Goal: Task Accomplishment & Management: Manage account settings

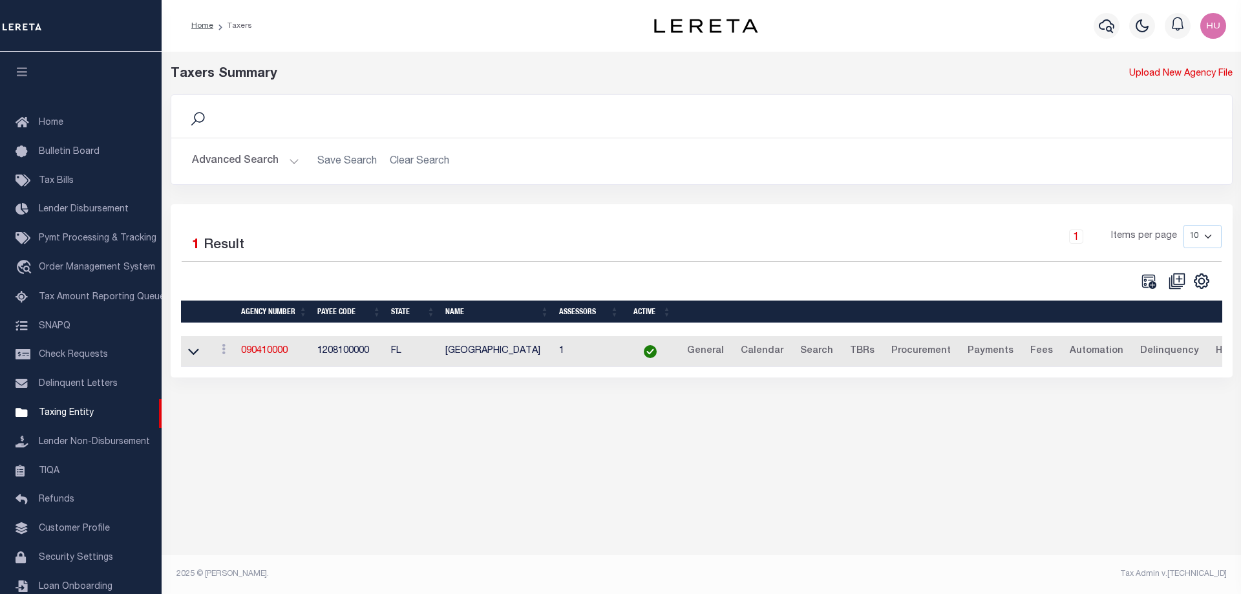
scroll to position [41, 0]
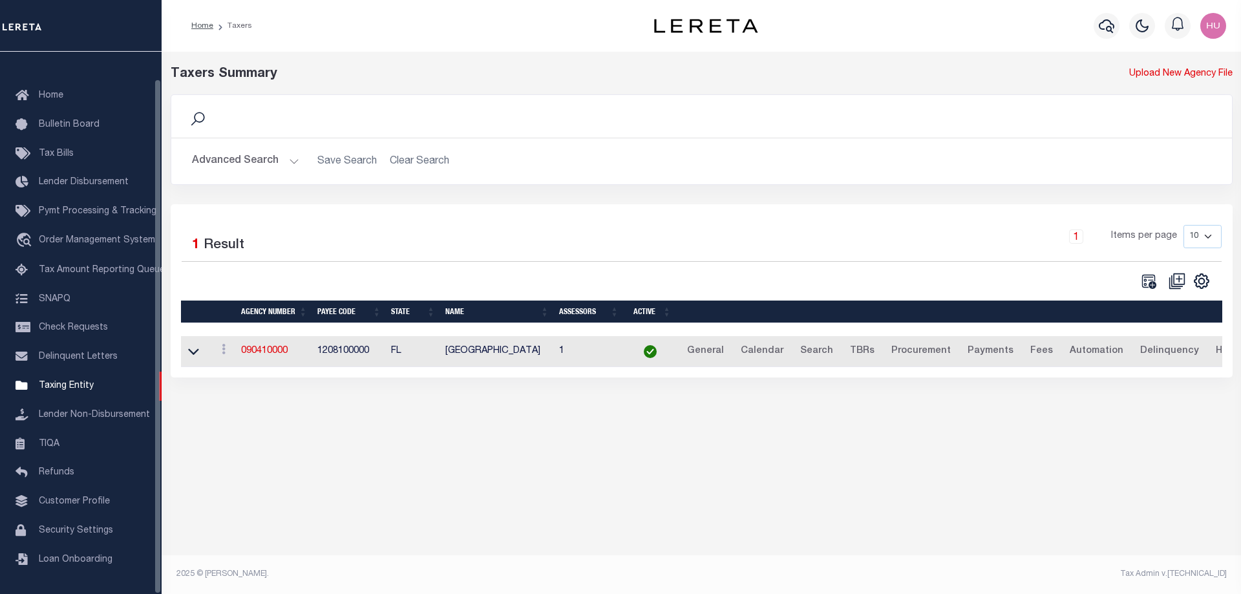
click at [523, 65] on div "Taxers Summary" at bounding box center [567, 74] width 792 height 19
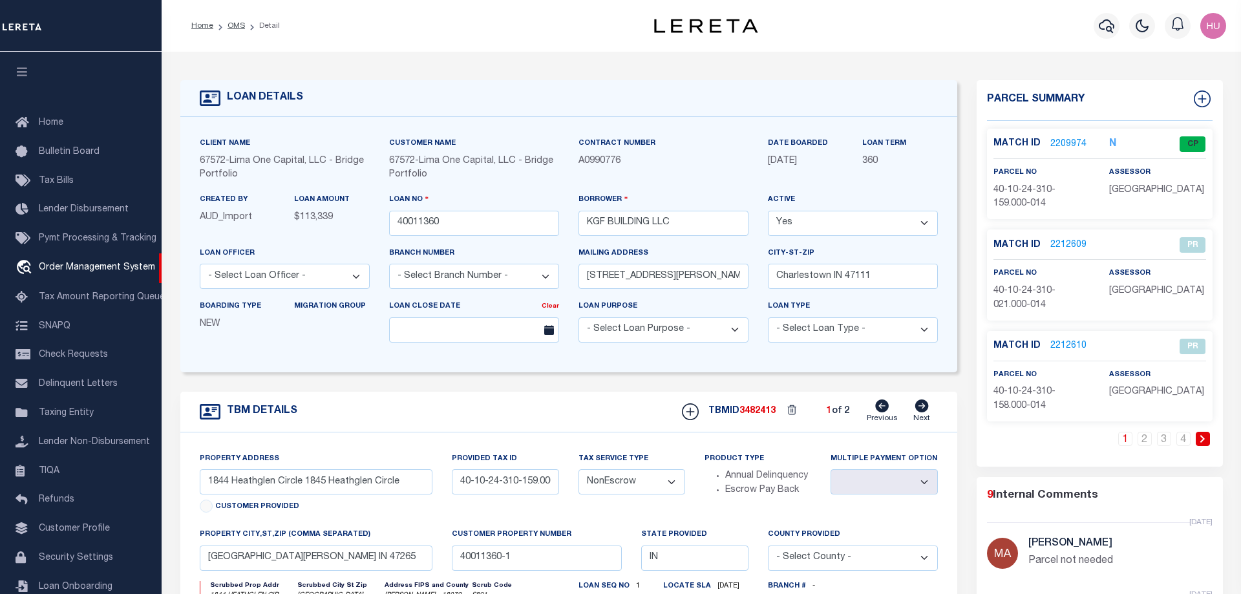
select select "200"
select select "NonEscrow"
click at [232, 25] on link "OMS" at bounding box center [235, 26] width 17 height 8
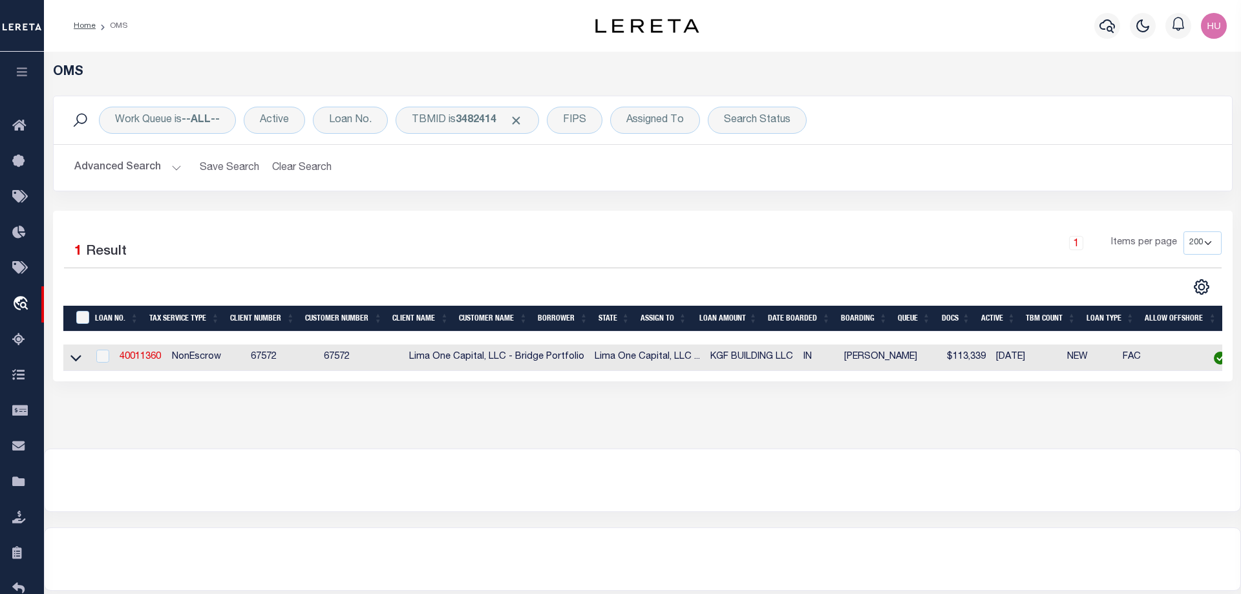
click at [109, 434] on div "OMS Work Queue is --ALL-- Active Loan No. TBMID is 3482414 FIPS Assigned To Sea…" at bounding box center [642, 250] width 1197 height 397
drag, startPoint x: 485, startPoint y: 123, endPoint x: 471, endPoint y: 132, distance: 16.7
click at [485, 122] on b "3482414" at bounding box center [476, 120] width 41 height 10
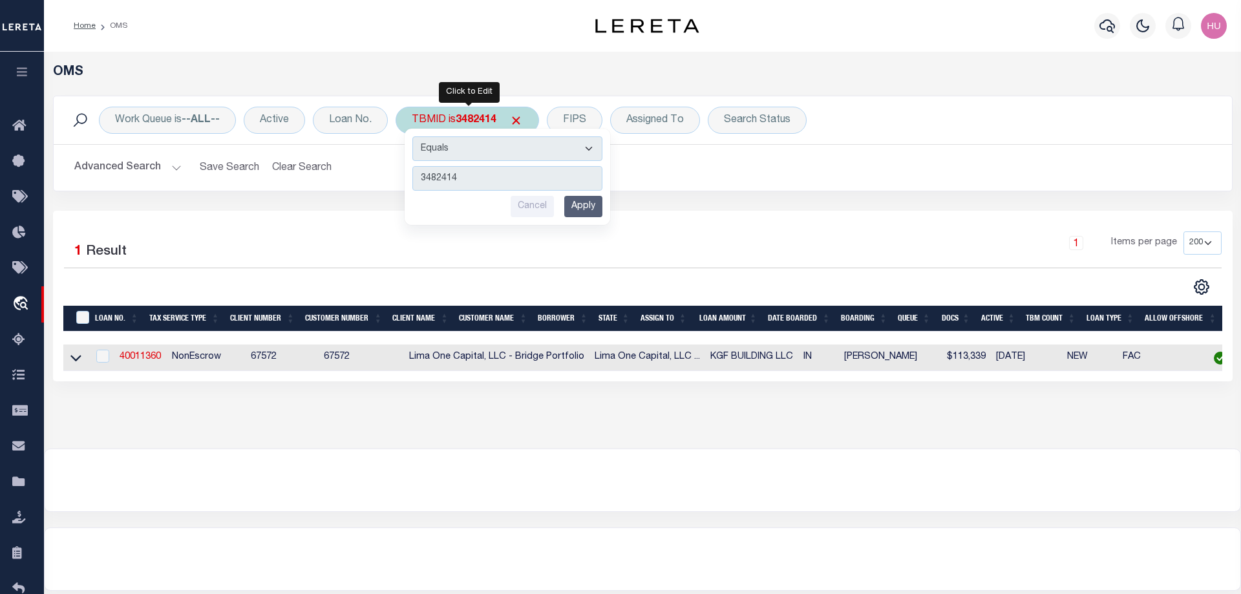
type input "40011222"
click at [576, 206] on input "Apply" at bounding box center [583, 206] width 38 height 21
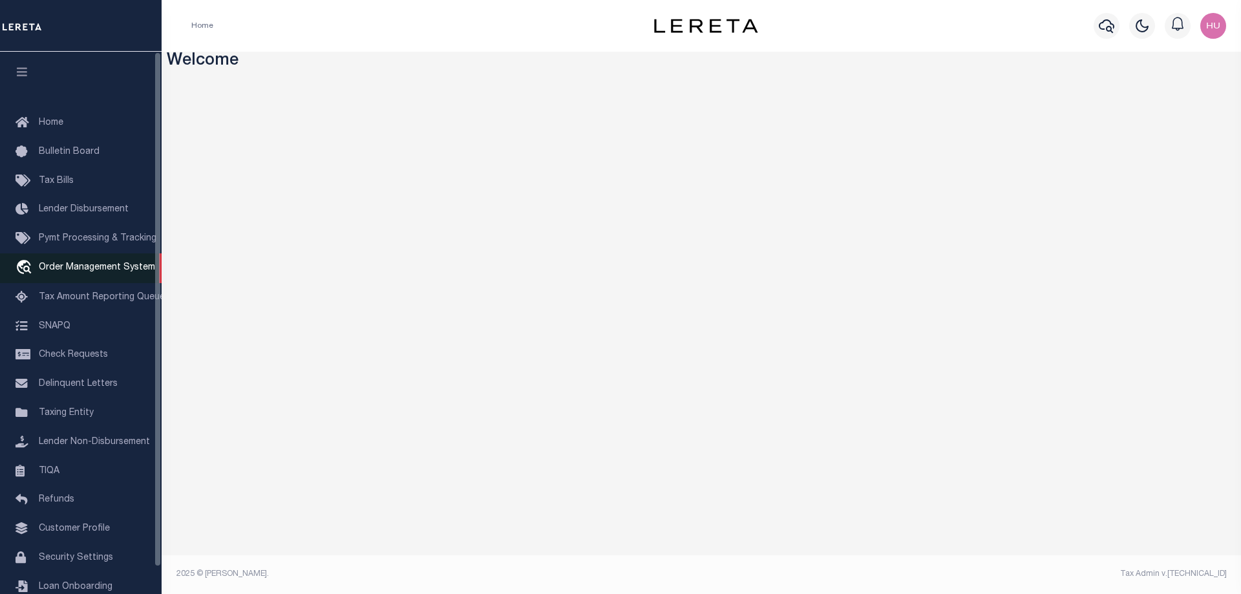
click at [67, 268] on span "Order Management System" at bounding box center [97, 267] width 116 height 9
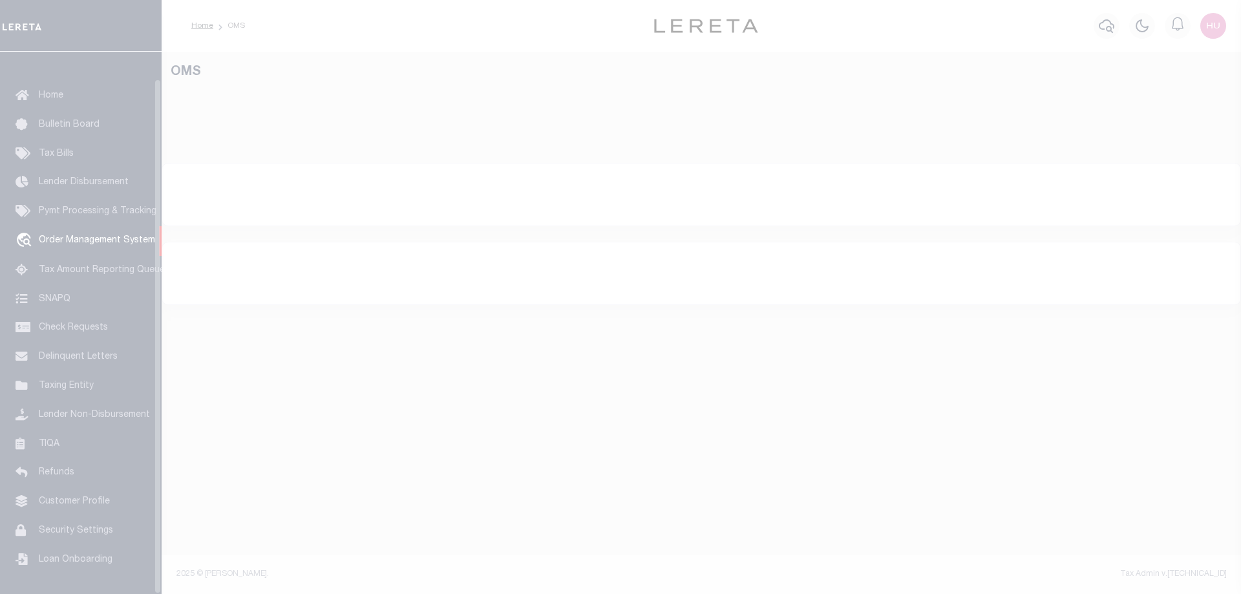
scroll to position [41, 0]
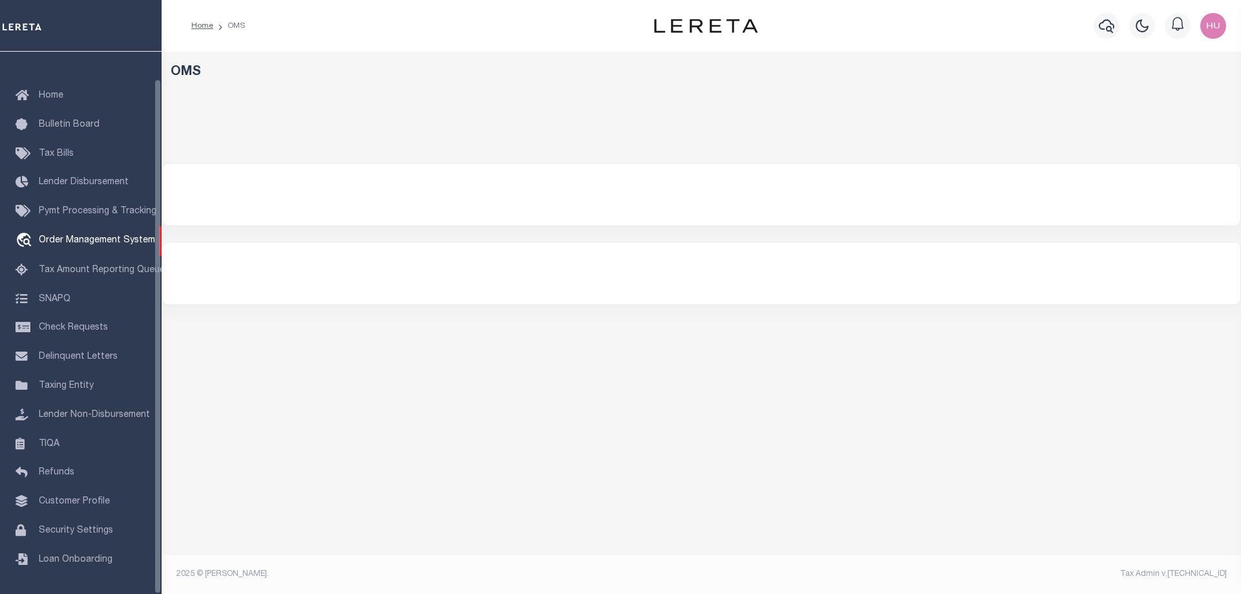
select select "200"
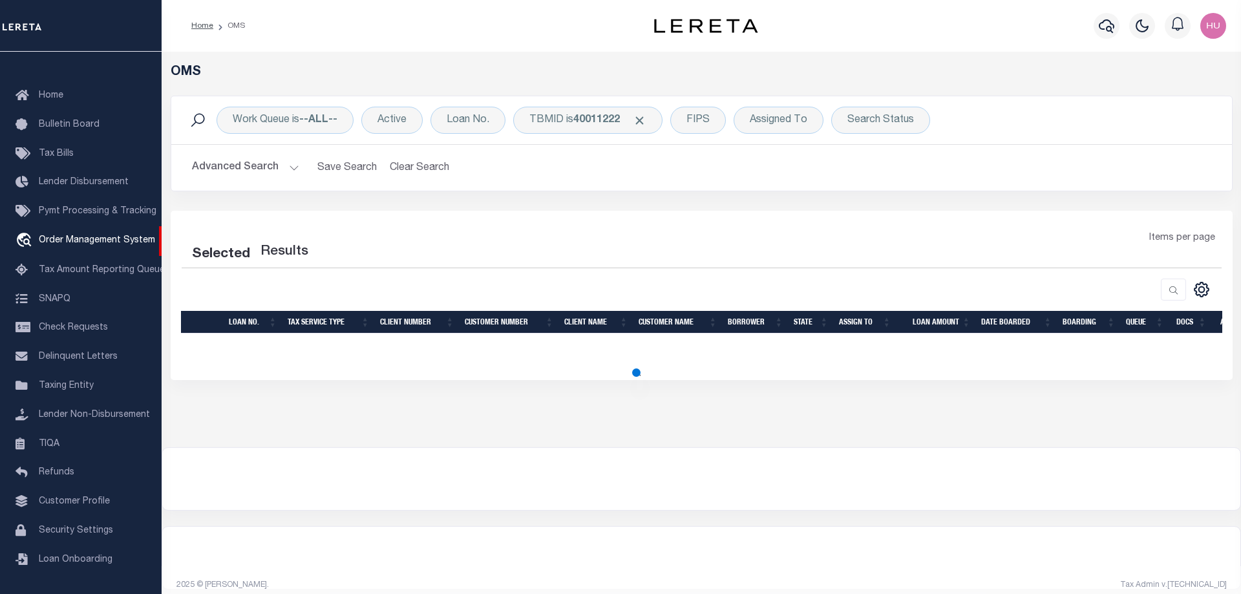
select select "200"
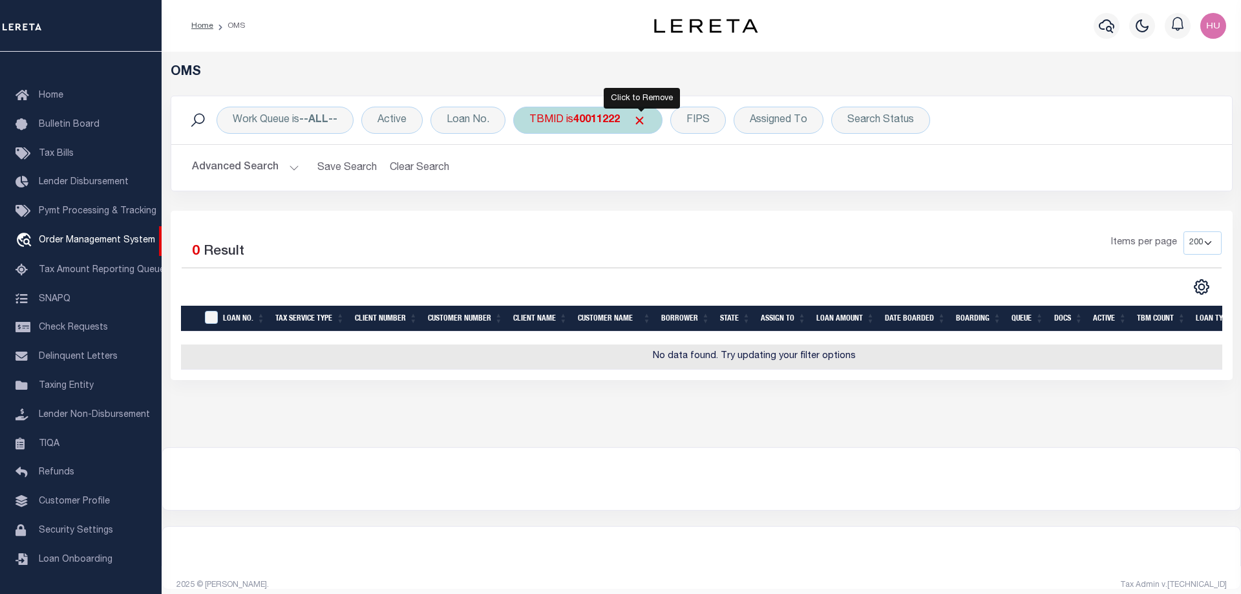
click at [640, 120] on span "Click to Remove" at bounding box center [640, 121] width 14 height 14
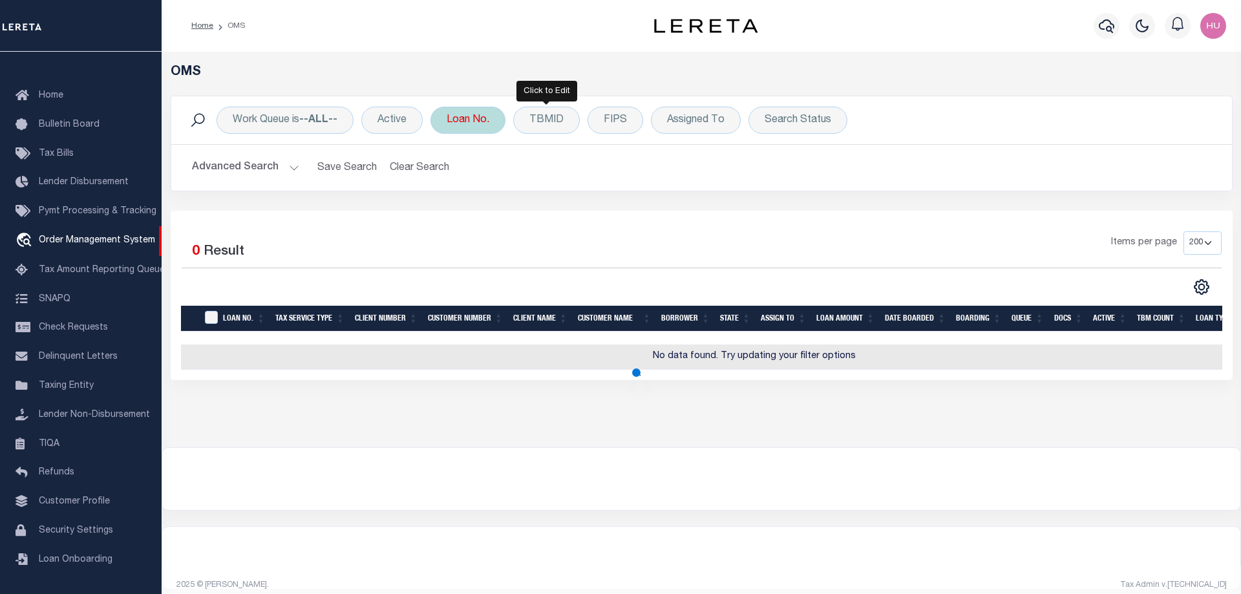
click at [470, 121] on div "Loan No." at bounding box center [467, 120] width 75 height 27
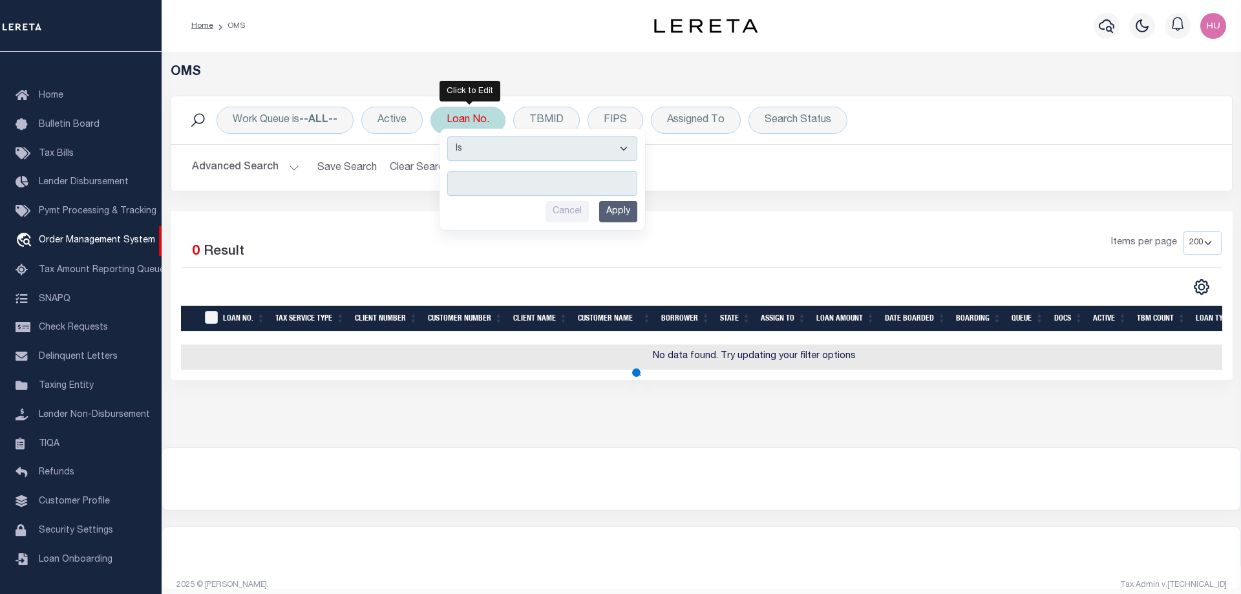
type input "40011222"
click at [620, 213] on input "Apply" at bounding box center [618, 211] width 38 height 21
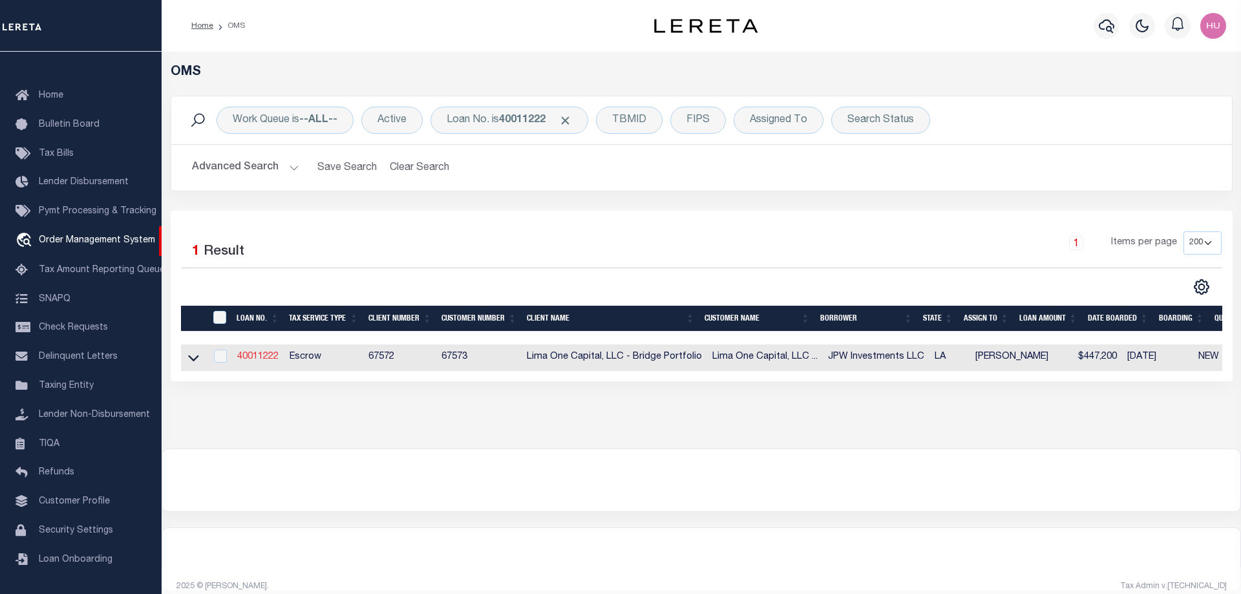
click at [240, 357] on link "40011222" at bounding box center [257, 356] width 41 height 9
checkbox input "true"
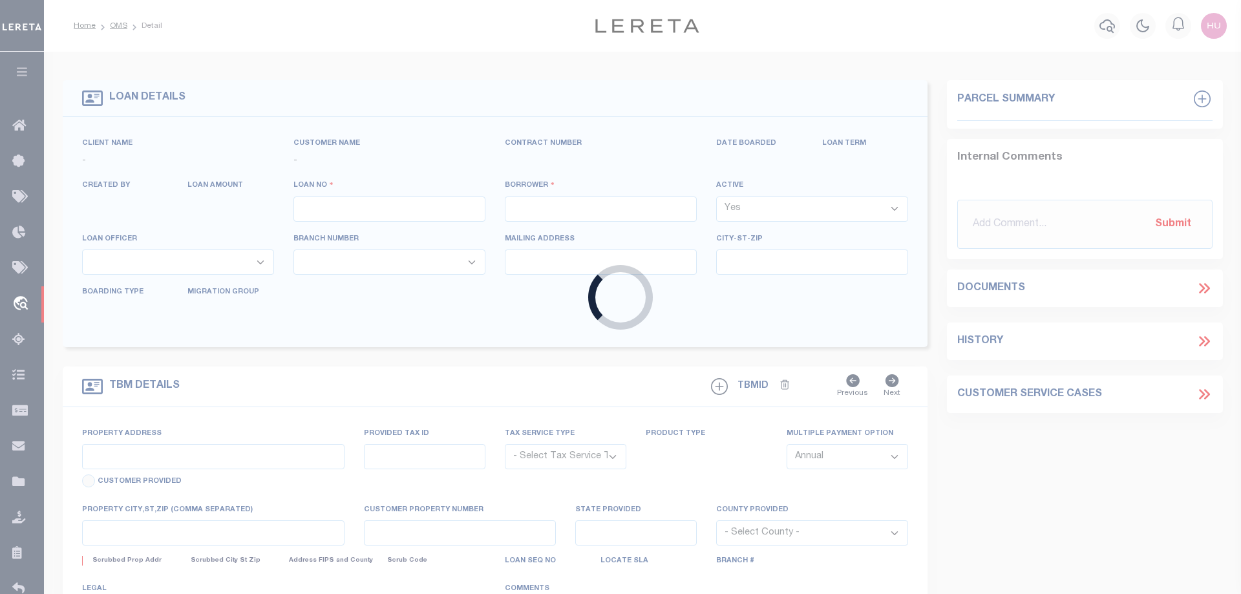
type input "40011222"
type input "JPW Investments LLC"
select select
type input "1328 Shipyard Drive"
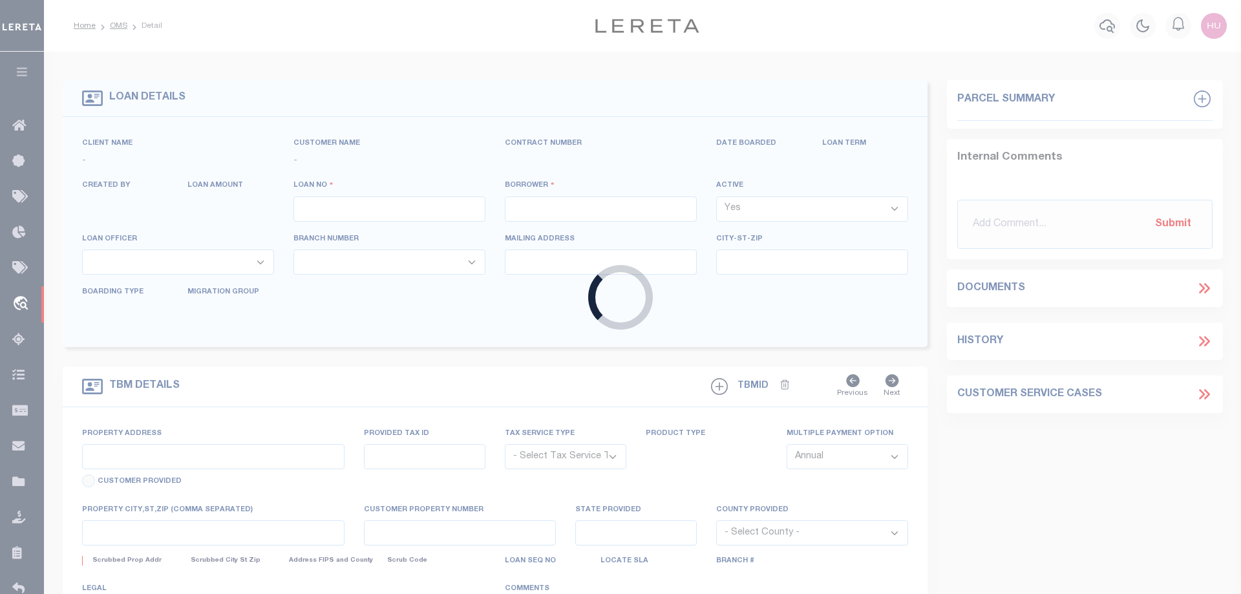
type input "Slidell LA 70461"
select select
select select "Escrow"
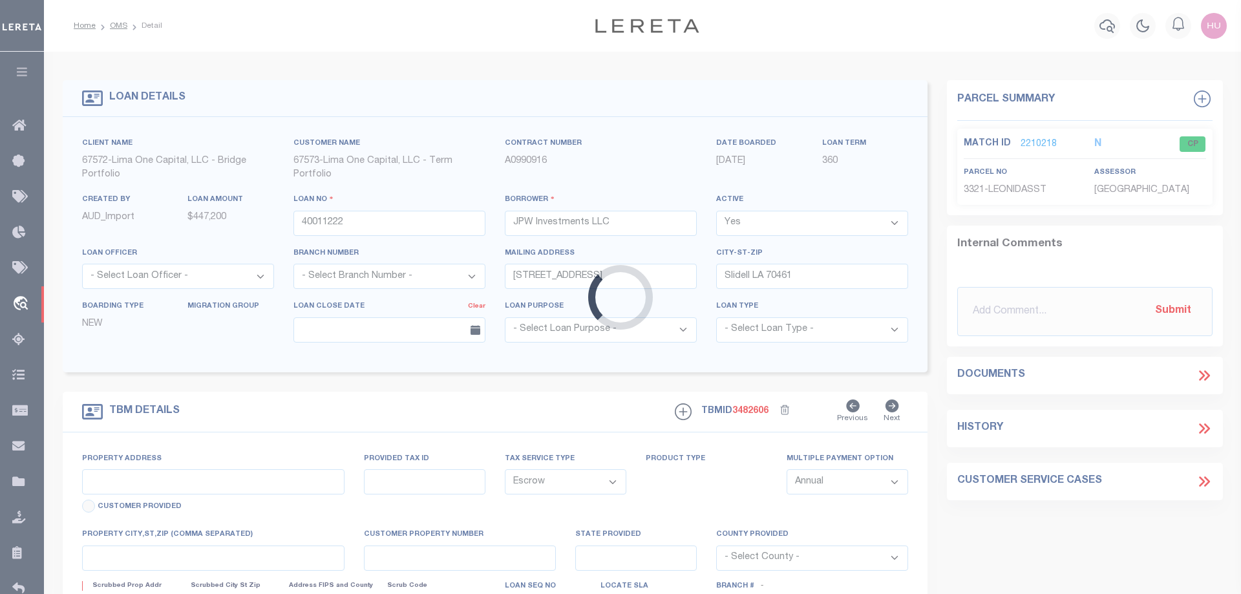
type input "3321 - 3323 and 3327 Leonidas Street"
type input "716407811"
select select
type input "New Orleans LA 70118"
type input "40011222-1"
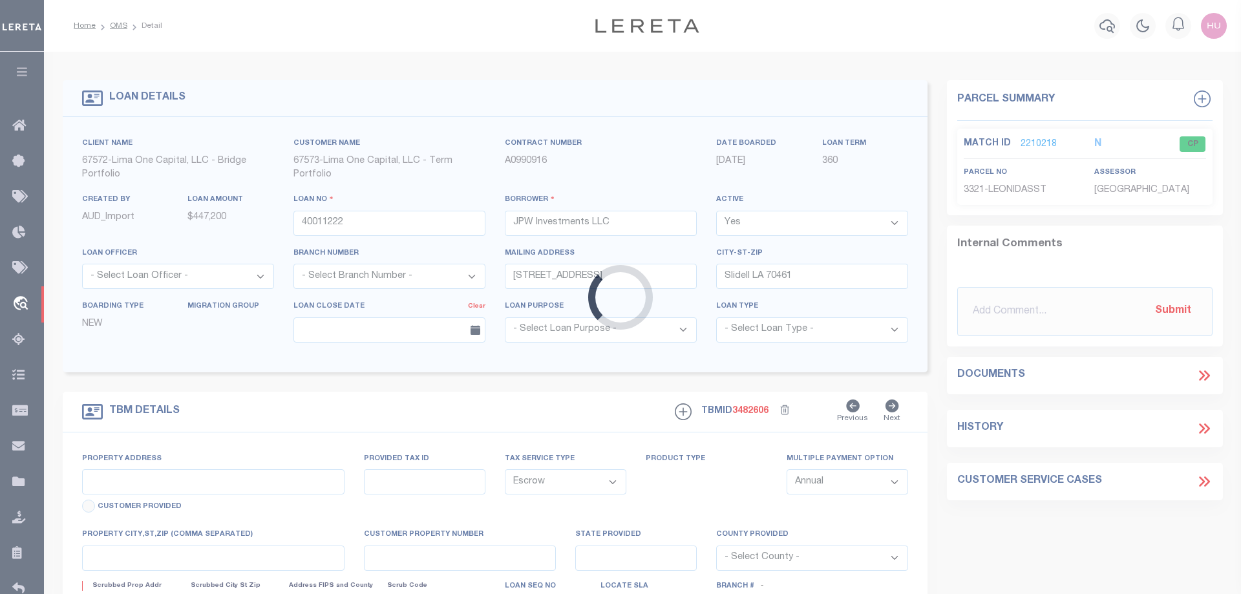
type input "LA"
select select
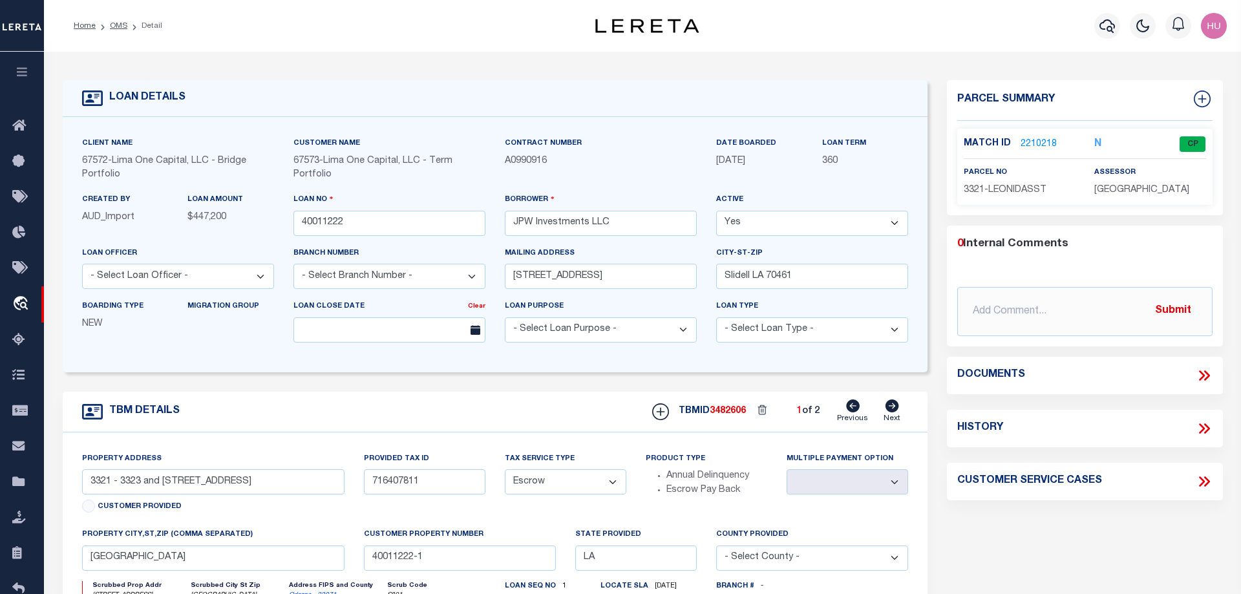
click at [1038, 142] on link "2210218" at bounding box center [1038, 145] width 36 height 14
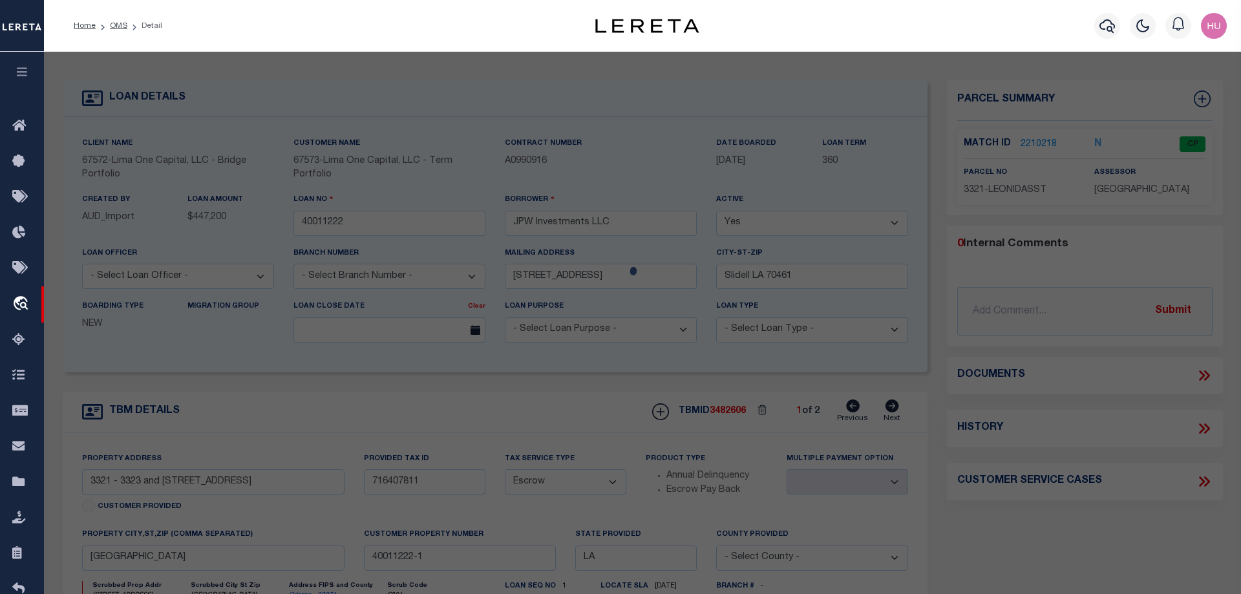
checkbox input "false"
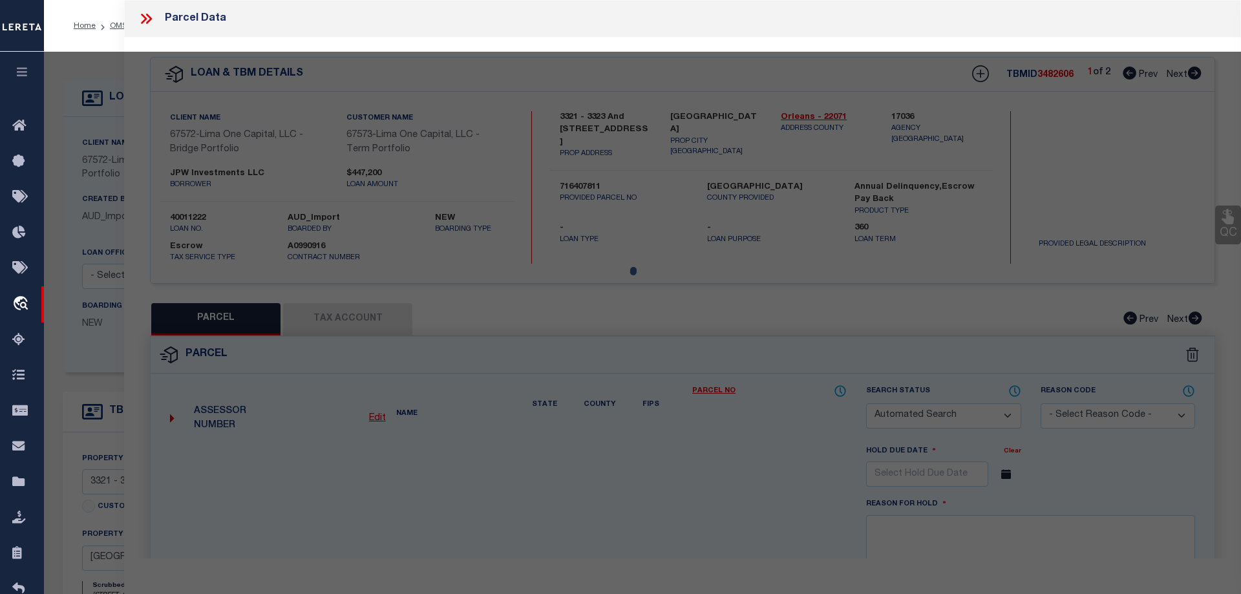
select select "CP"
type input "BASIN ST PROPERITES LLC"
select select "AGW"
select select
type input "3321 LEONIDAS ST"
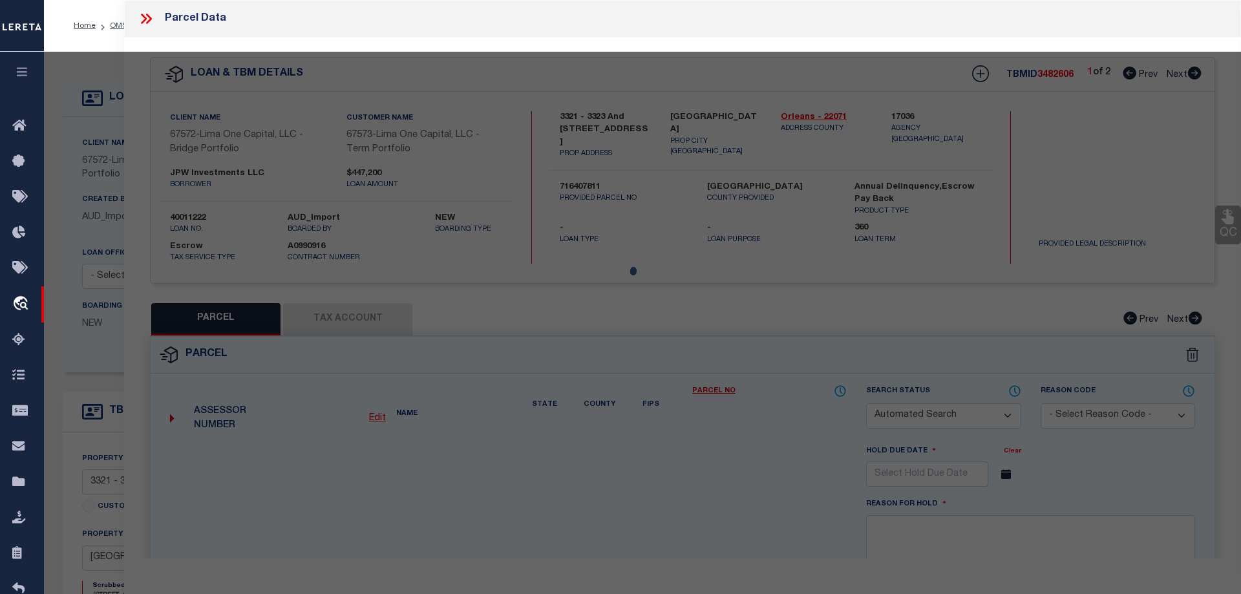
type input "NEW ORLEANS LA 70118"
type textarea "1. SQ 509 LOT W12 2. 35.5/87.7X151.11/142.8 3. 3321-23 LEONIDAS ST"
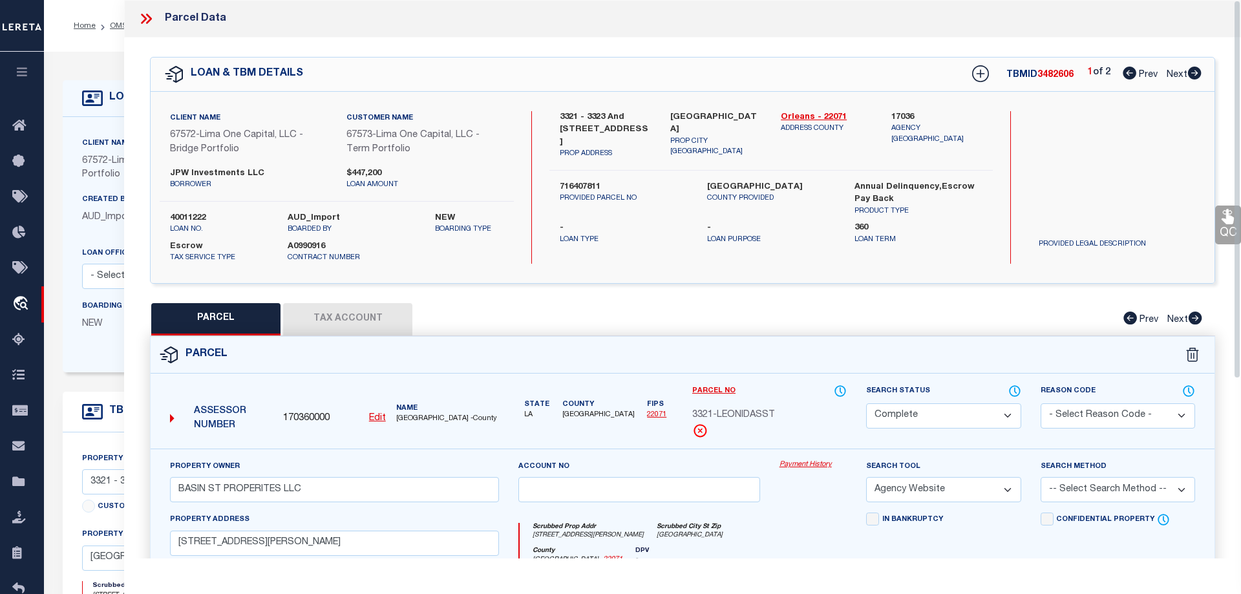
click at [321, 304] on button "Tax Account" at bounding box center [347, 319] width 129 height 32
select select "100"
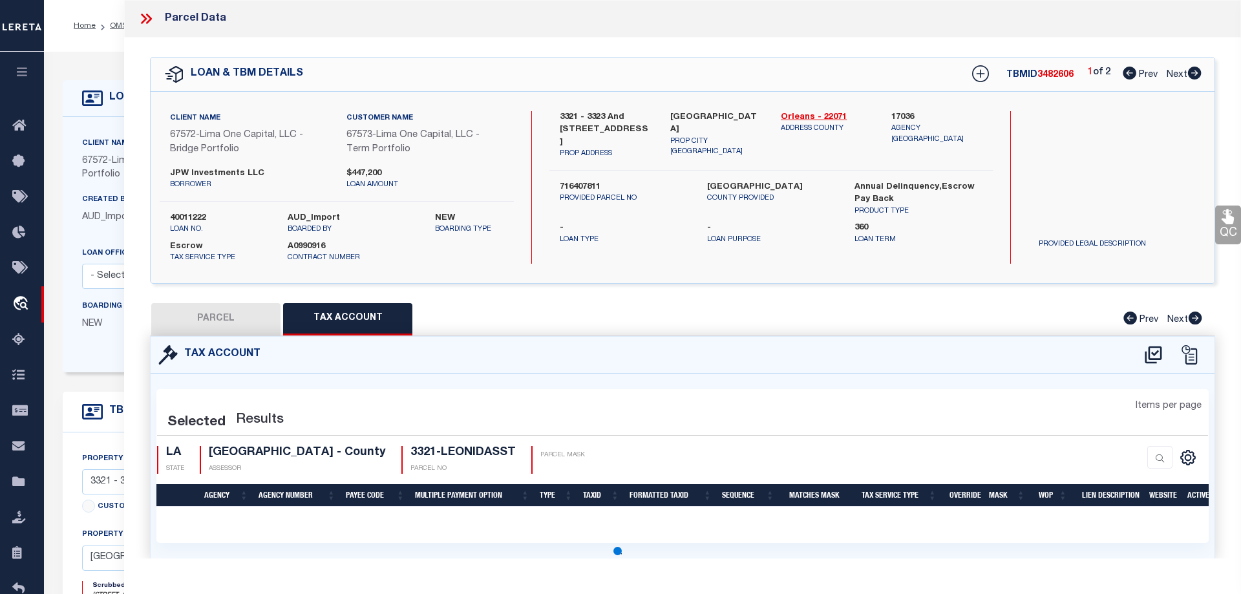
select select "100"
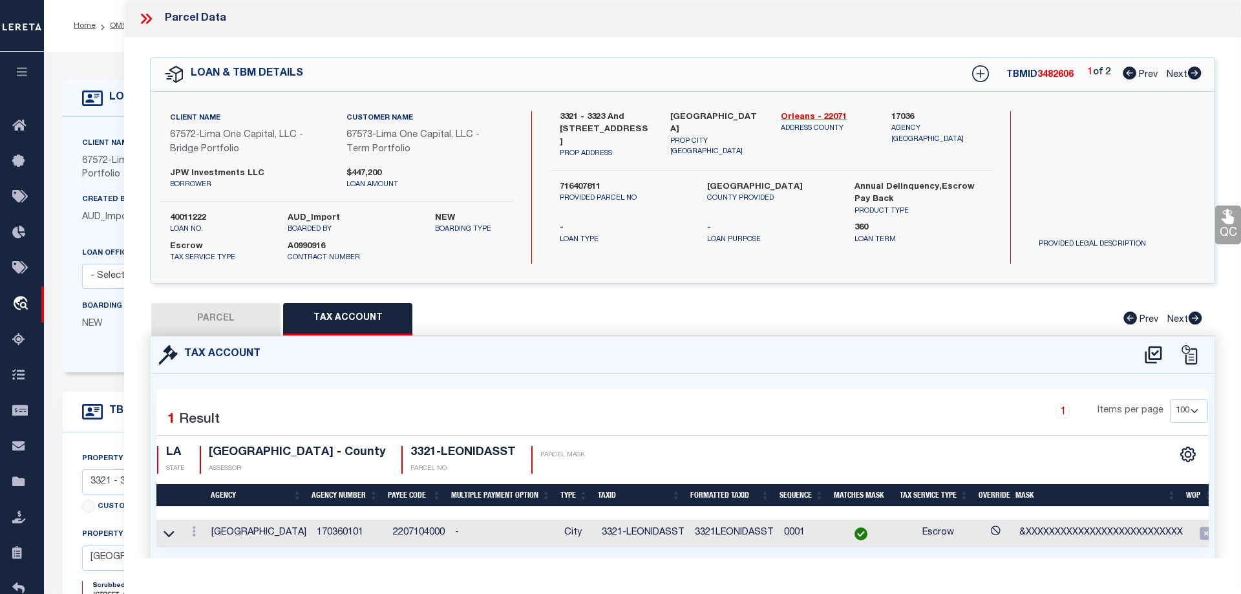
scroll to position [36, 0]
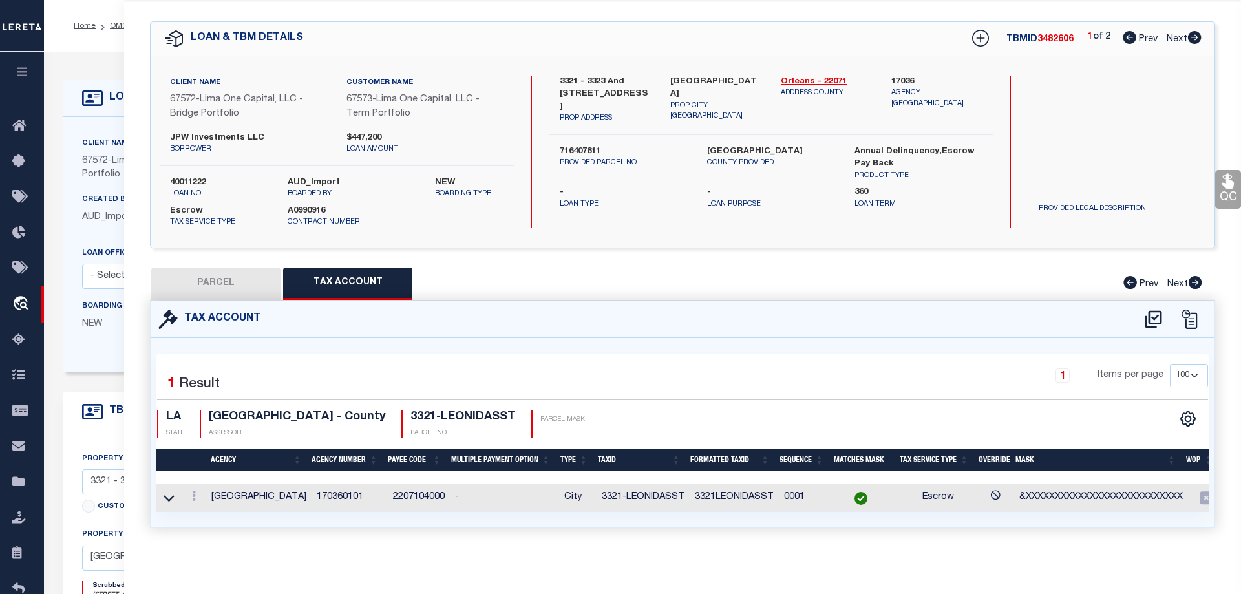
click at [406, 494] on td "2207104000" at bounding box center [419, 498] width 62 height 28
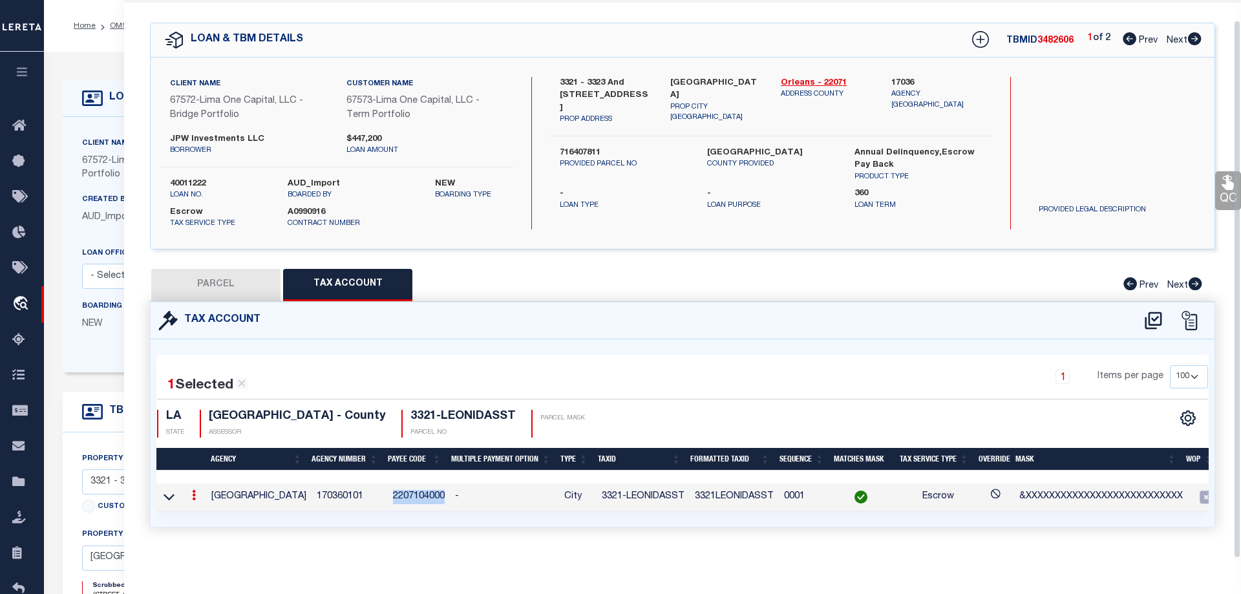
click at [406, 494] on td "2207104000" at bounding box center [419, 497] width 62 height 28
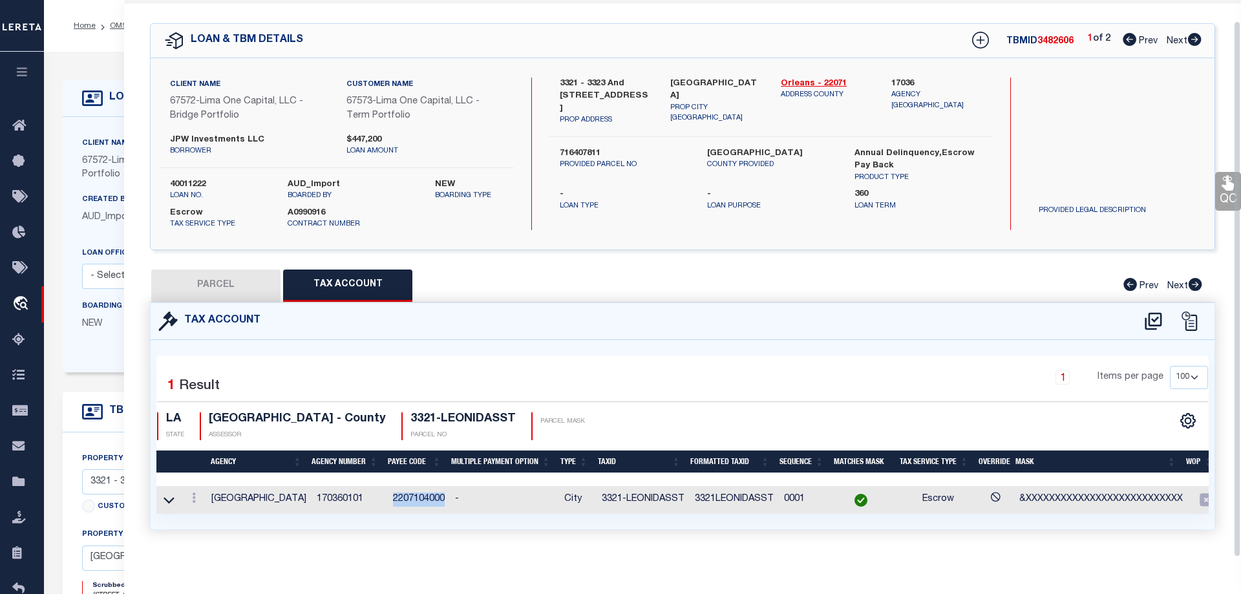
copy td "2207104000"
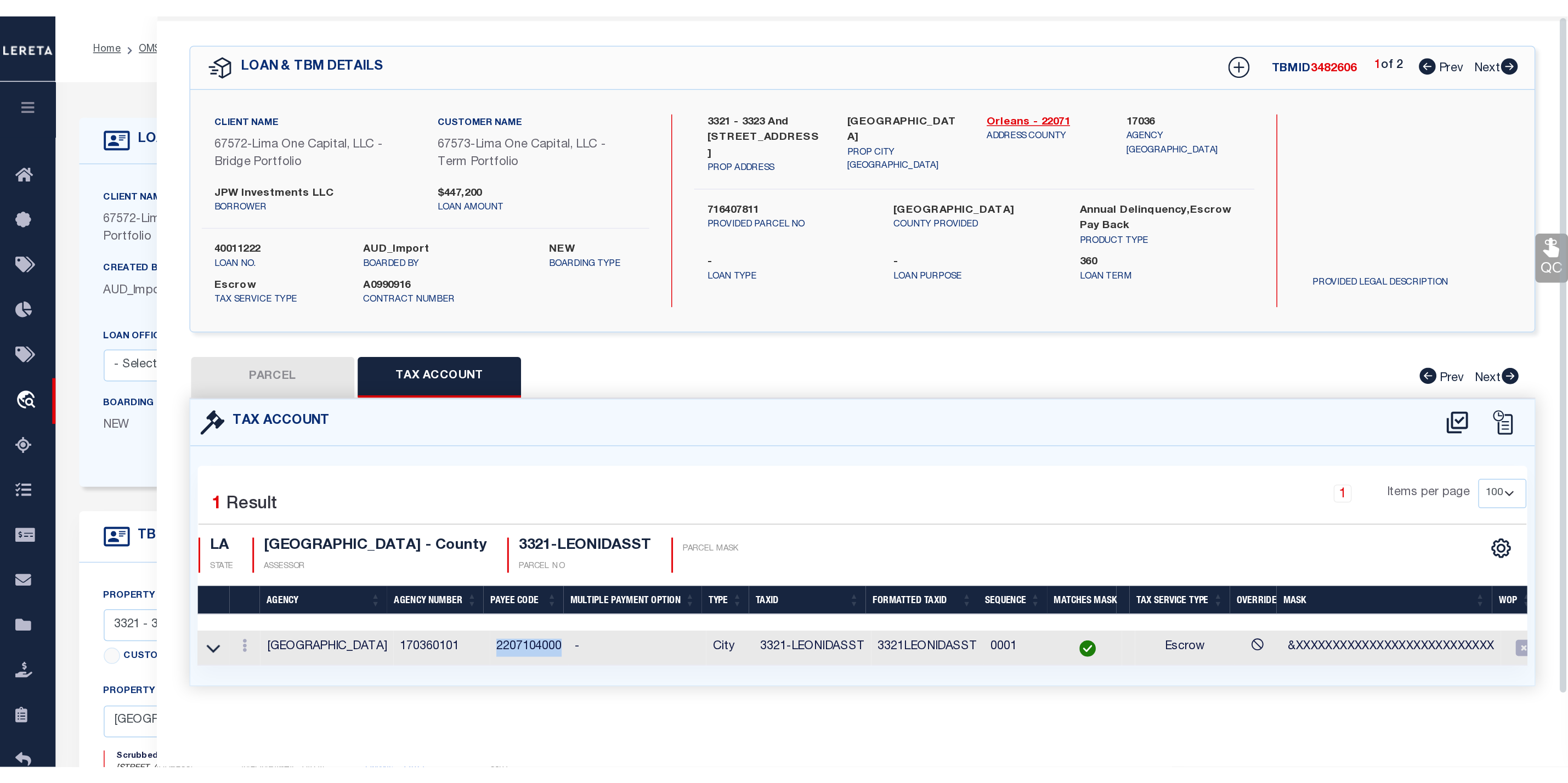
scroll to position [0, 0]
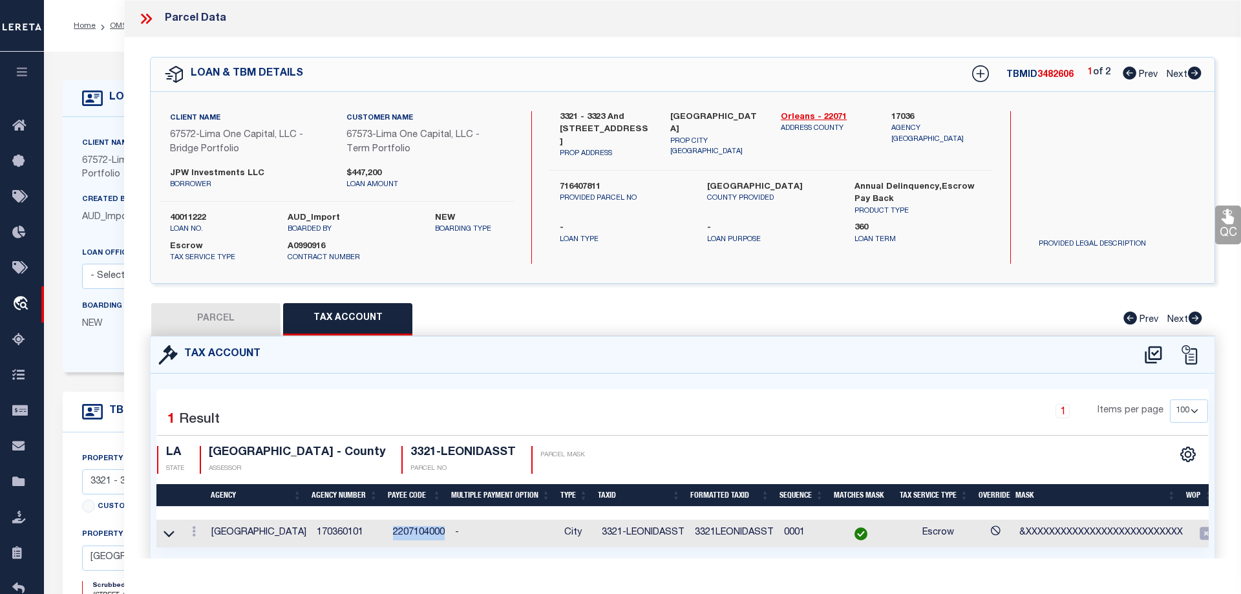
click at [144, 14] on icon at bounding box center [146, 18] width 17 height 17
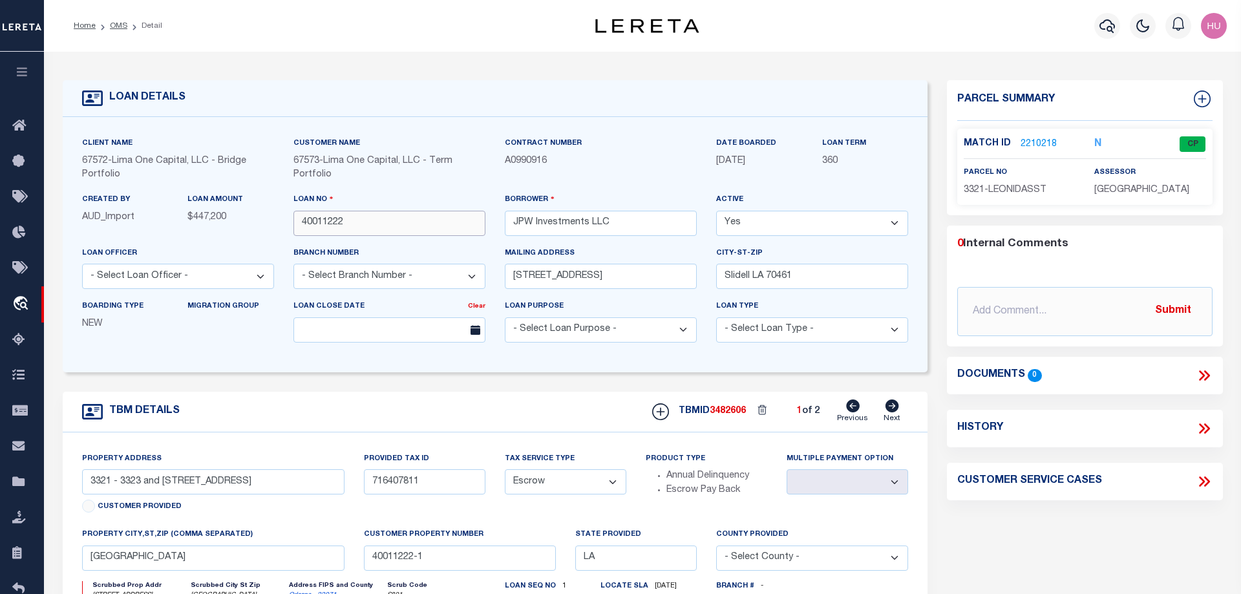
drag, startPoint x: 317, startPoint y: 226, endPoint x: 299, endPoint y: 227, distance: 18.8
click at [299, 227] on input "40011222" at bounding box center [389, 223] width 192 height 25
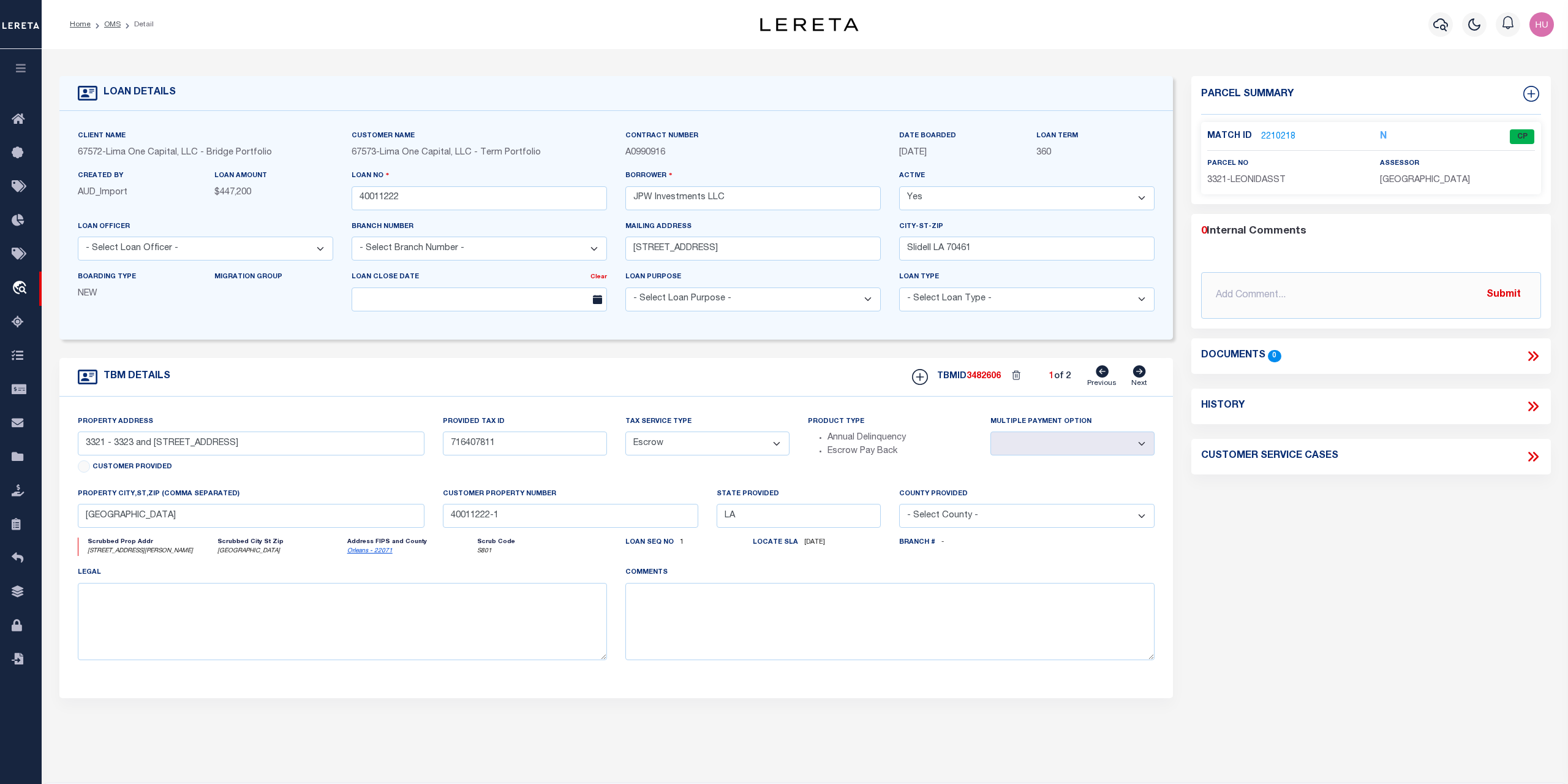
click at [1176, 124] on div "Match ID 2210218 N CP parcel no assessor" at bounding box center [1371, 158] width 339 height 72
click at [1176, 137] on link "2210218" at bounding box center [1279, 137] width 34 height 13
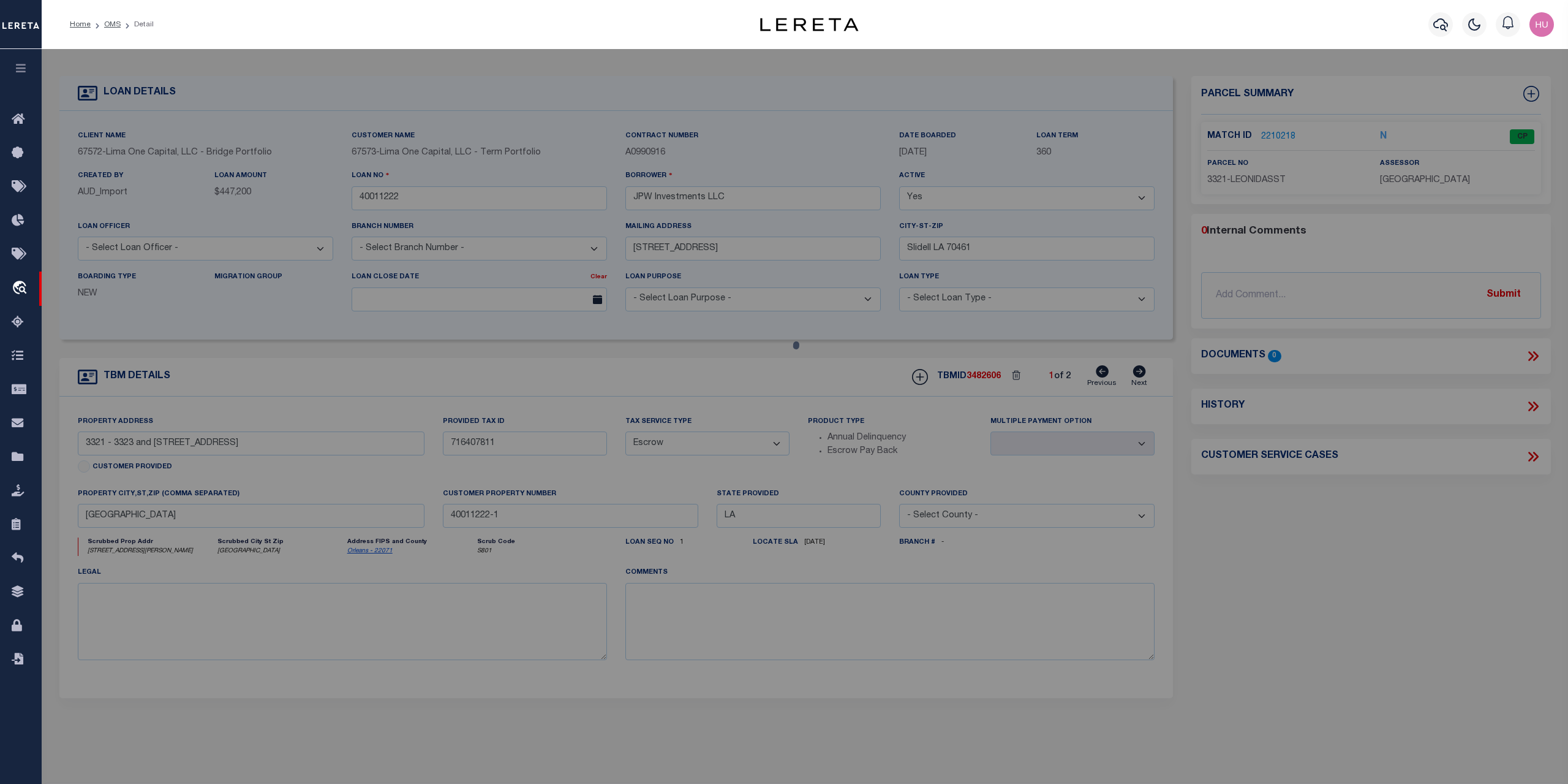
select select "AS"
select select
checkbox input "false"
select select "CP"
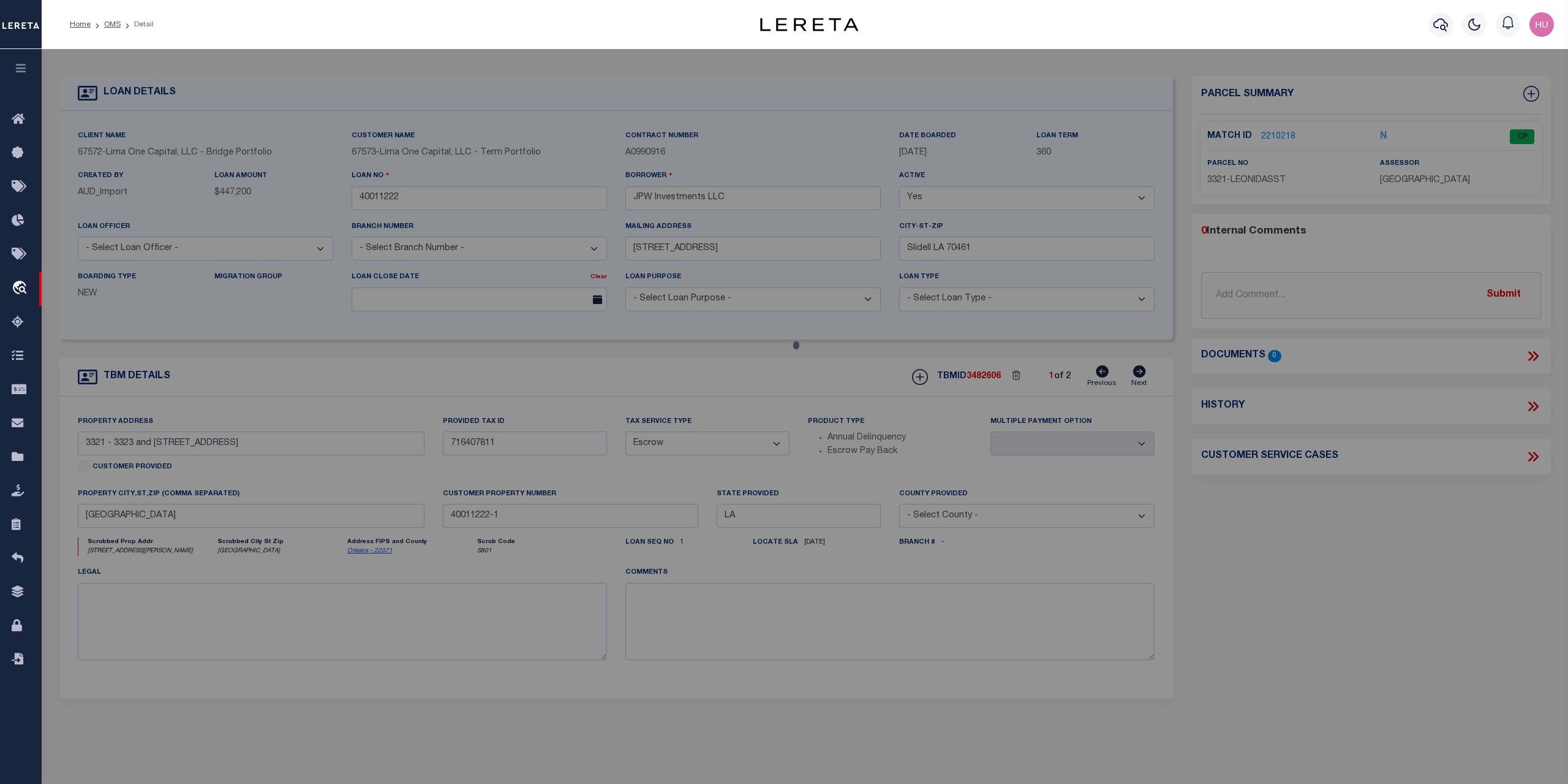
type input "BASIN ST PROPERITES LLC"
select select "AGW"
select select
type input "3321 LEONIDAS ST"
type input "NEW ORLEANS LA 70118"
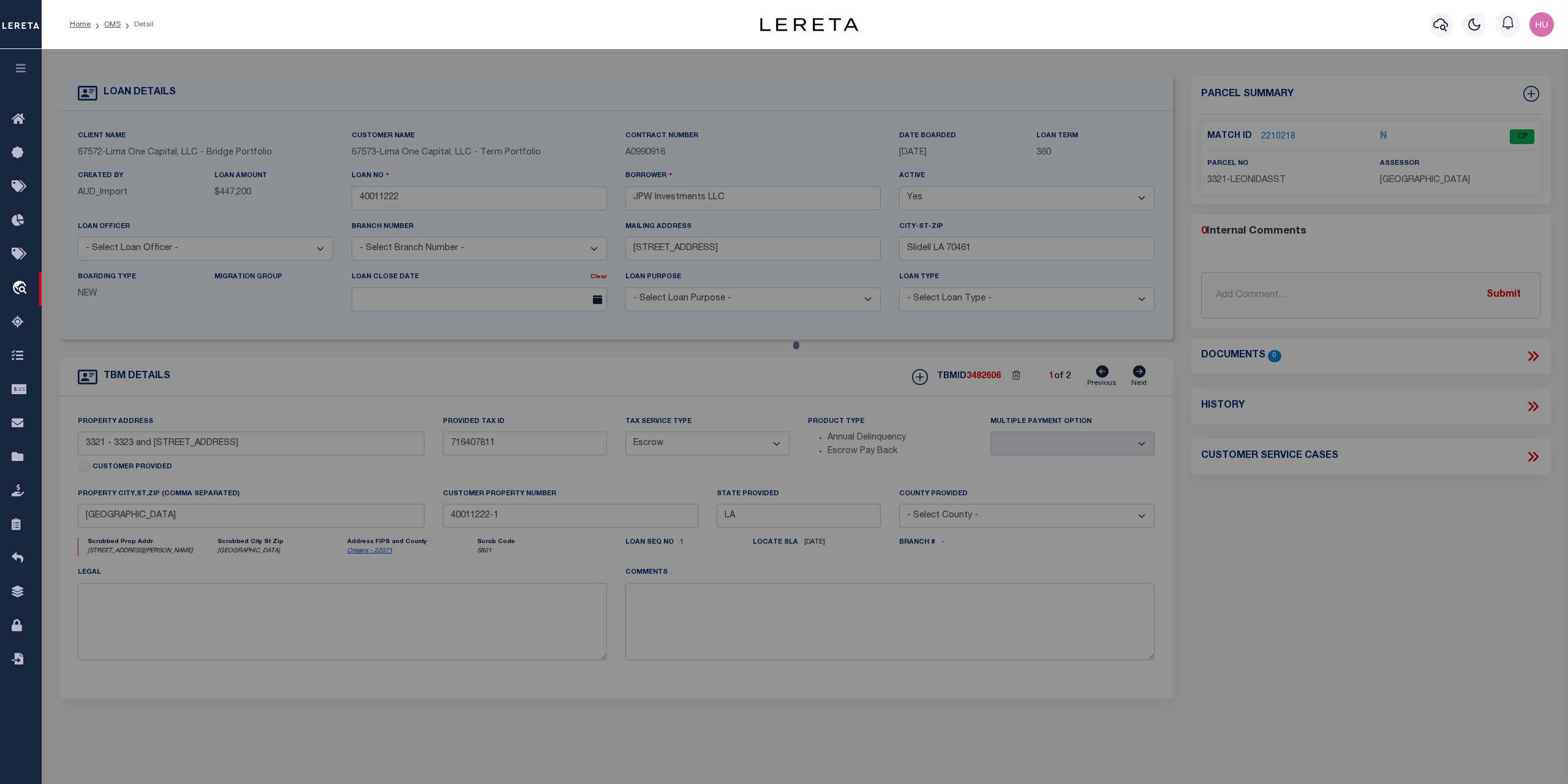
type textarea "1. SQ 509 LOT W12 2. 35.5/87.7X151.11/142.8 3. 3321-23 LEONIDAS ST"
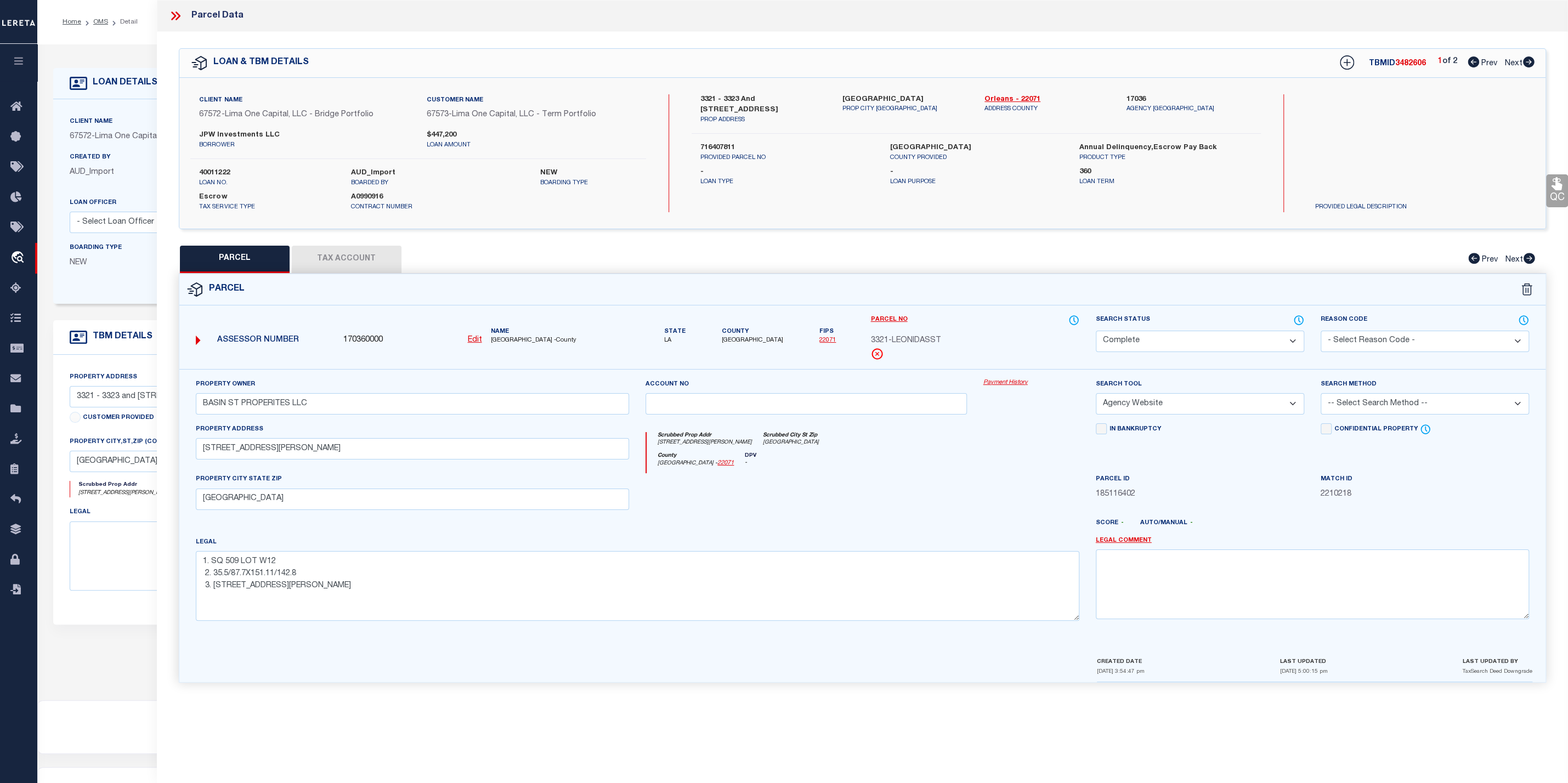
click at [174, 14] on icon at bounding box center [174, 16] width 5 height 8
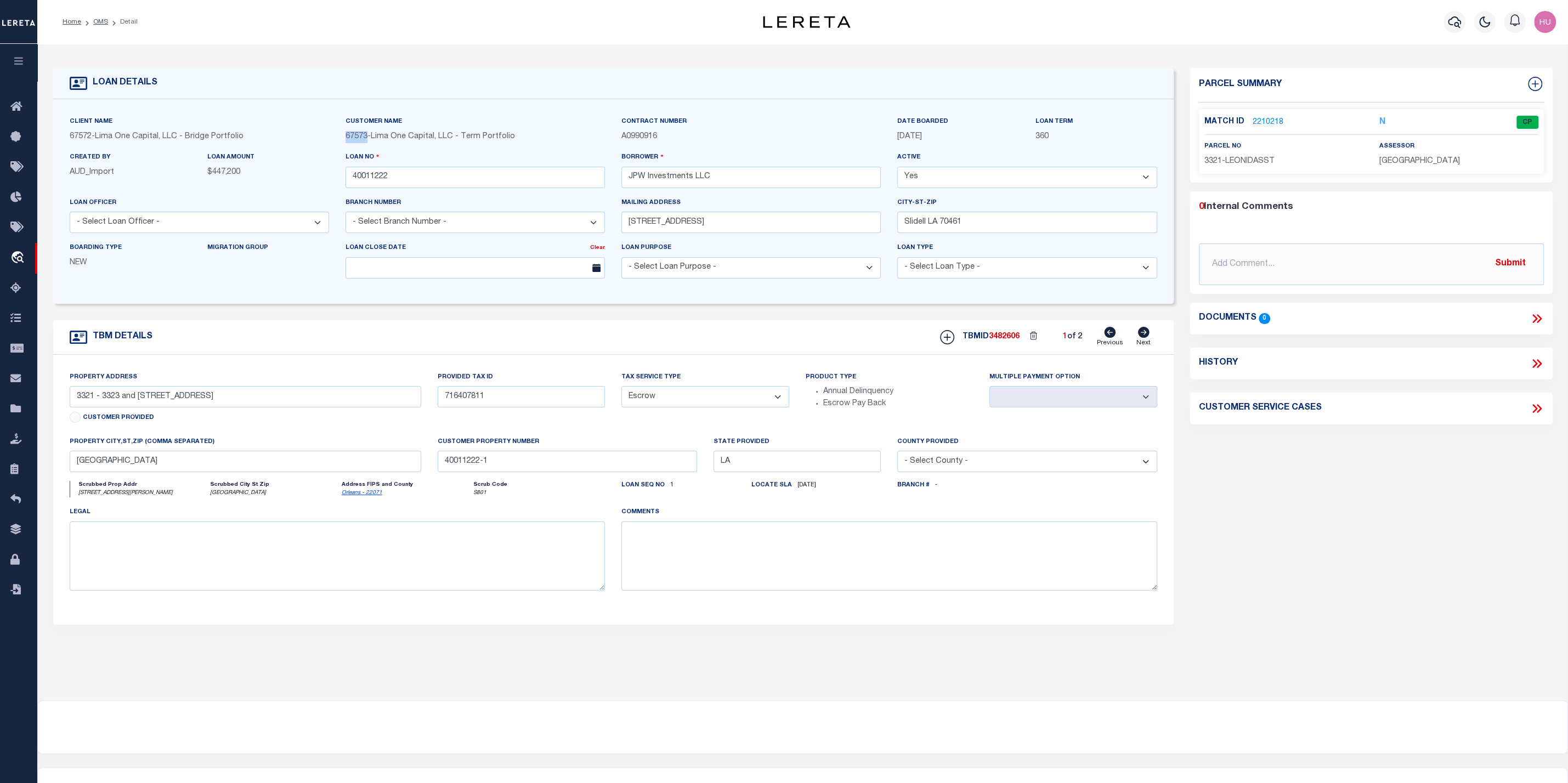
drag, startPoint x: 366, startPoint y: 137, endPoint x: 343, endPoint y: 137, distance: 23.0
click at [343, 137] on div "Customer Name 67573 - Lima One Capital, LLC - Term Portfolio" at bounding box center [474, 133] width 276 height 36
copy span "67573"
drag, startPoint x: 398, startPoint y: 176, endPoint x: 320, endPoint y: 173, distance: 78.1
click at [345, 173] on input "40011222" at bounding box center [475, 176] width 260 height 21
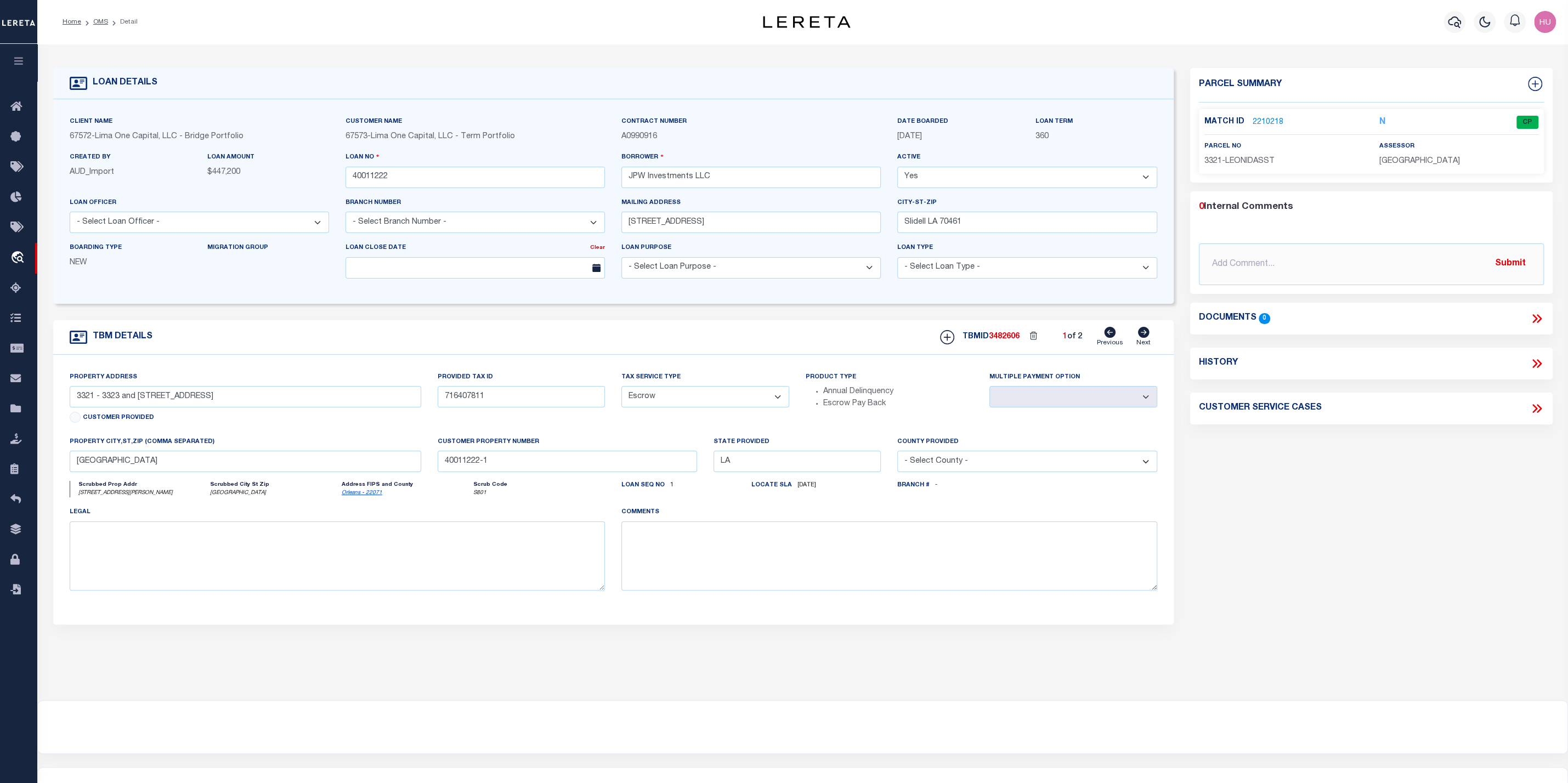
click at [1052, 122] on link "2210218" at bounding box center [1268, 123] width 31 height 12
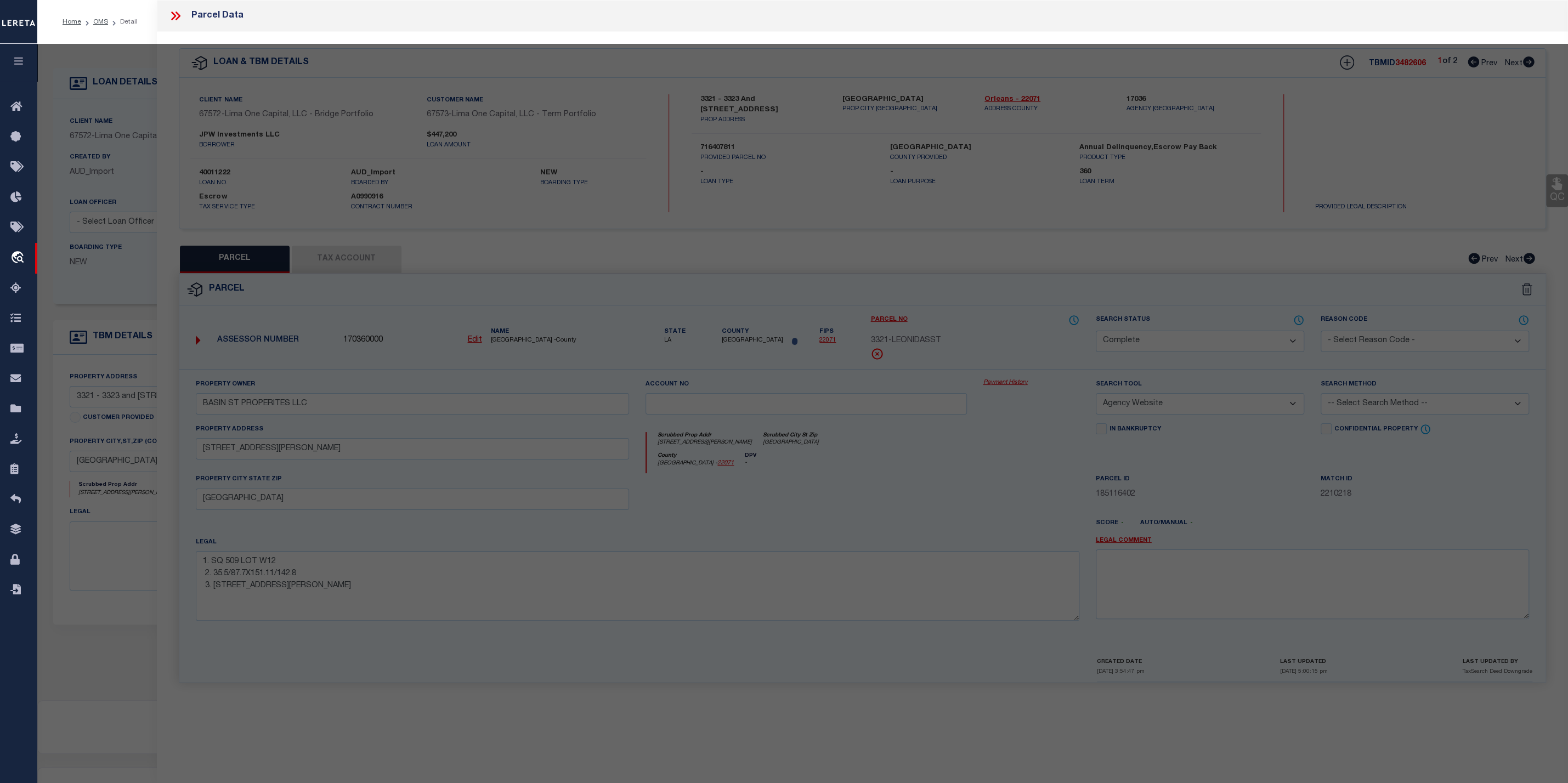
select select "AS"
select select
checkbox input "false"
select select "CP"
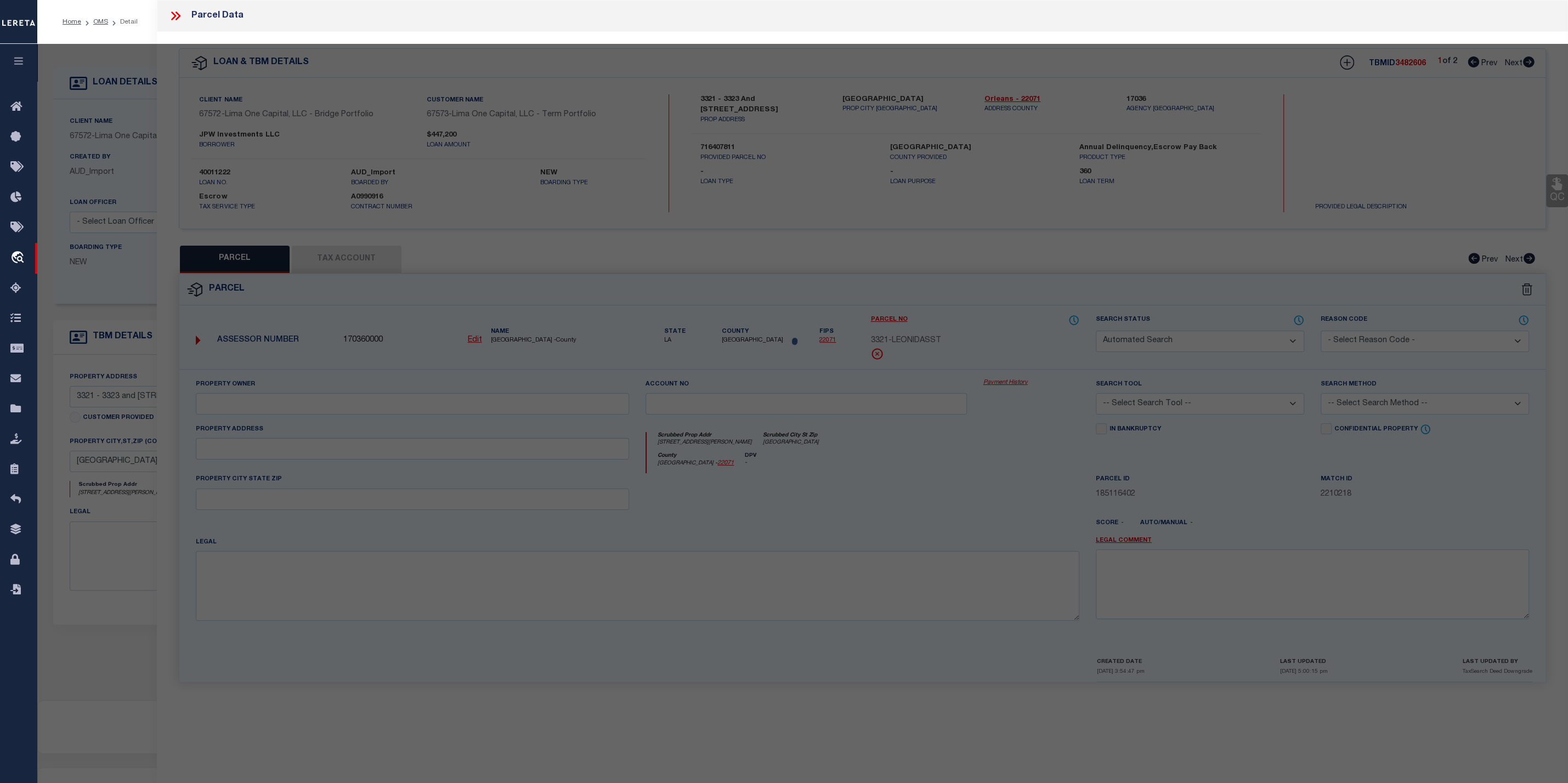
type input "BASIN ST PROPERITES LLC"
select select "AGW"
select select
type input "3321 LEONIDAS ST"
type input "NEW ORLEANS LA 70118"
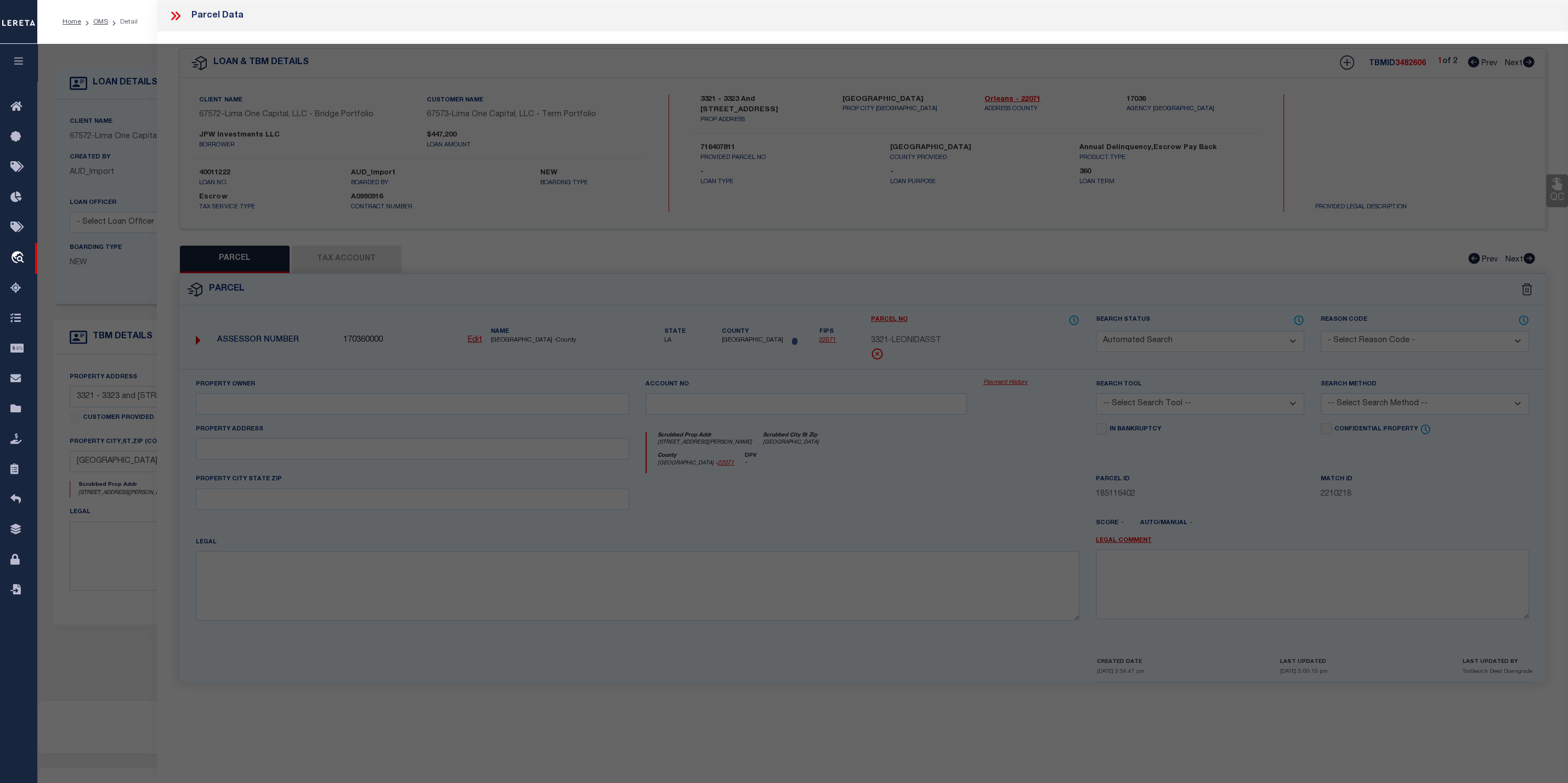
type textarea "1. SQ 509 LOT W12 2. 35.5/87.7X151.11/142.8 3. 3321-23 LEONIDAS ST"
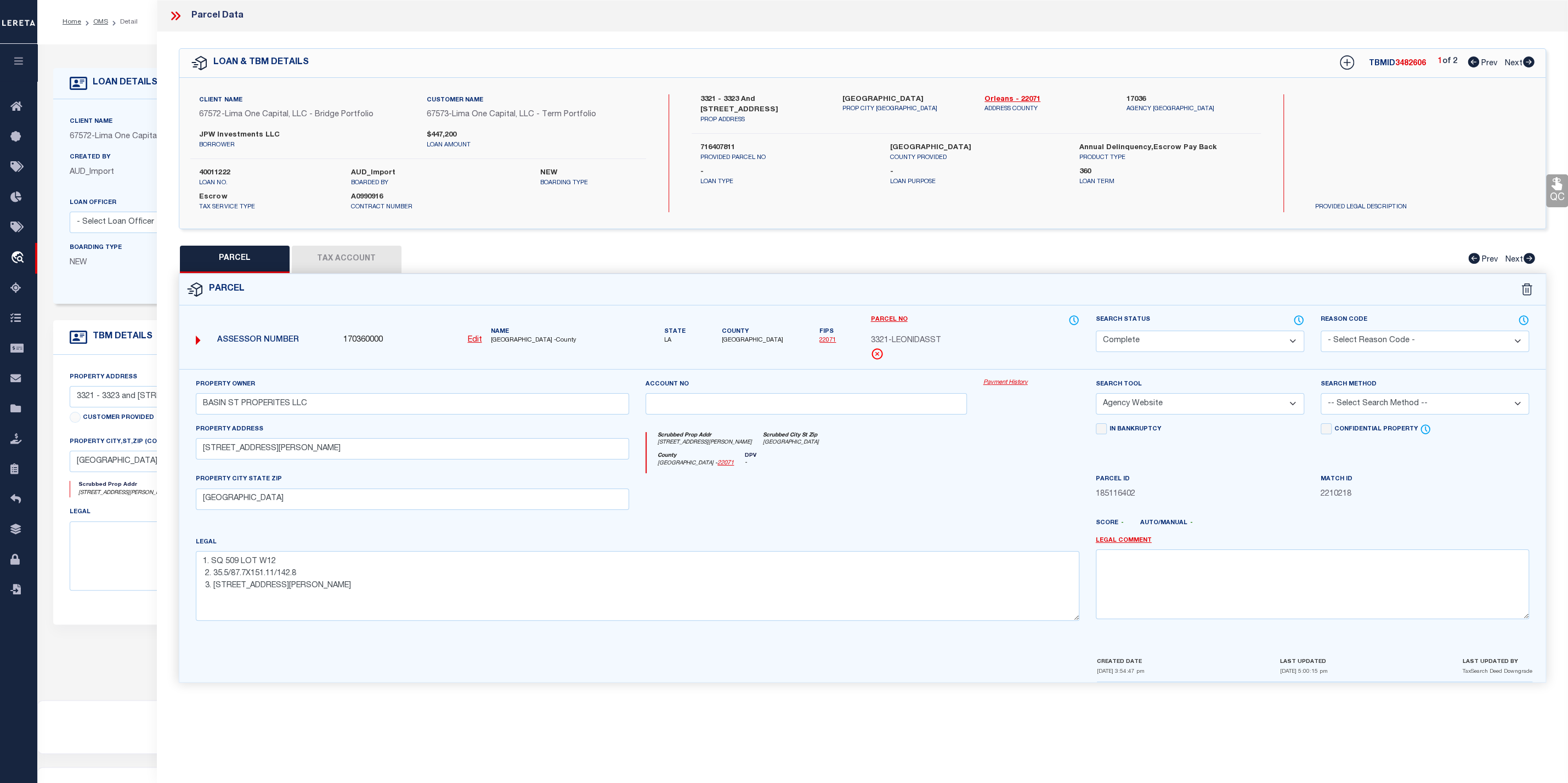
click at [996, 379] on link "Payment History" at bounding box center [1031, 383] width 96 height 9
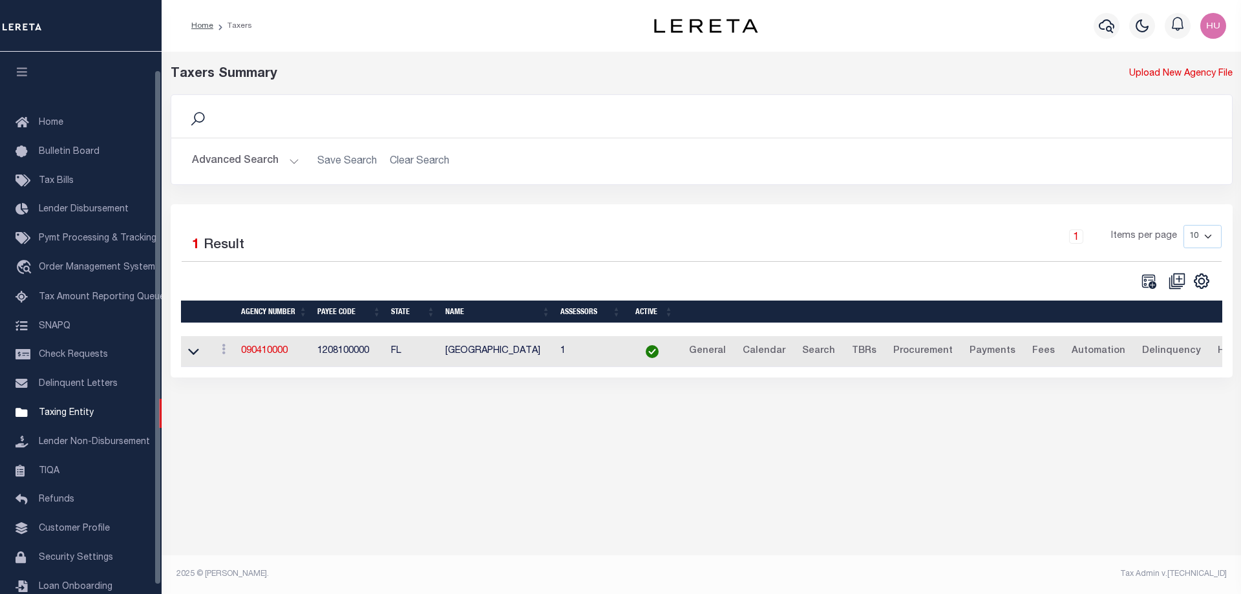
scroll to position [28, 0]
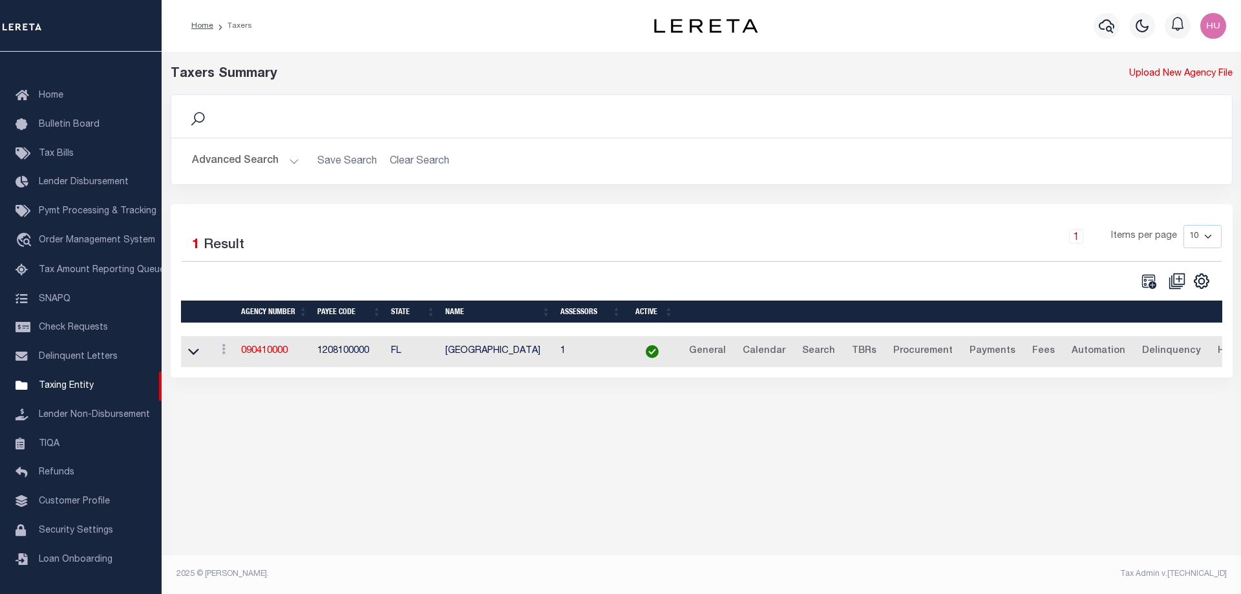
click at [249, 165] on button "Advanced Search" at bounding box center [245, 161] width 107 height 25
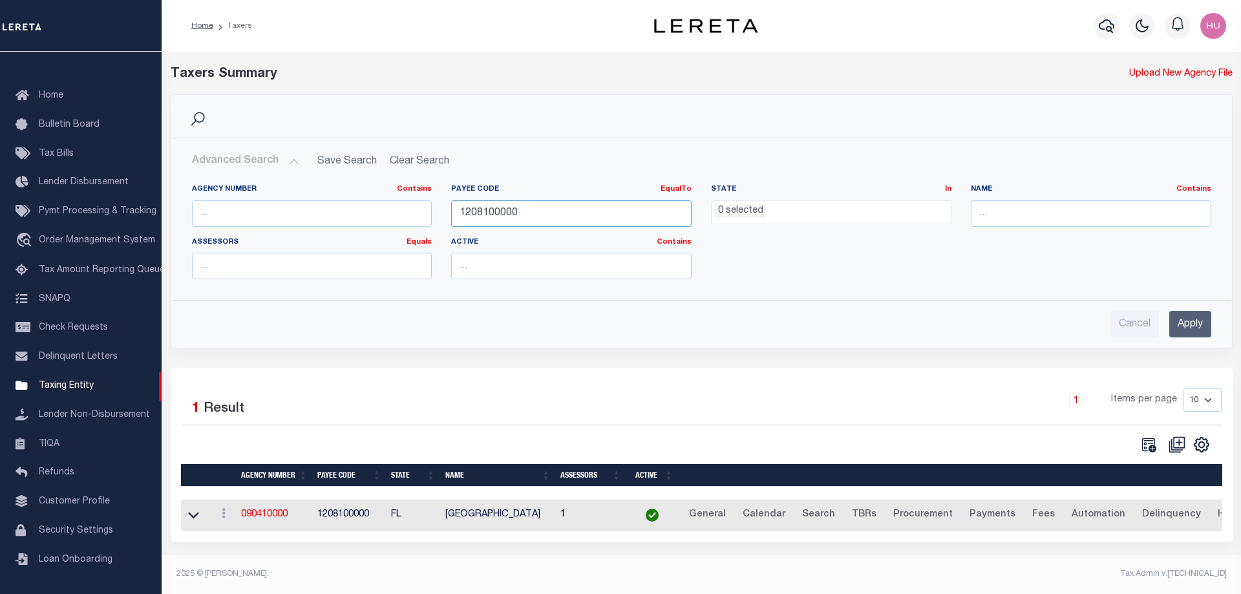
click at [485, 215] on input "1208100000" at bounding box center [571, 213] width 240 height 26
paste input "2207104"
type input "2207104000"
click at [1194, 324] on input "Apply" at bounding box center [1190, 324] width 42 height 26
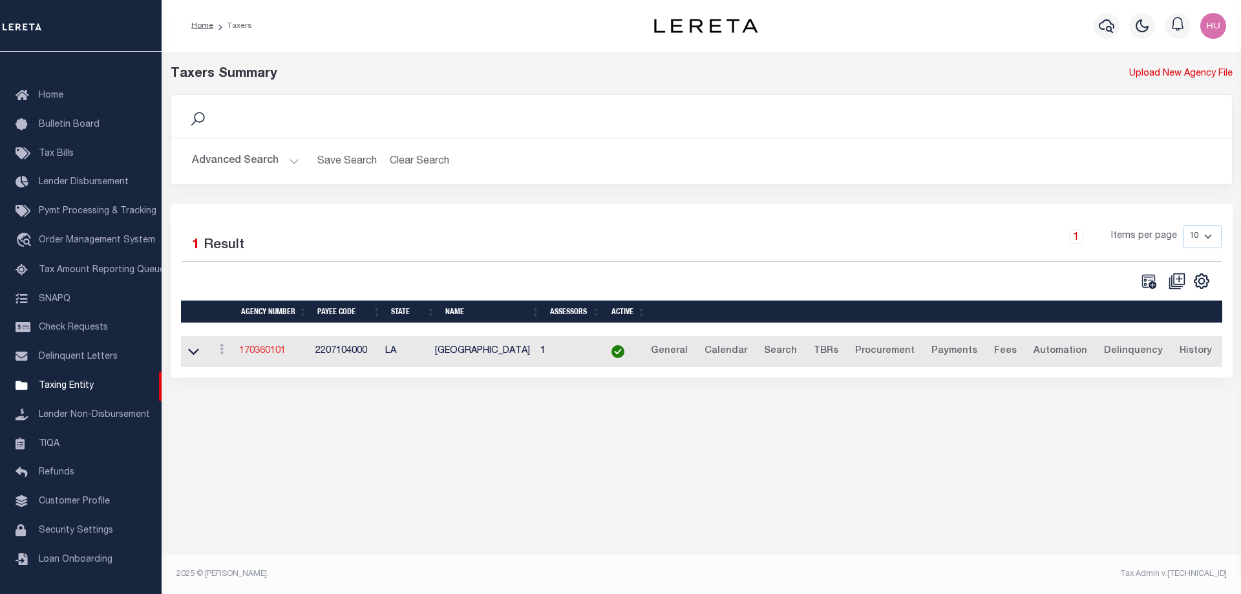
click at [269, 350] on link "170360101" at bounding box center [262, 350] width 47 height 9
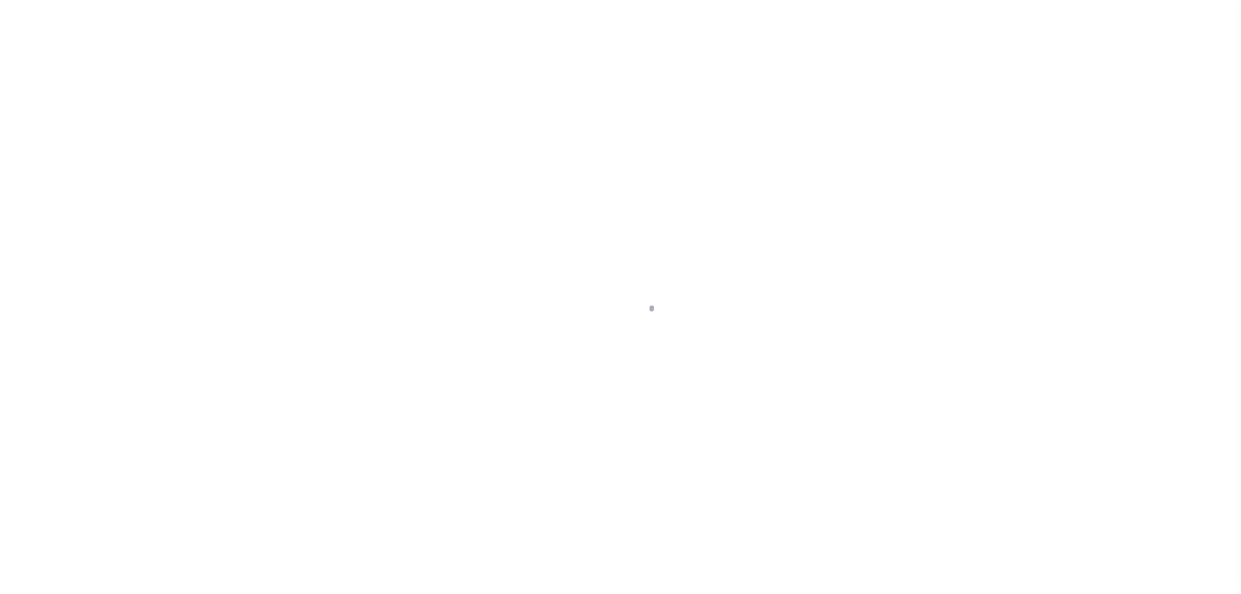
select select
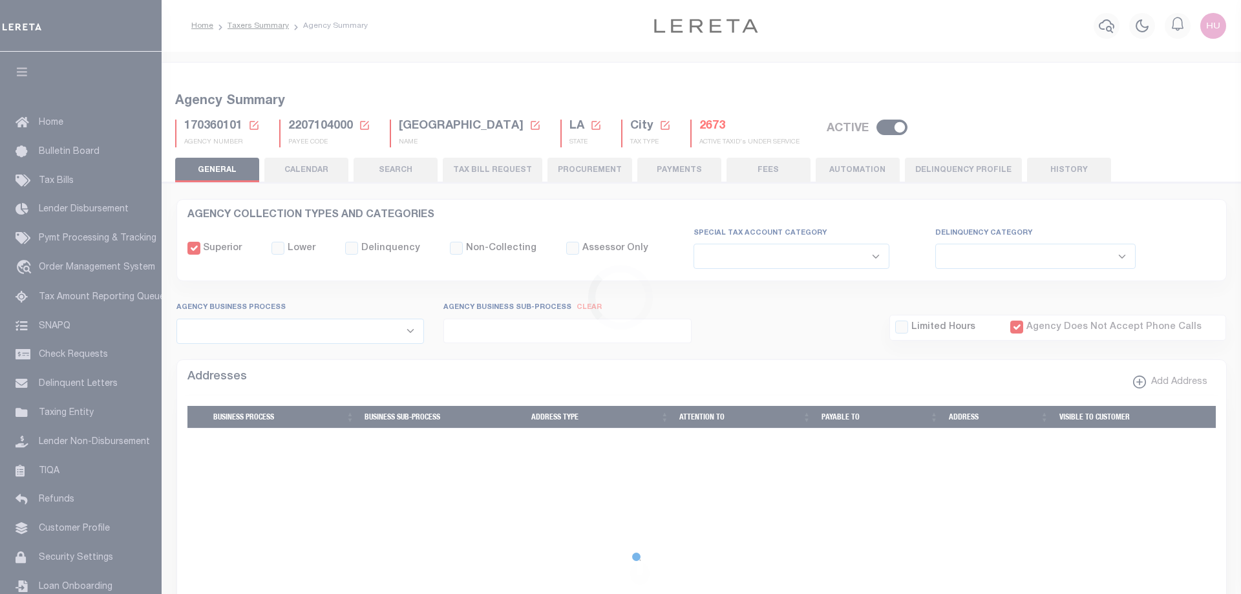
checkbox input "false"
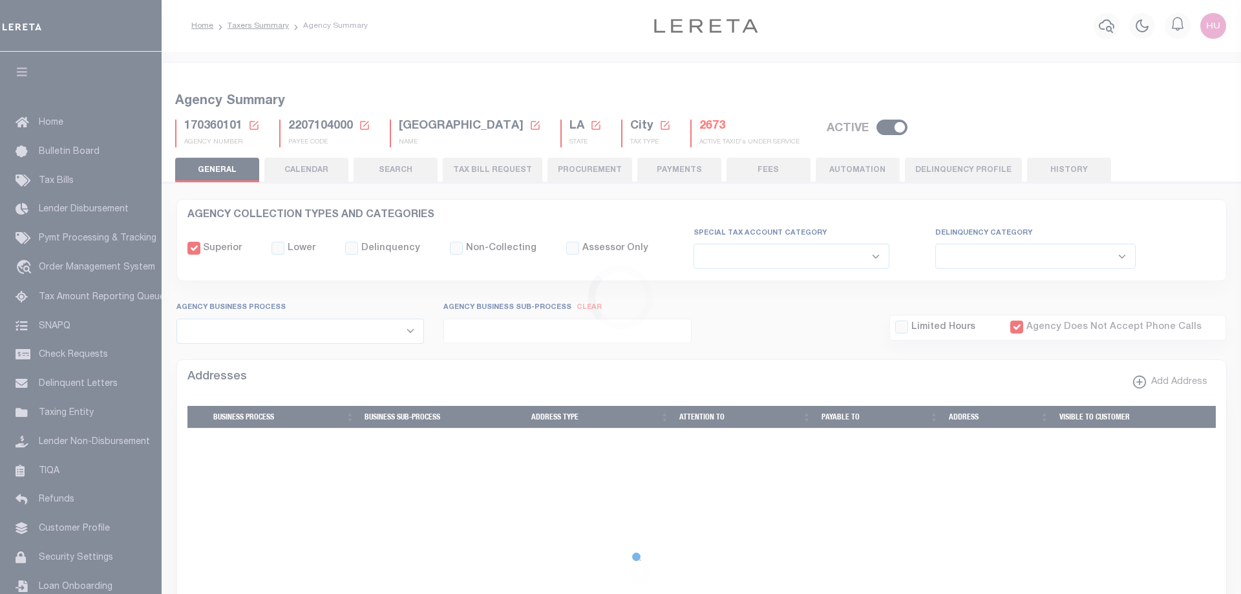
checkbox input "true"
type input "2207104000"
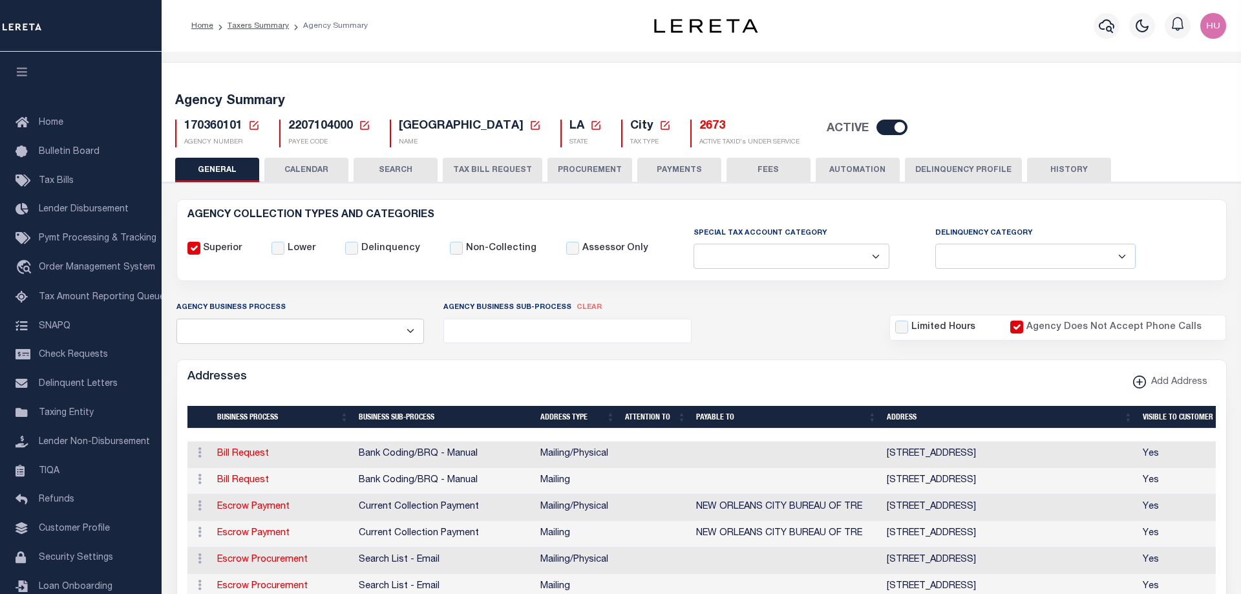
click at [308, 173] on button "CALENDAR" at bounding box center [306, 170] width 84 height 25
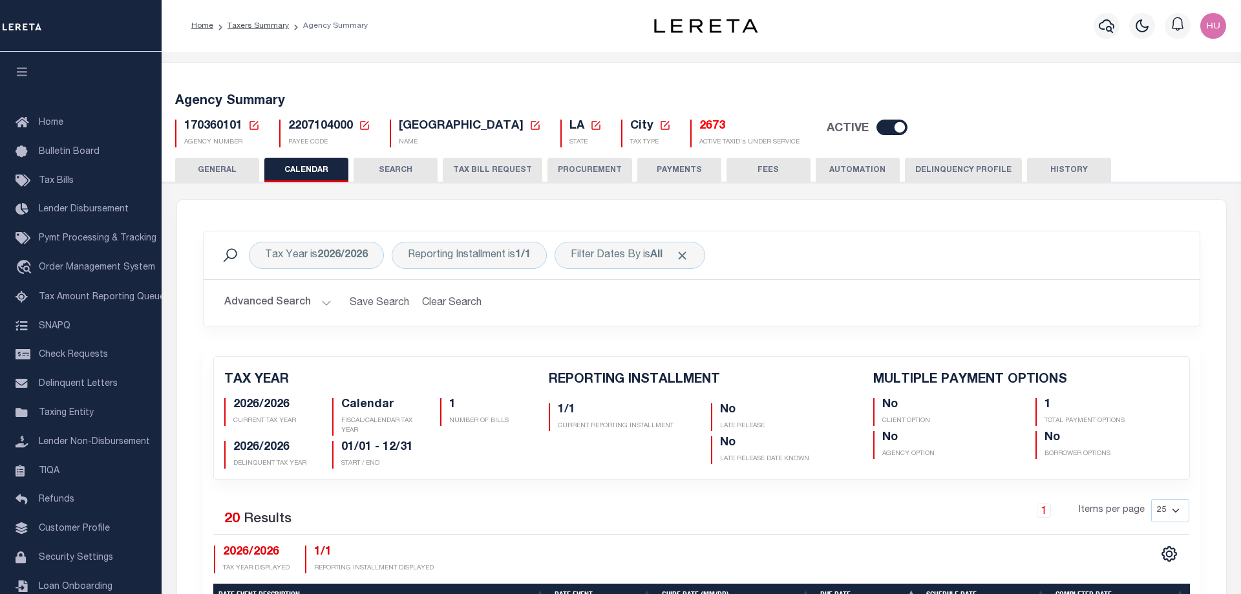
checkbox input "false"
type input "1"
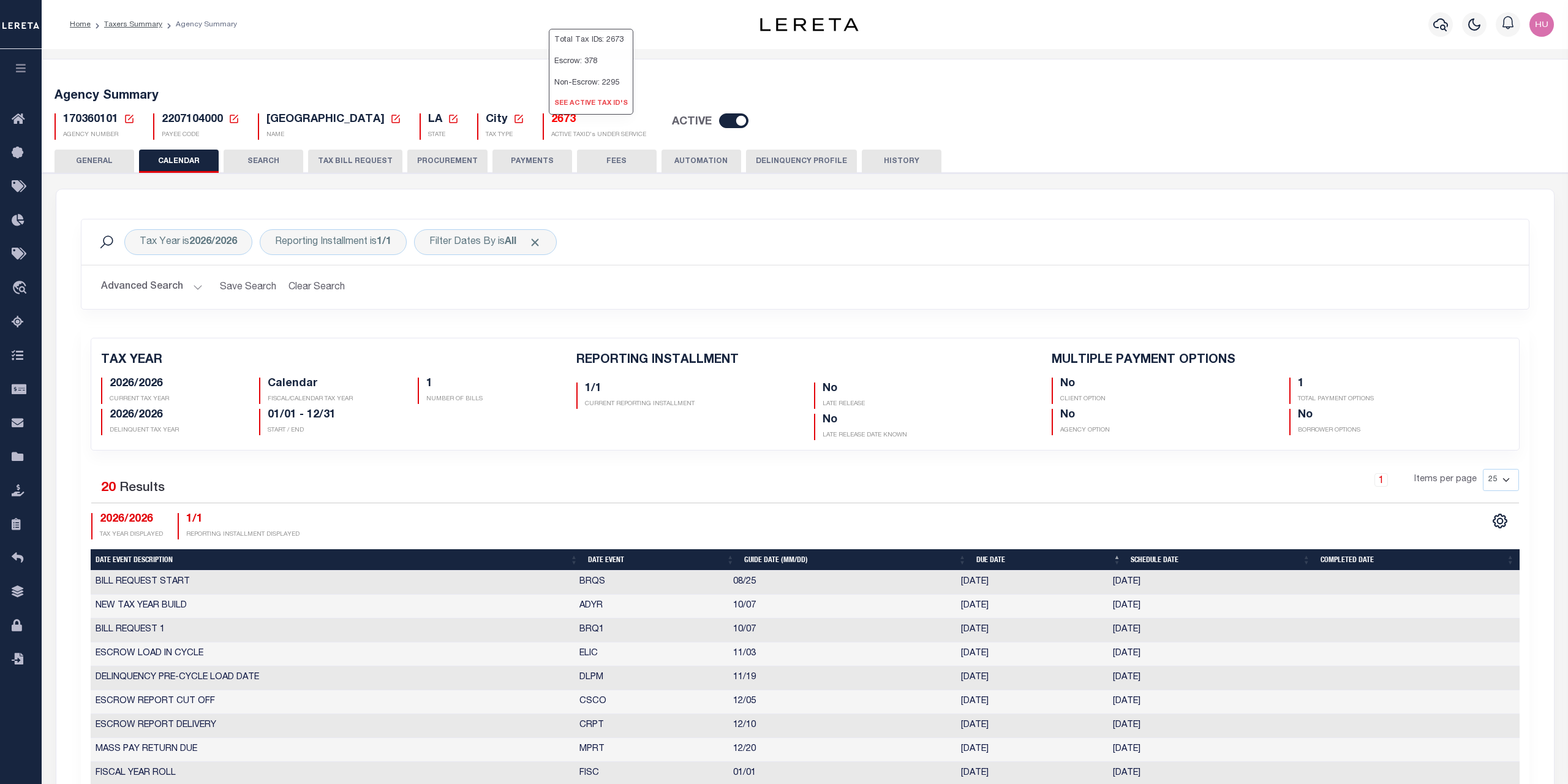
click at [558, 114] on link "See Active Tax ID's" at bounding box center [592, 103] width 83 height 20
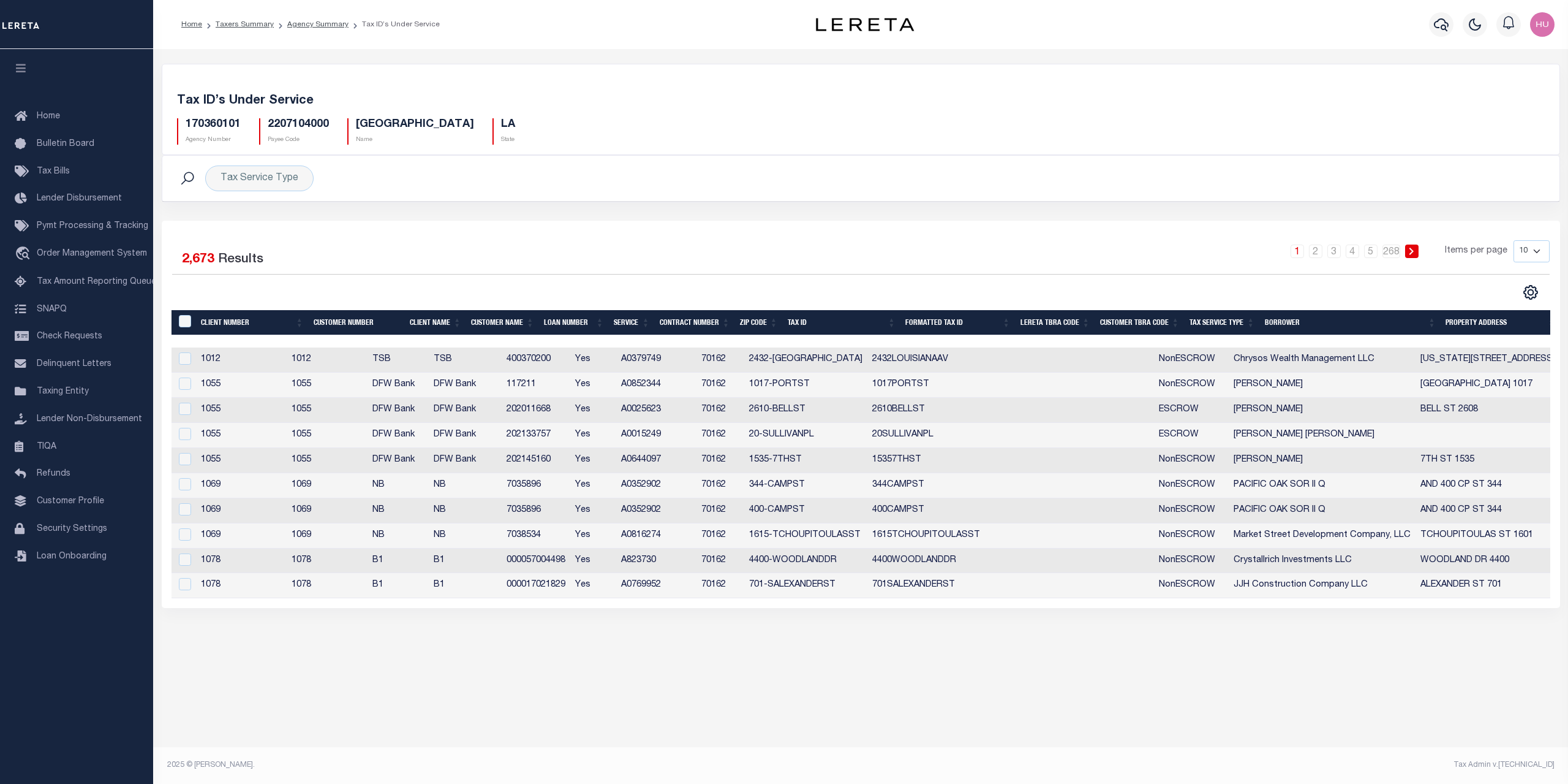
click at [1514, 240] on select "10 25 50 100" at bounding box center [1532, 250] width 36 height 22
select select "100"
click option "100" at bounding box center [0, 0] width 0 height 0
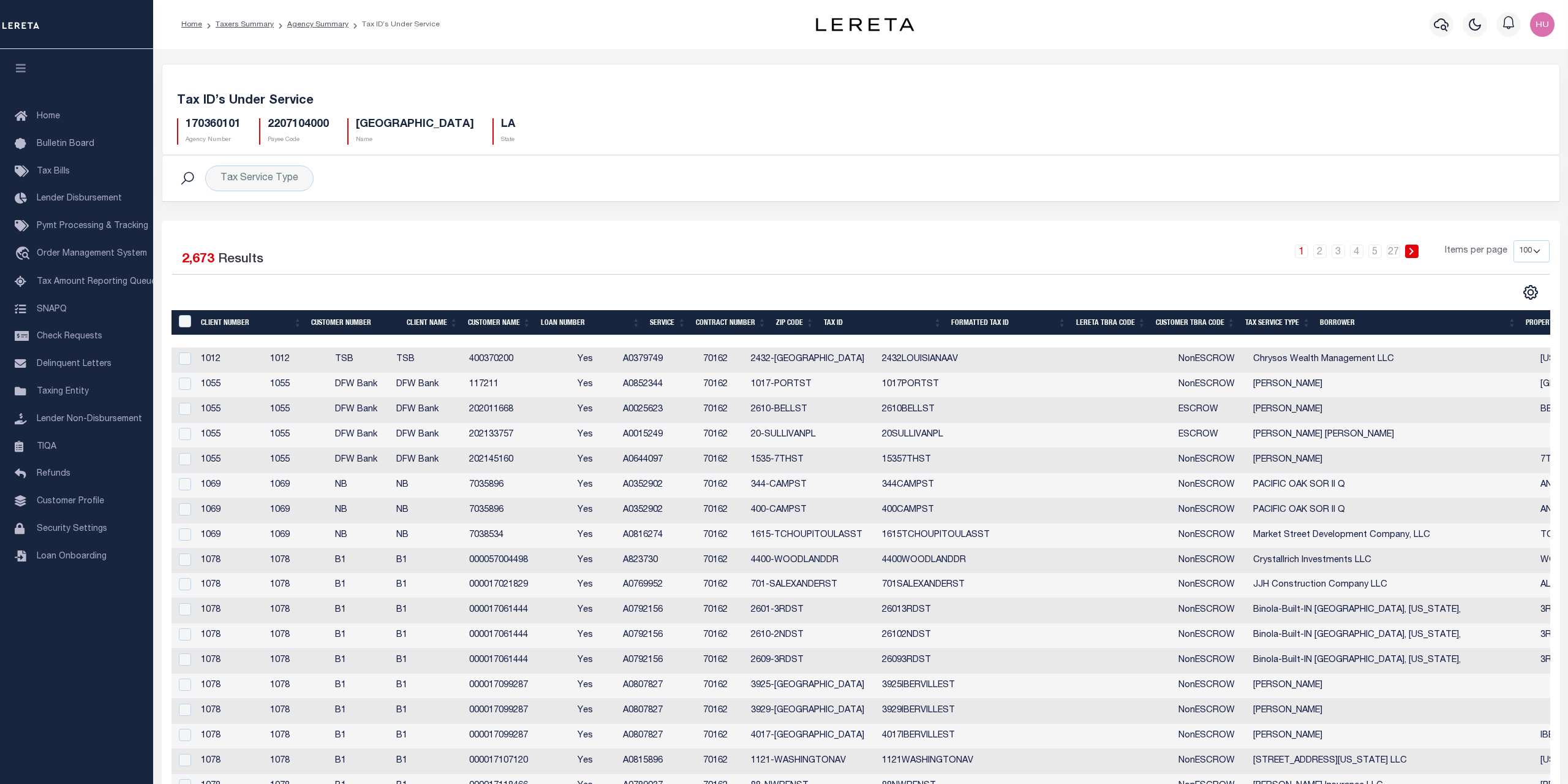
click at [1011, 259] on div "1 2 3 4 5 … 27 Items per page 10 25 50 100" at bounding box center [1034, 256] width 1029 height 32
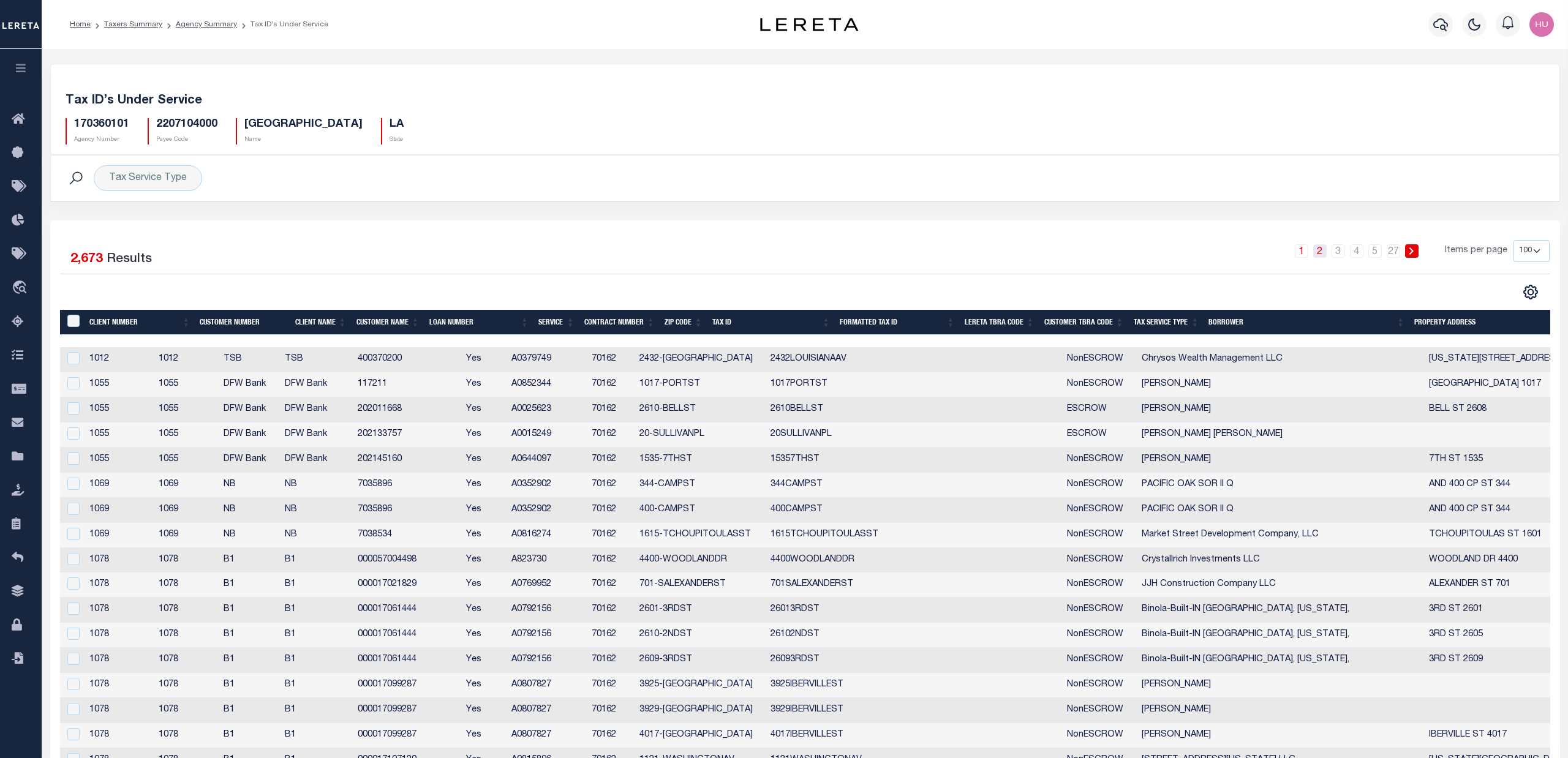
click at [1325, 255] on link "2" at bounding box center [1321, 251] width 13 height 13
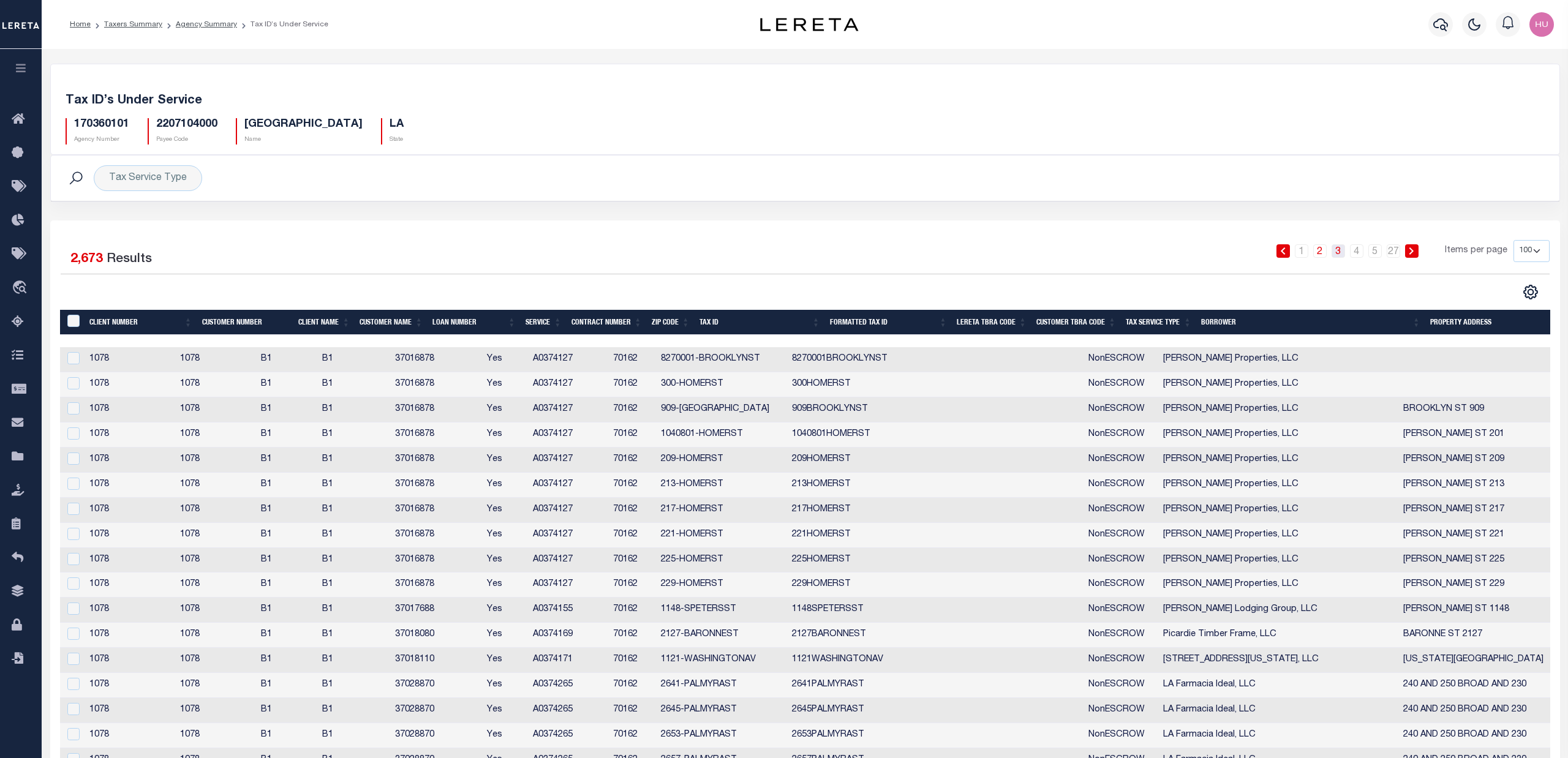
click at [1341, 255] on link "3" at bounding box center [1339, 251] width 13 height 13
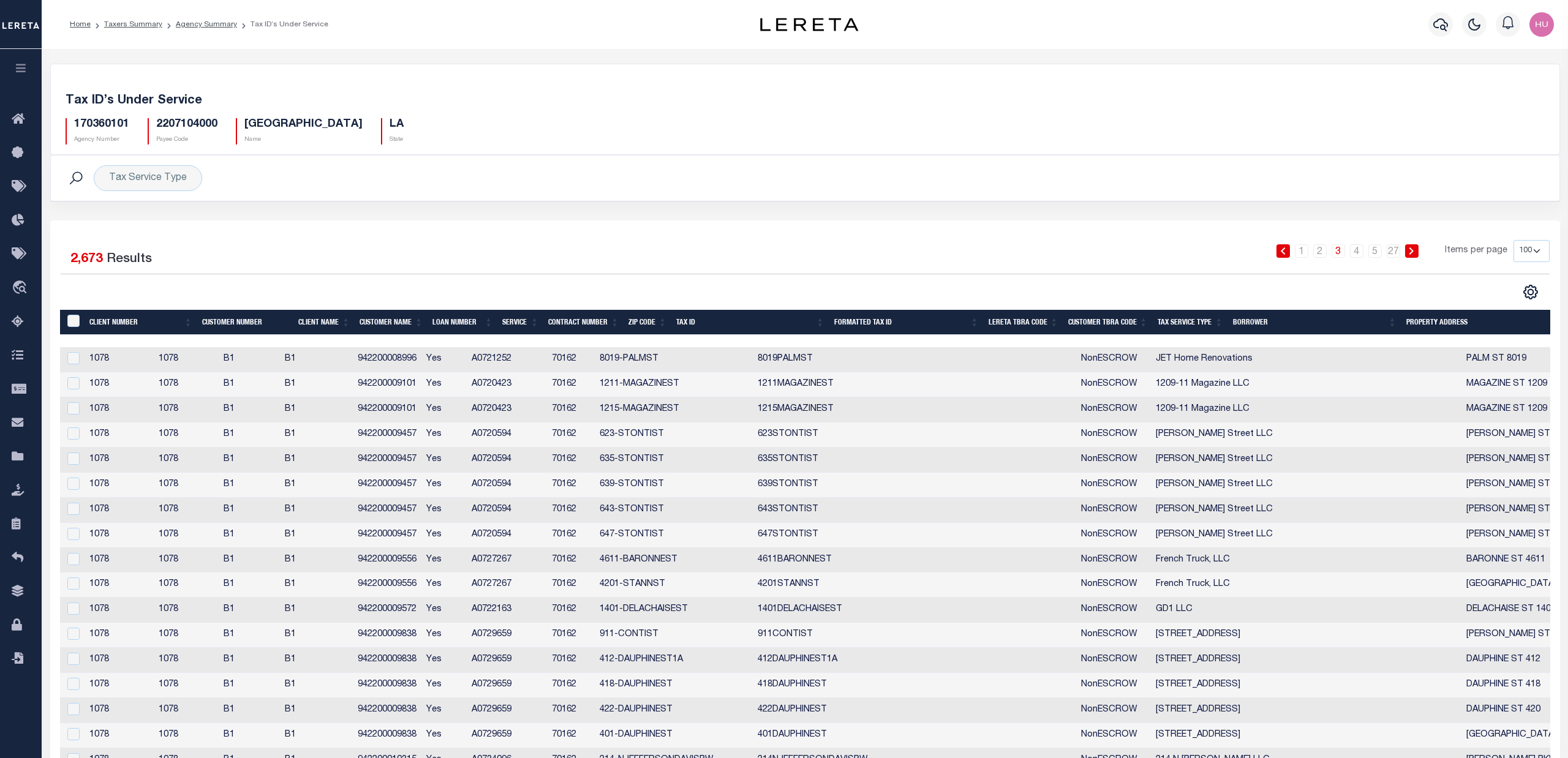
click at [1414, 252] on icon at bounding box center [1412, 251] width 6 height 8
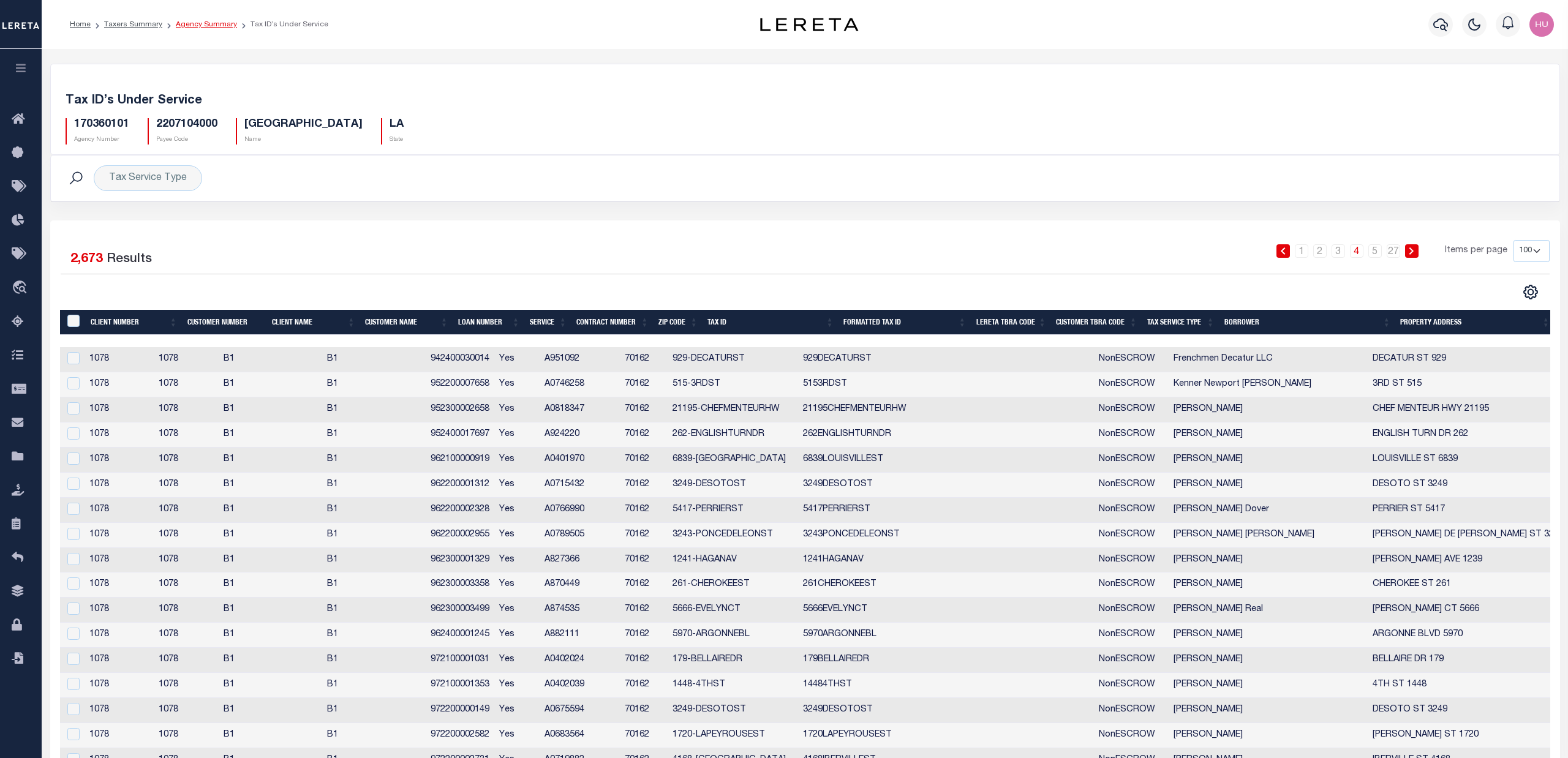
click at [193, 27] on link "Agency Summary" at bounding box center [206, 25] width 62 height 8
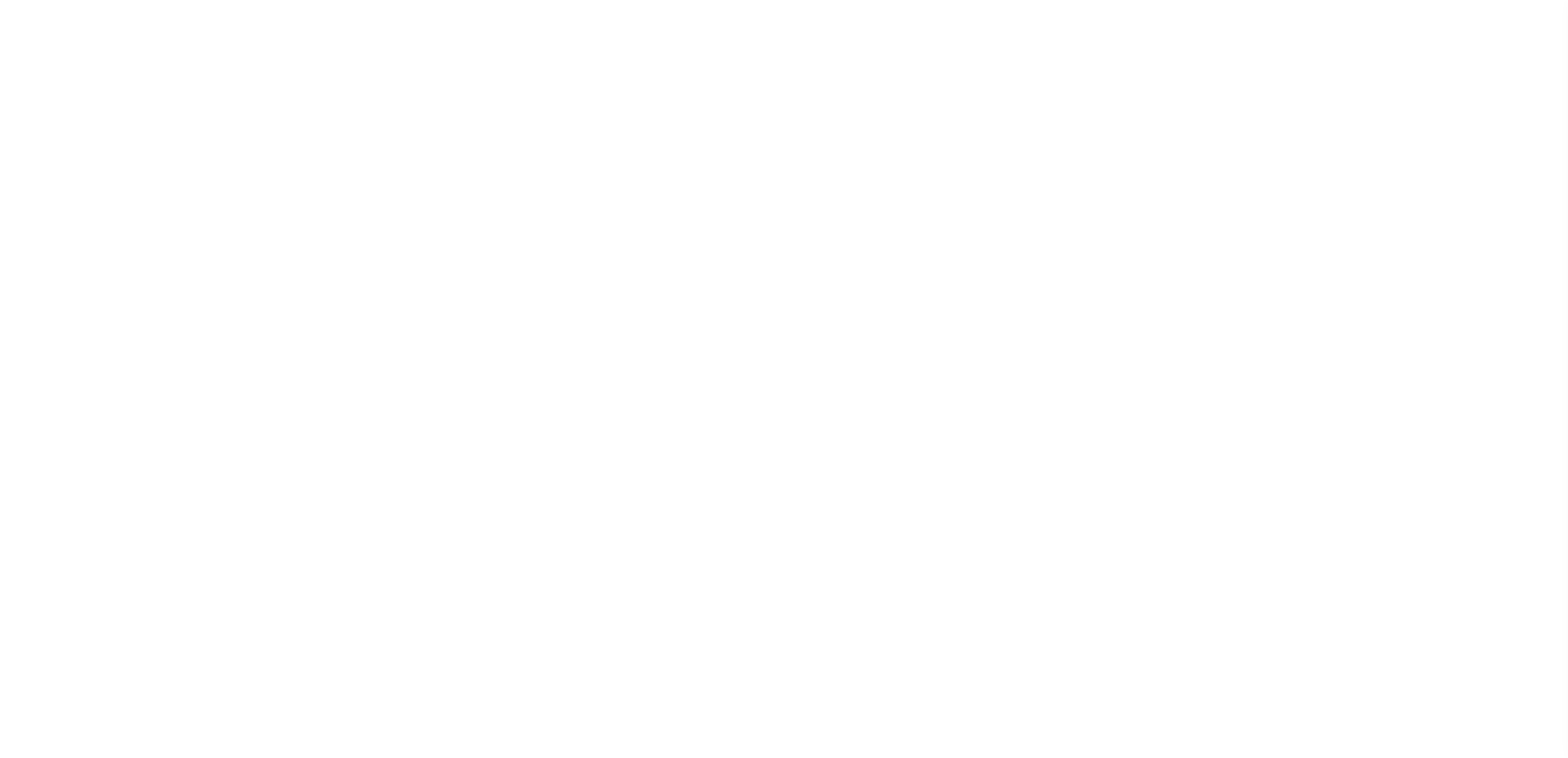
select select
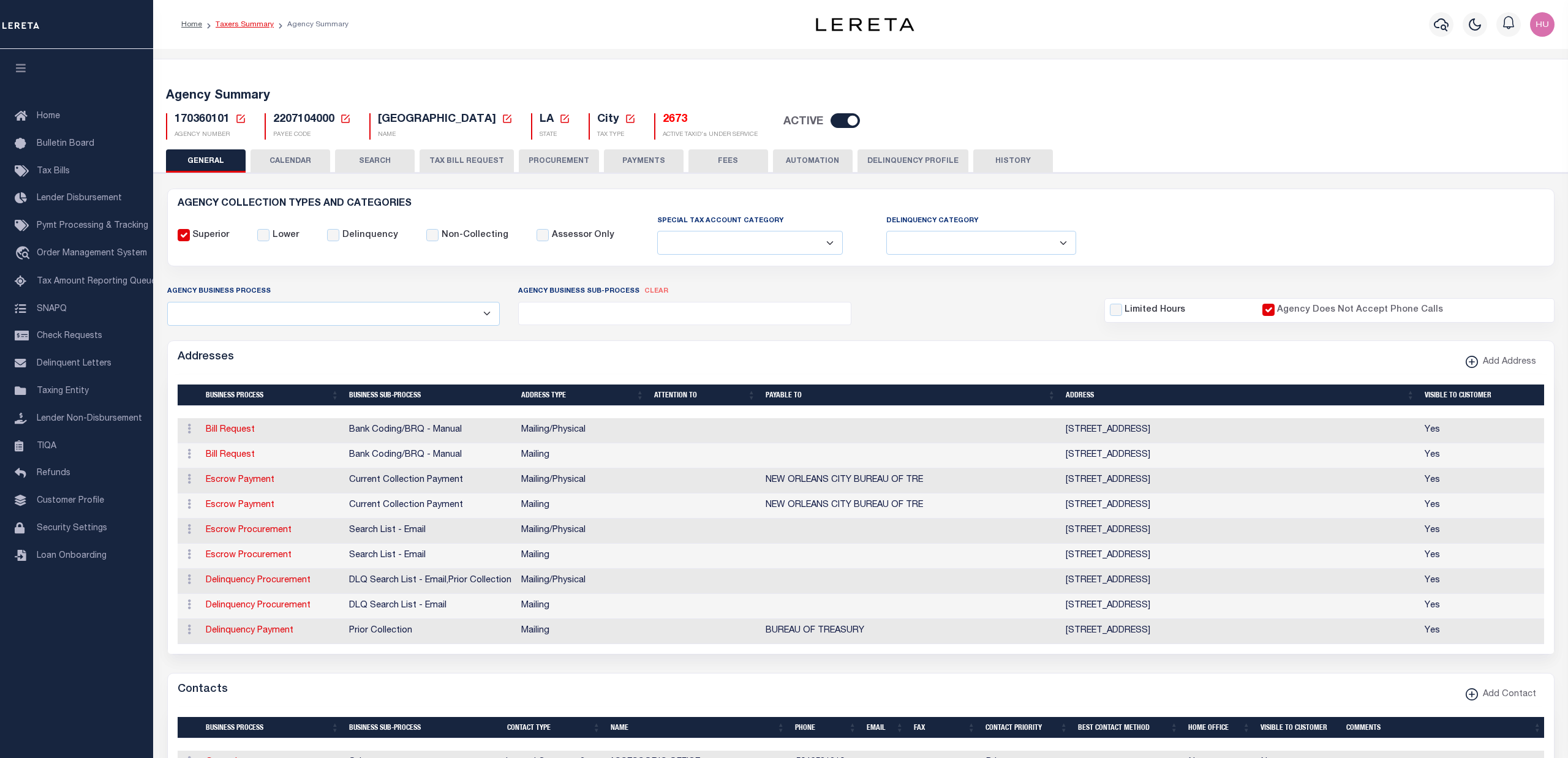
click at [247, 27] on link "Taxers Summary" at bounding box center [244, 25] width 58 height 8
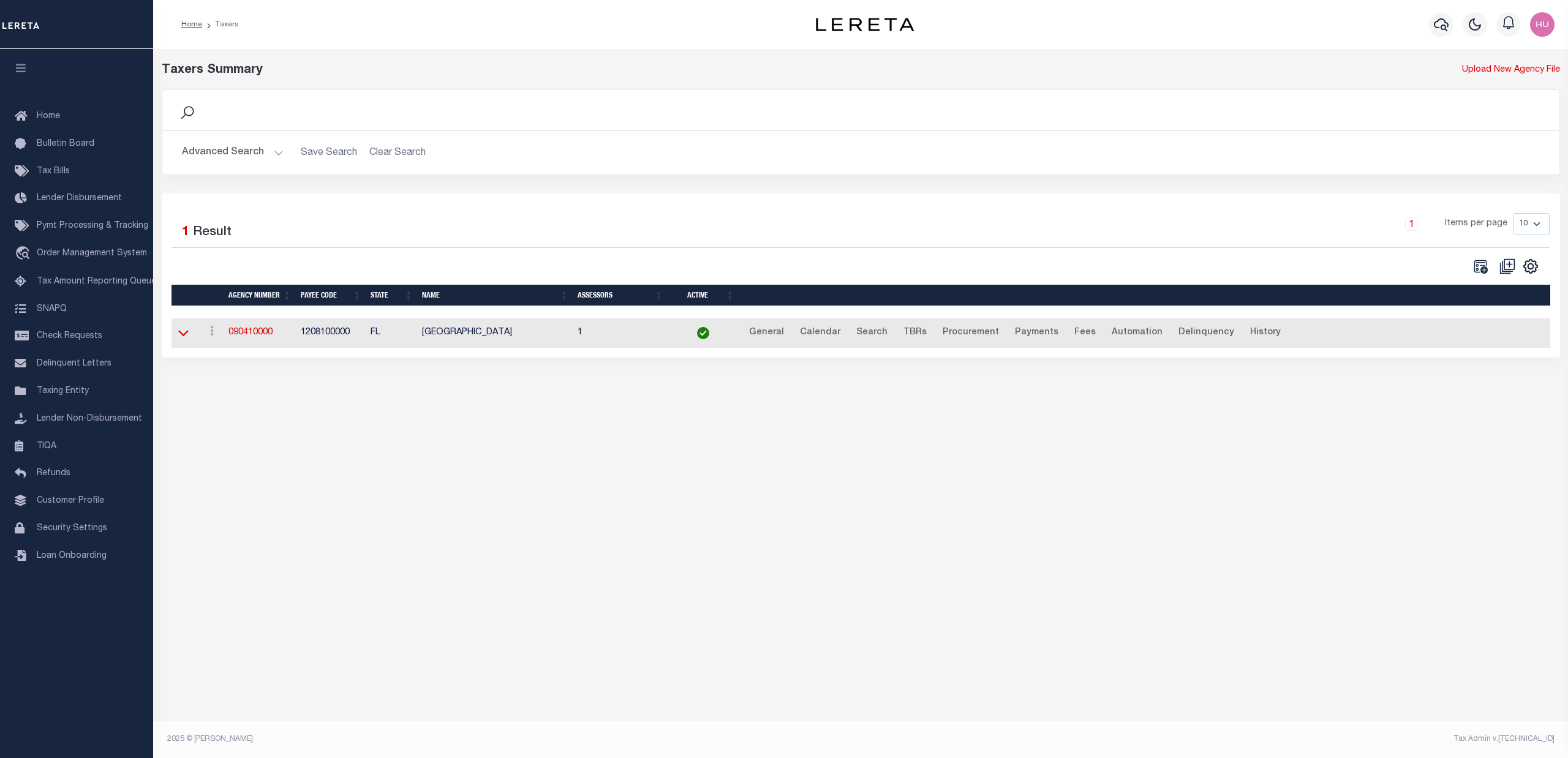
click at [181, 336] on icon at bounding box center [183, 334] width 10 height 6
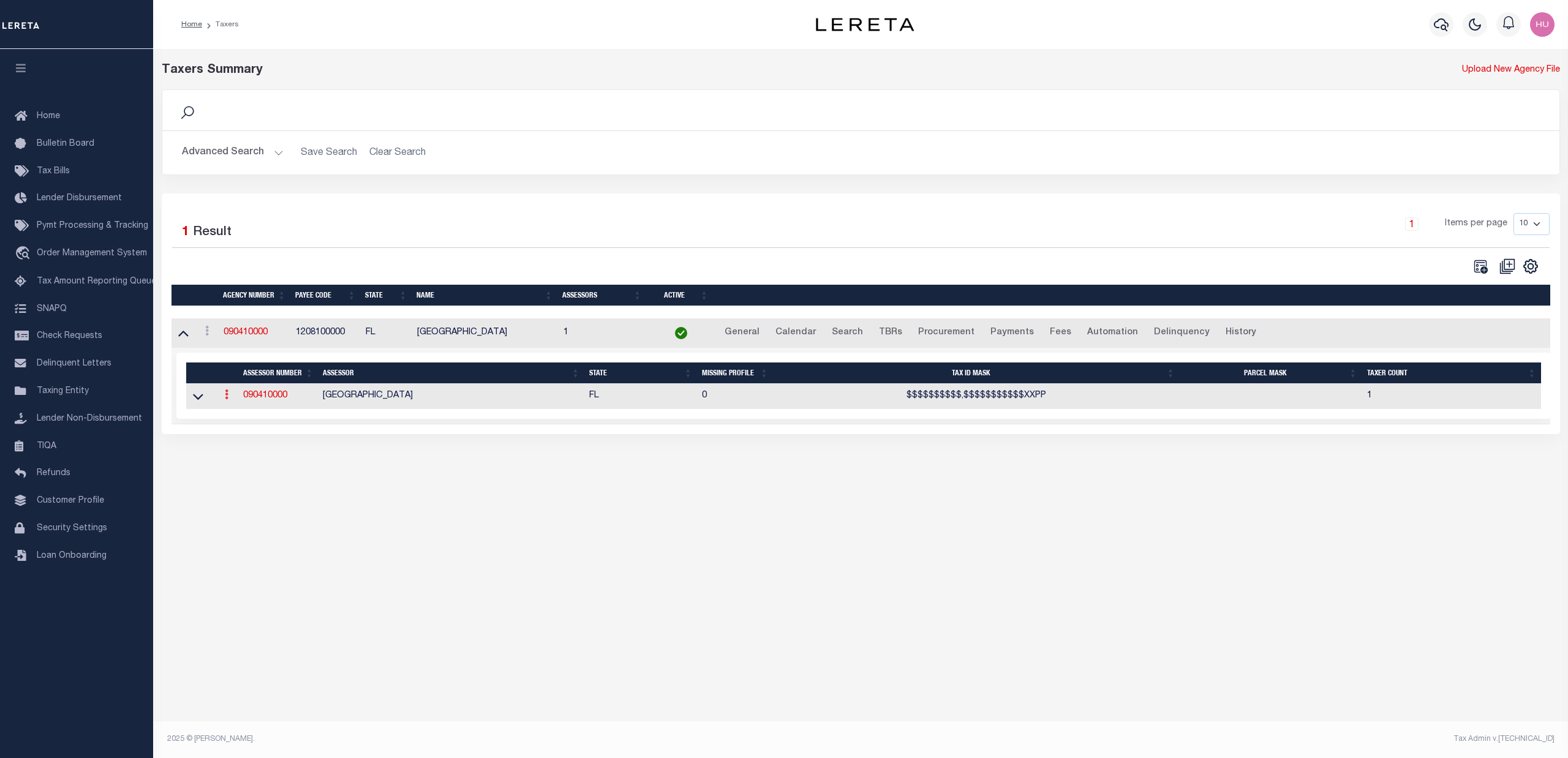
click at [228, 399] on icon at bounding box center [227, 394] width 4 height 9
click at [389, 445] on div "Taxers Summary Upload New Agency File Search Advanced Search Save Search Clear …" at bounding box center [861, 260] width 1415 height 422
click at [271, 399] on link "090410000" at bounding box center [265, 395] width 45 height 9
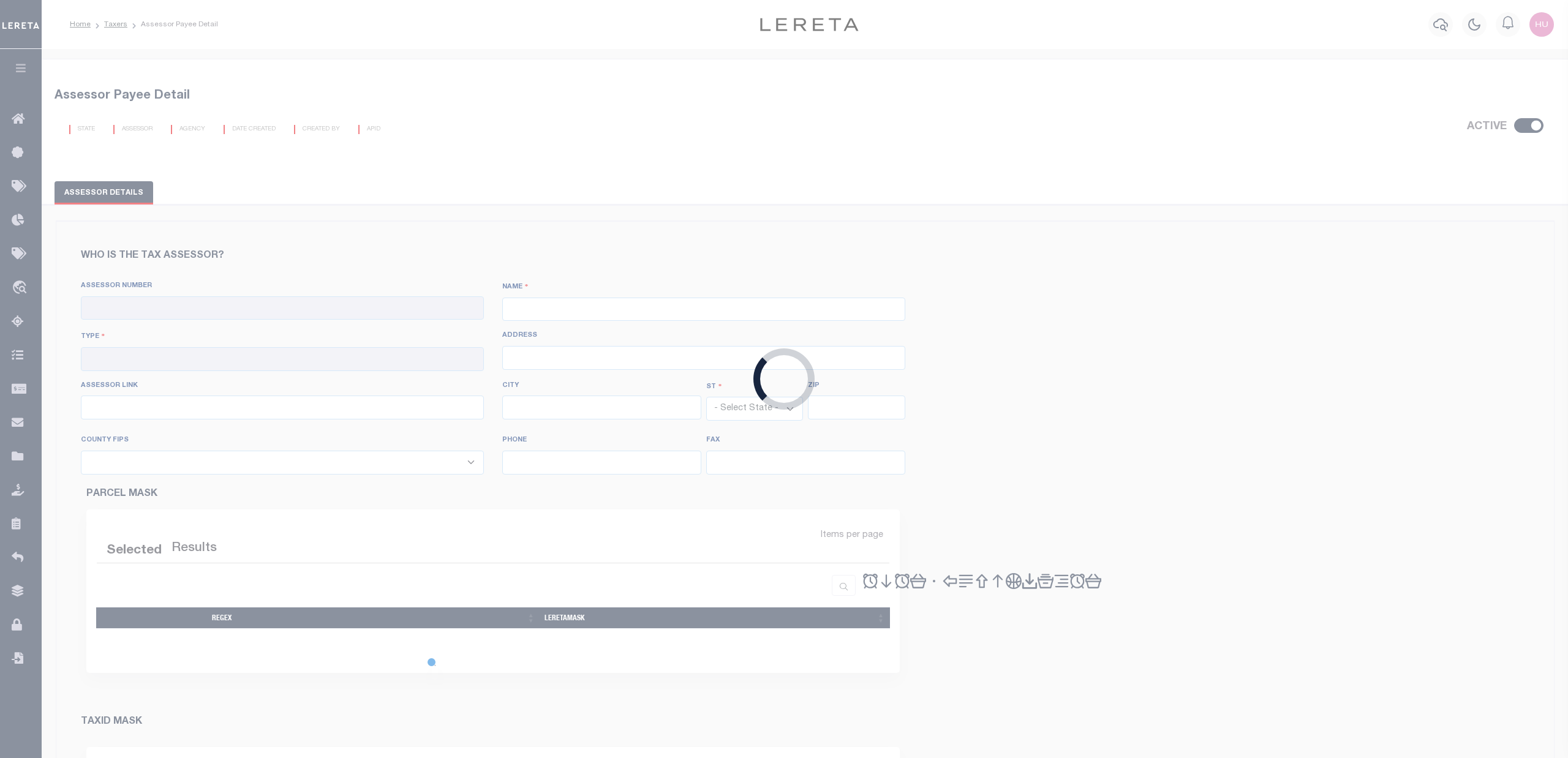
checkbox input "true"
type input "090410000"
type input "MANATEE COUNTY"
type input "00 - County"
type input "819 301 Boulevard West"
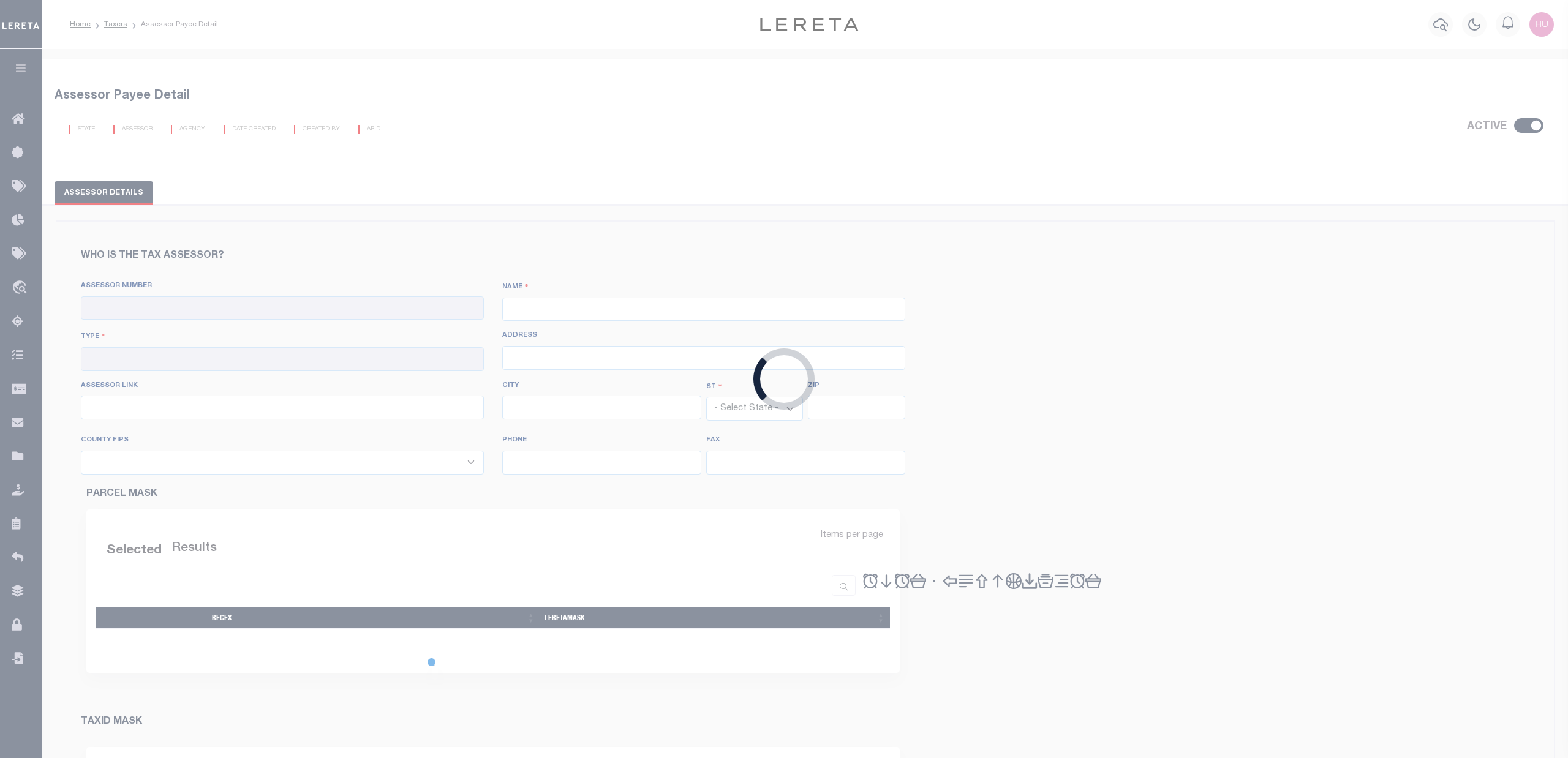
type input "http://www.manateepao.com/ManateeFL/Search/Disclaimer.aspx?FromUrl=../search/co…"
type input "Bradenton"
select select "FL"
type input "34205"
type input "941-750-9566"
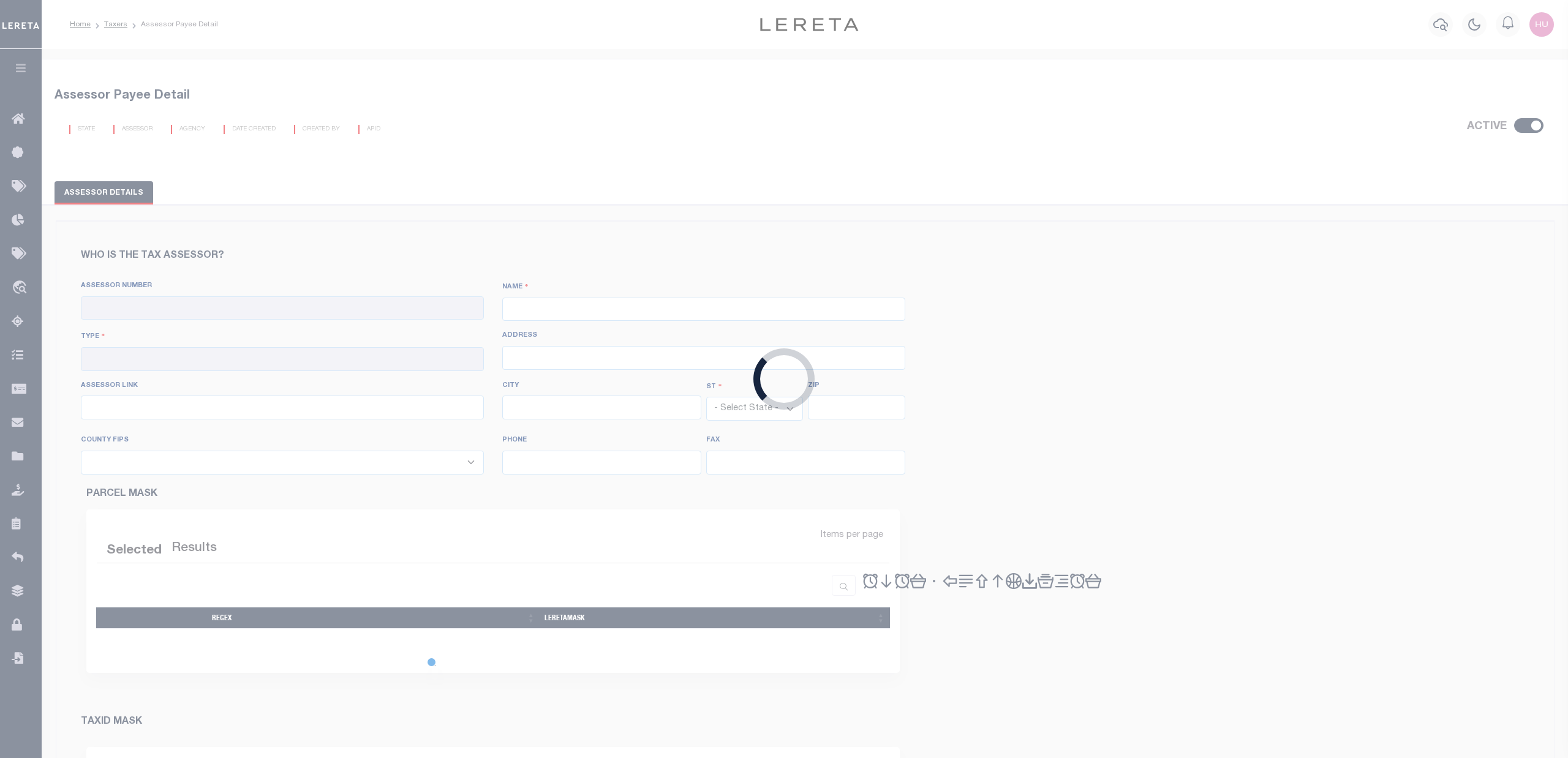
type input "941-741-4865"
select select "12081"
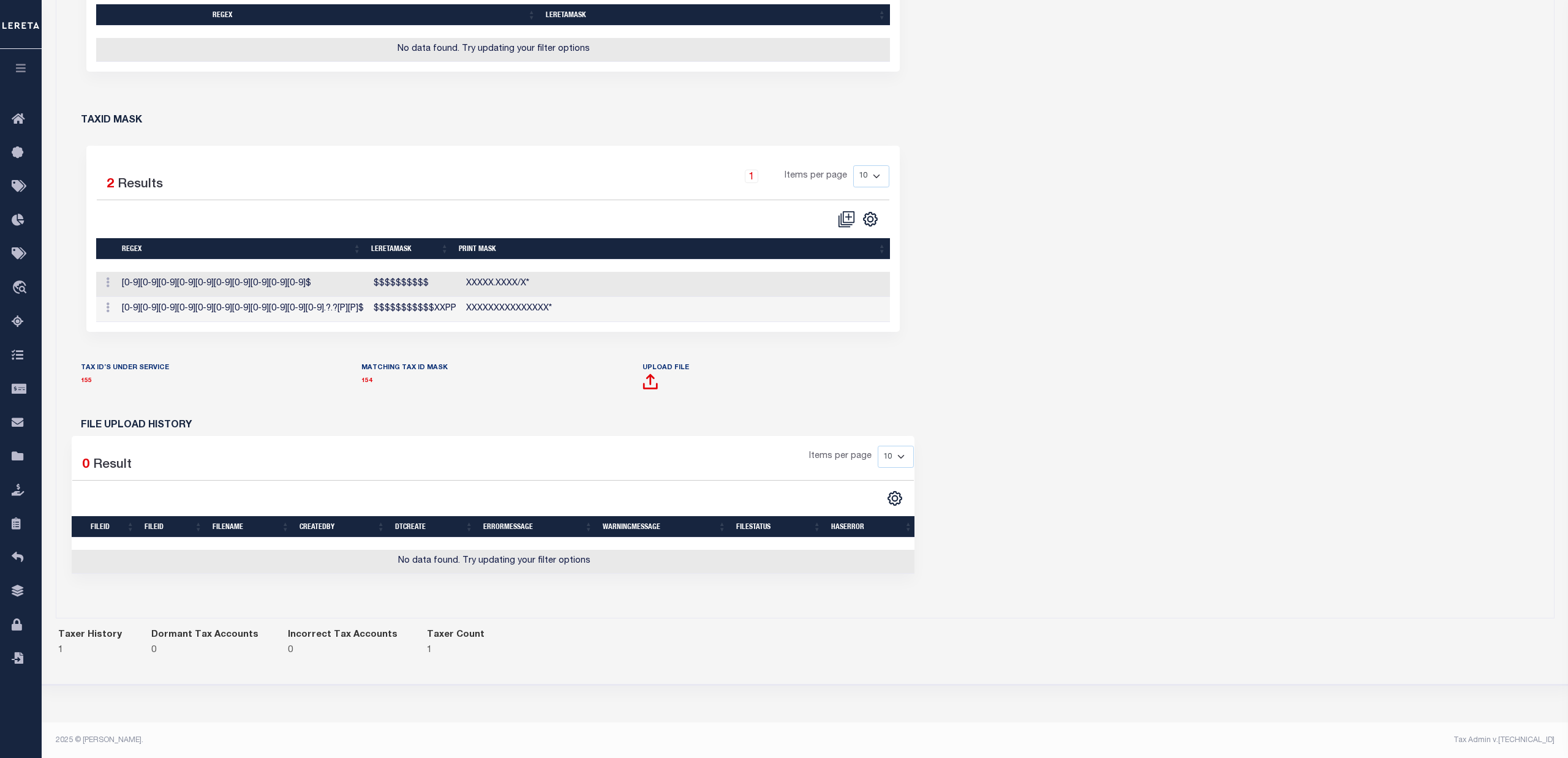
scroll to position [354, 0]
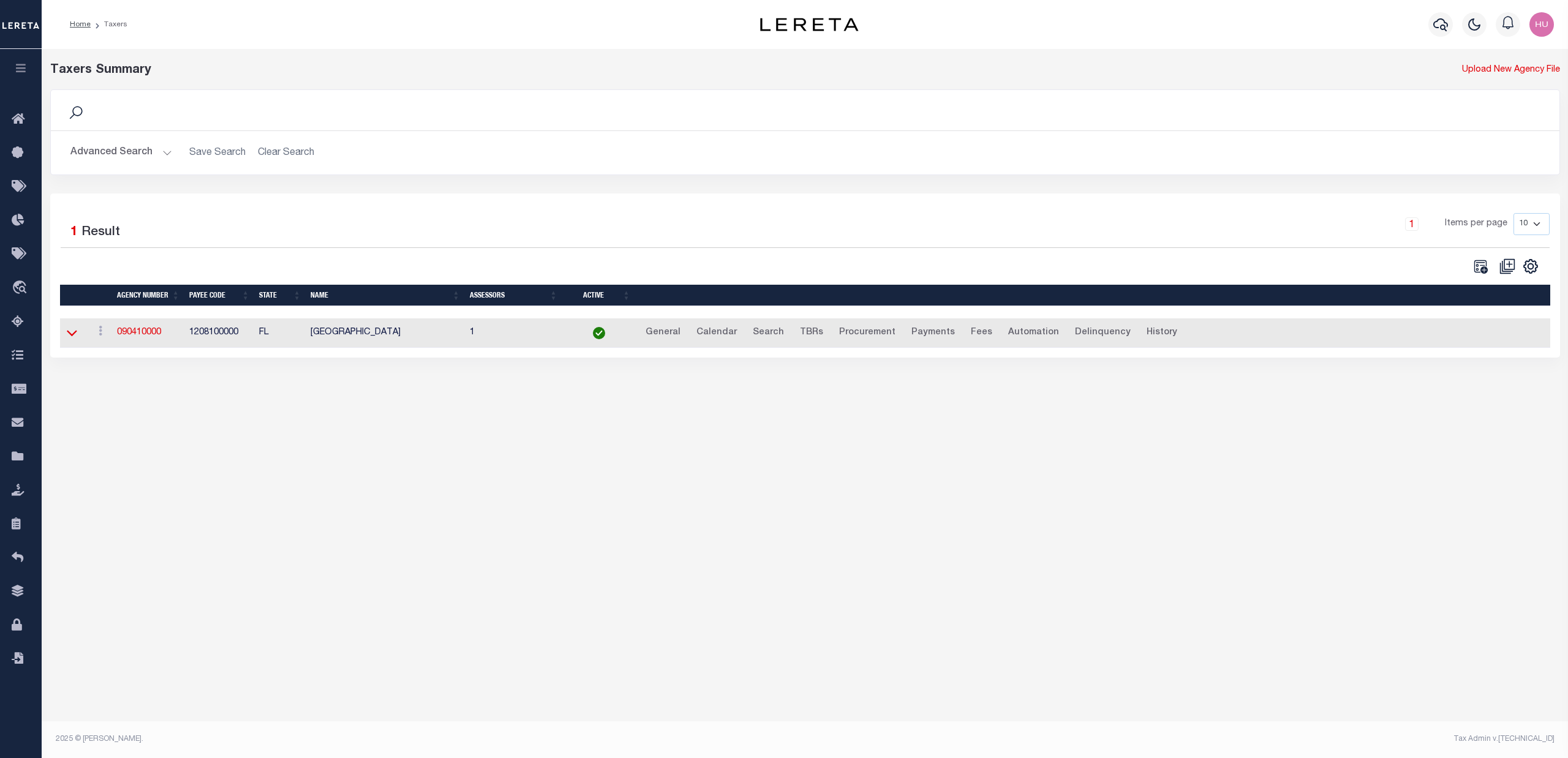
click at [74, 335] on icon at bounding box center [71, 333] width 10 height 13
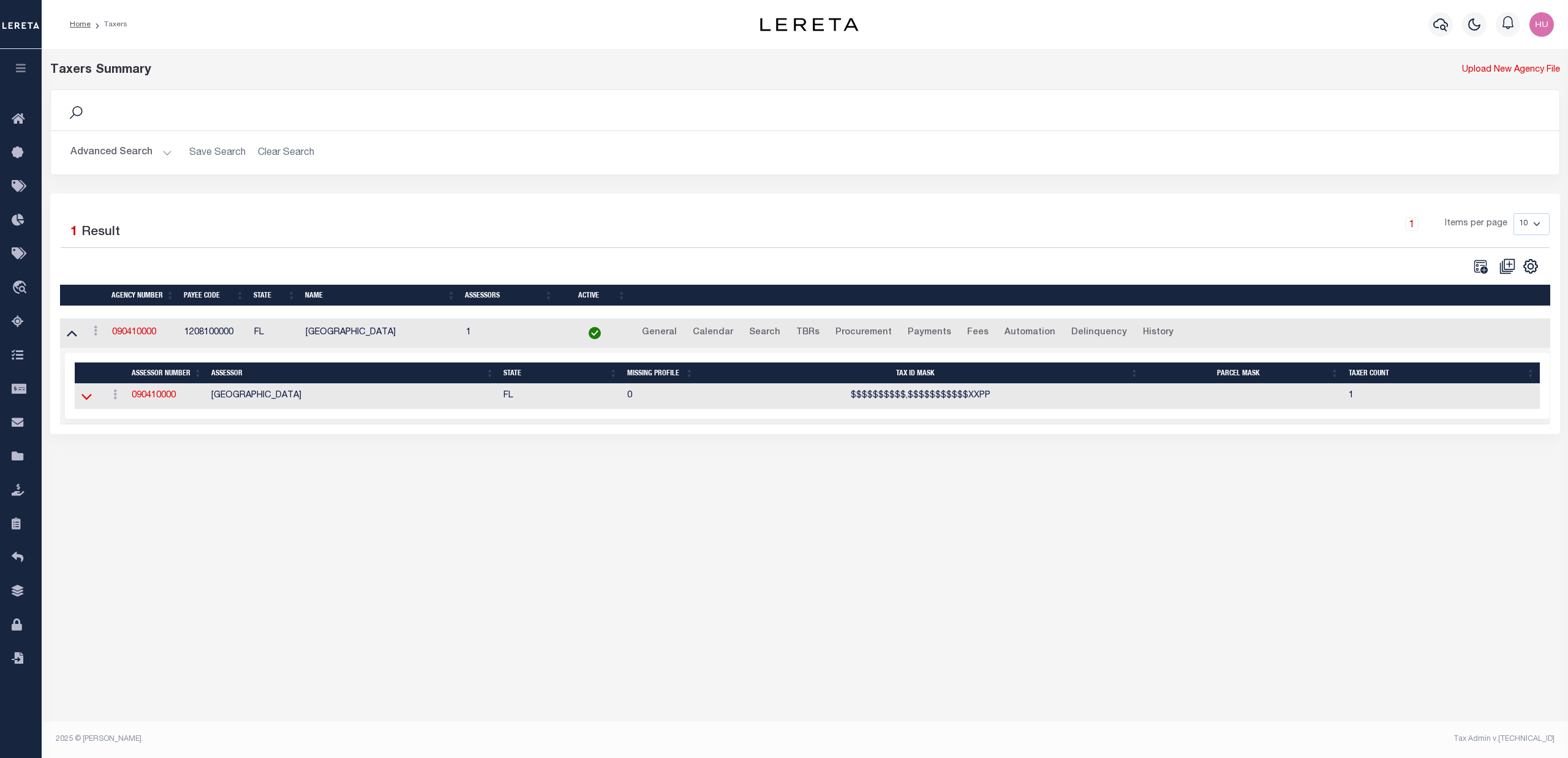
click at [85, 403] on icon at bounding box center [86, 397] width 10 height 13
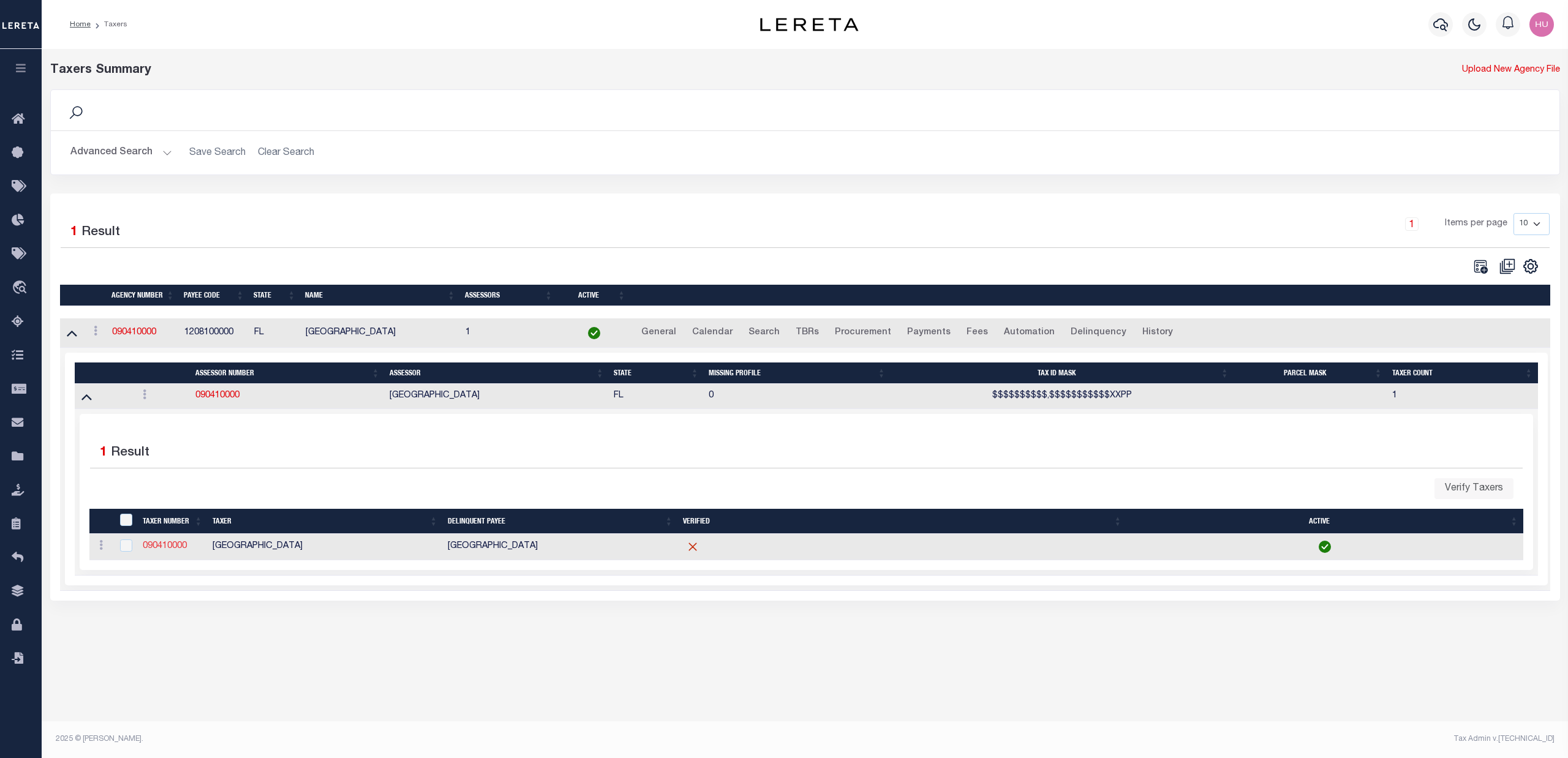
click at [159, 548] on link "090410000" at bounding box center [165, 546] width 45 height 9
checkbox input "true"
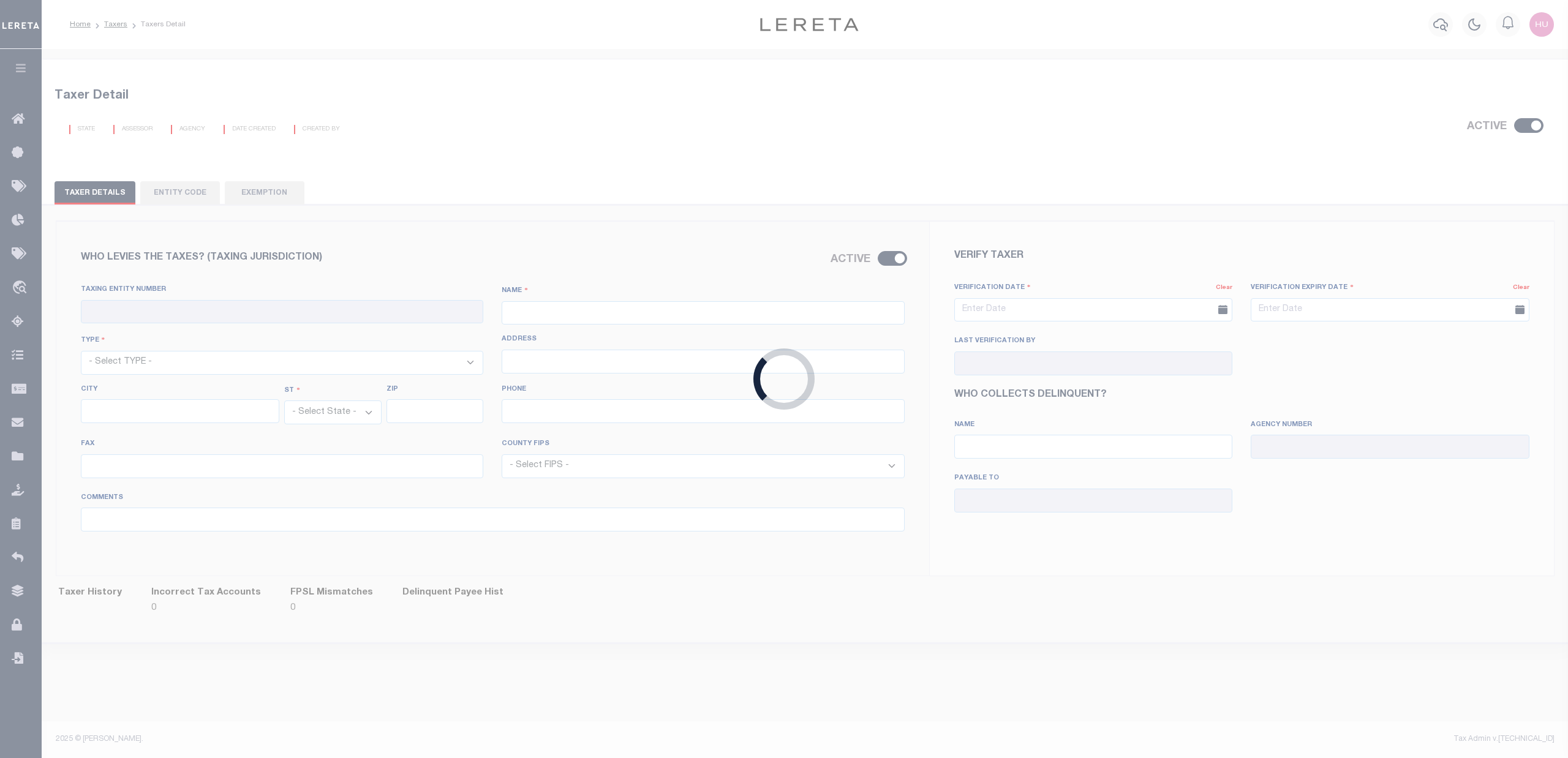
checkbox input "true"
type input "090410000"
type input "MANATEE COUNTY"
select select "6"
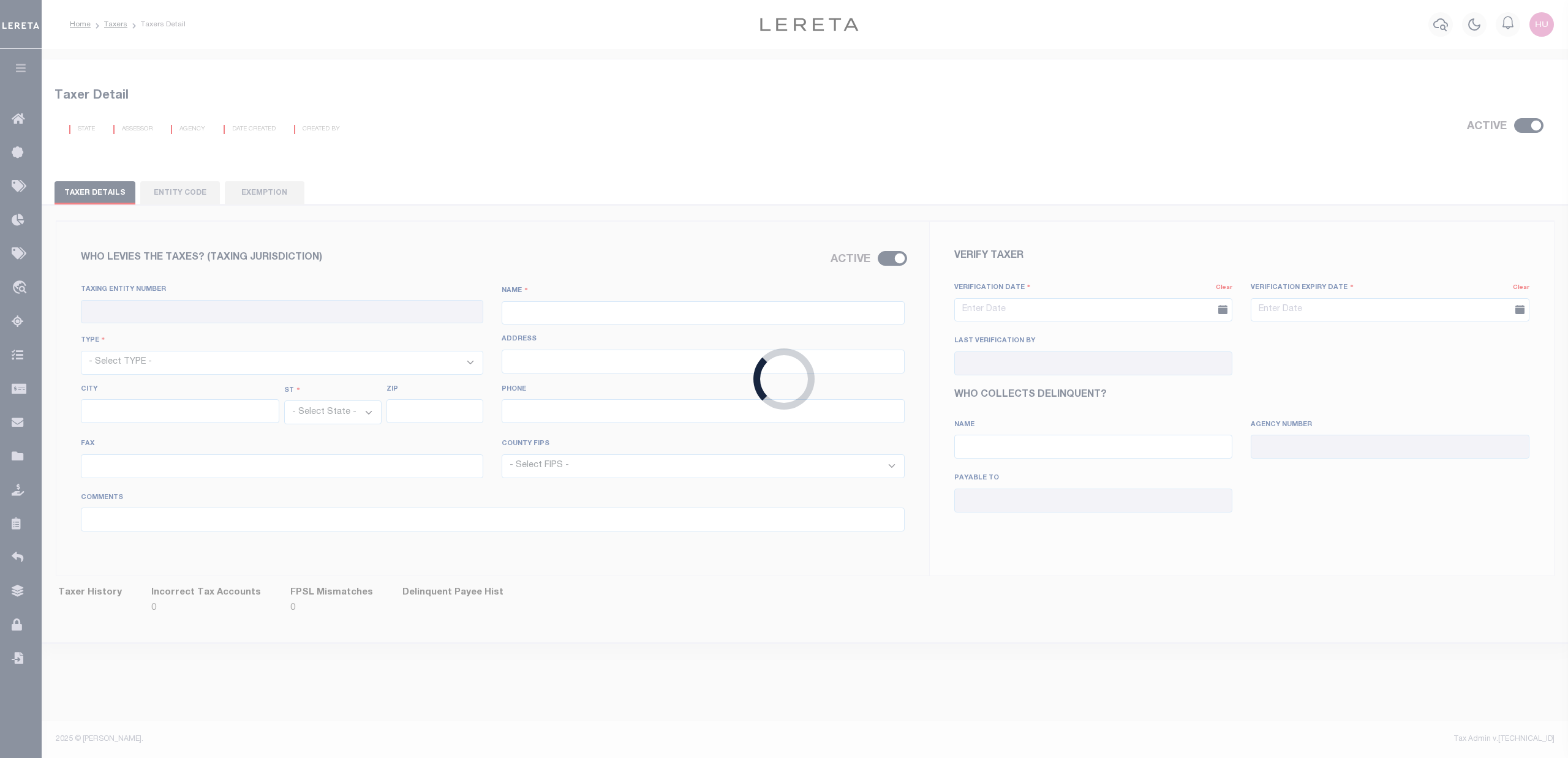
type input "819 301 Boulevard West"
type input "Bradenton"
select select "FL"
type input "34205"
type input "941-750-9566"
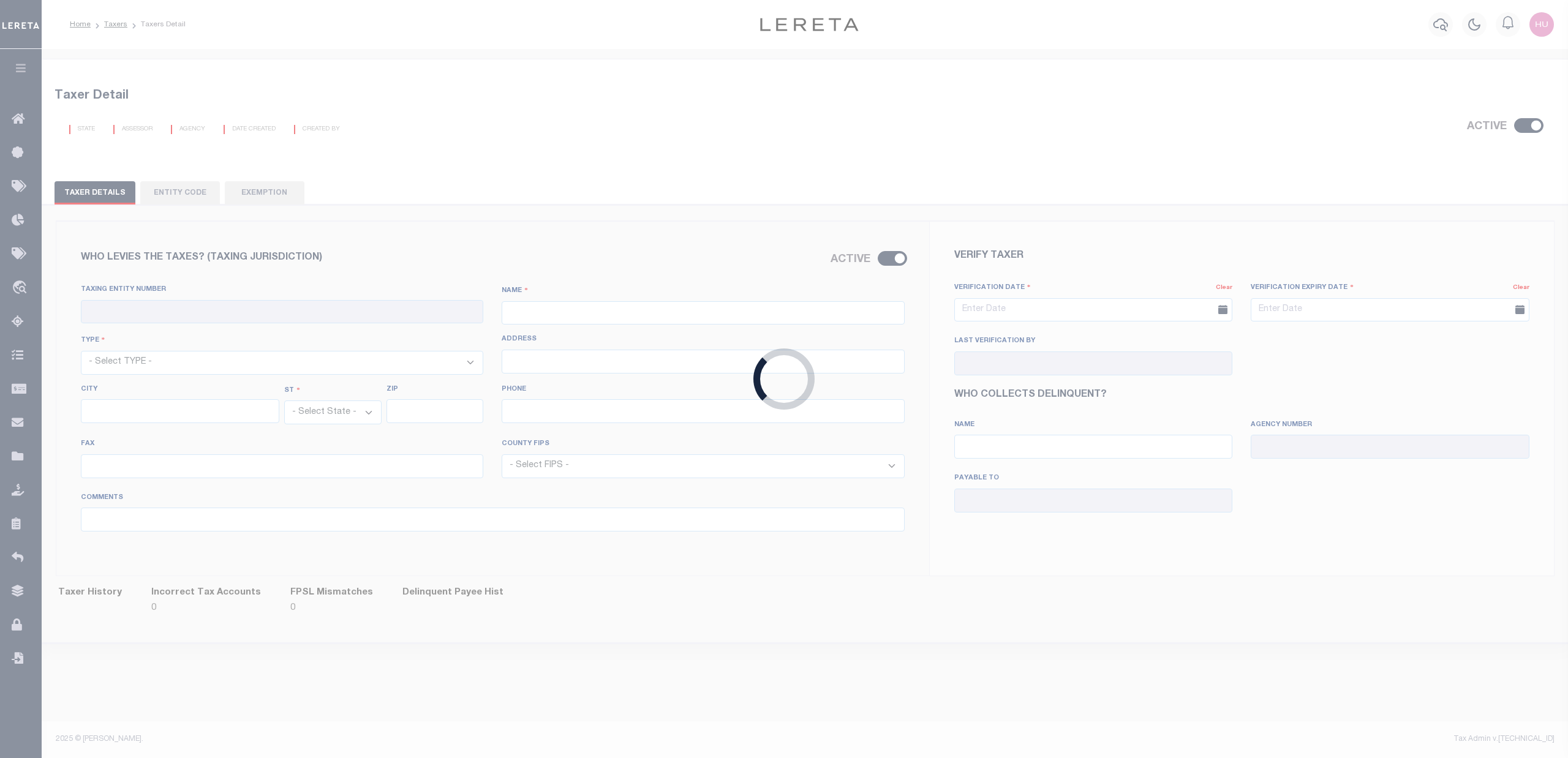
type input "941-741-4865"
select select "12081"
type input "06/24/2015"
type input "11/14/2024"
type input "Omar Mohammed"
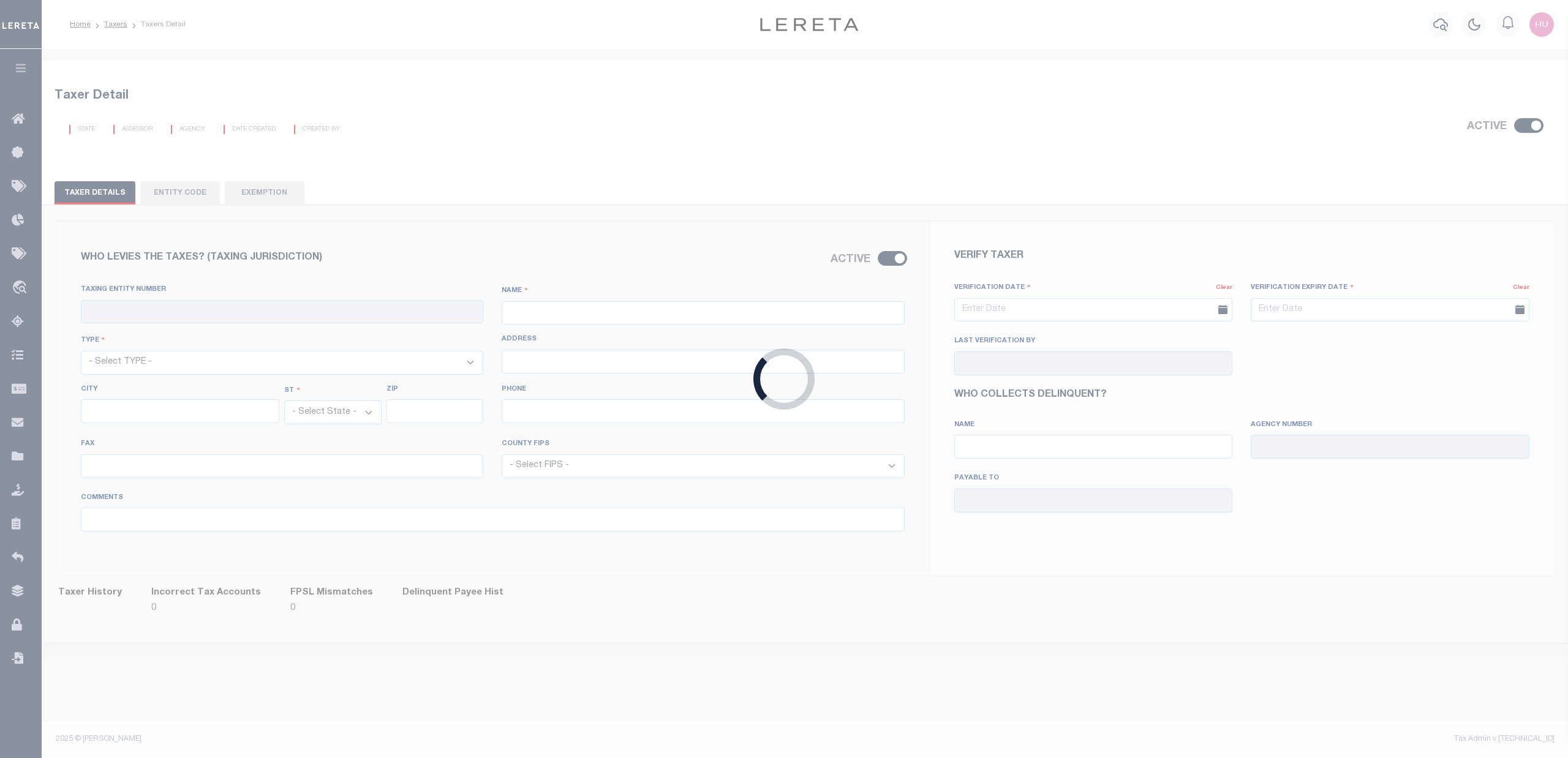
type input "MANATEE COUNTY - County"
type input "090410000"
type input "Manatee County Tax Collector"
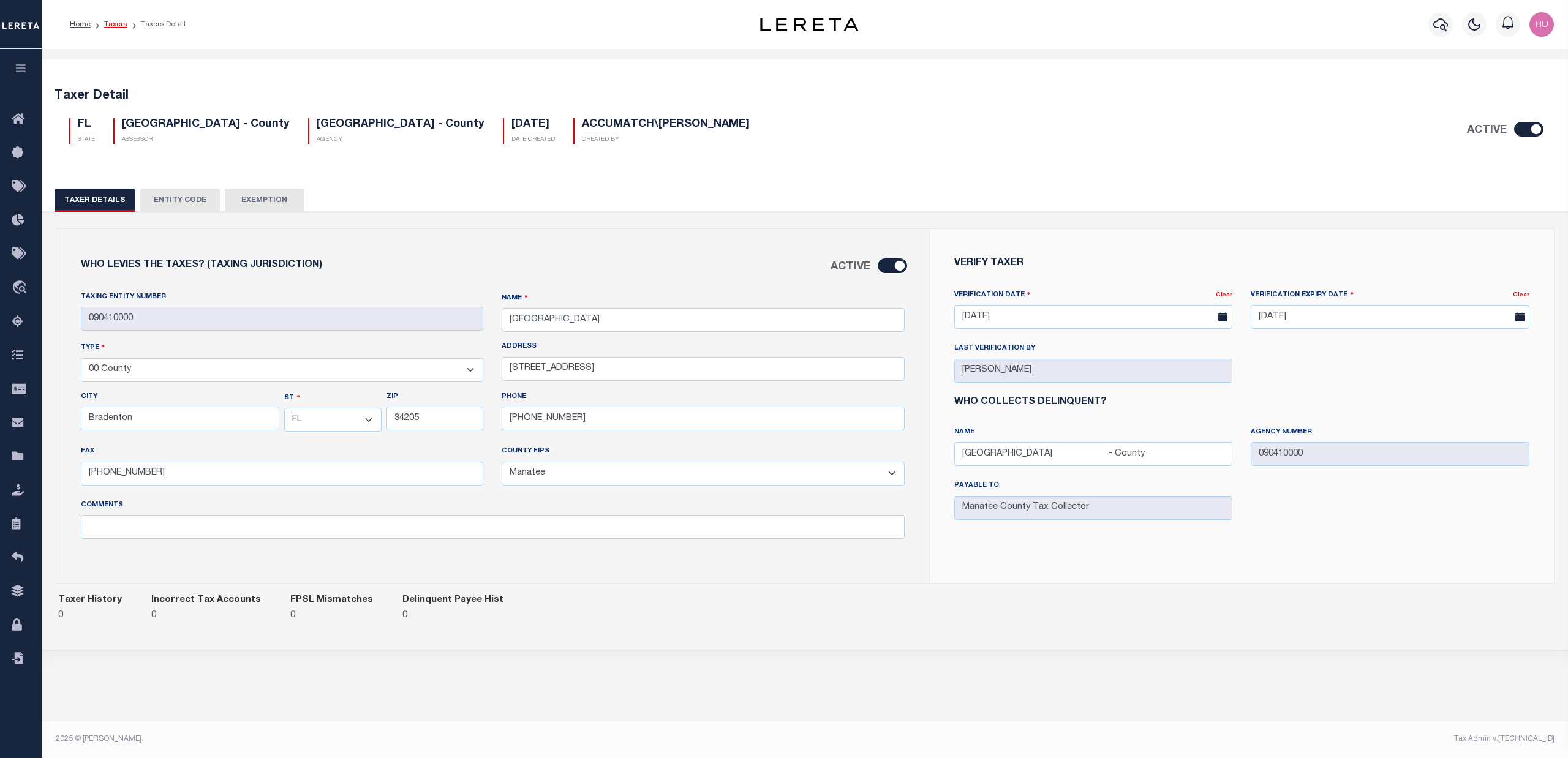
click at [115, 26] on link "Taxers" at bounding box center [116, 25] width 24 height 8
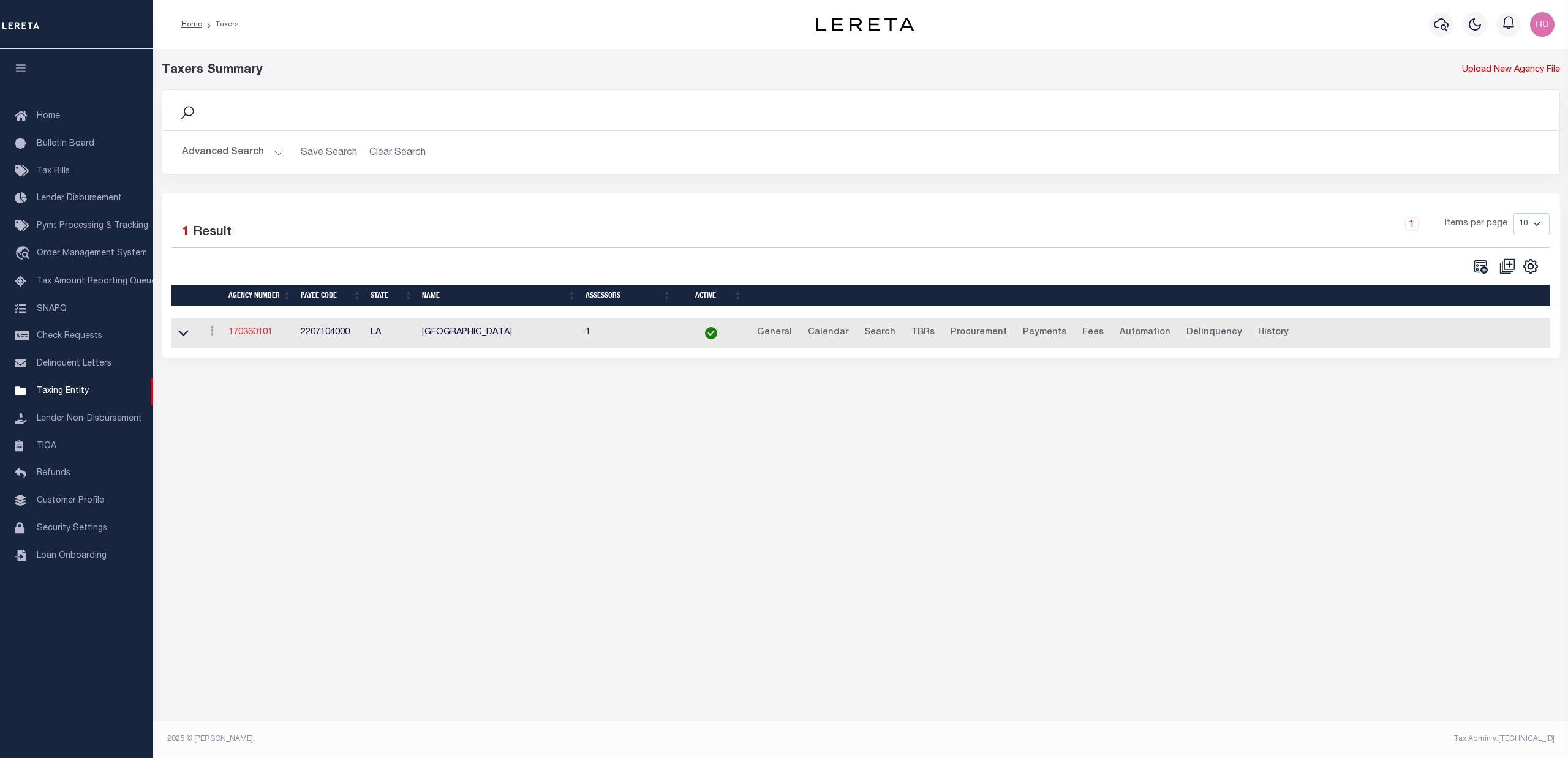
click at [250, 336] on link "170360101" at bounding box center [250, 332] width 45 height 9
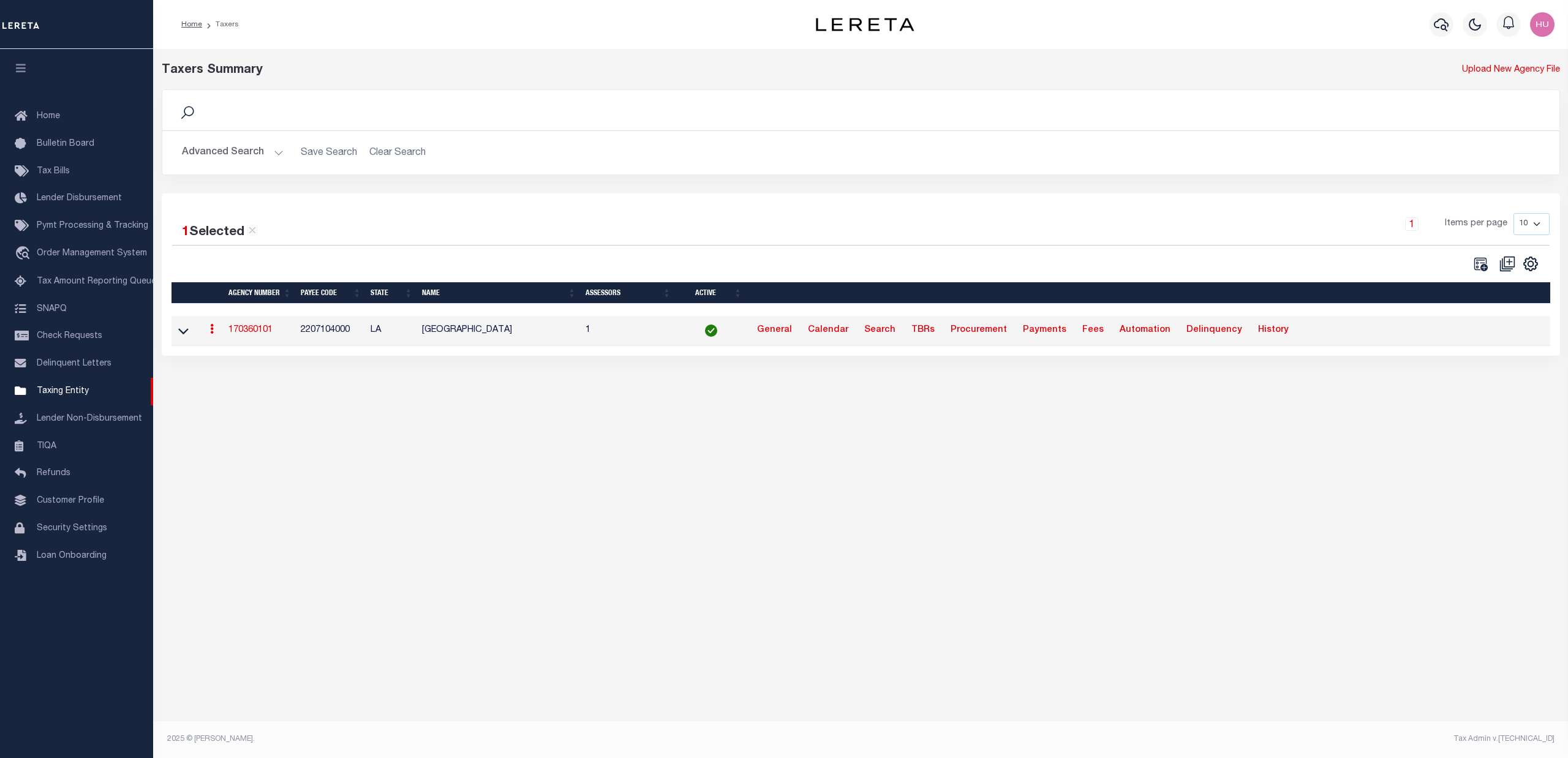
click at [596, 414] on div "Taxers Summary Upload New Agency File Search Advanced Search Save Search Clear …" at bounding box center [861, 390] width 1415 height 682
click at [260, 332] on link "170360101" at bounding box center [250, 330] width 45 height 9
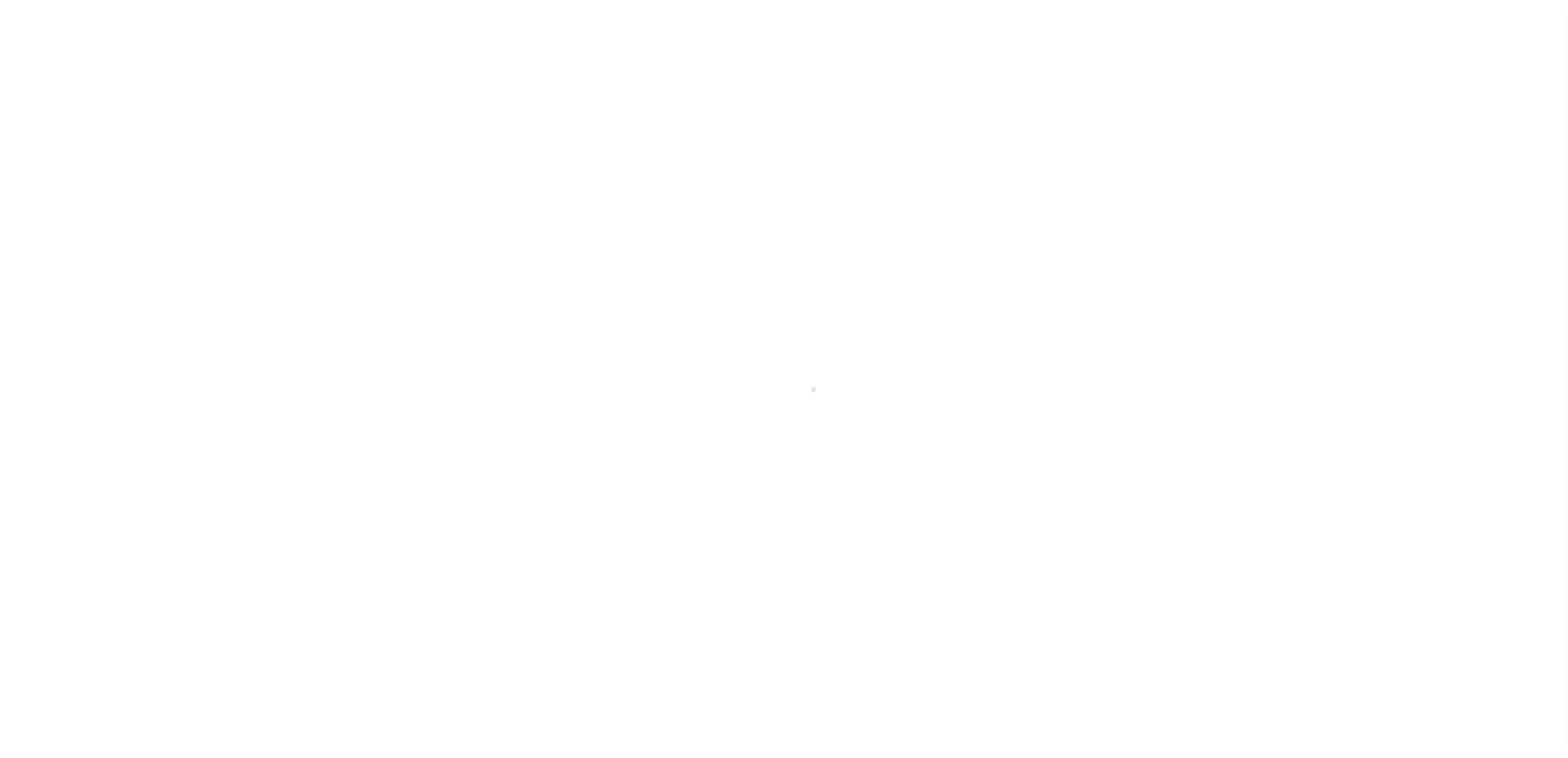
select select
checkbox input "false"
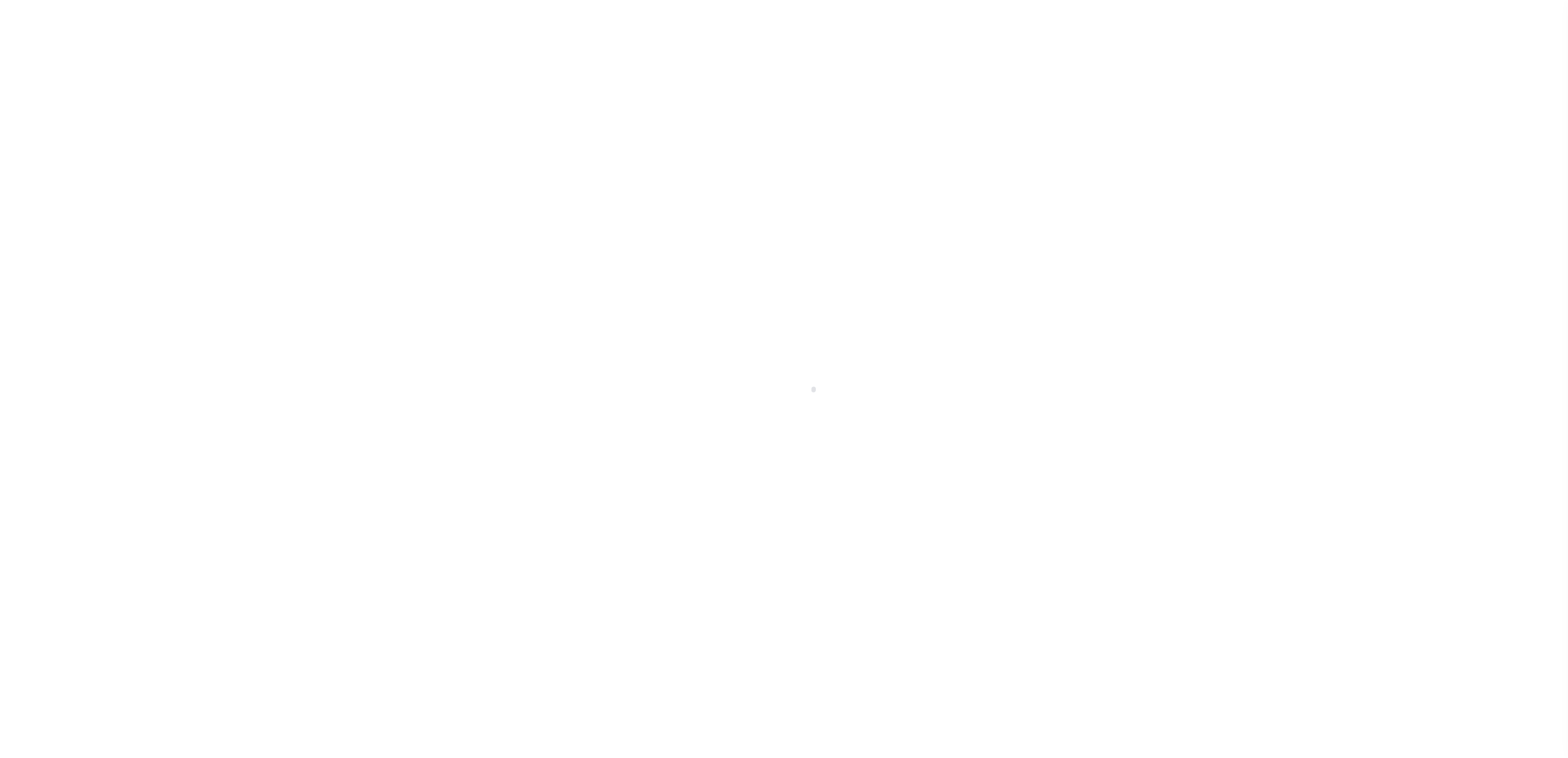
checkbox input "false"
checkbox input "true"
type input "2207104000"
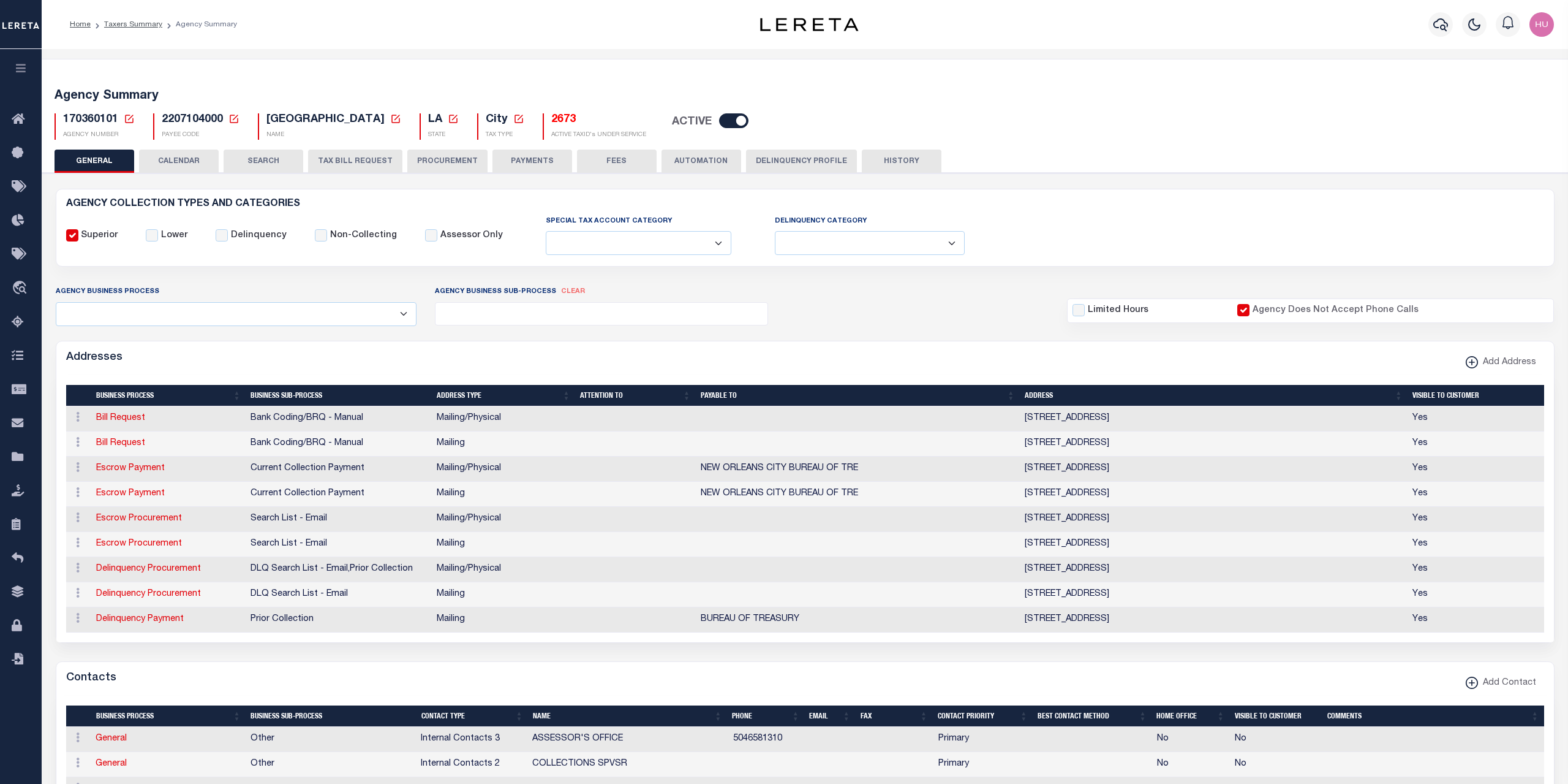
click at [556, 124] on h5 "2673" at bounding box center [599, 120] width 95 height 13
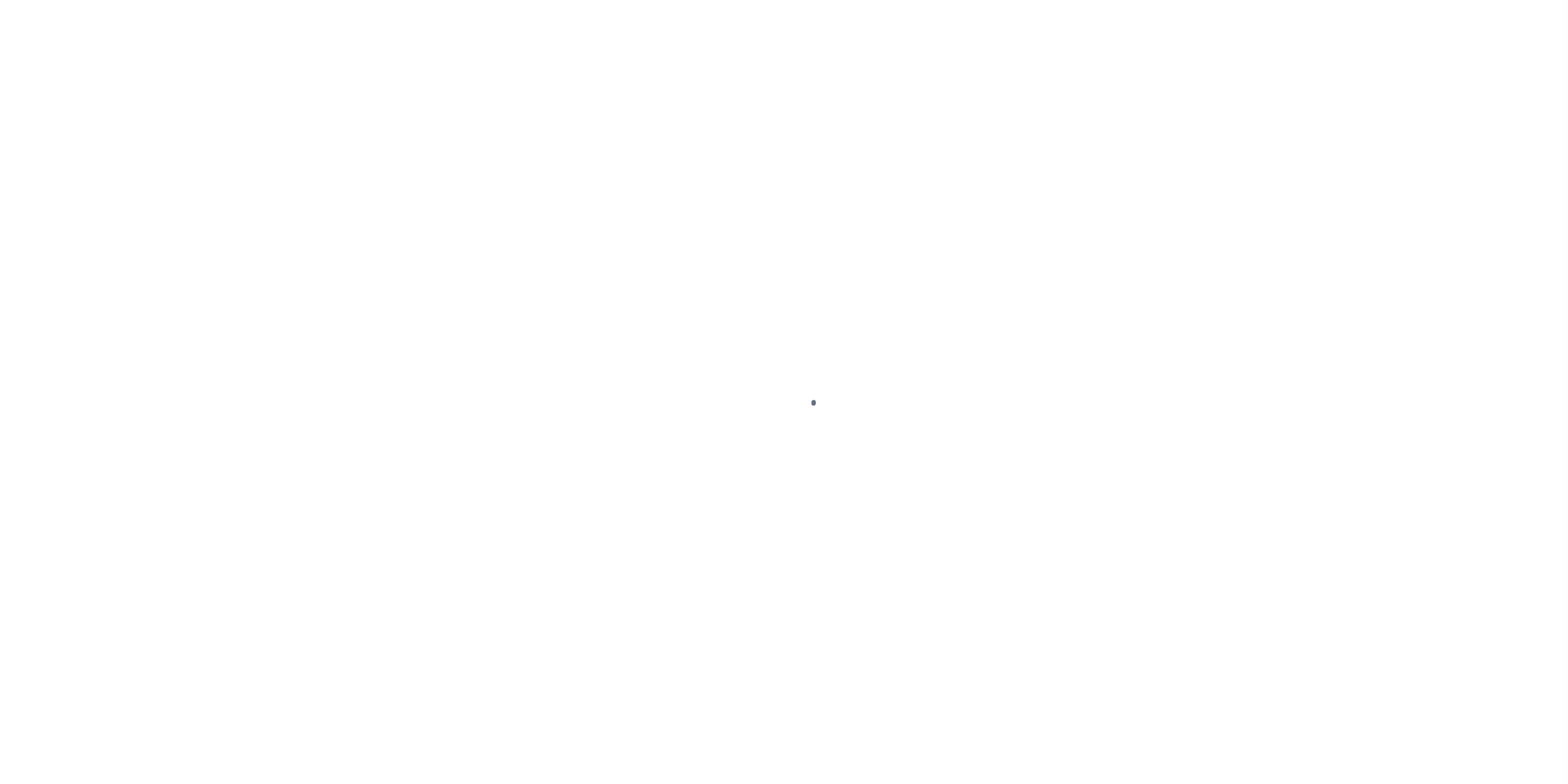
select select "100"
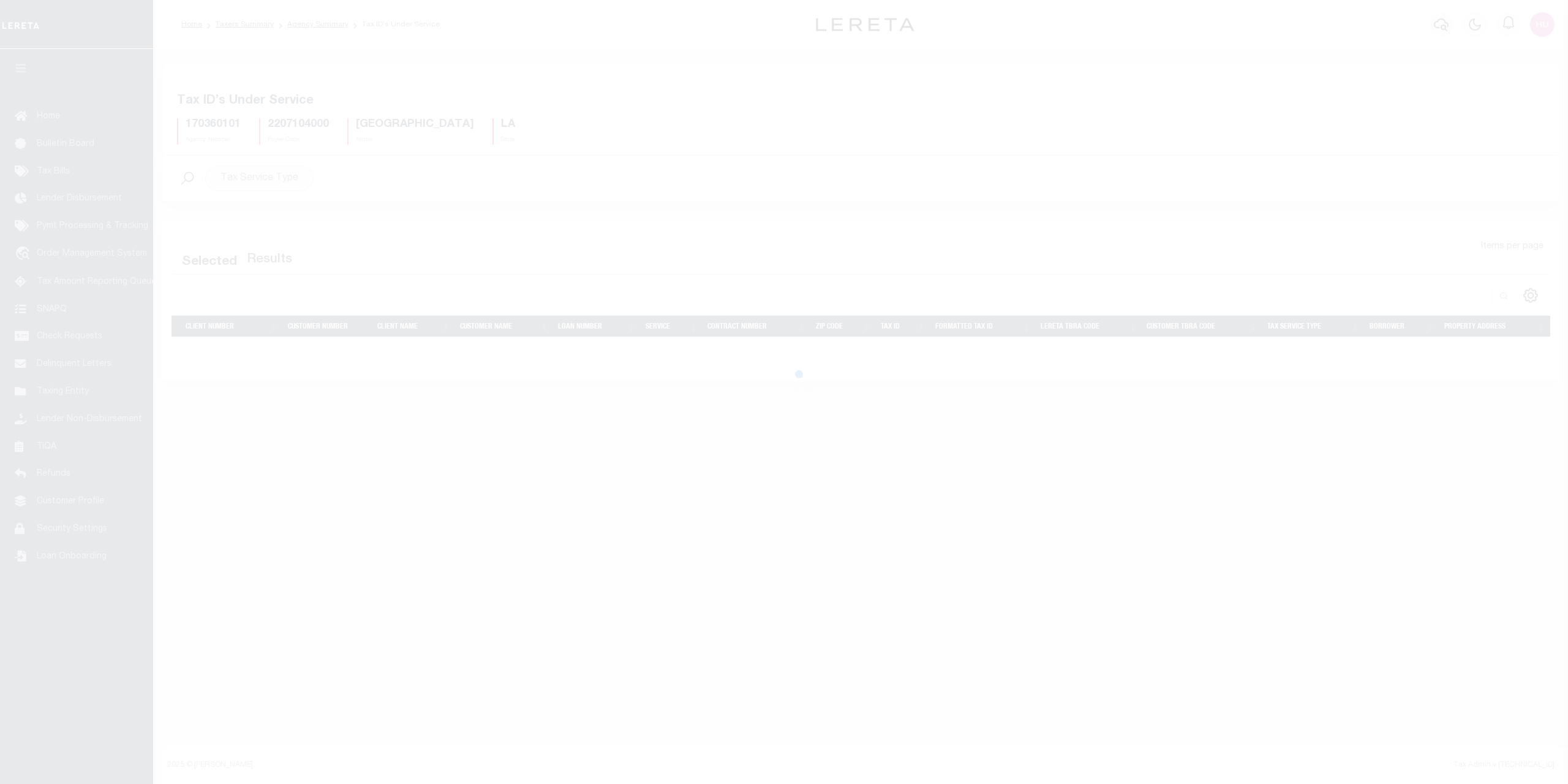
select select "100"
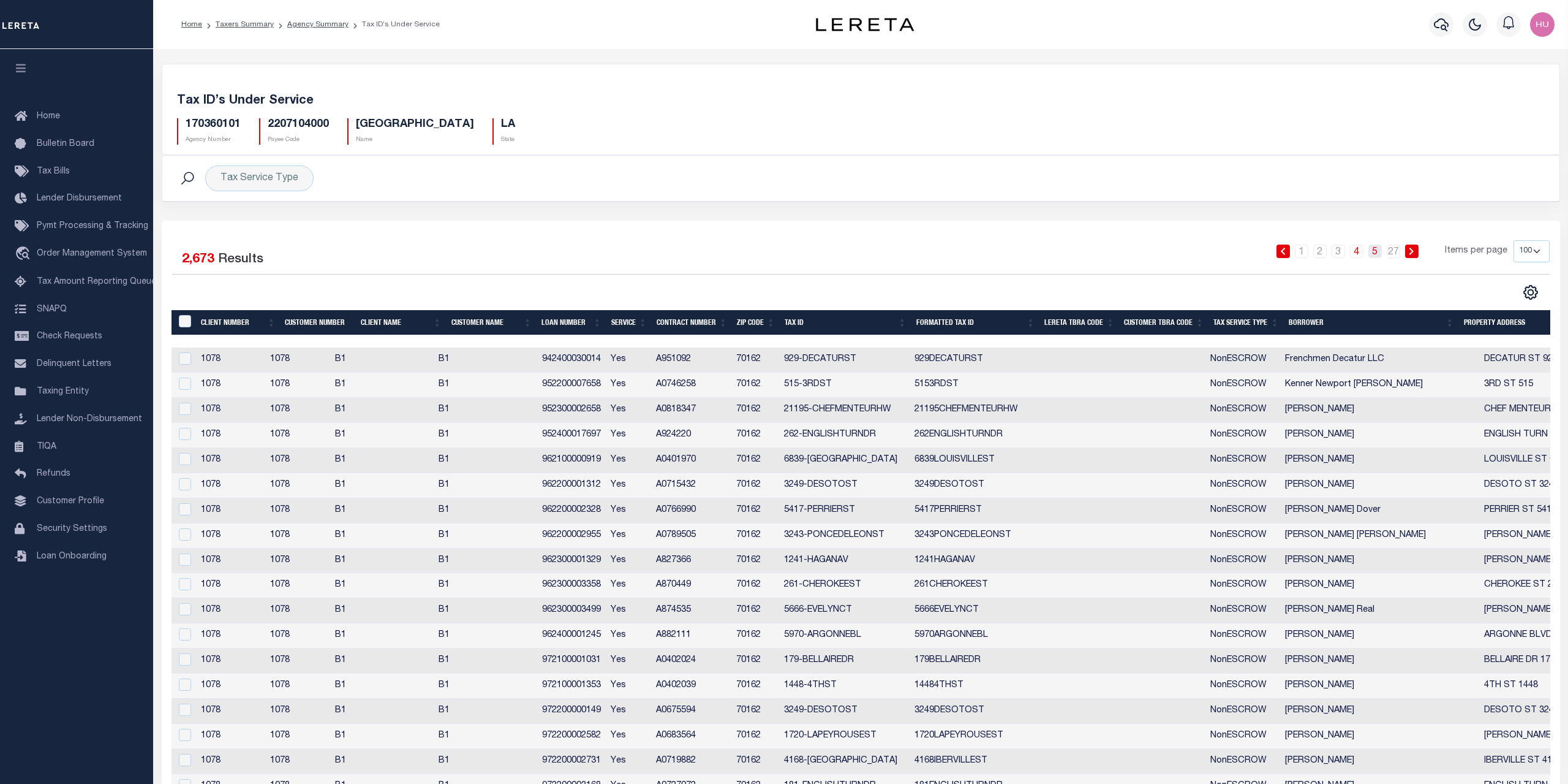
click at [1379, 252] on link "5" at bounding box center [1376, 251] width 13 height 13
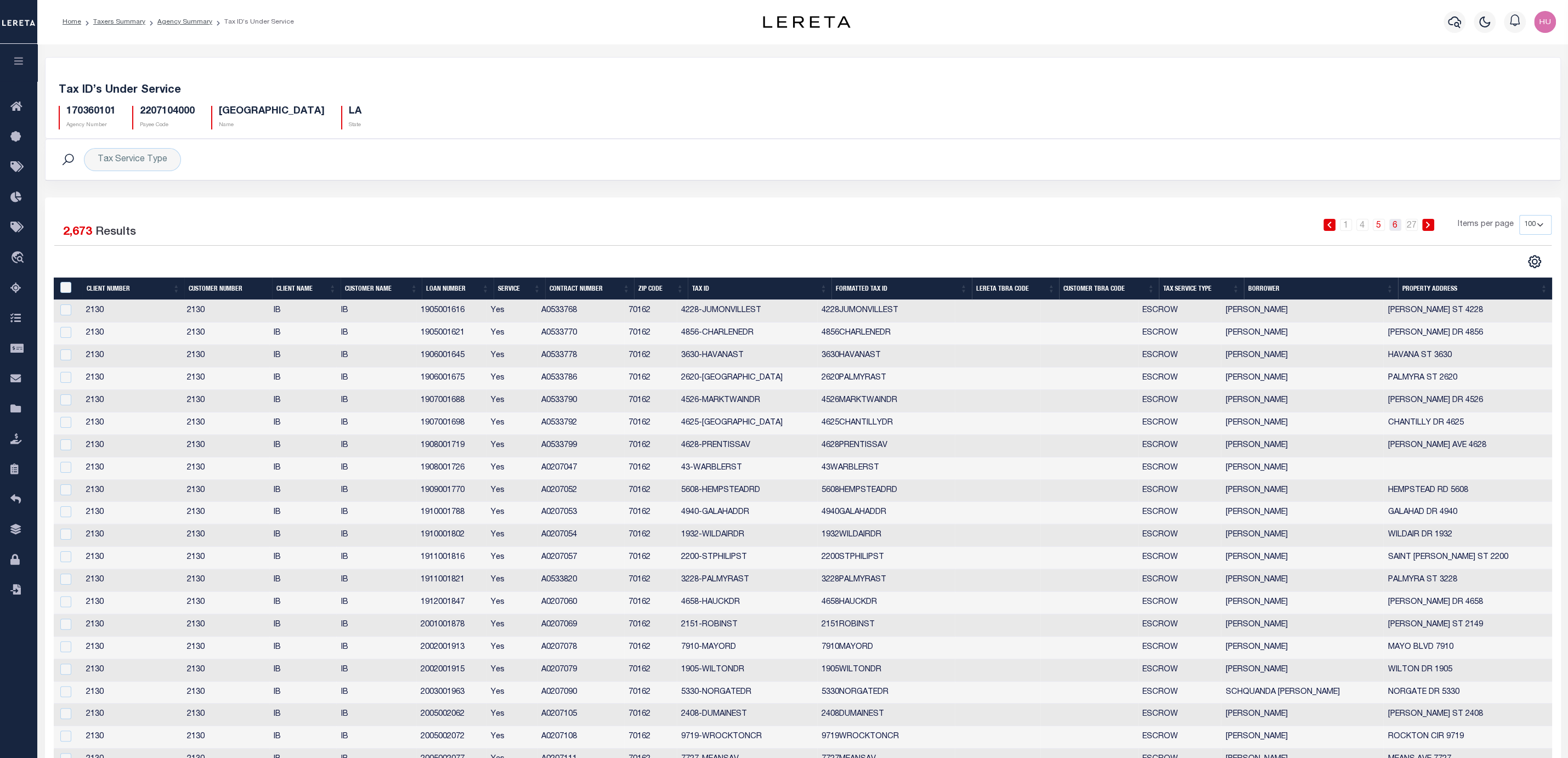
click at [1396, 226] on link "6" at bounding box center [1395, 225] width 12 height 12
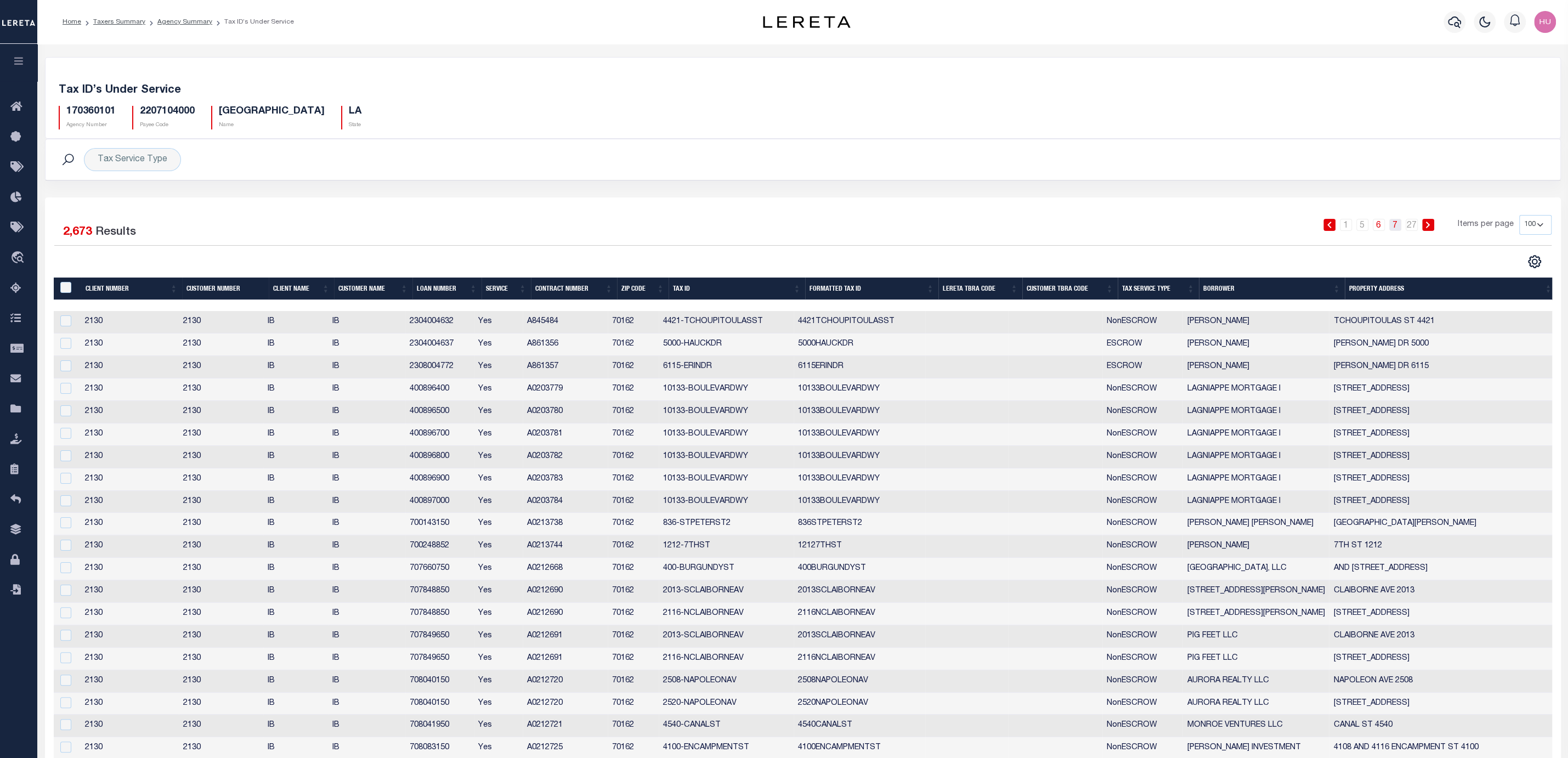
click at [1399, 226] on link "7" at bounding box center [1395, 225] width 12 height 12
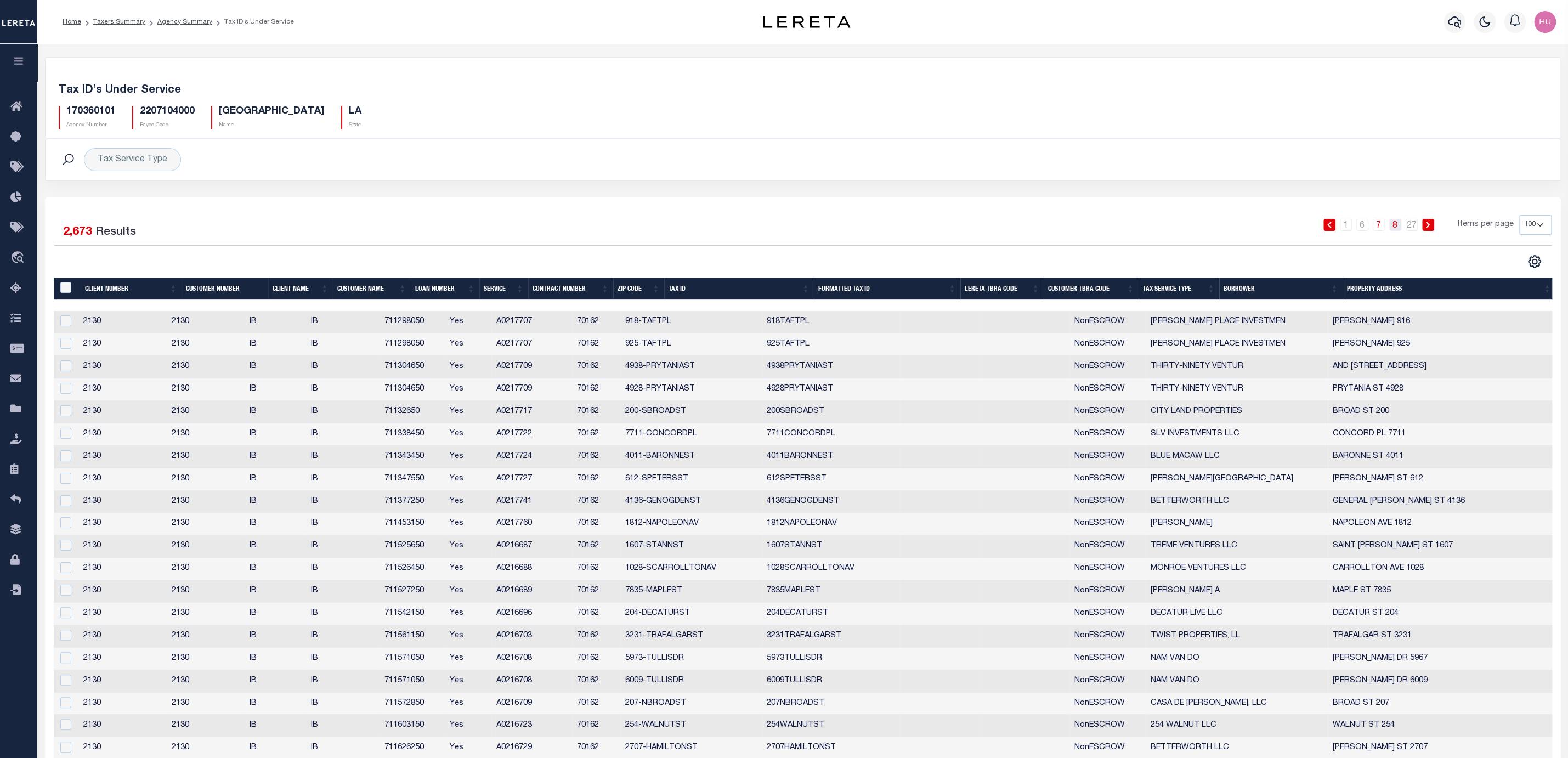
click at [1397, 222] on link "8" at bounding box center [1395, 225] width 12 height 12
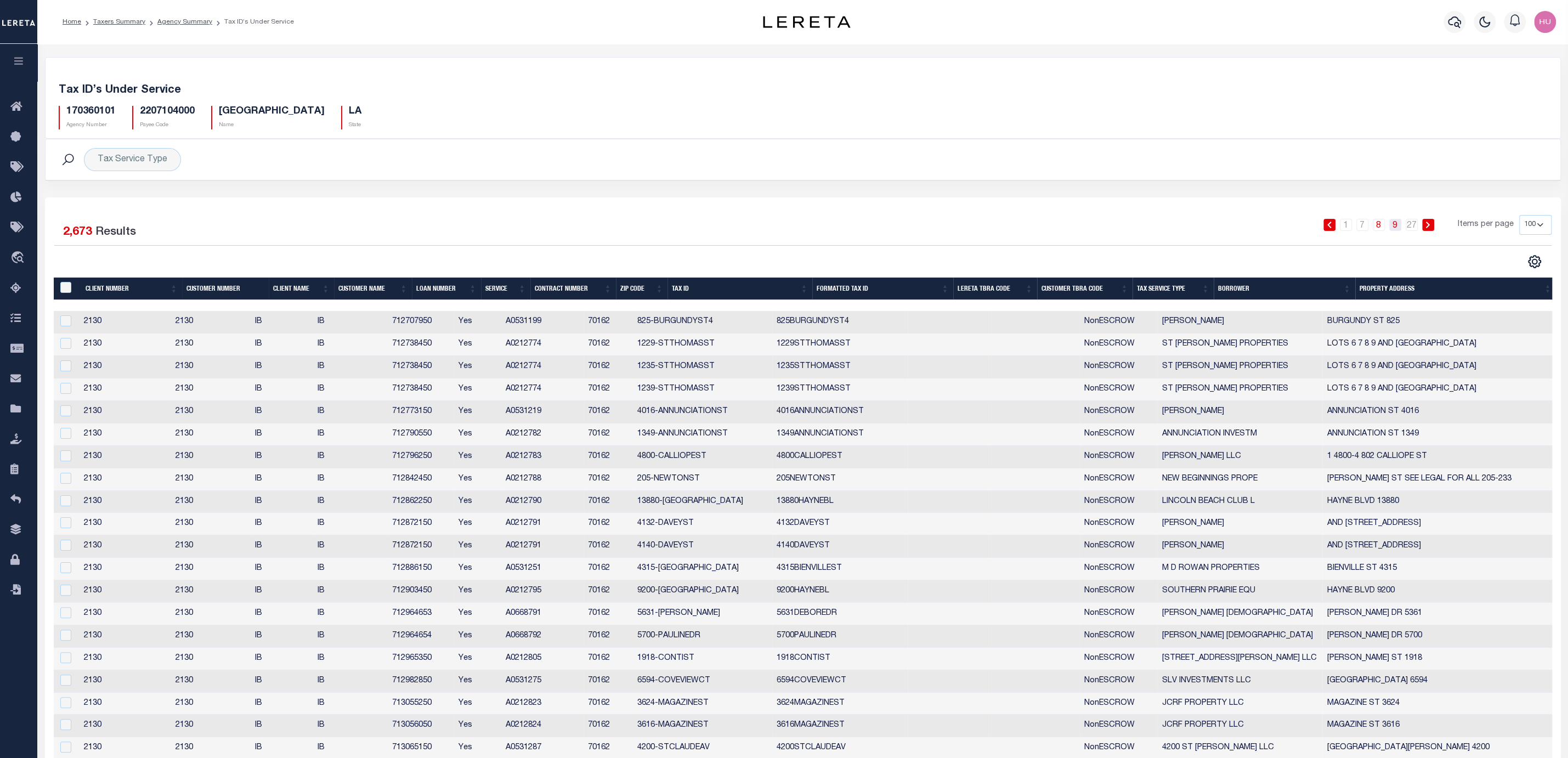
click at [1392, 225] on link "9" at bounding box center [1395, 225] width 12 height 12
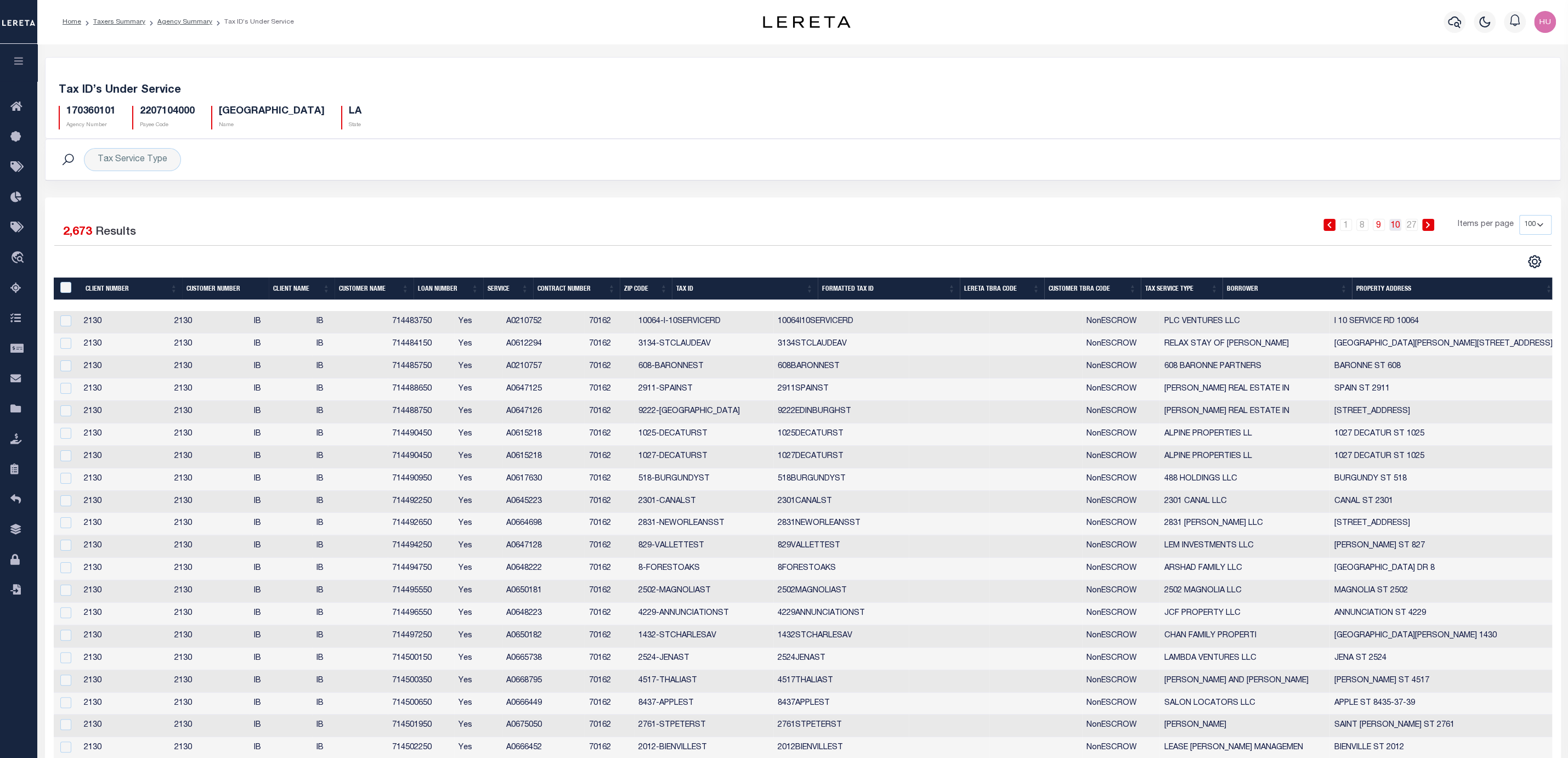
click at [1397, 227] on link "10" at bounding box center [1395, 225] width 12 height 12
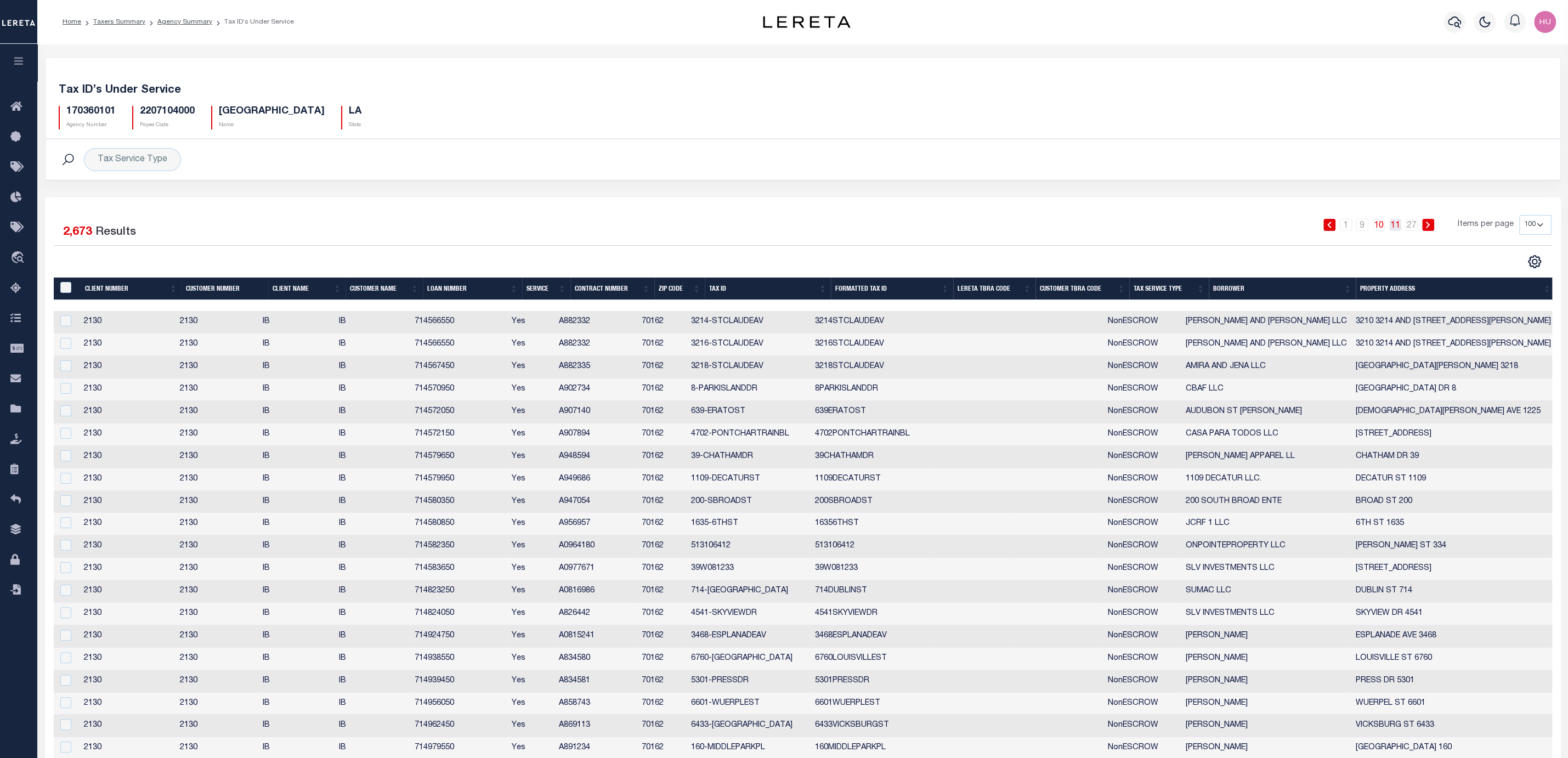
click at [1395, 227] on link "11" at bounding box center [1395, 225] width 12 height 12
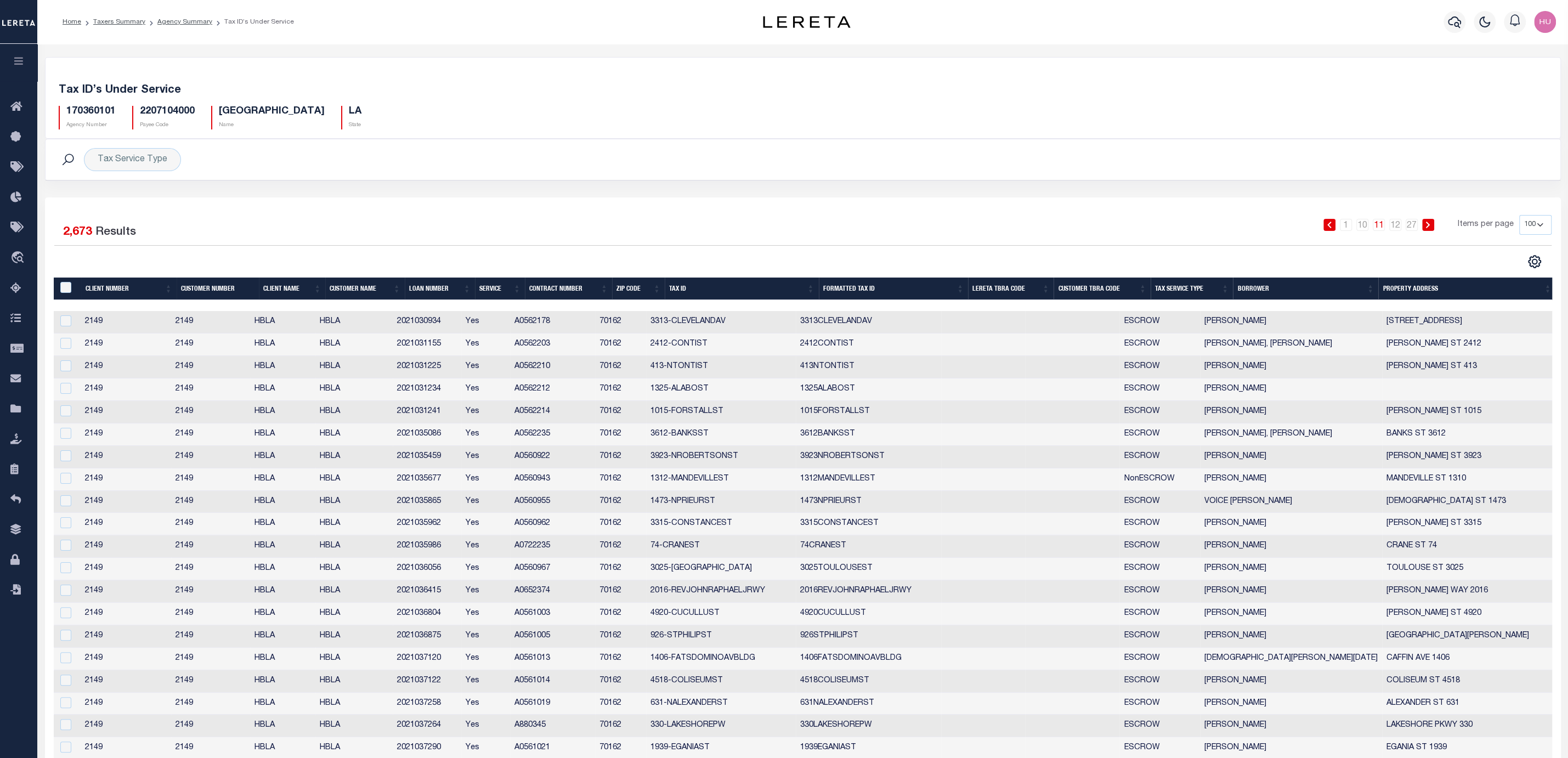
click at [166, 293] on th "Client Number" at bounding box center [129, 289] width 95 height 22
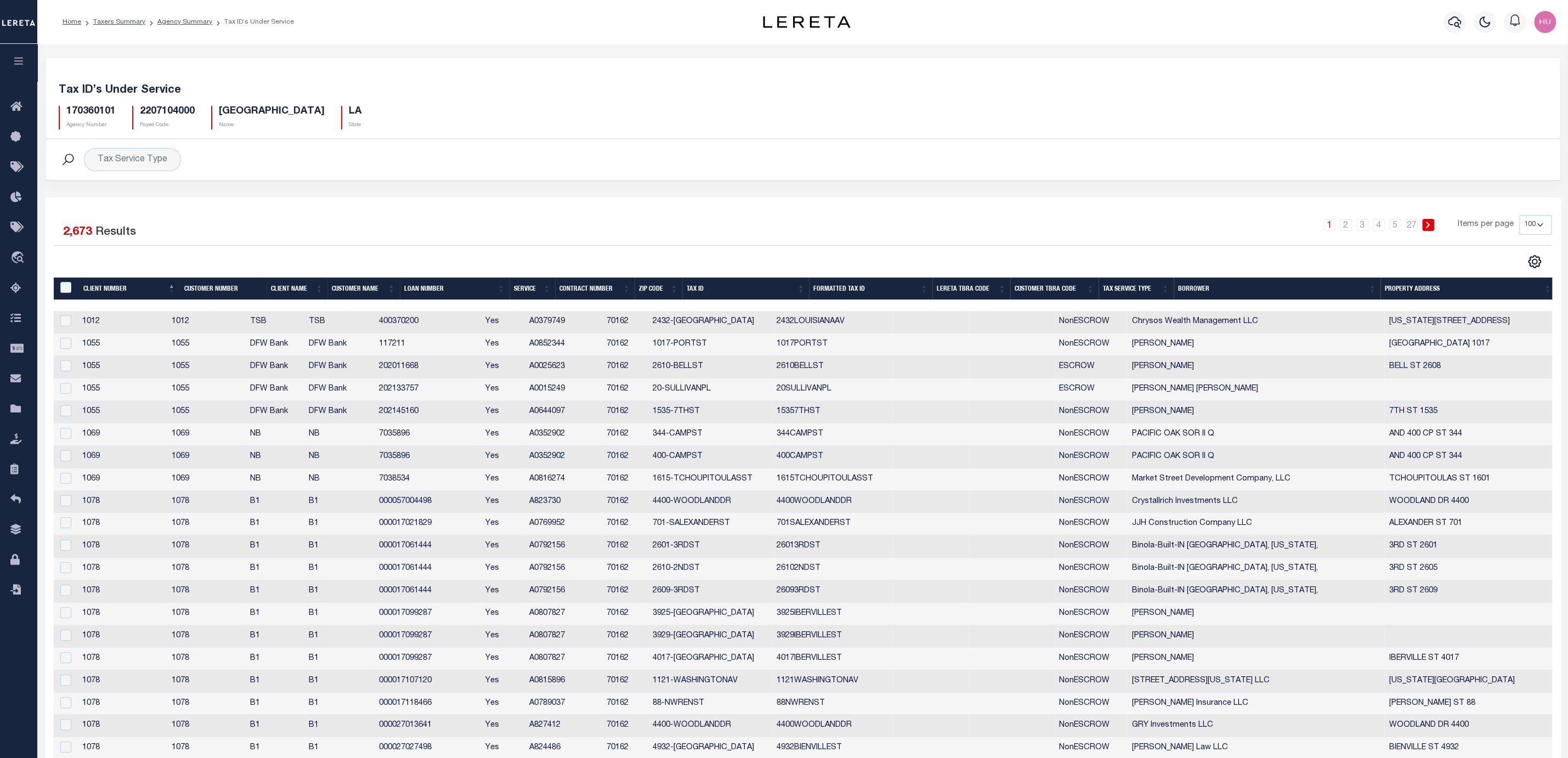
click at [1331, 227] on link "1" at bounding box center [1329, 225] width 12 height 12
click at [172, 286] on th "Client Number" at bounding box center [129, 289] width 101 height 22
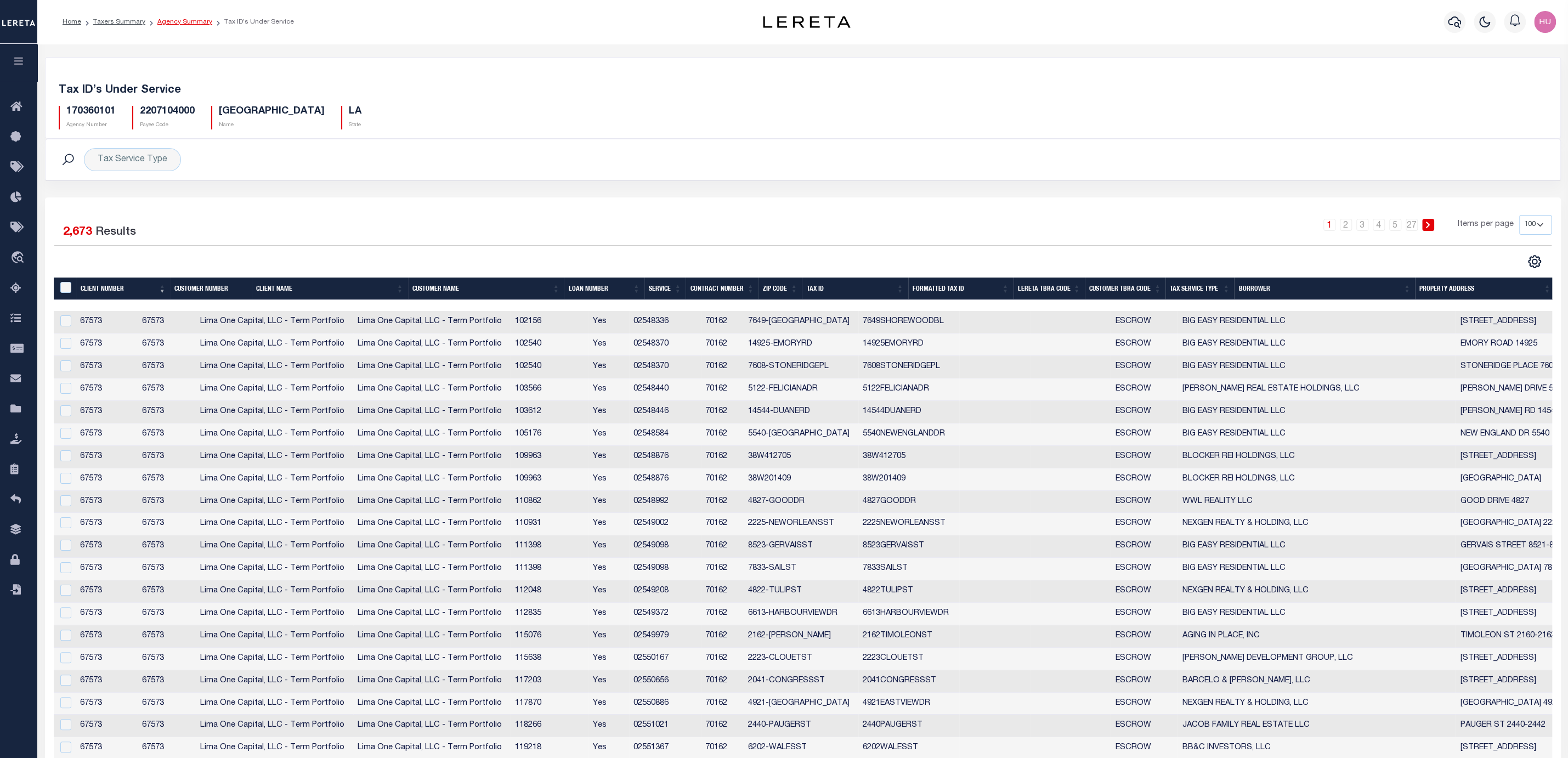
click at [179, 23] on link "Agency Summary" at bounding box center [184, 22] width 55 height 7
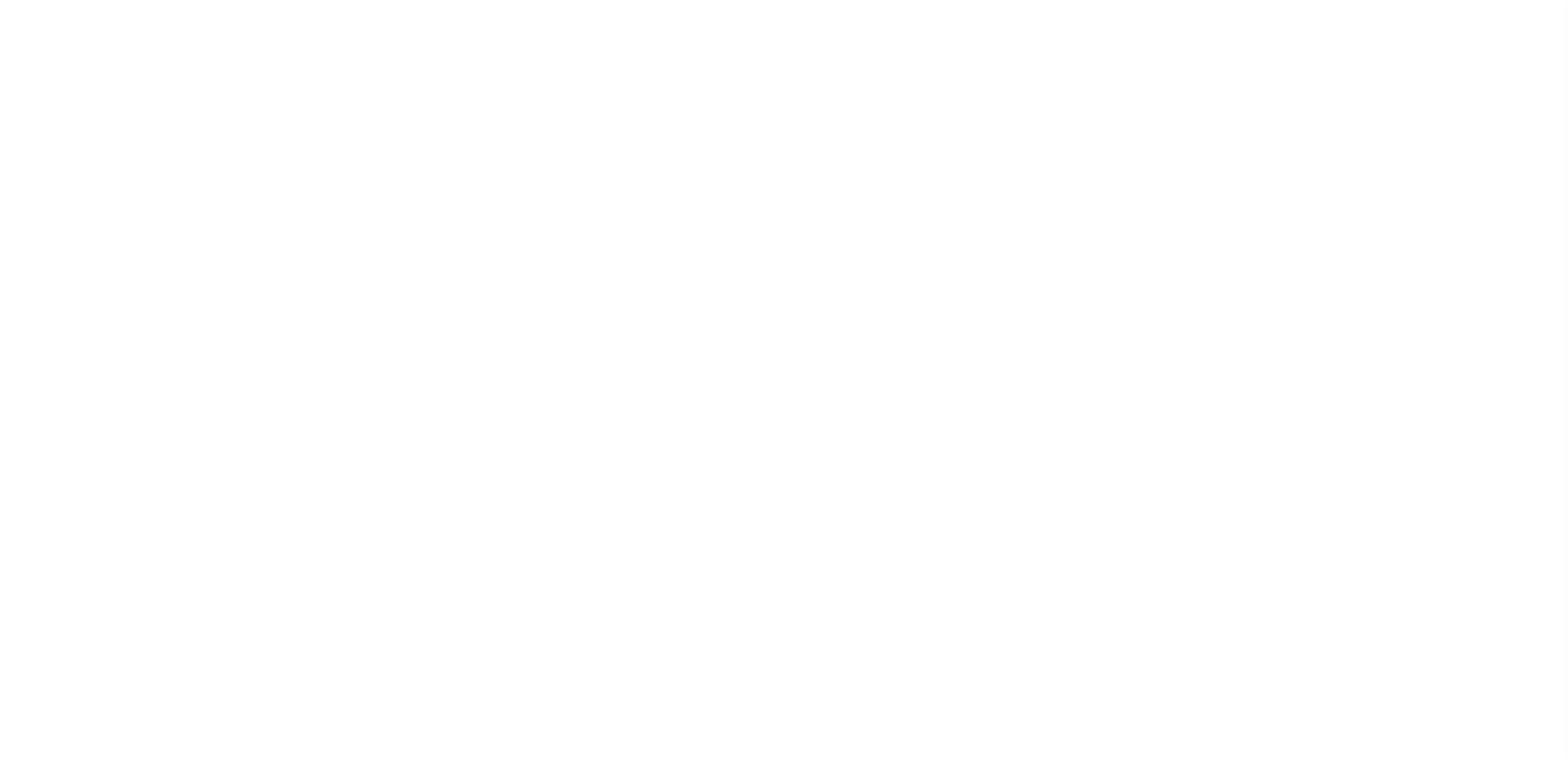
select select
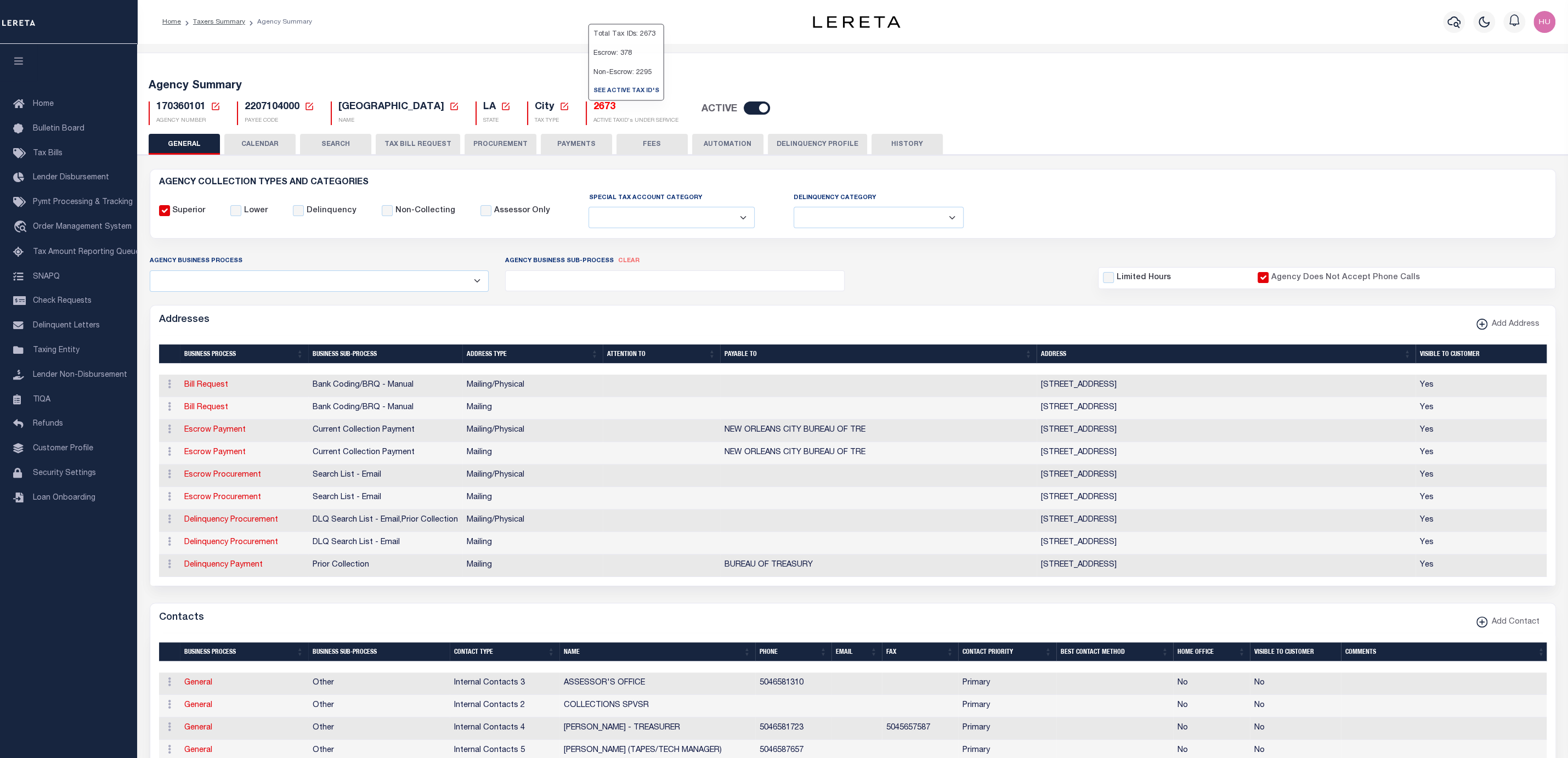
click at [275, 145] on button "CALENDAR" at bounding box center [260, 144] width 71 height 21
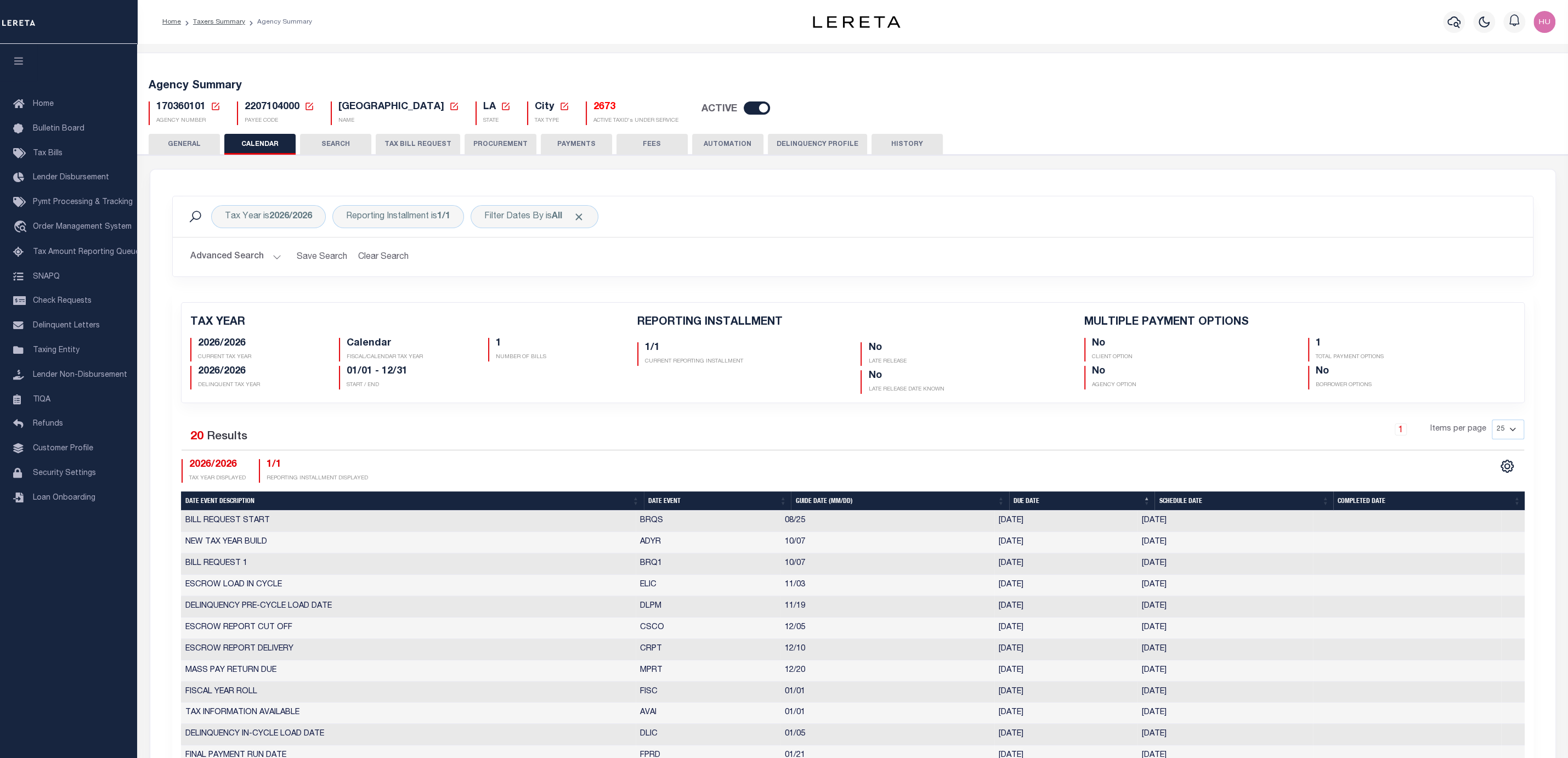
checkbox input "false"
type input "1"
click at [270, 222] on div "Tax Year is 2026/2026" at bounding box center [268, 216] width 115 height 23
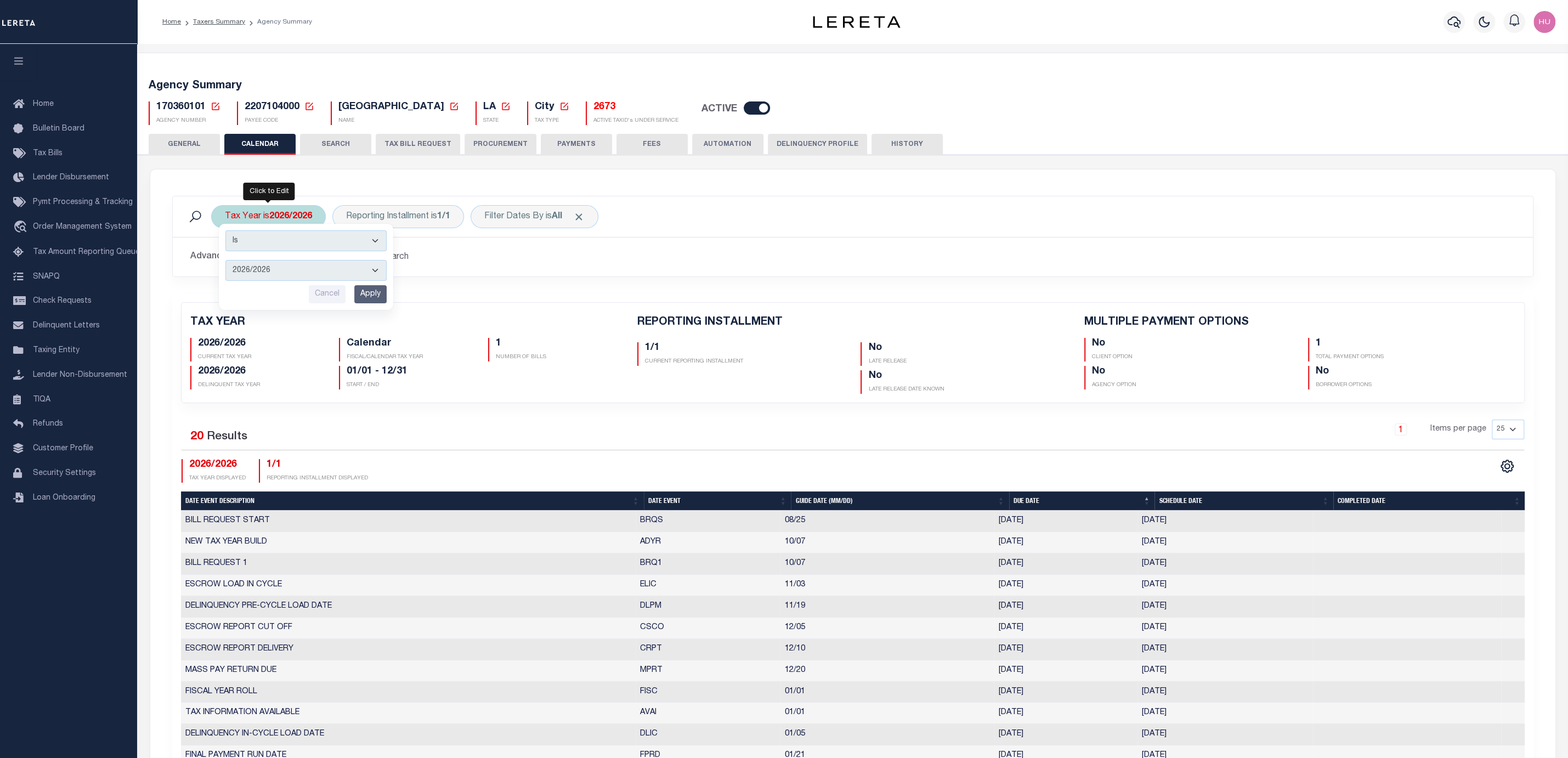
click at [226, 260] on select "2026/2026 2025/2025 2024/2024 2023/2023 2022/2022 2021/2021 2020/2020 2019/2019…" at bounding box center [306, 270] width 161 height 21
select select "2024/2024"
click option "2024/2024" at bounding box center [0, 0] width 0 height 0
click at [373, 293] on input "Apply" at bounding box center [370, 294] width 32 height 18
checkbox input "false"
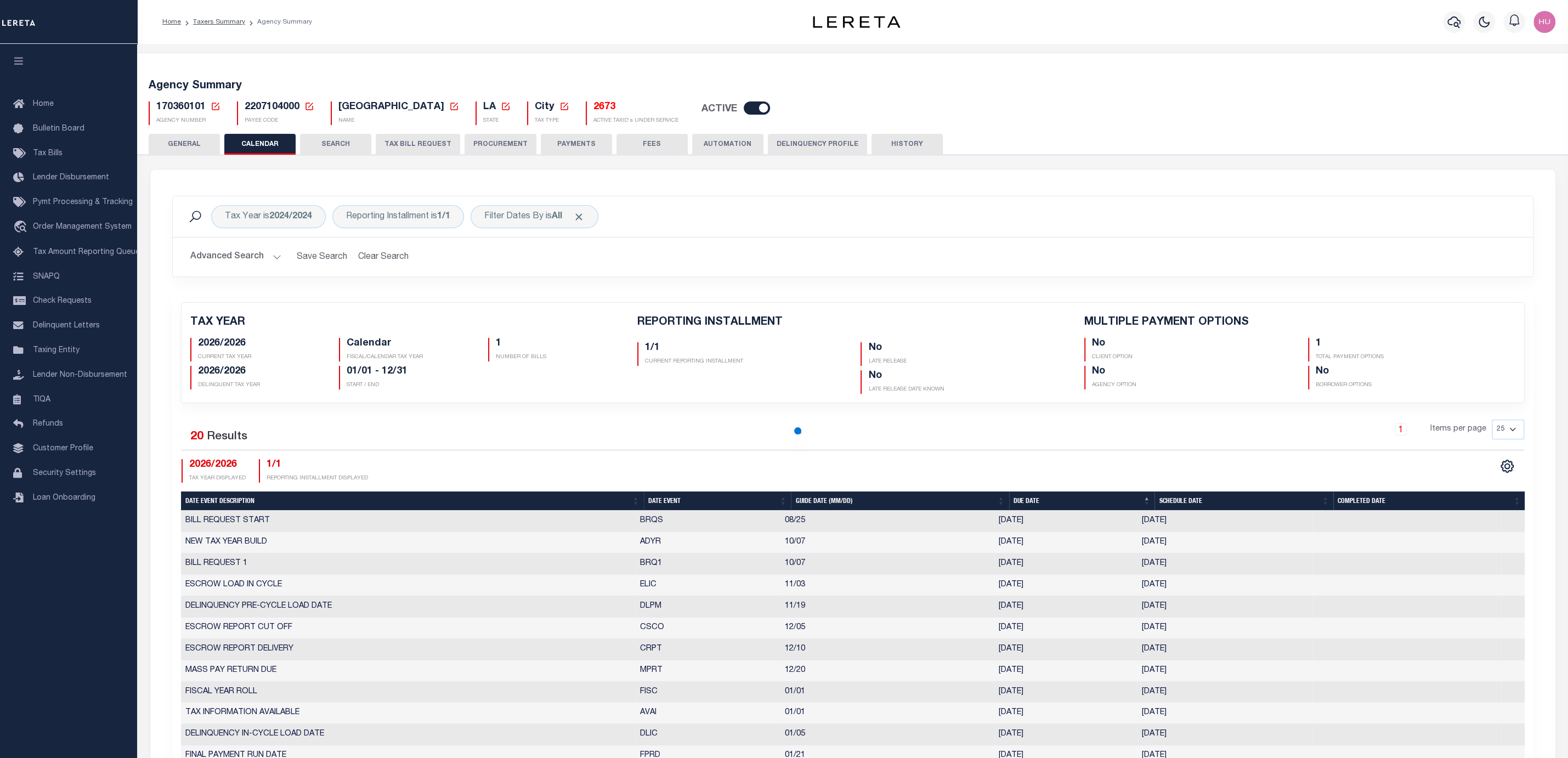
checkbox input "false"
click at [264, 216] on div "Tax Year is 2024/2024" at bounding box center [268, 216] width 115 height 23
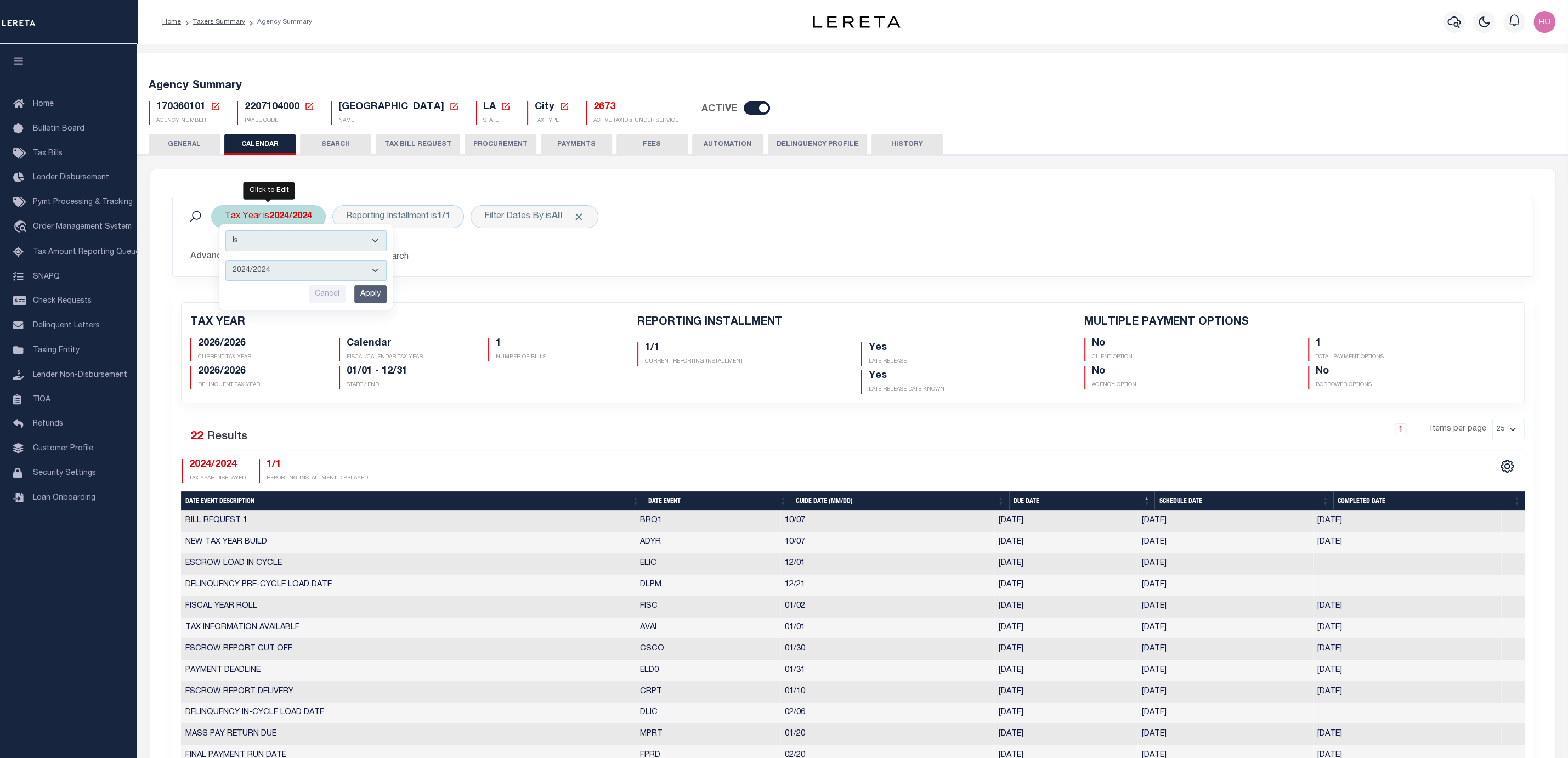
click at [226, 260] on select "2026/2026 2025/2025 2024/2024 2023/2023 2022/2022 2021/2021 2020/2020 2019/2019…" at bounding box center [306, 270] width 161 height 21
select select "2025/2025"
click option "2025/2025" at bounding box center [0, 0] width 0 height 0
click at [393, 293] on div "Is Contains 2026/2026 2025/2025 2024/2024 2023/2023 2022/2022 2021/2021 2020/20…" at bounding box center [305, 267] width 176 height 87
click at [359, 300] on input "Apply" at bounding box center [370, 294] width 32 height 18
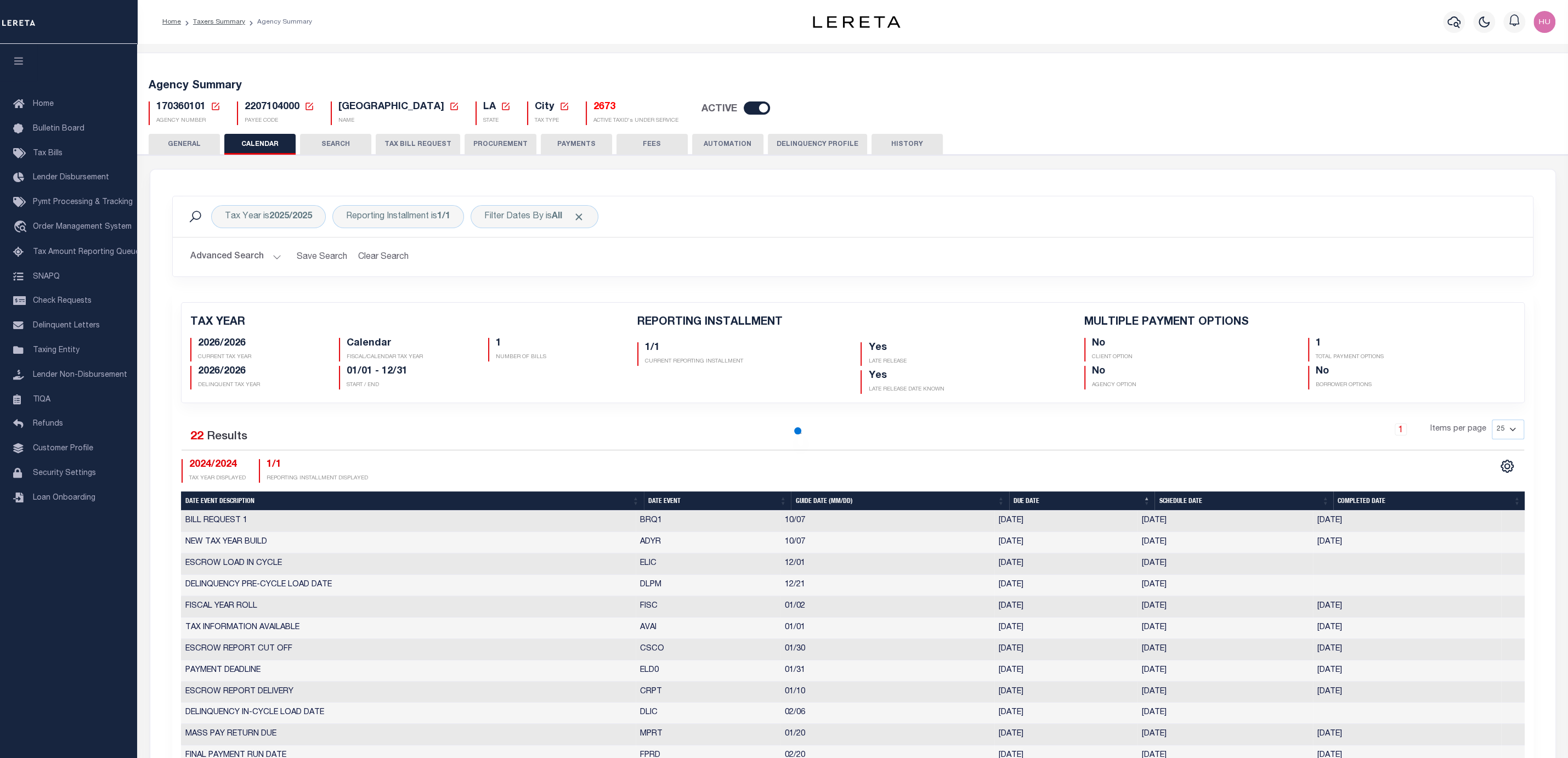
checkbox input "false"
drag, startPoint x: 263, startPoint y: 382, endPoint x: 192, endPoint y: 345, distance: 80.1
click at [192, 345] on div "2026/2026 CURRENT TAX YEAR Calendar FISCAL/CALENDAR TAX YEAR 1 NUMBER OF BILLS" at bounding box center [406, 362] width 447 height 56
click at [341, 289] on div "Tax Year is 2025/2025 Reporting Installment is 1/1 Filter Dates By is All Searc…" at bounding box center [852, 244] width 1377 height 98
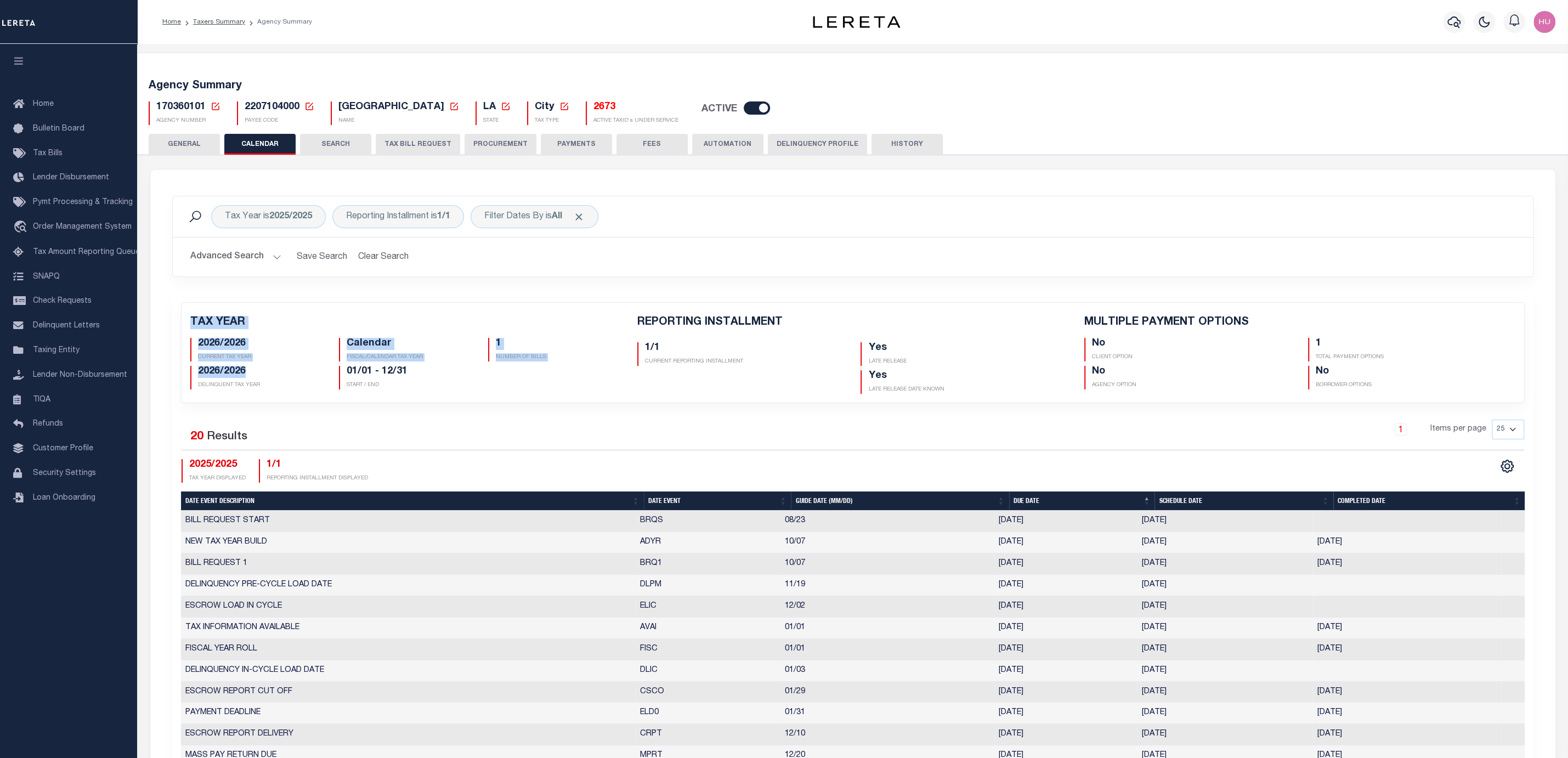
drag, startPoint x: 173, startPoint y: 304, endPoint x: 266, endPoint y: 368, distance: 112.9
click at [266, 368] on div "TAX YEAR 2026/2026 CURRENT TAX YEAR Calendar FISCAL/CALENDAR TAX YEAR 1 NUMBER …" at bounding box center [852, 353] width 1358 height 100
click at [164, 295] on div "TAX YEAR 2026/2026 CURRENT TAX YEAR Calendar FISCAL/CALENDAR TAX YEAR 1 NUMBER …" at bounding box center [852, 620] width 1377 height 653
click at [619, 182] on div "Tax Year is 2025/2025 Reporting Installment is 1/1 Filter Dates By is All Searc…" at bounding box center [853, 571] width 1405 height 803
click at [707, 188] on div "Tax Year is 2025/2025 Reporting Installment is 1/1 Filter Dates By is All Searc…" at bounding box center [853, 571] width 1405 height 803
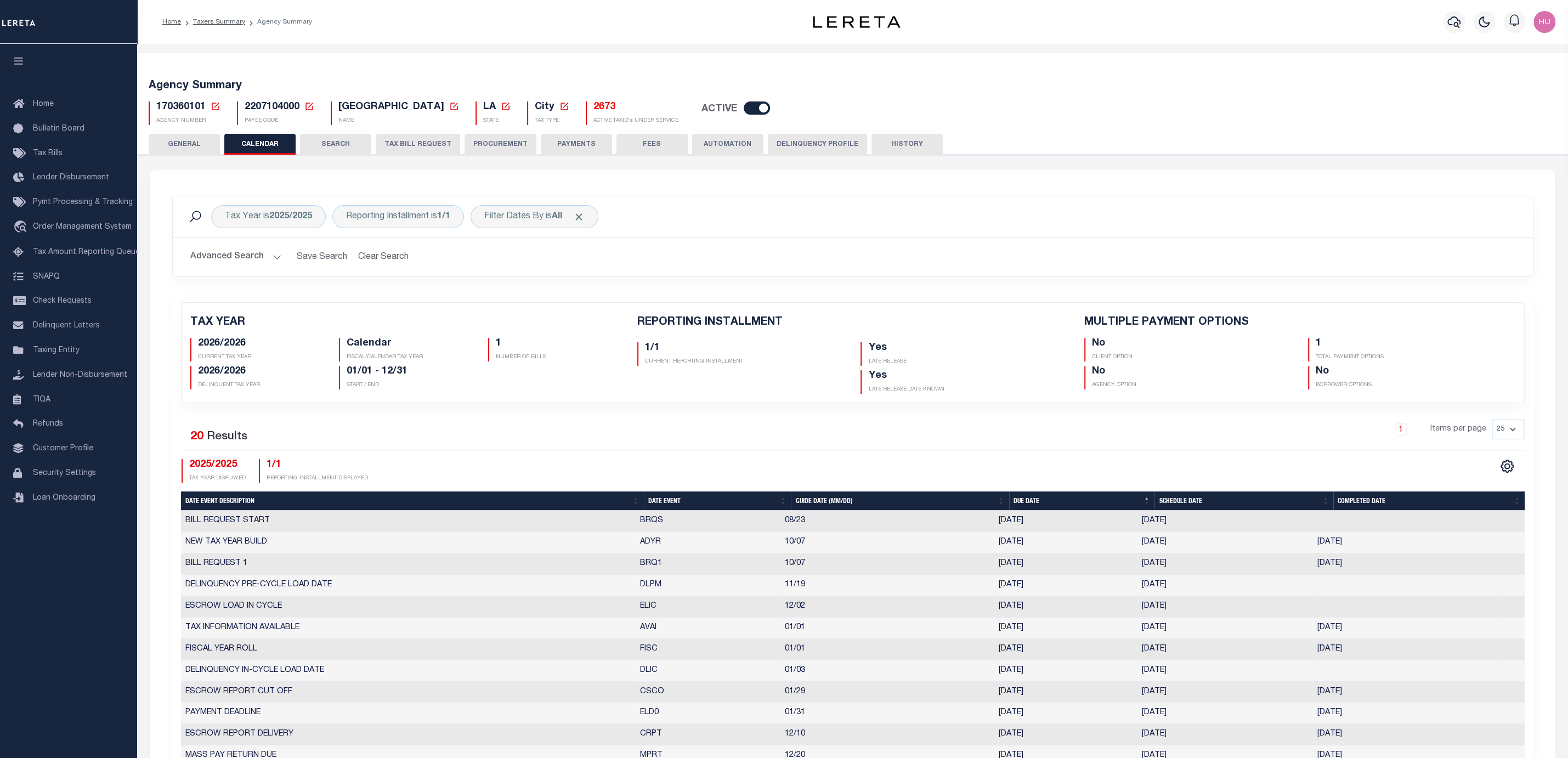
click at [774, 182] on div "Tax Year is 2025/2025 Reporting Installment is 1/1 Filter Dates By is All Searc…" at bounding box center [853, 571] width 1405 height 803
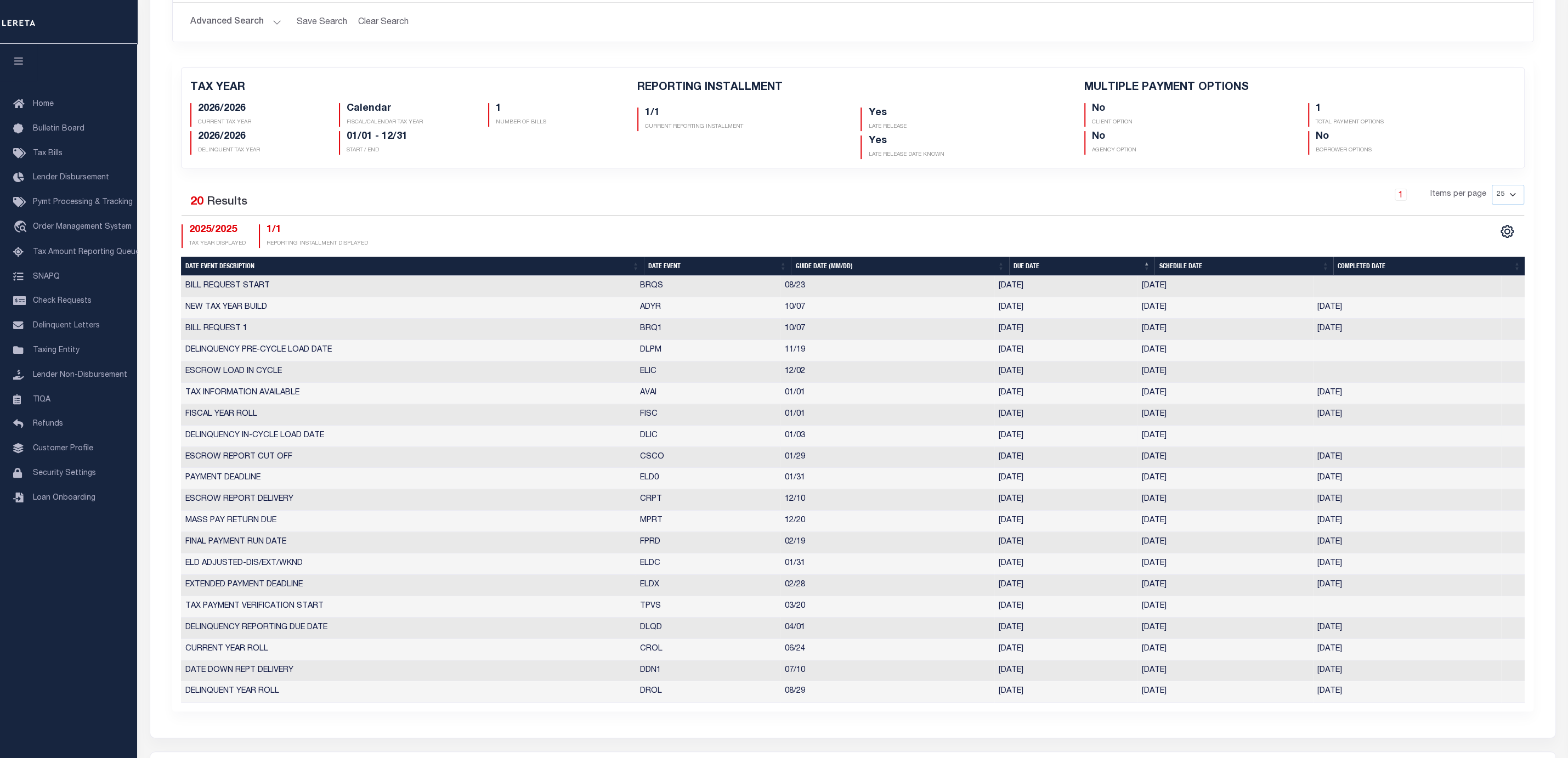
scroll to position [176, 0]
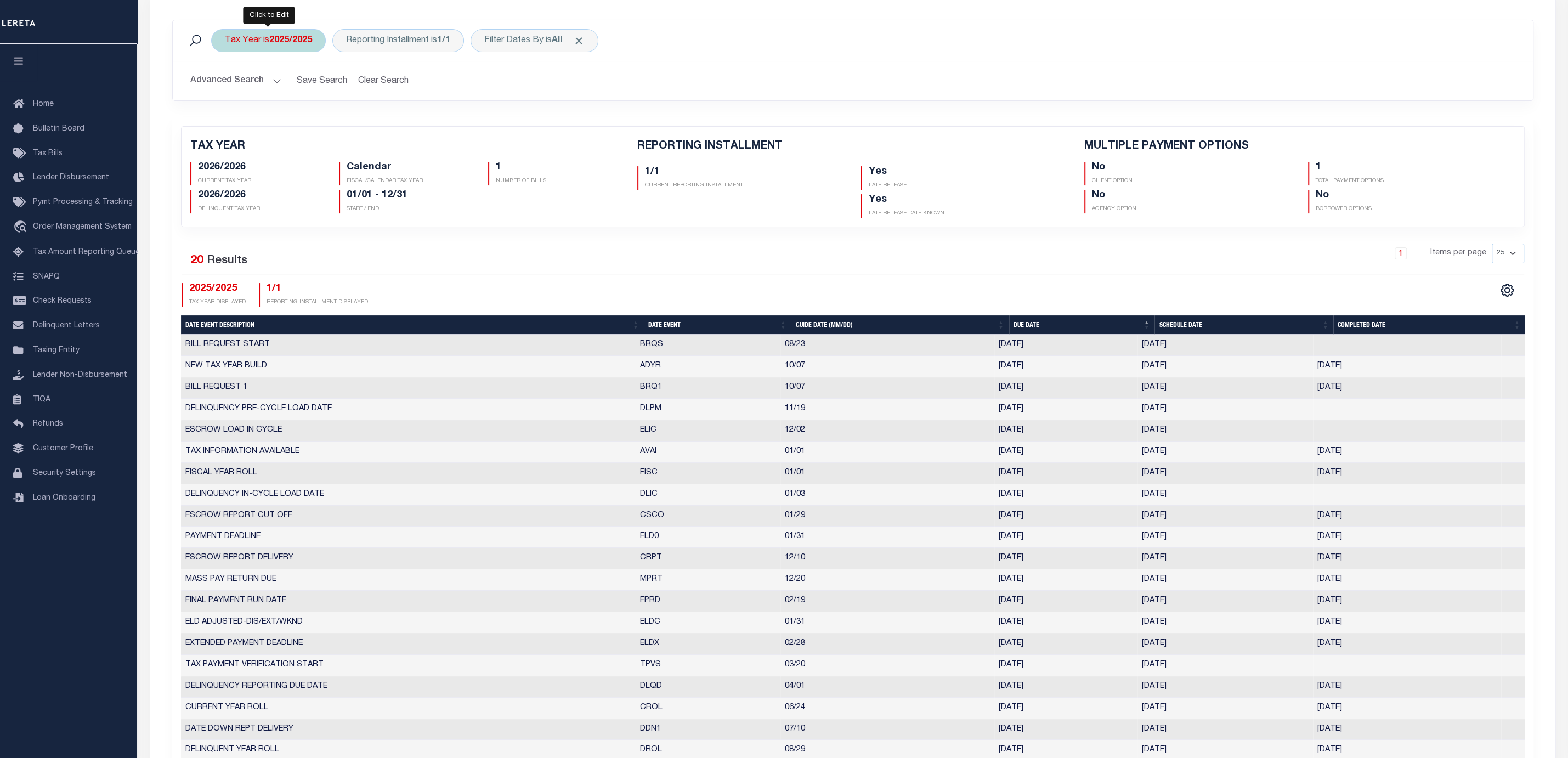
click at [277, 40] on b "2025/2025" at bounding box center [290, 41] width 42 height 8
click at [226, 84] on select "2026/2026 2025/2025 2024/2024 2023/2023 2022/2022 2021/2021 2020/2020 2019/2019…" at bounding box center [306, 94] width 161 height 21
select select "2026/2026"
click option "2026/2026" at bounding box center [0, 0] width 0 height 0
click at [368, 119] on input "Apply" at bounding box center [370, 118] width 32 height 18
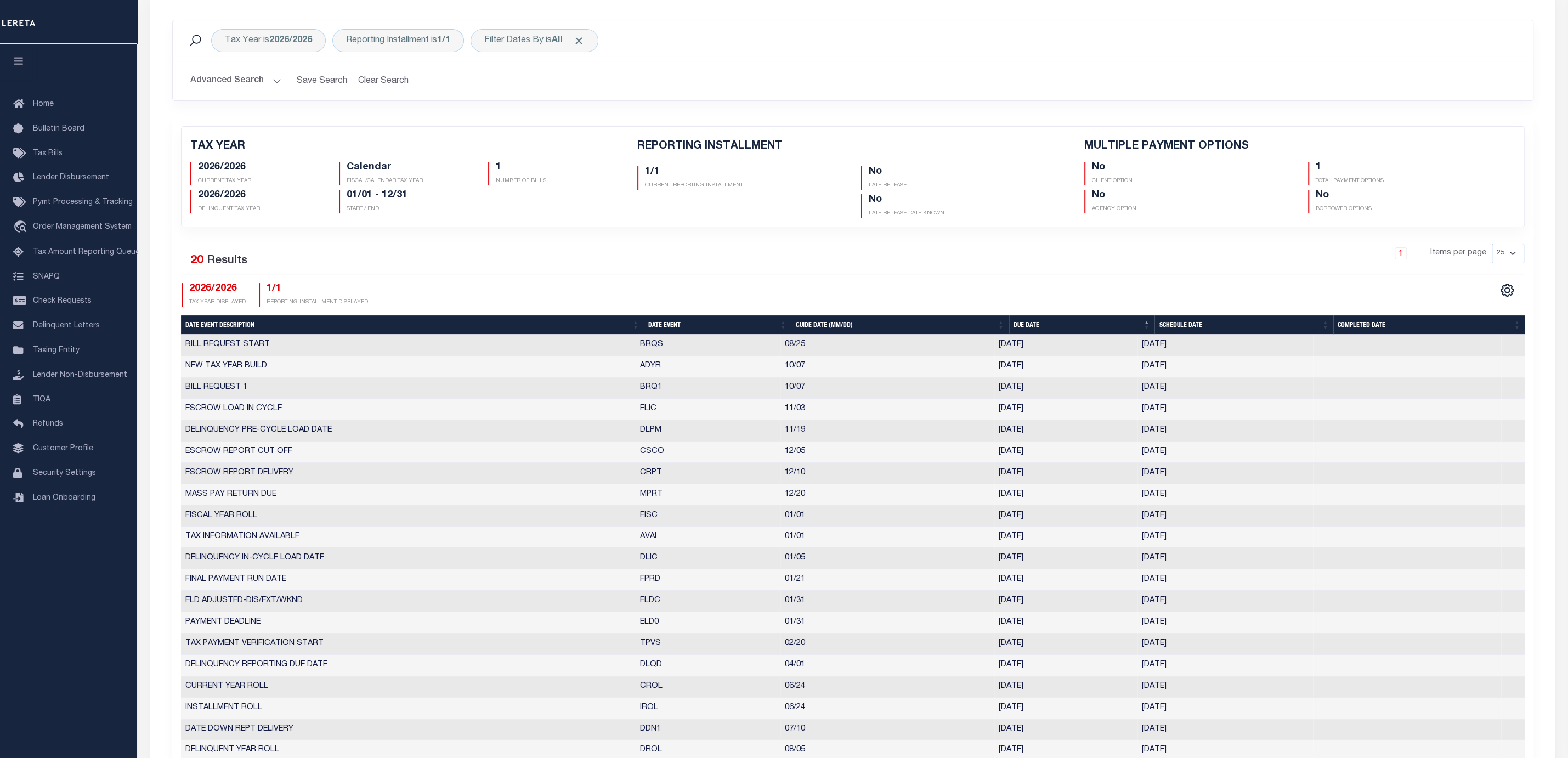
checkbox input "false"
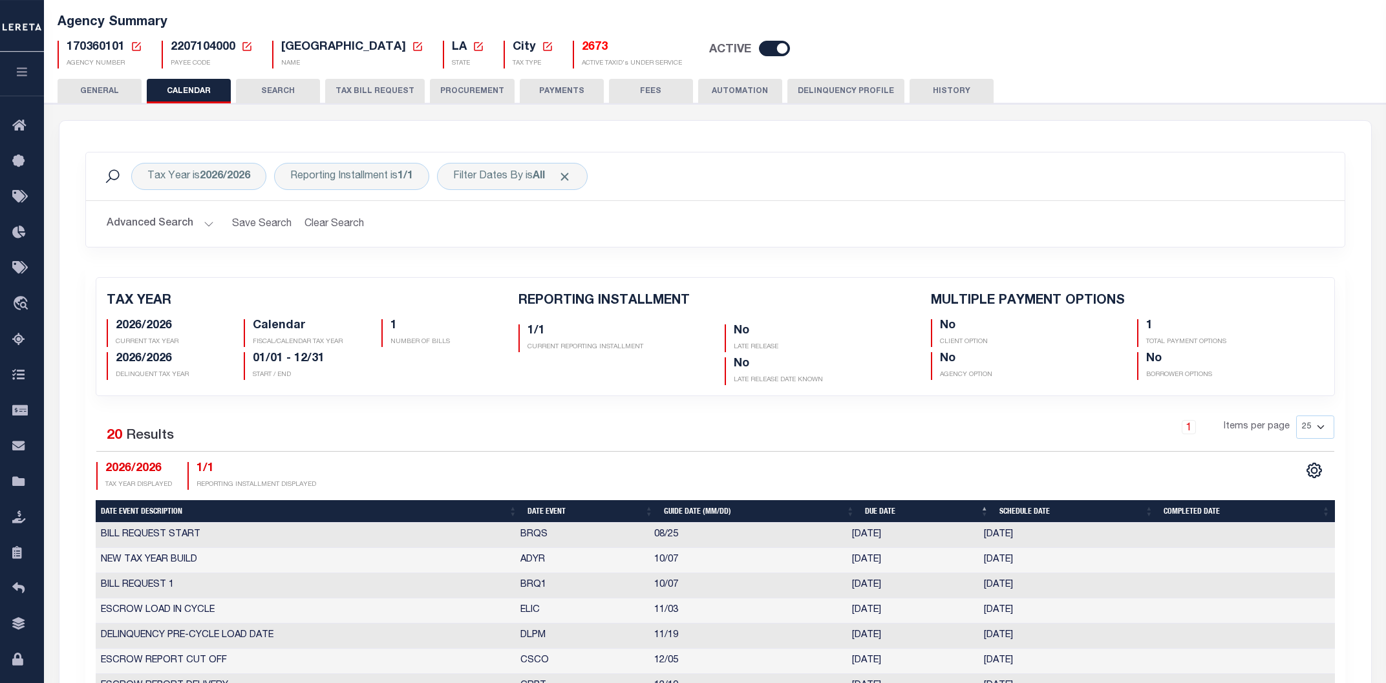
scroll to position [0, 0]
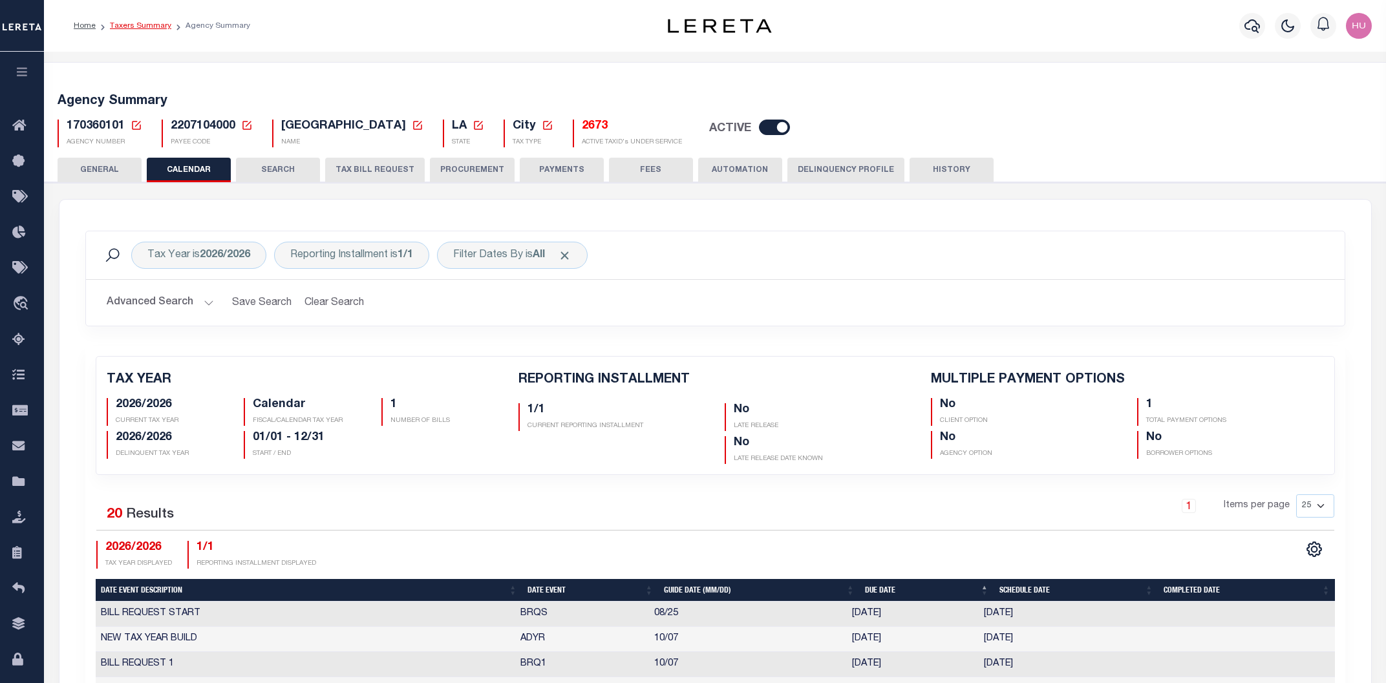
click at [149, 27] on link "Taxers Summary" at bounding box center [140, 26] width 61 height 8
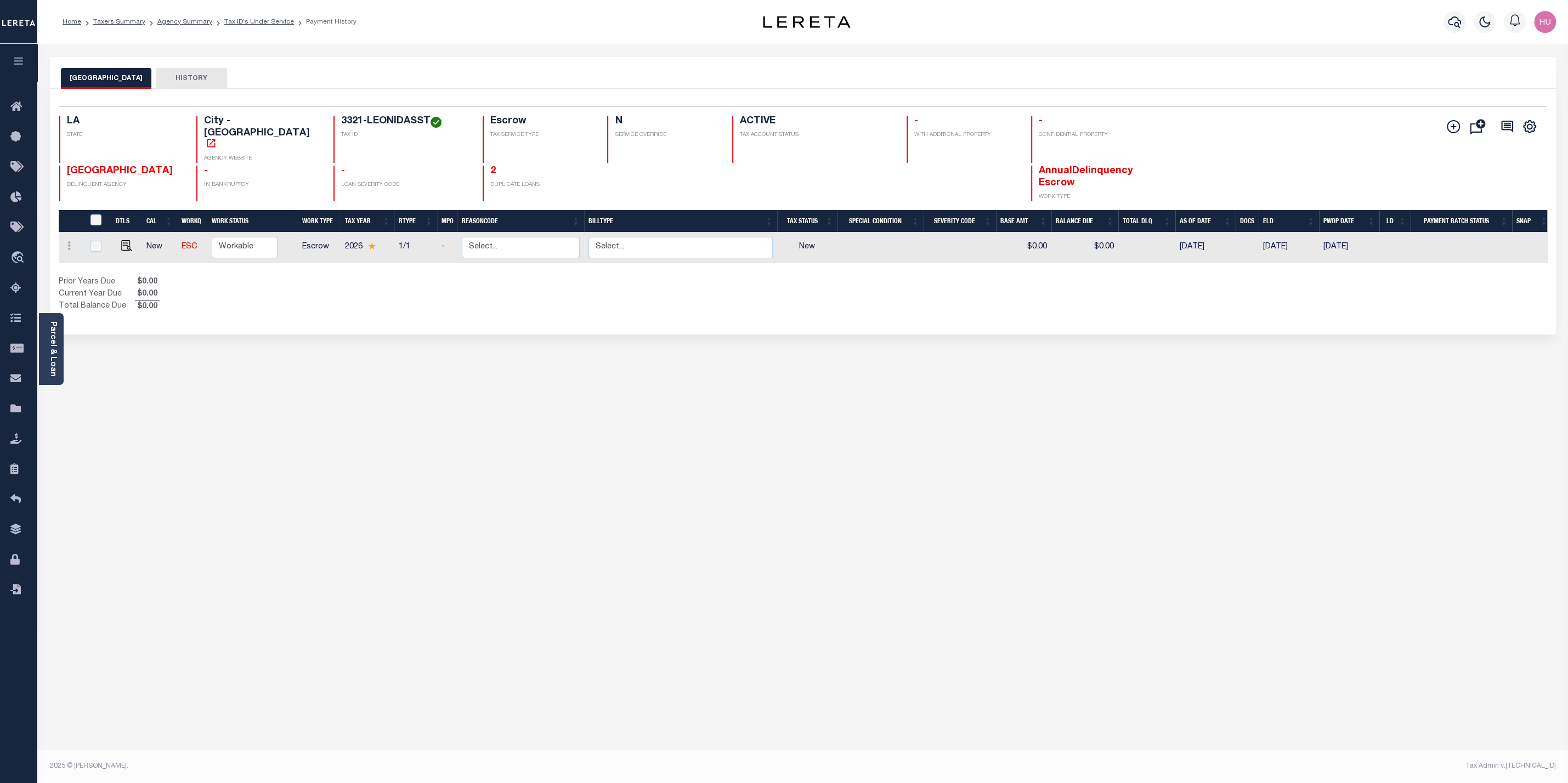
drag, startPoint x: 367, startPoint y: 227, endPoint x: 344, endPoint y: 227, distance: 23.0
click at [344, 232] on td "2026" at bounding box center [367, 248] width 53 height 31
checkbox input "true"
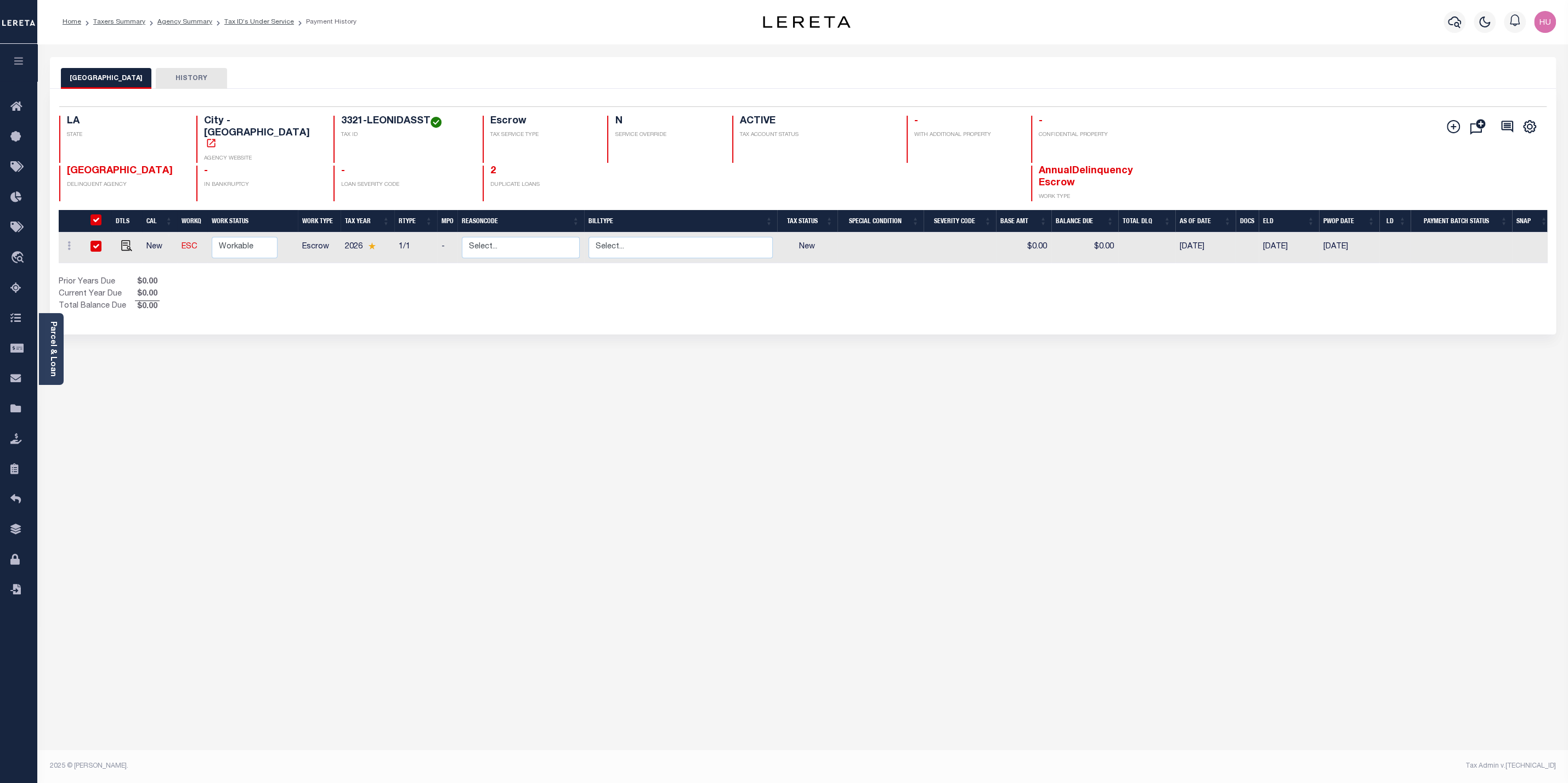
checkbox input "true"
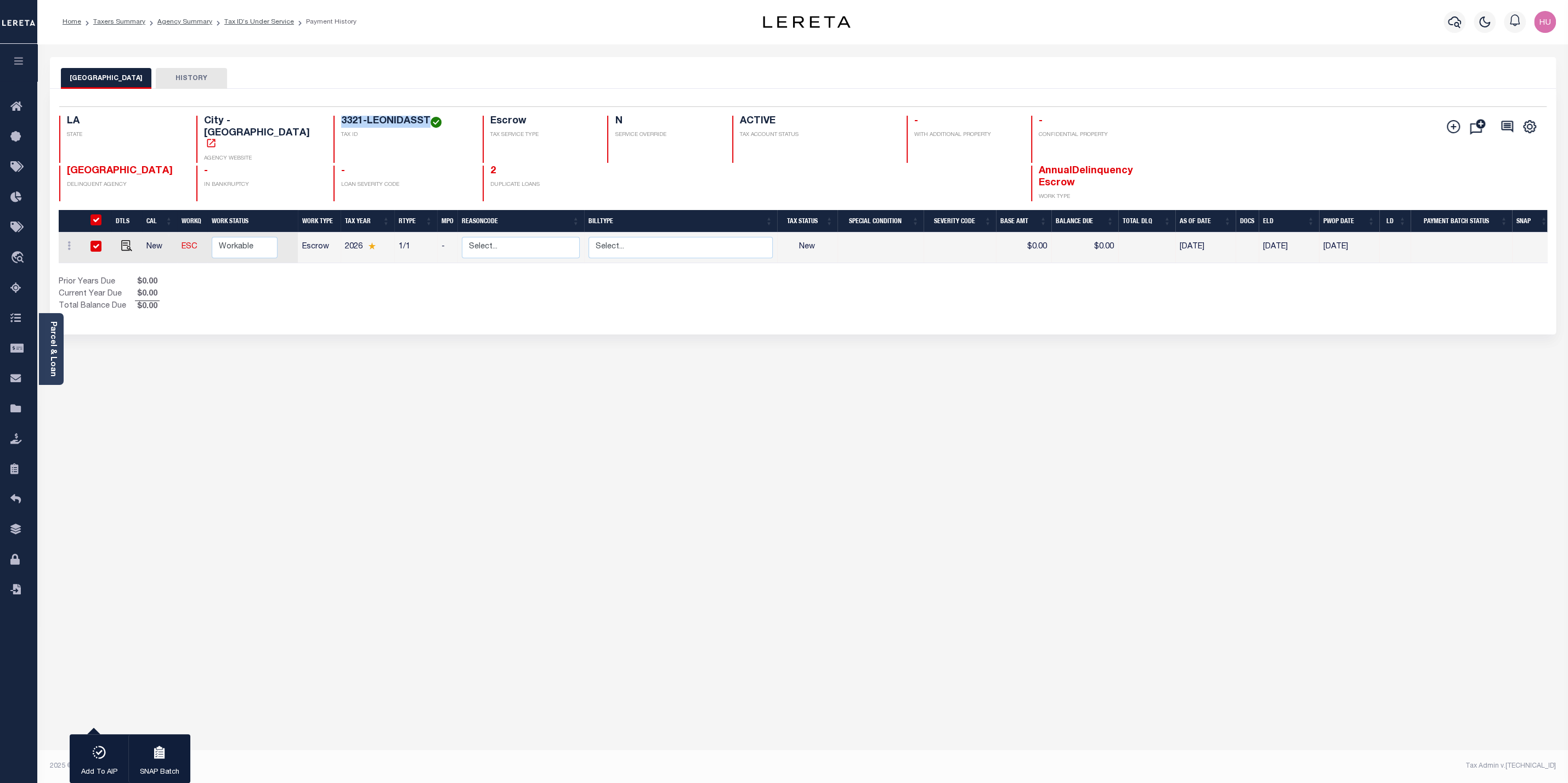
drag, startPoint x: 410, startPoint y: 120, endPoint x: 316, endPoint y: 130, distance: 94.5
click at [333, 130] on div "3321-LEONIDASST TAX ID" at bounding box center [401, 139] width 137 height 48
copy h4 "3321-LEONIDASST"
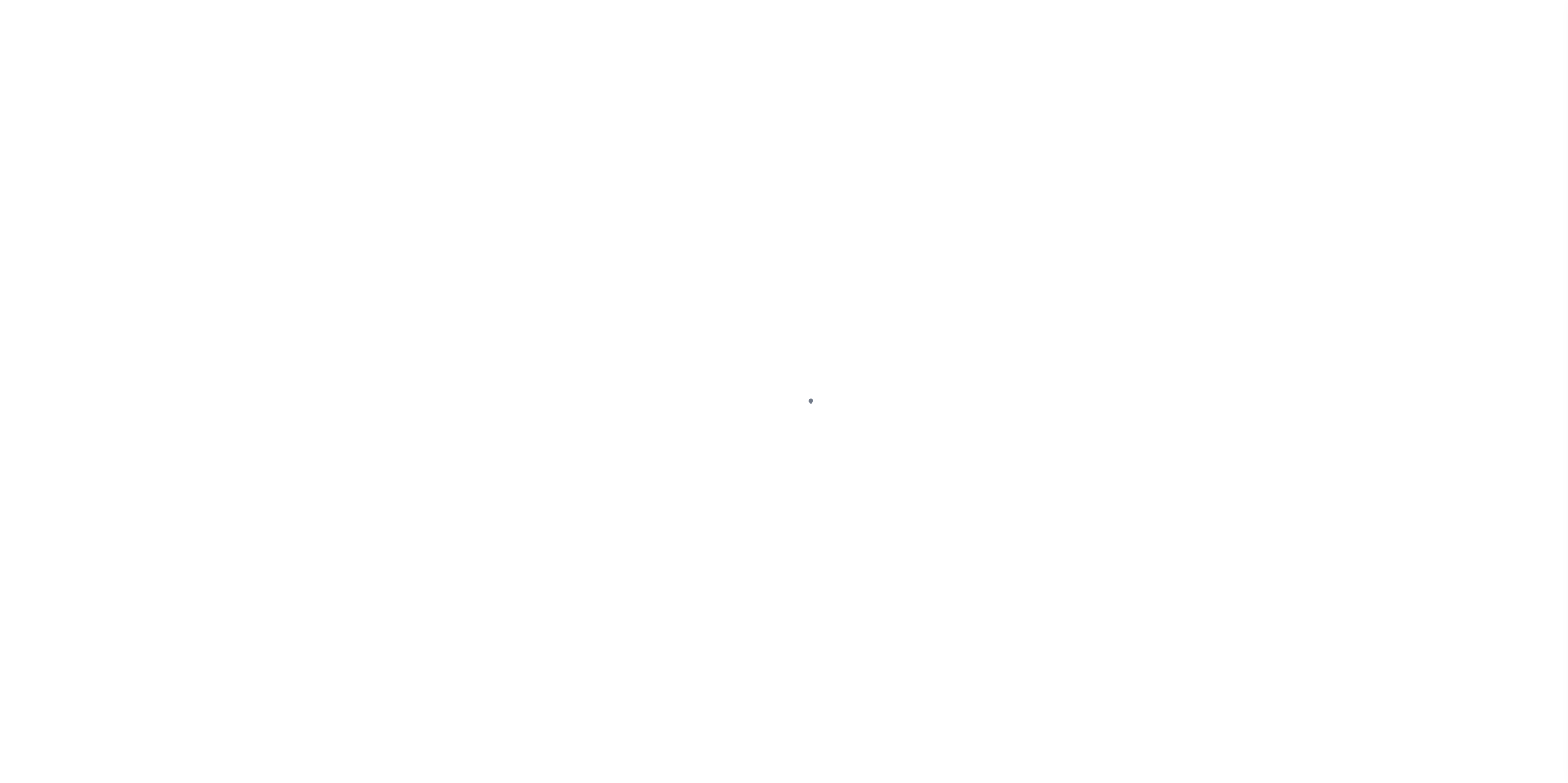
select select "Escrow"
select select
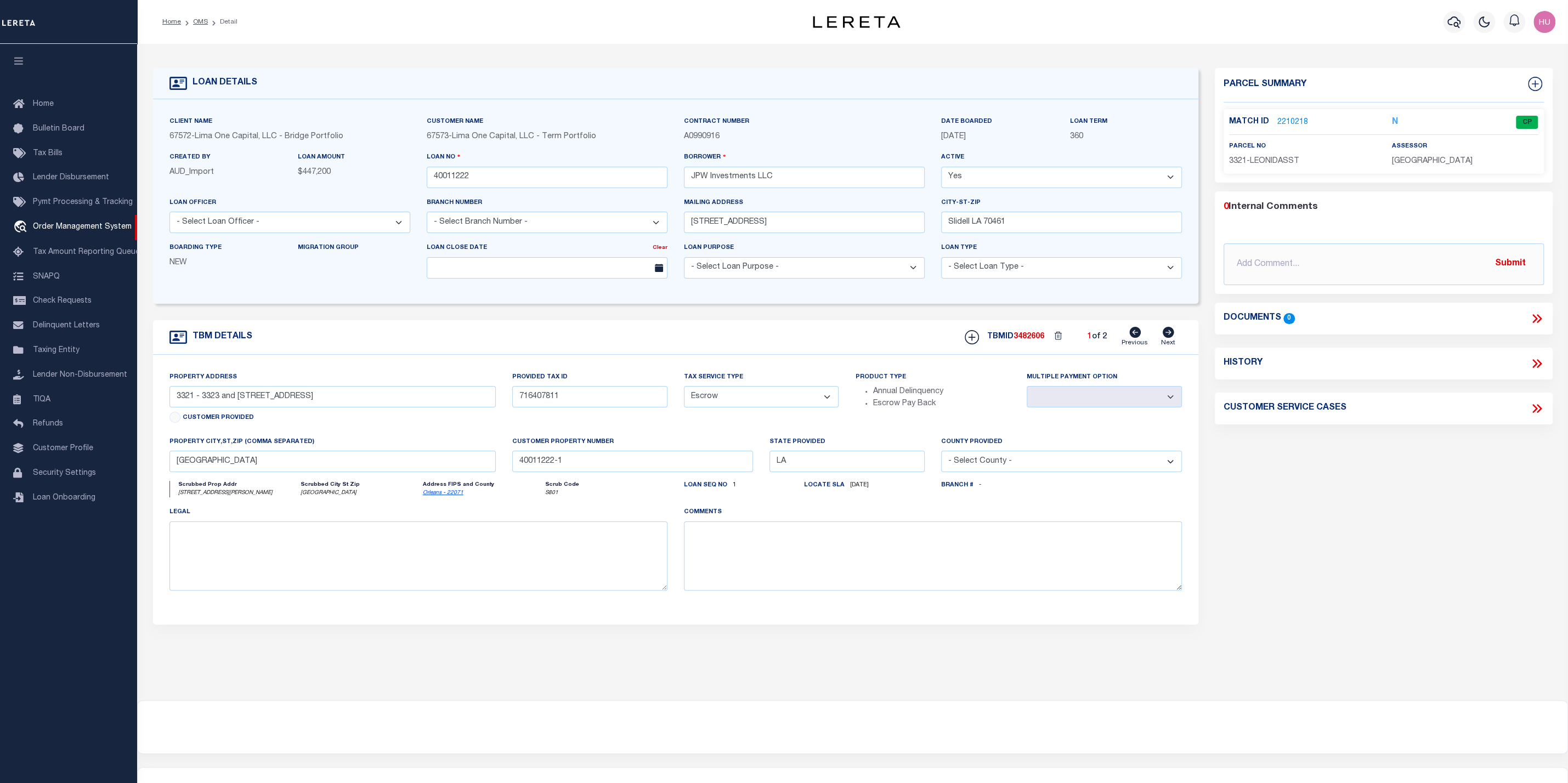
click at [1283, 120] on link "2210218" at bounding box center [1292, 123] width 31 height 12
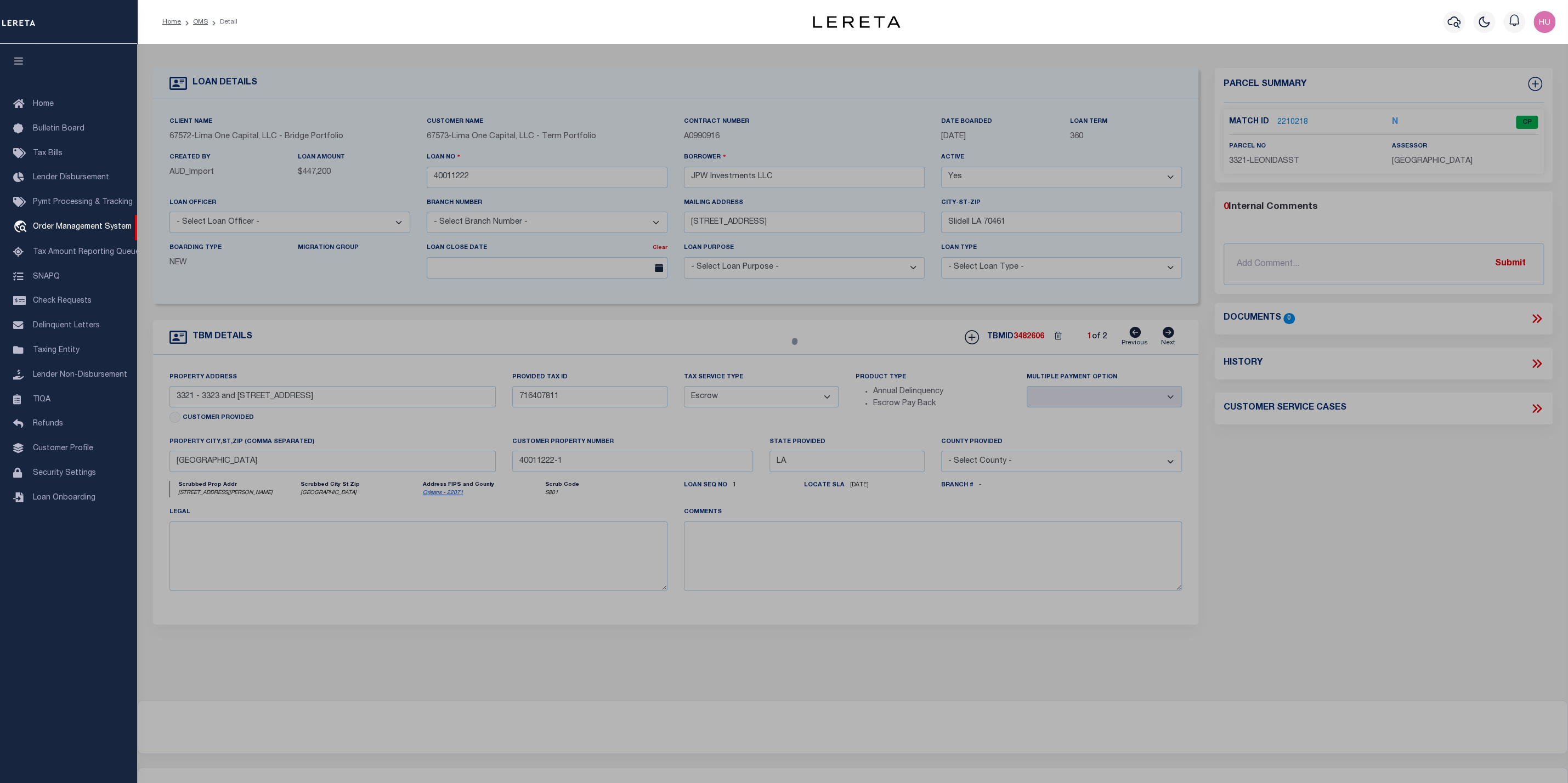
select select "AS"
select select
checkbox input "false"
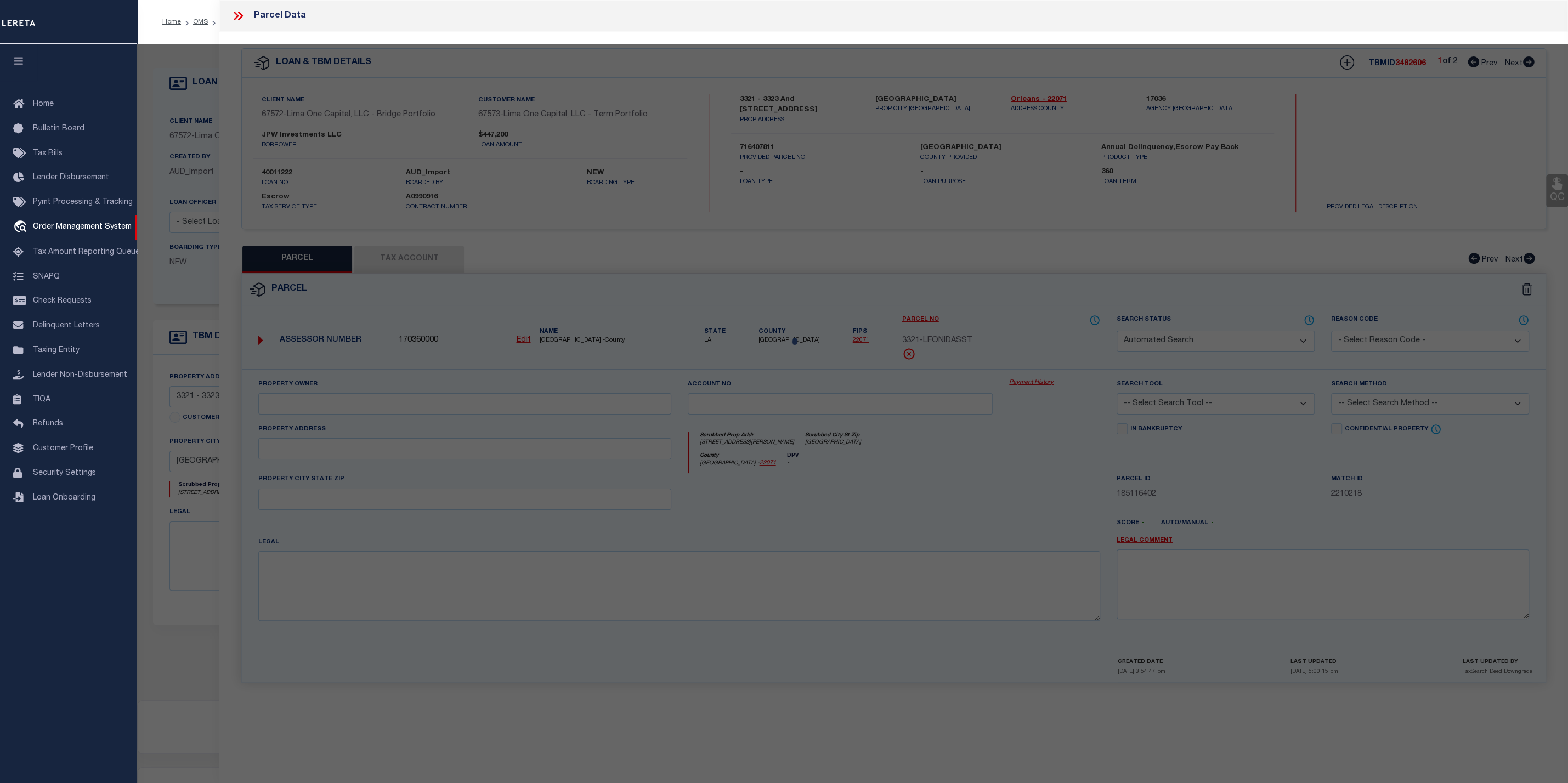
select select "CP"
type input "BASIN ST PROPERITES LLC"
select select "AGW"
select select
type input "[STREET_ADDRESS][PERSON_NAME]"
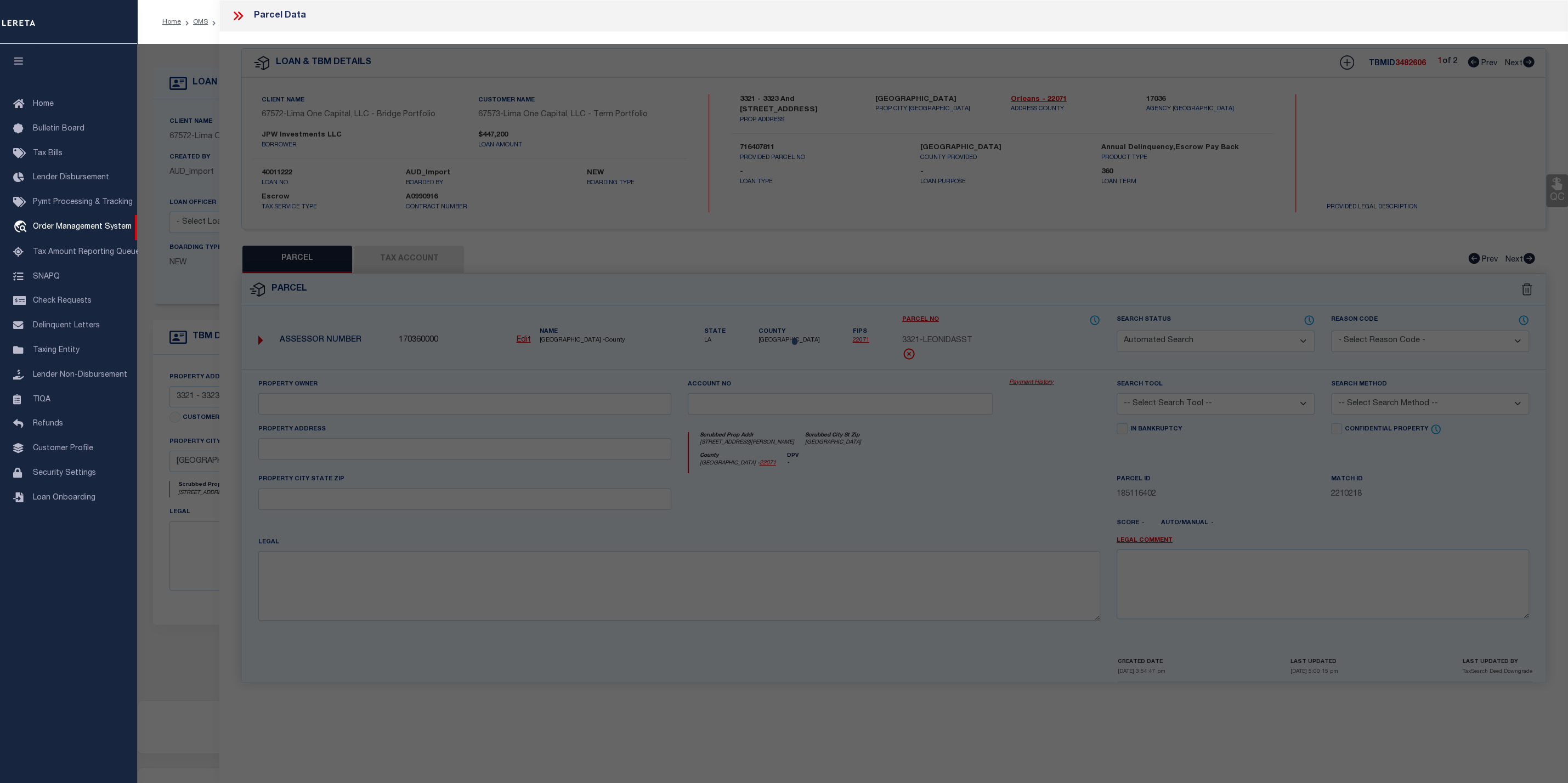
type input "[GEOGRAPHIC_DATA]"
type textarea "1. SQ 509 LOT W12 2. 35.5/87.7X151.11/142.8 3. [STREET_ADDRESS][PERSON_NAME]"
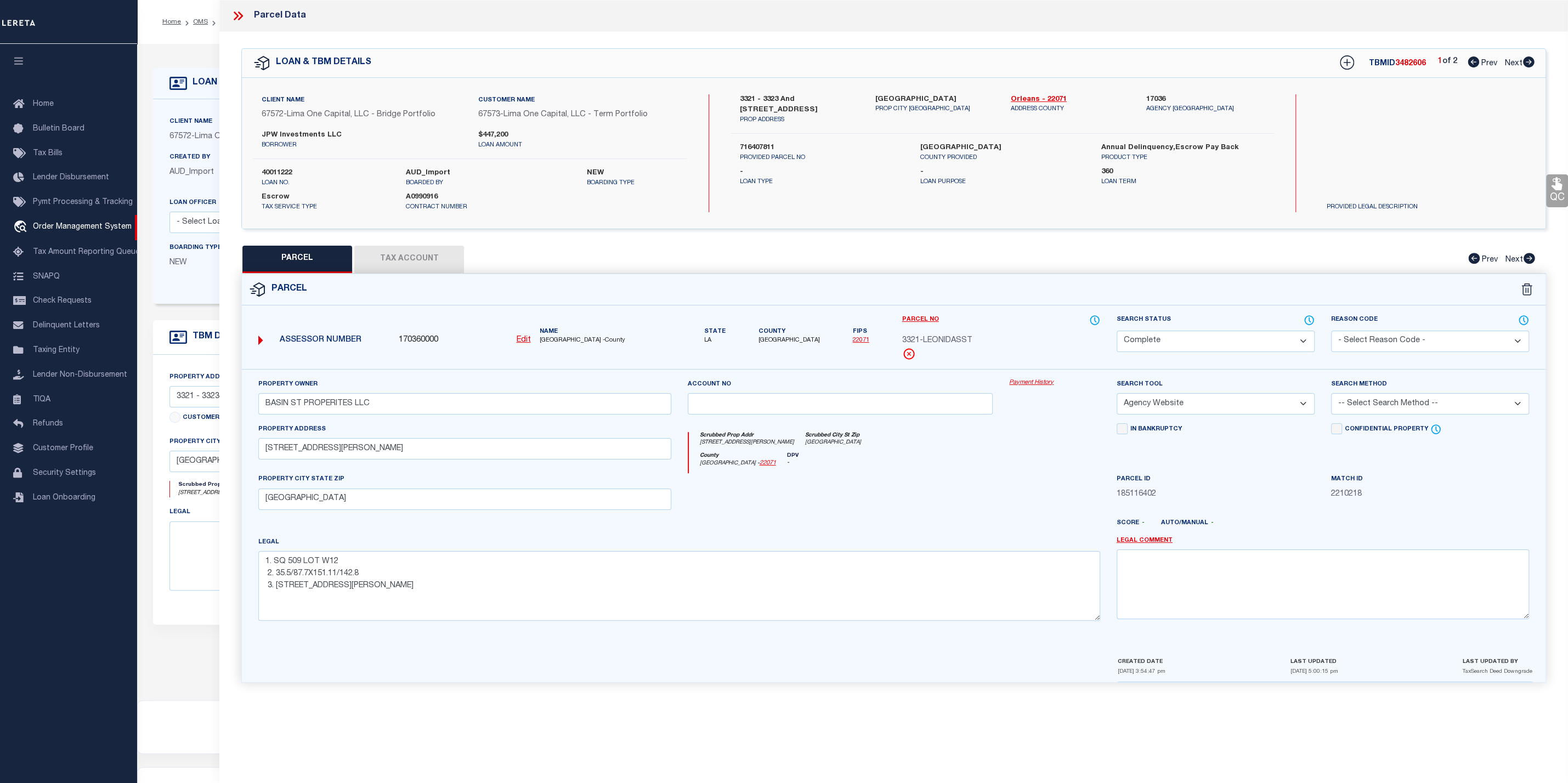
click at [1027, 384] on link "Payment History" at bounding box center [1054, 383] width 91 height 9
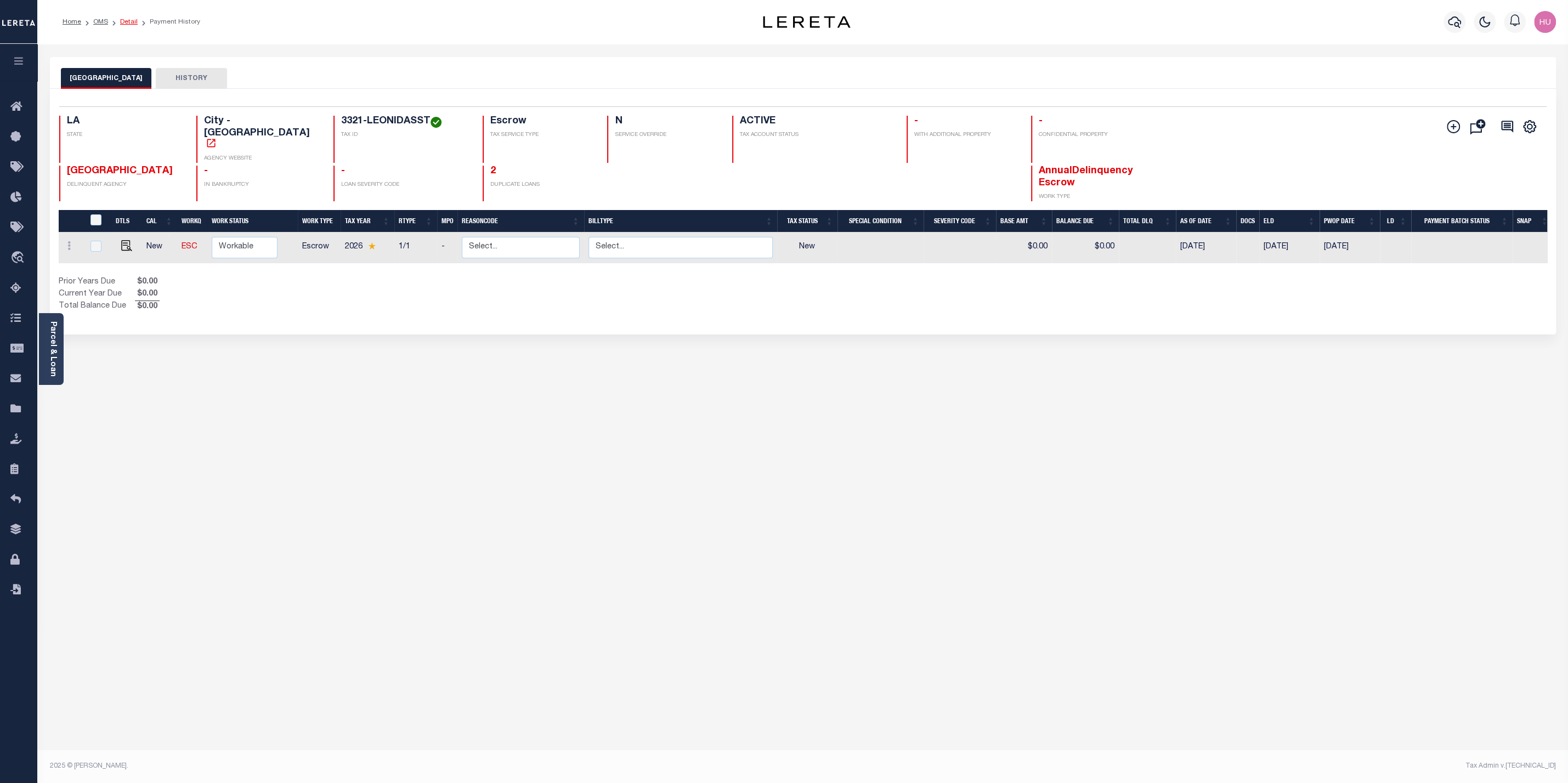
click at [131, 22] on link "Detail" at bounding box center [129, 22] width 18 height 7
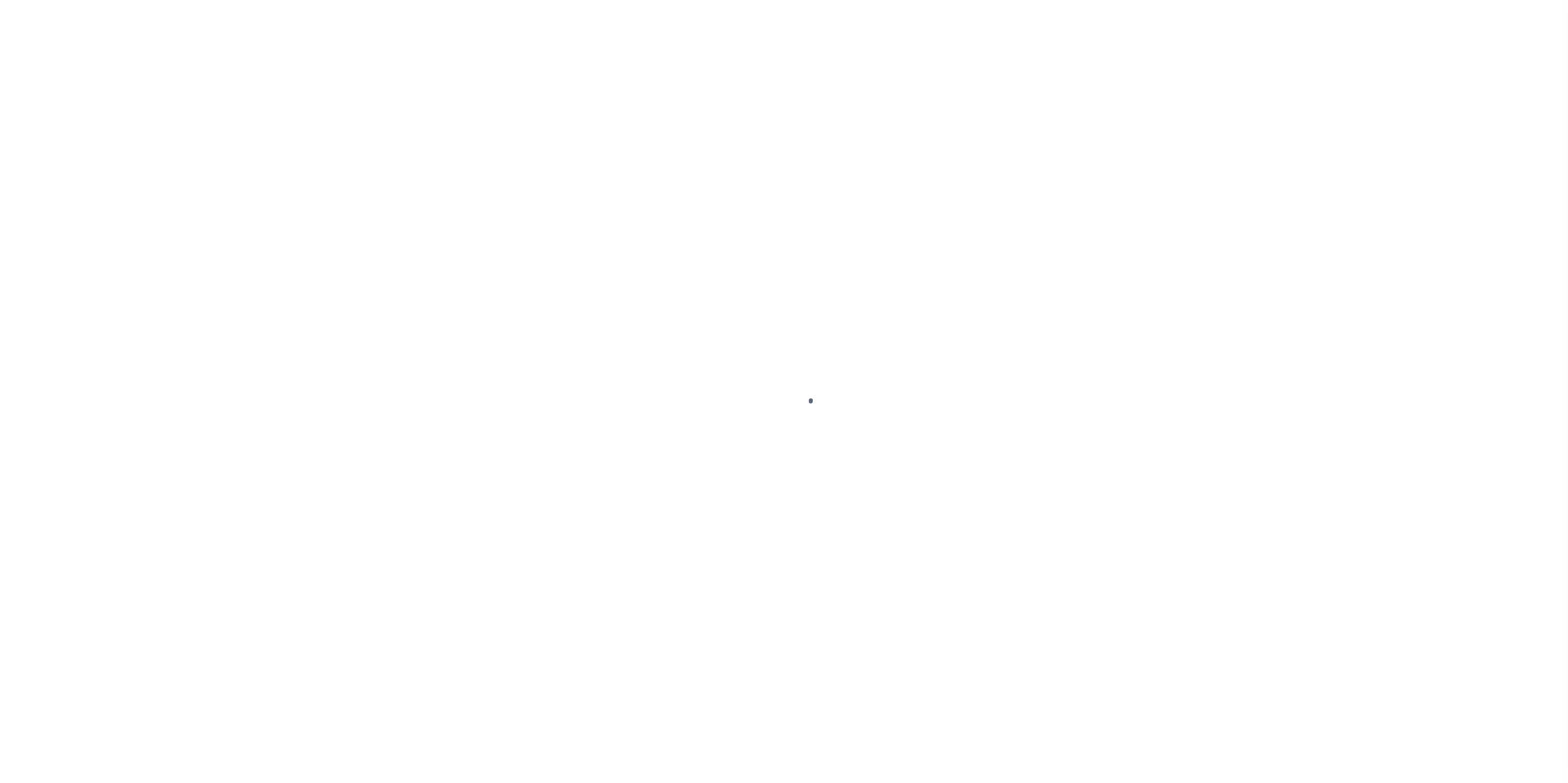
select select "Escrow"
type input "3321 - 3323 and [STREET_ADDRESS]"
type input "716407811"
select select
type input "[GEOGRAPHIC_DATA]"
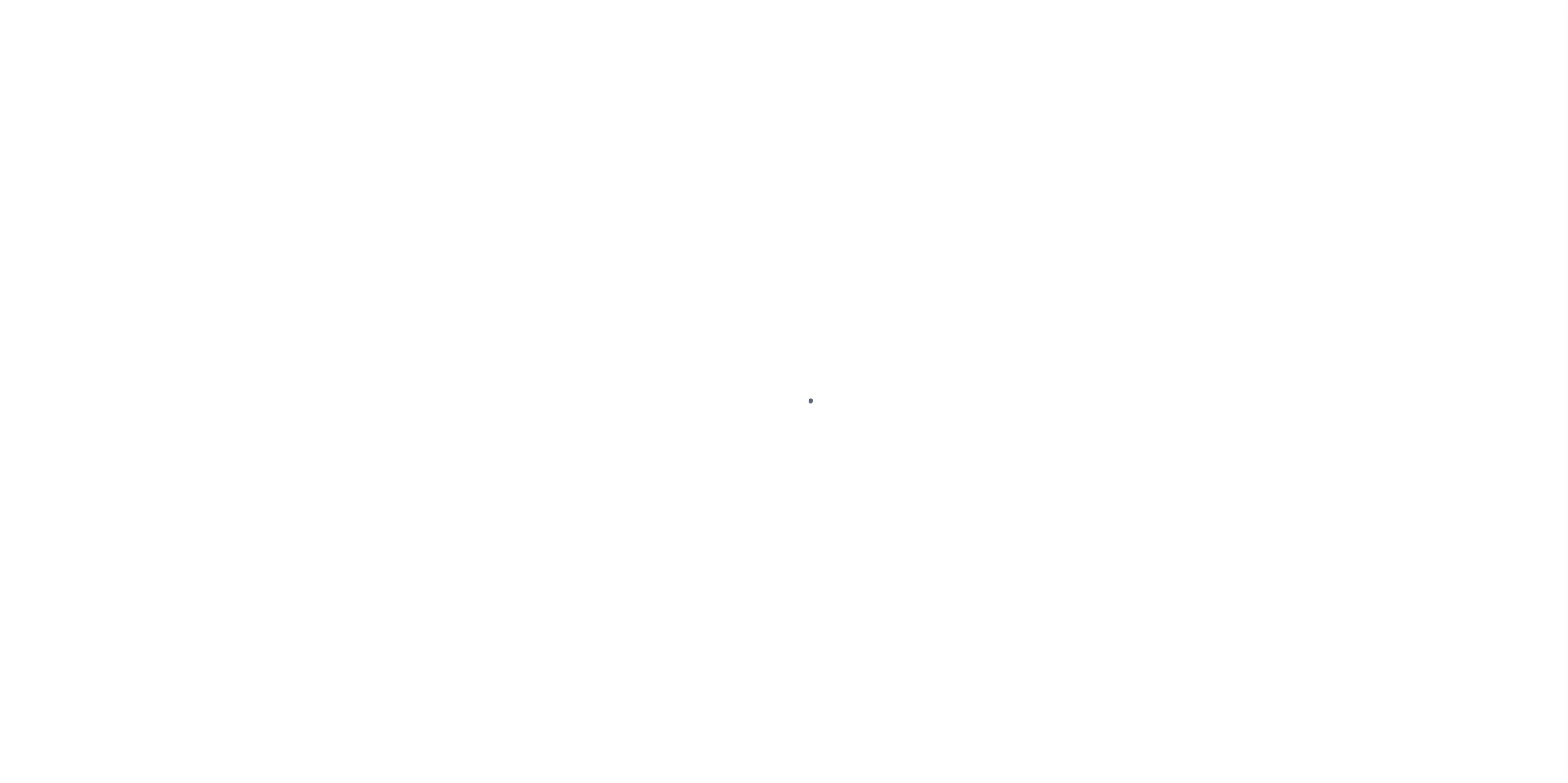
type input "40011222-1"
type input "LA"
select select
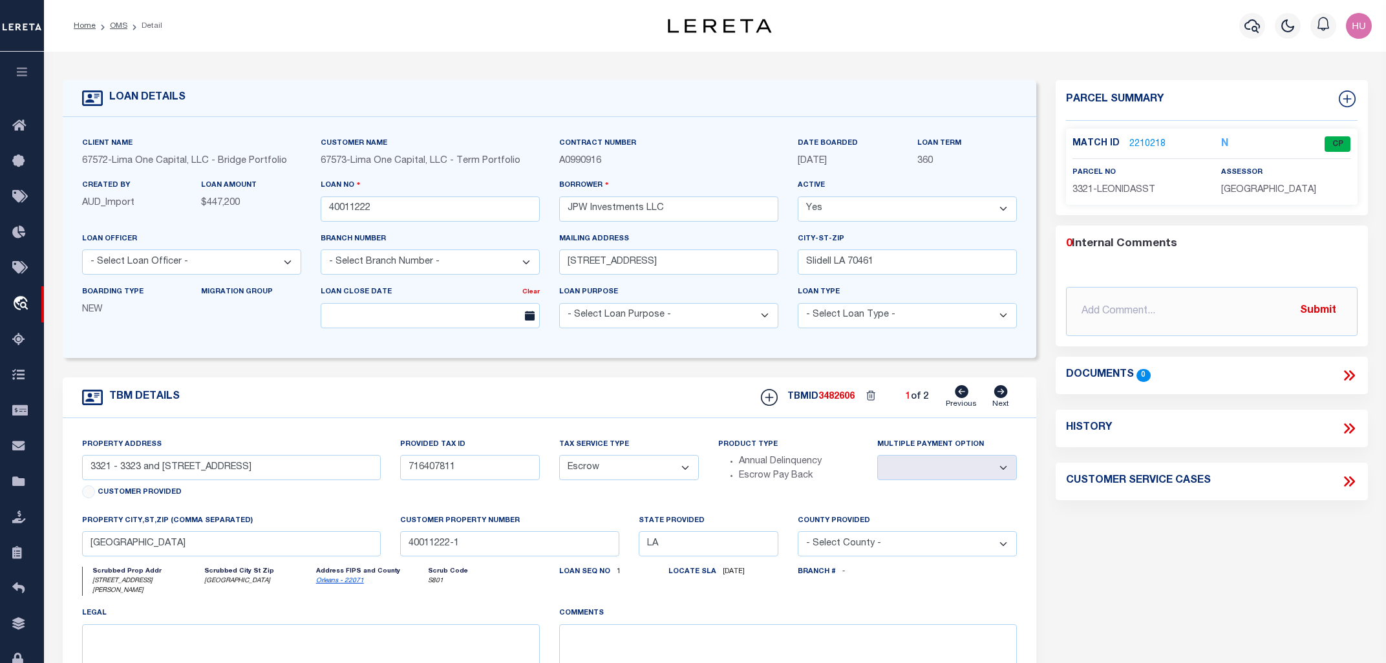
click at [1145, 142] on link "2210218" at bounding box center [1147, 145] width 36 height 14
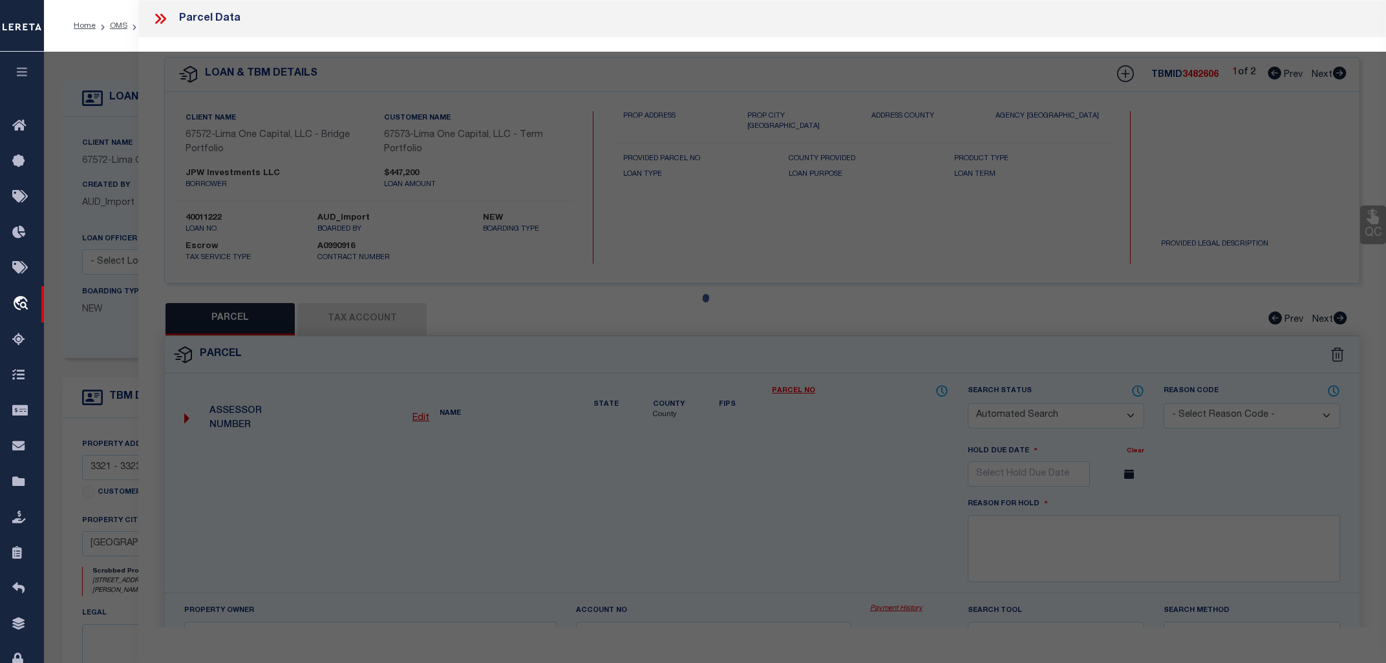
checkbox input "false"
select select "CP"
type input "BASIN ST PROPERITES LLC"
select select "AGW"
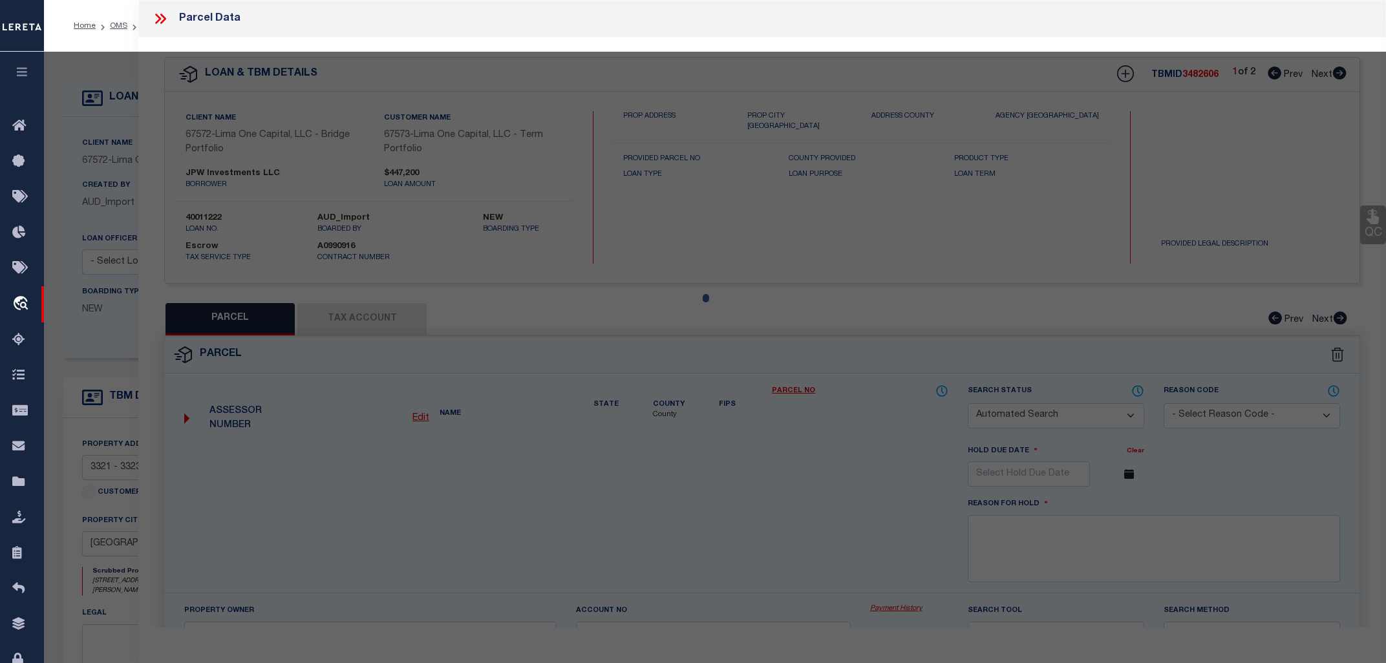
select select
type input "3321 LEONIDAS ST"
type input "NEW ORLEANS LA 70118"
type textarea "1. SQ 509 LOT W12 2. 35.5/87.7X151.11/142.8 3. [STREET_ADDRESS][PERSON_NAME]"
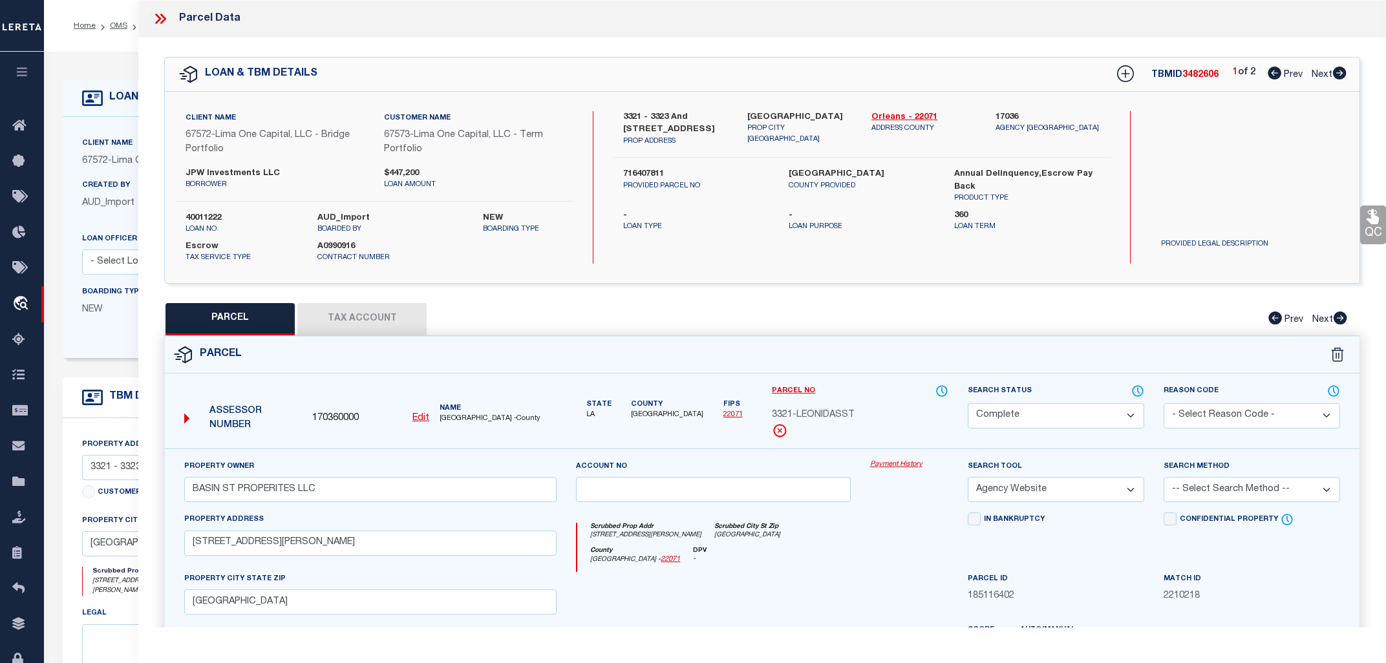
click at [166, 16] on icon at bounding box center [160, 18] width 17 height 17
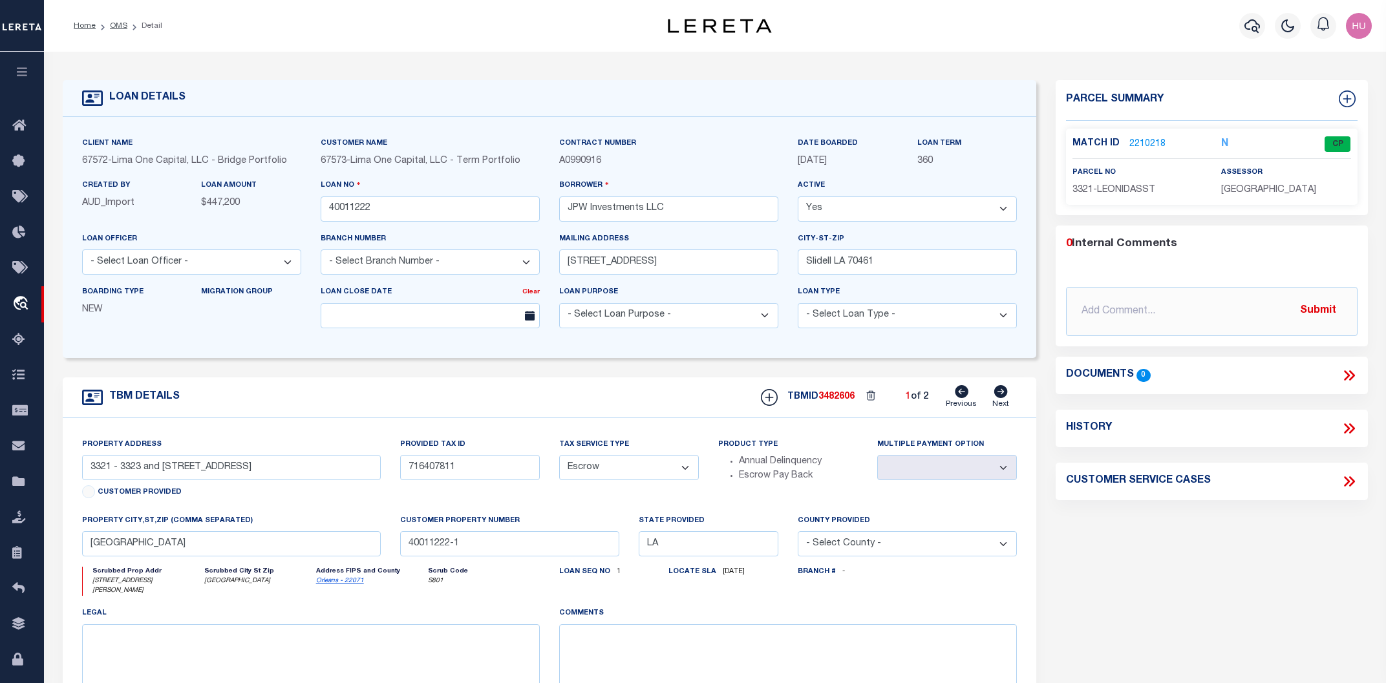
click at [1150, 143] on link "2210218" at bounding box center [1147, 145] width 36 height 14
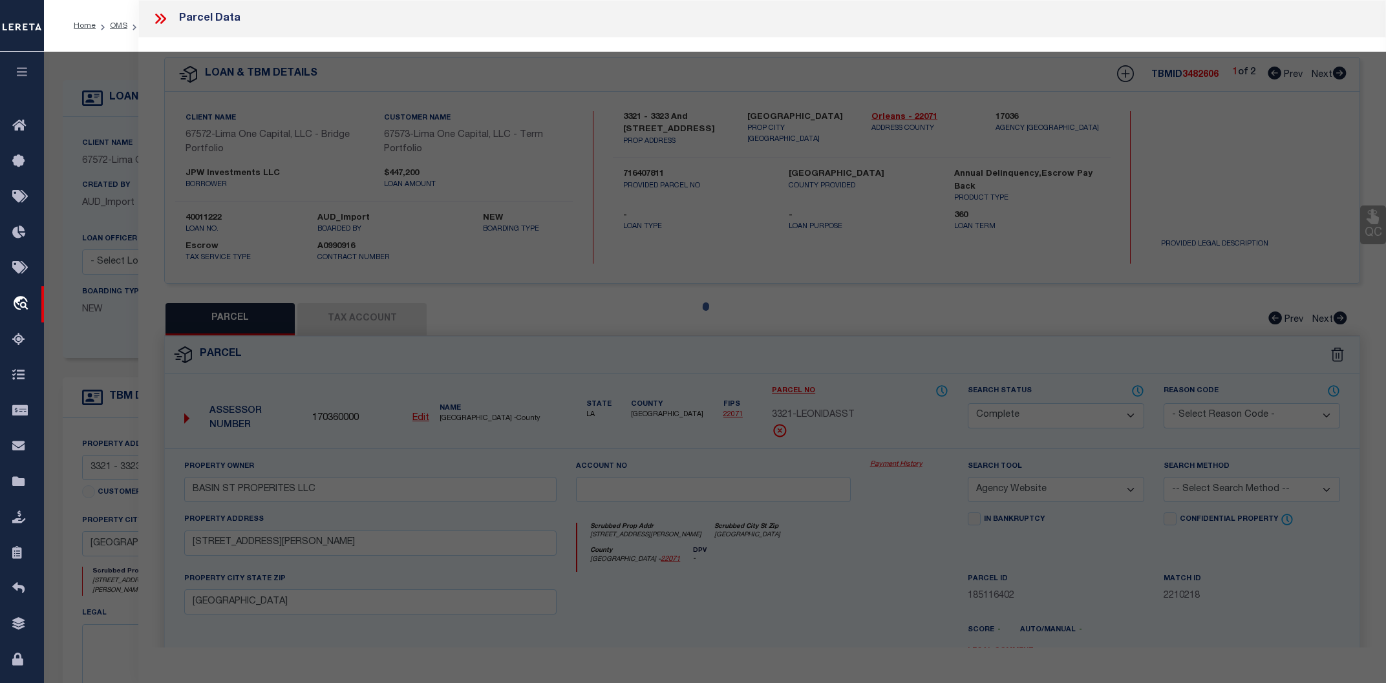
select select "AS"
select select
checkbox input "false"
select select "CP"
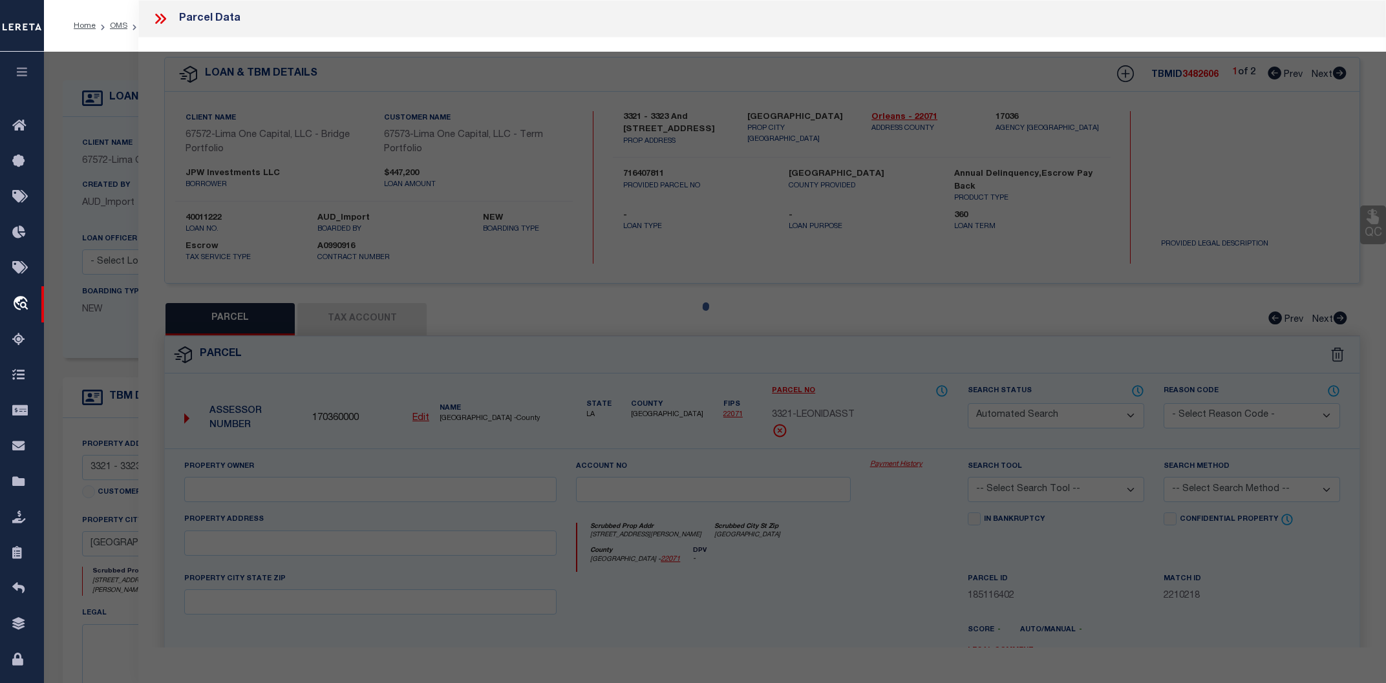
type input "BASIN ST PROPERITES LLC"
select select "AGW"
select select
type input "3321 LEONIDAS ST"
type input "NEW ORLEANS LA 70118"
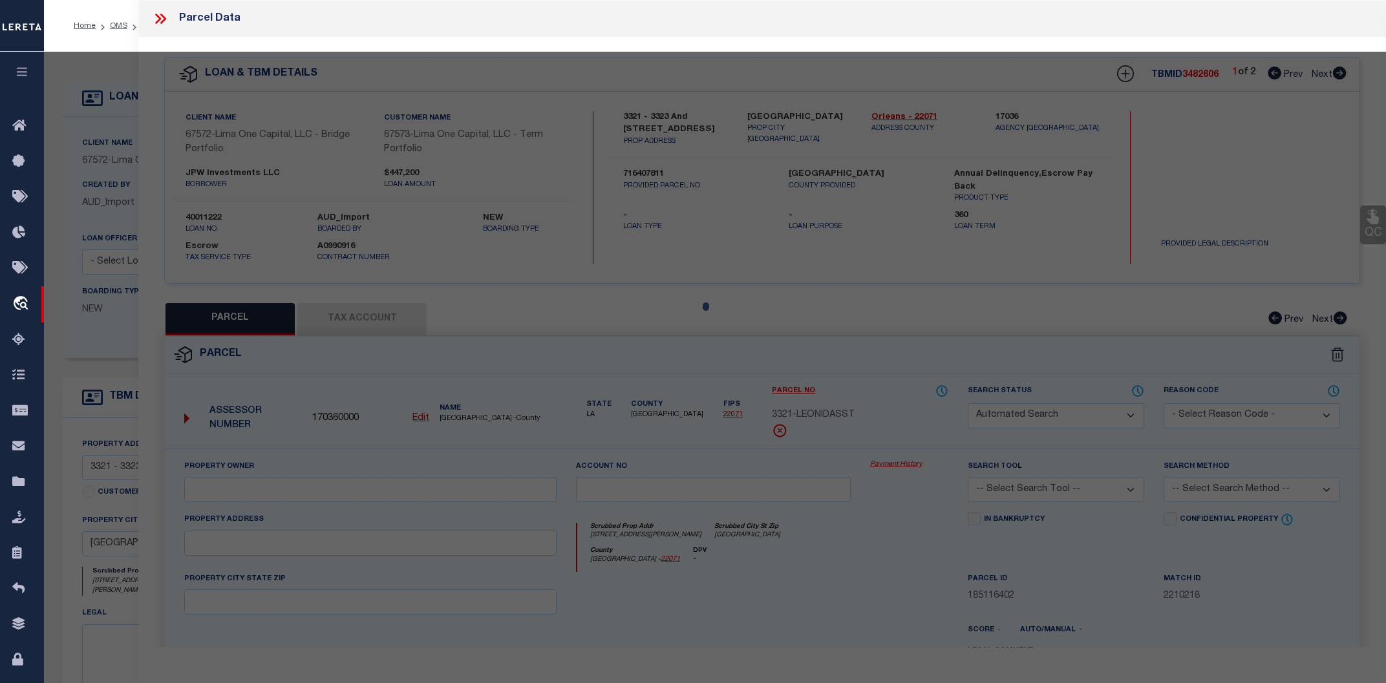
type textarea "1. SQ 509 LOT W12 2. 35.5/87.7X151.11/142.8 3. [STREET_ADDRESS][PERSON_NAME]"
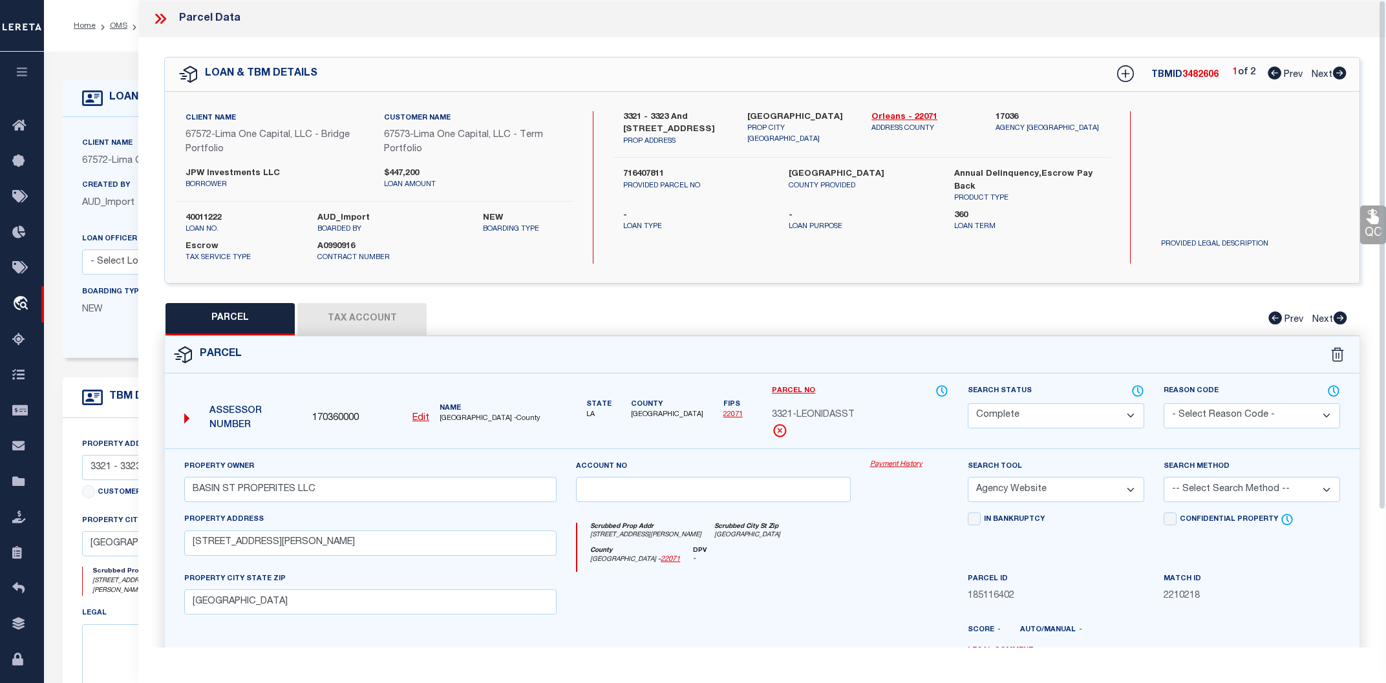
click at [911, 463] on link "Payment History" at bounding box center [909, 464] width 78 height 11
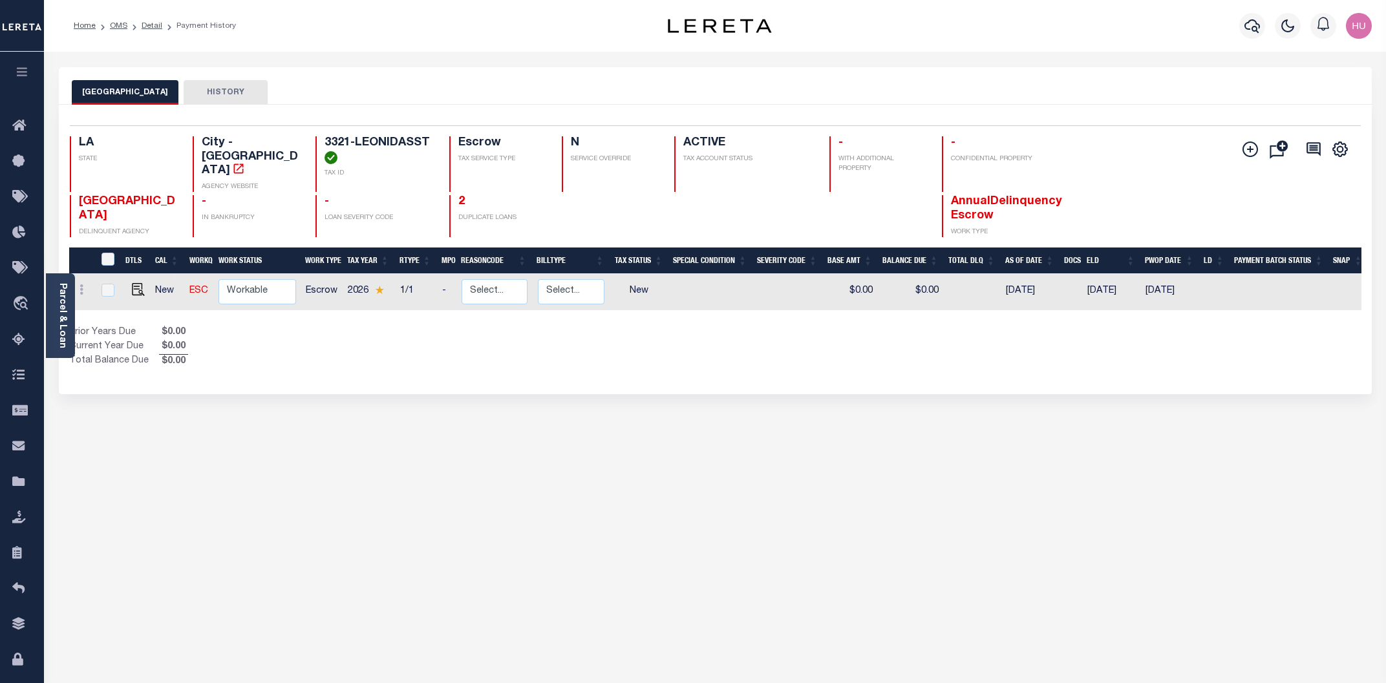
click at [1162, 332] on div "Show Tax Lines before Bill Release Date Prior Years Due $0.00 Current Year Due …" at bounding box center [715, 347] width 1292 height 43
click at [1248, 149] on icon "" at bounding box center [1250, 150] width 16 height 16
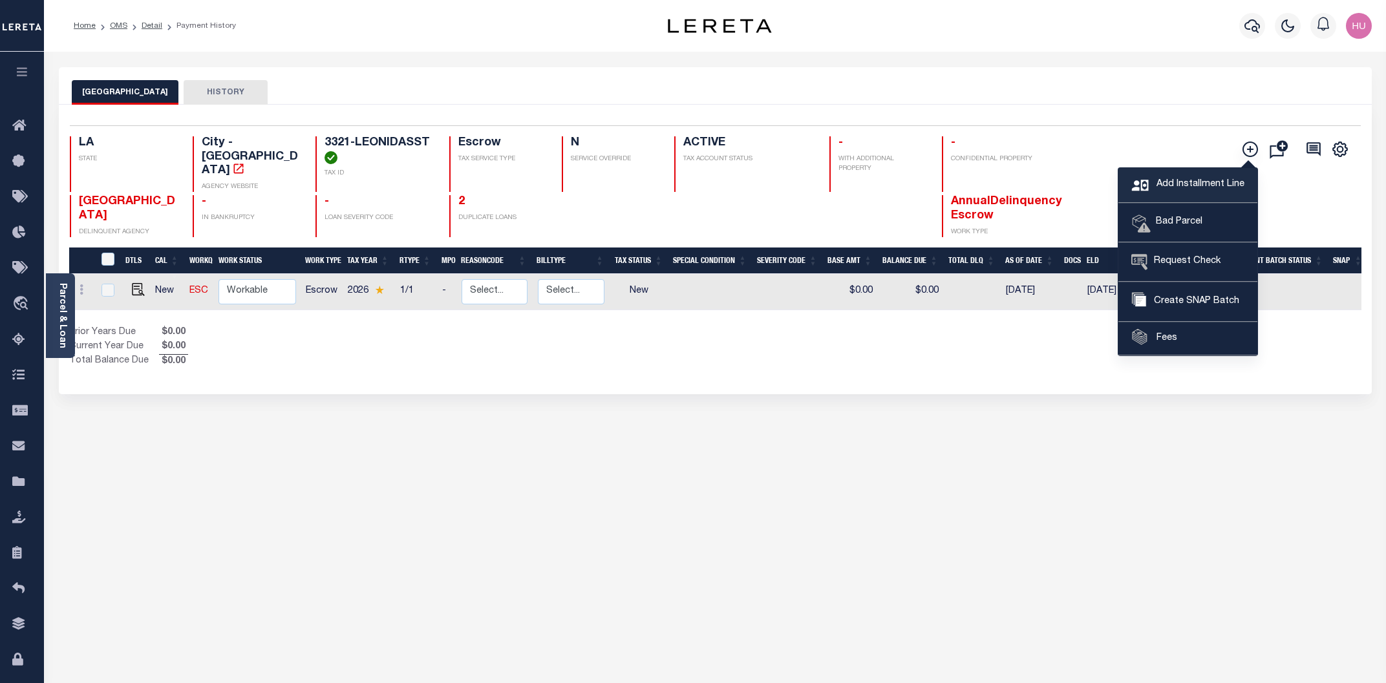
click at [1153, 183] on icon at bounding box center [1142, 190] width 22 height 24
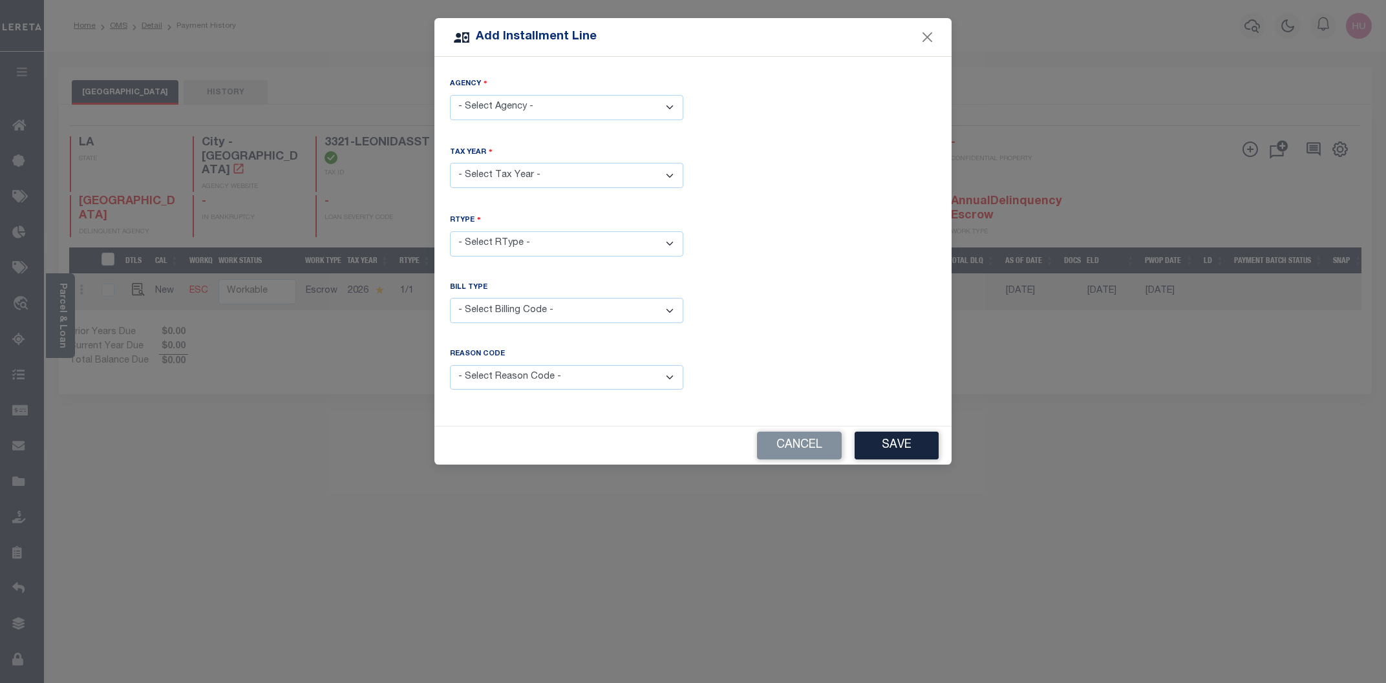
click at [450, 95] on select "- Select Agency - [GEOGRAPHIC_DATA] - City" at bounding box center [566, 107] width 233 height 25
select select "2207104000"
click option "[GEOGRAPHIC_DATA] - City" at bounding box center [0, 0] width 0 height 0
click at [450, 163] on select "- Select Year - 2005 2006 2007 2008 2009 2010 2011 2012 2013 2014 2015 2016 201…" at bounding box center [566, 175] width 233 height 25
select select "2025"
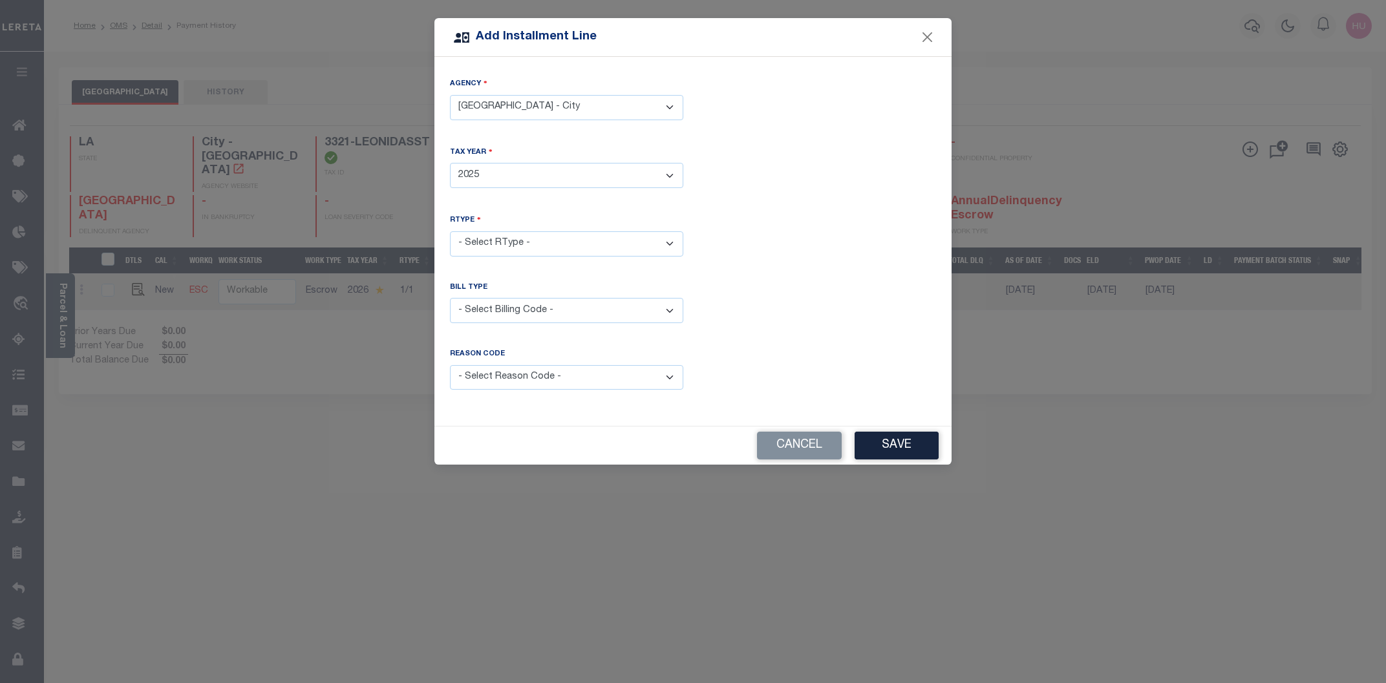
click option "2025" at bounding box center [0, 0] width 0 height 0
click at [450, 231] on select "- Select RType - 1/1" at bounding box center [566, 243] width 233 height 25
select select "0"
click option "1/1" at bounding box center [0, 0] width 0 height 0
click at [450, 365] on select "- Select Reason Code - Payment Reversal Taxable Value Change Assessment Change …" at bounding box center [566, 377] width 233 height 25
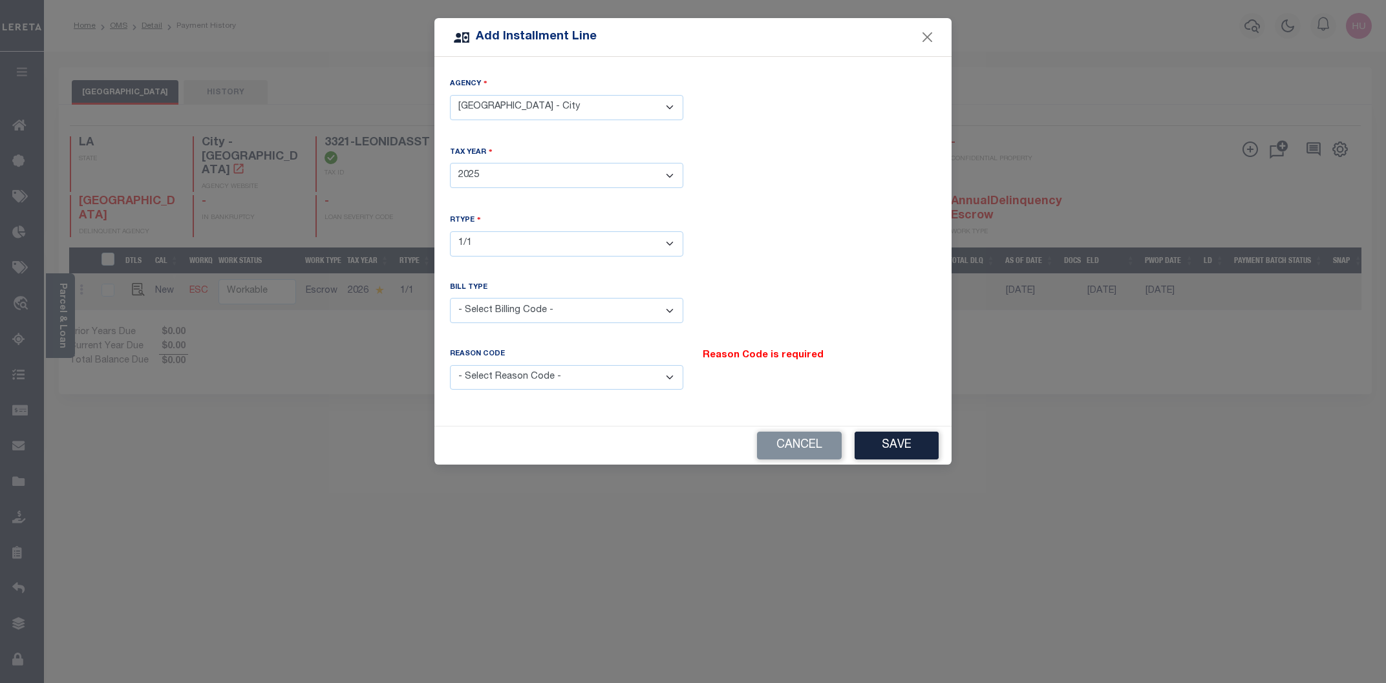
select select "9"
click option "Tax Correction" at bounding box center [0, 0] width 0 height 0
click at [888, 438] on button "Save" at bounding box center [896, 446] width 84 height 28
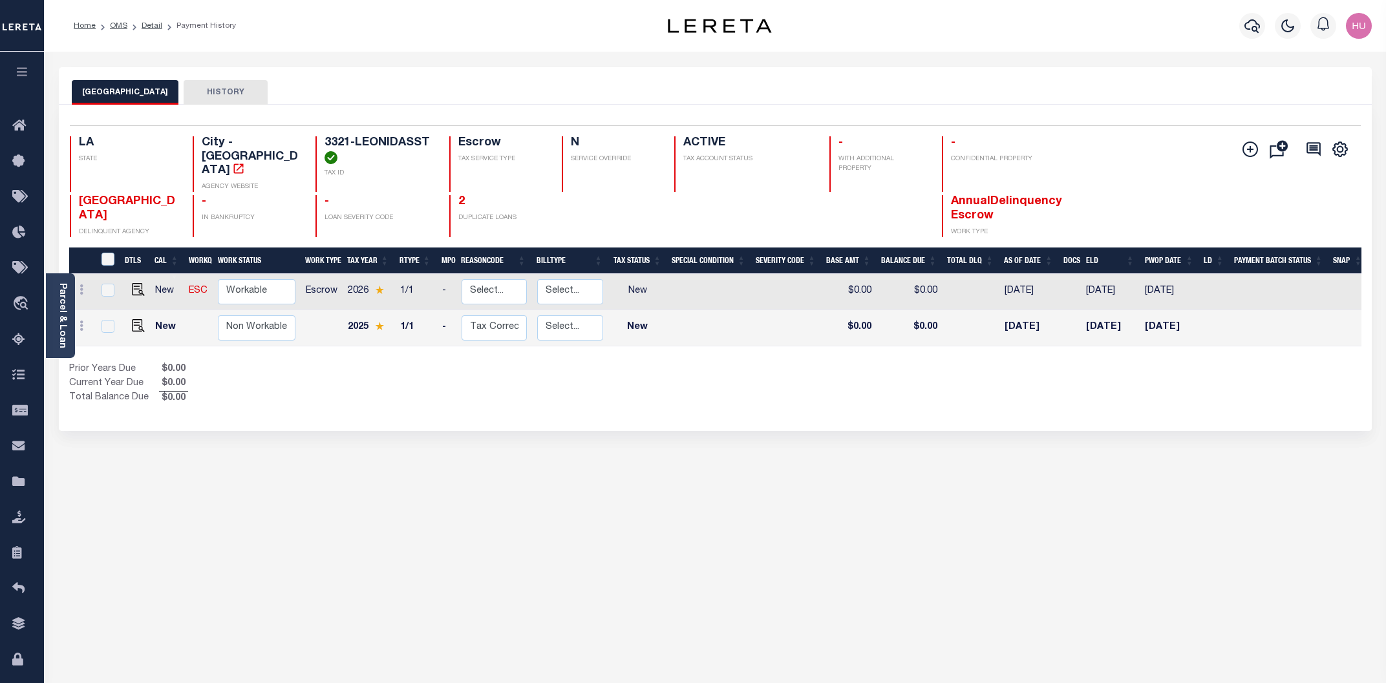
click at [196, 523] on div "NEW ORLEANS CITY HISTORY Selected 2 Results" at bounding box center [715, 432] width 1332 height 730
click at [115, 29] on link "OMS" at bounding box center [118, 26] width 17 height 8
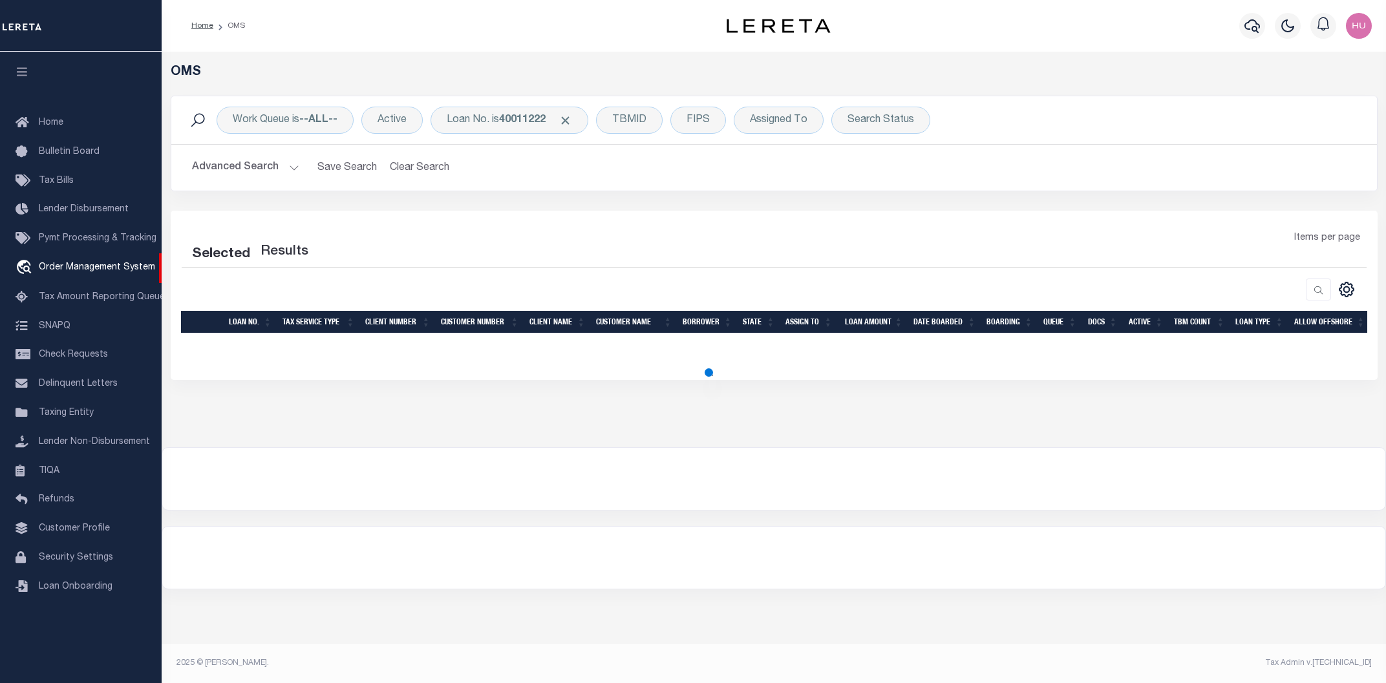
select select "200"
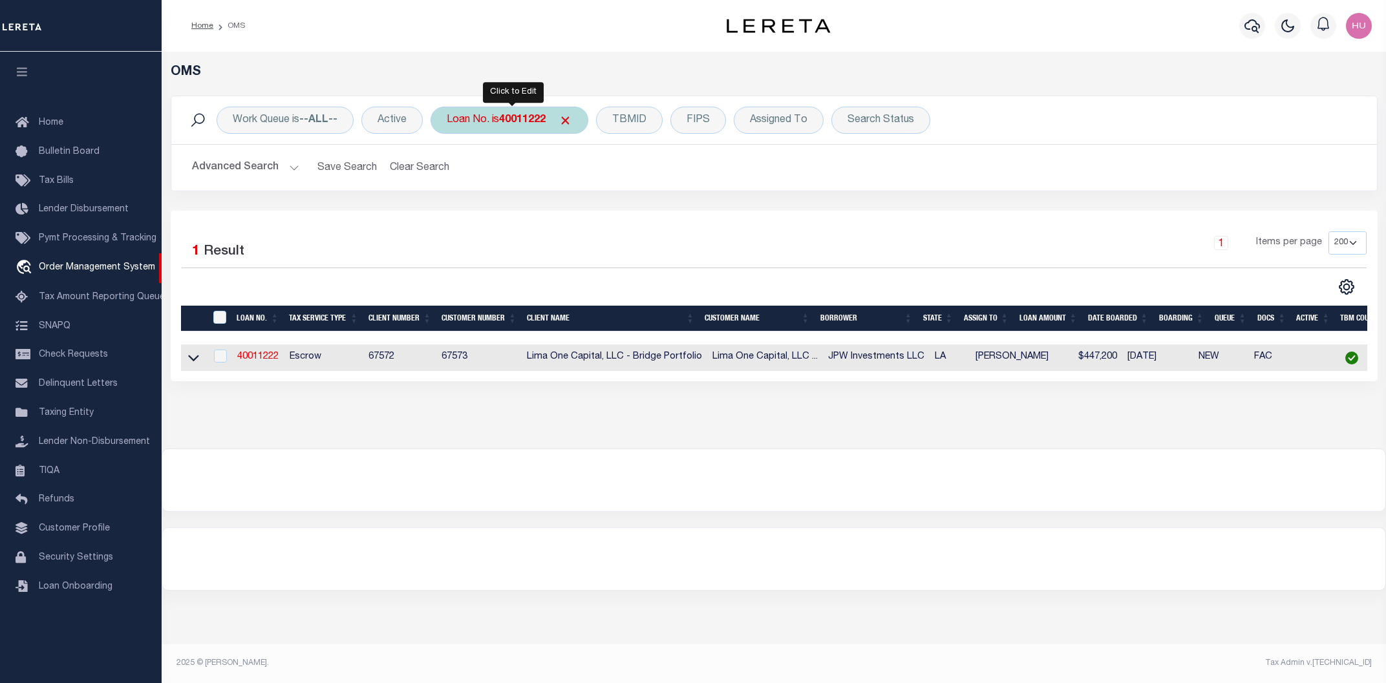
click at [520, 123] on b "40011222" at bounding box center [522, 120] width 47 height 10
type input "10021426"
click at [619, 216] on input "Apply" at bounding box center [618, 211] width 38 height 21
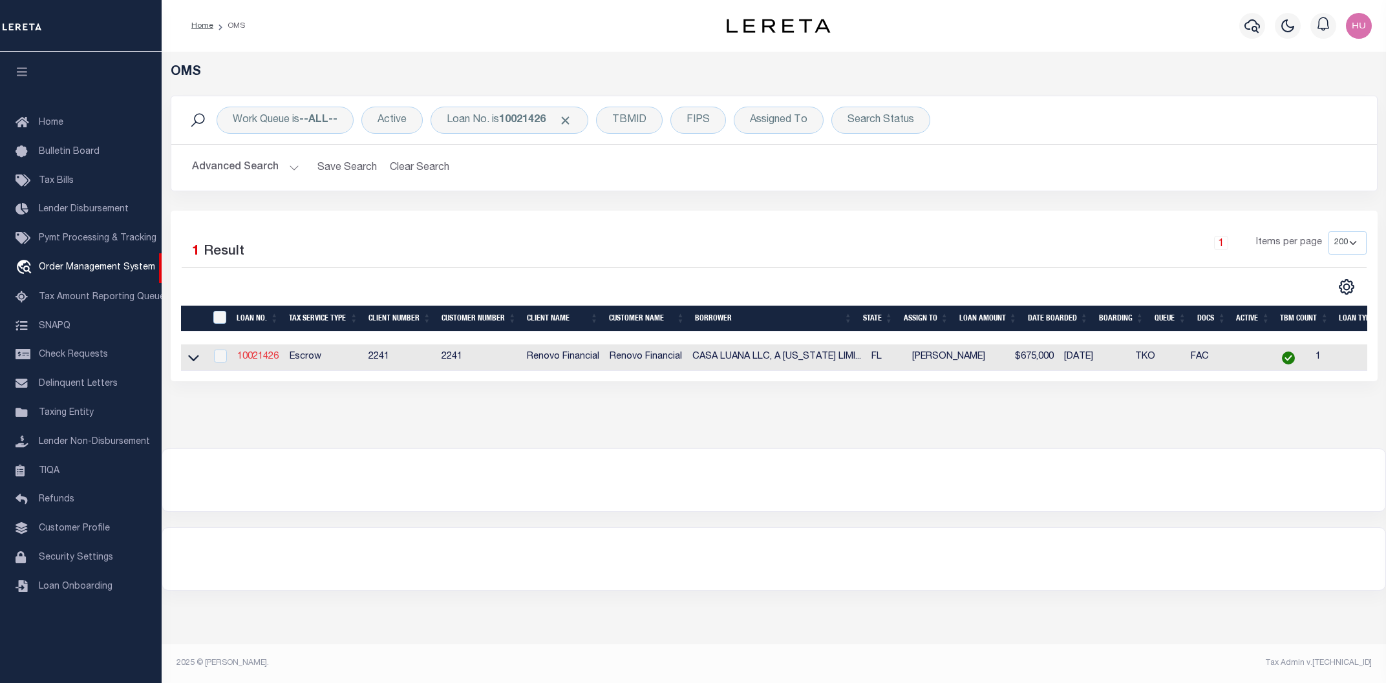
click at [253, 357] on link "10021426" at bounding box center [257, 356] width 41 height 9
type input "10021426"
type input "CASA LUANA LLC, A [US_STATE] LIMITED L"
select select
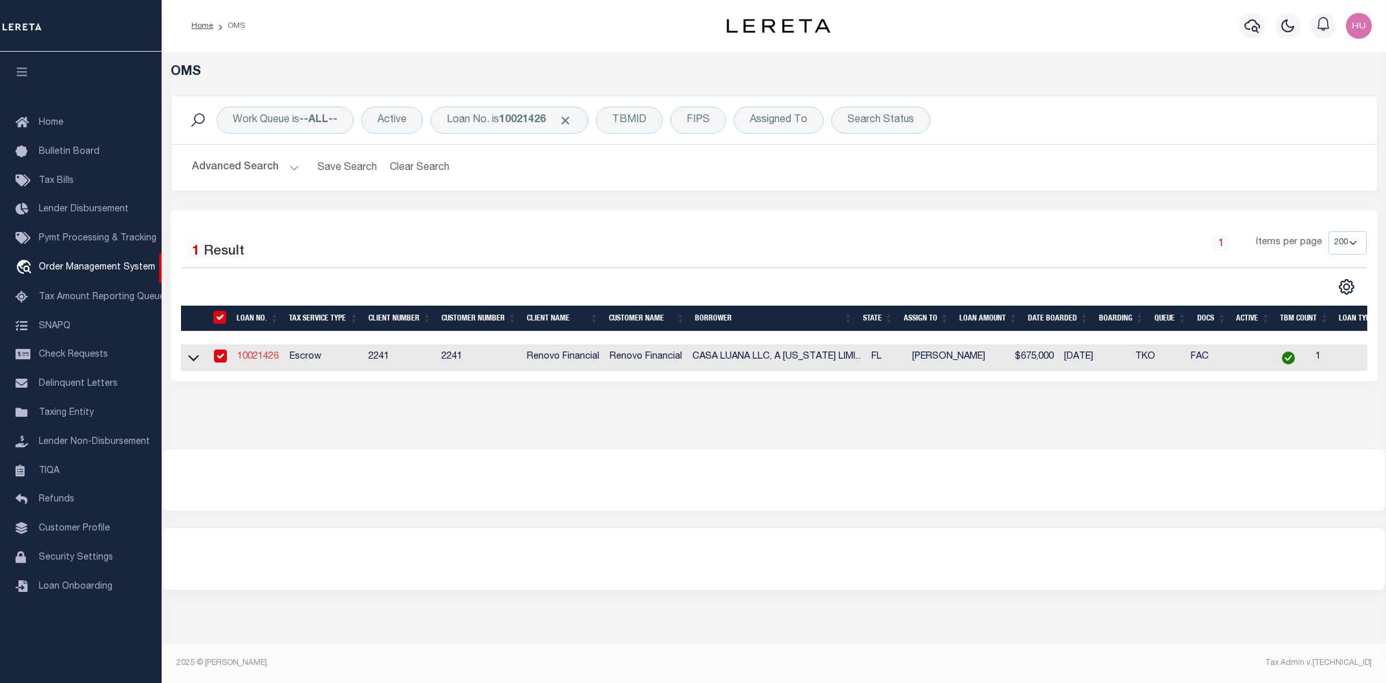
type input "[STREET_ADDRESS]"
type input "MIRAMAR FL 33025"
select select "10"
select select "Escrow"
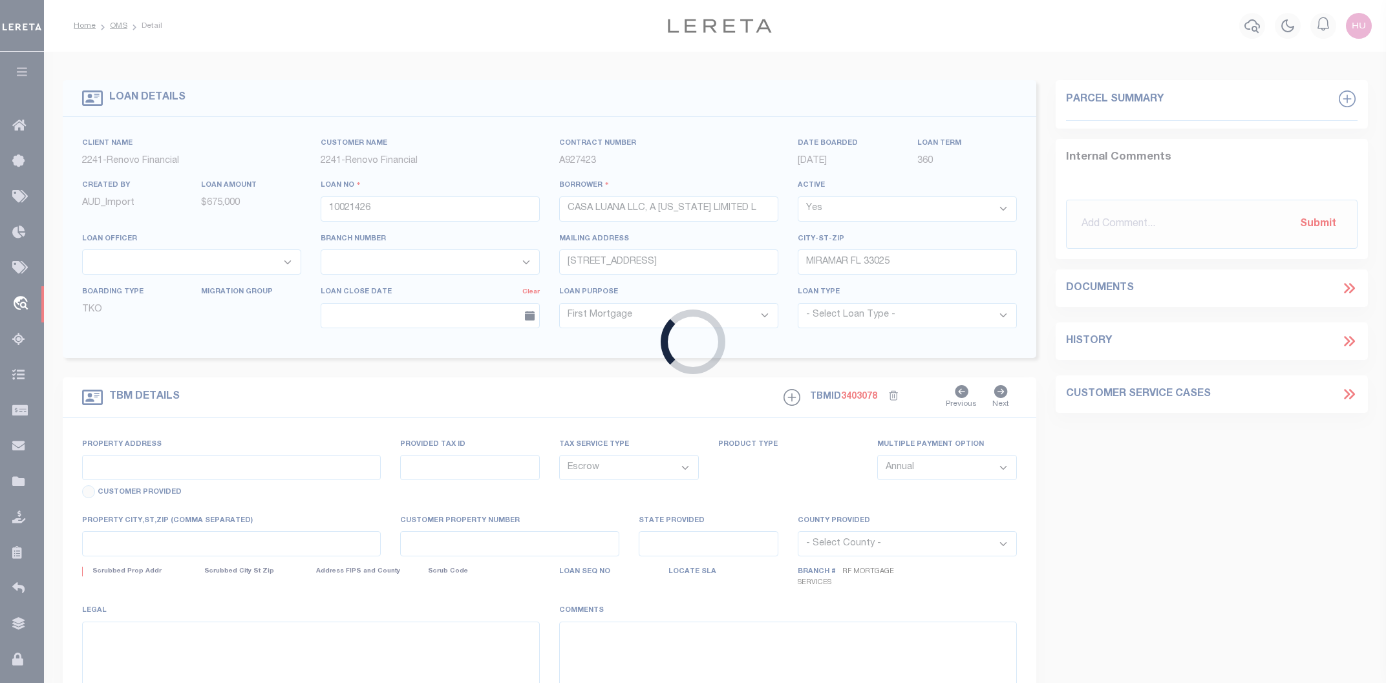
type input "[STREET_ADDRESS]"
type input "504103-07-1160"
select select
type input "PLANTATION, FL 33317"
type input "a0kUS000007eaIY"
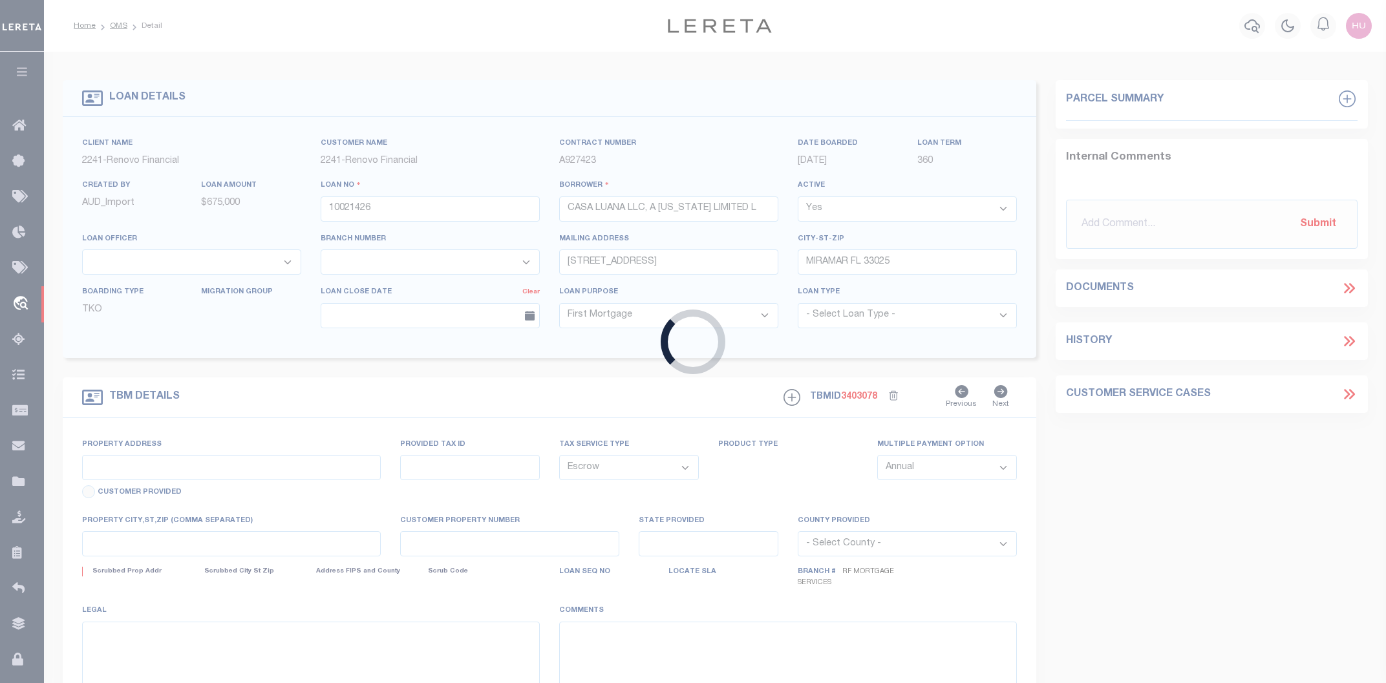
type input "FL"
select select
type textarea "Liability Limited to Customer Provided Parcel"
select select "25067"
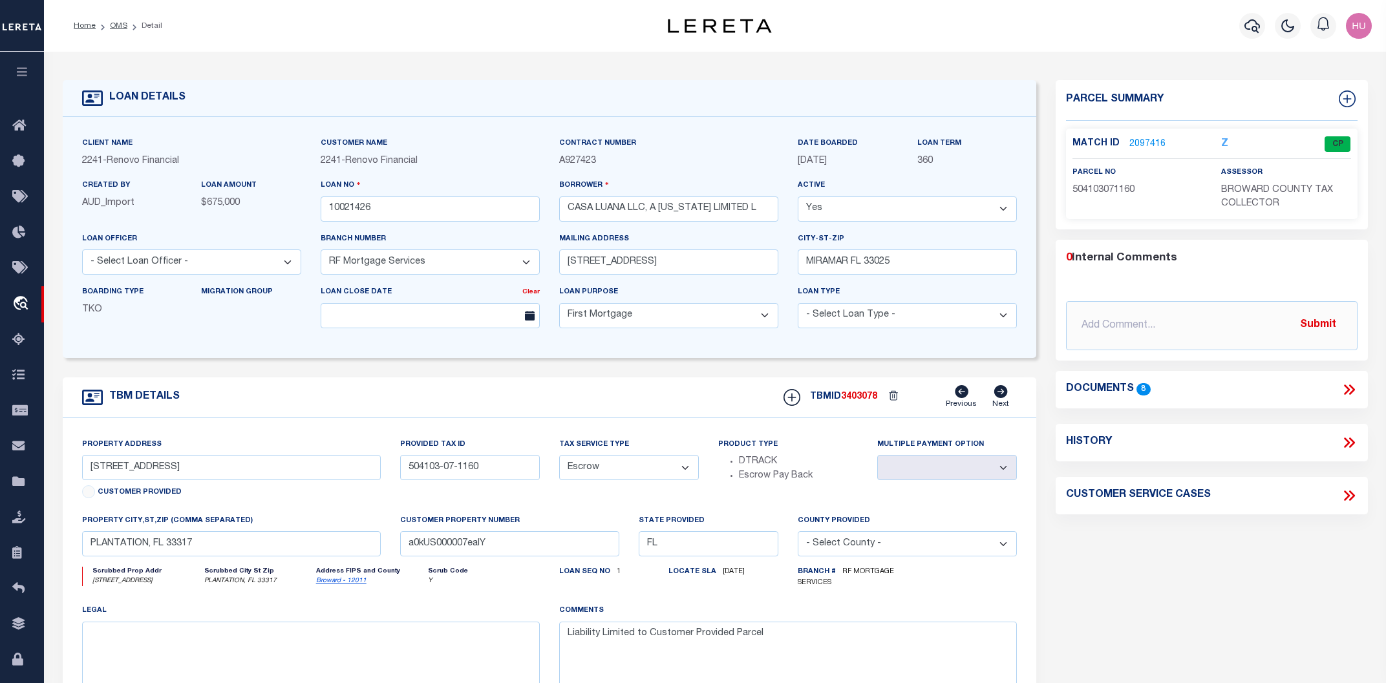
click at [1148, 140] on link "2097416" at bounding box center [1147, 145] width 36 height 14
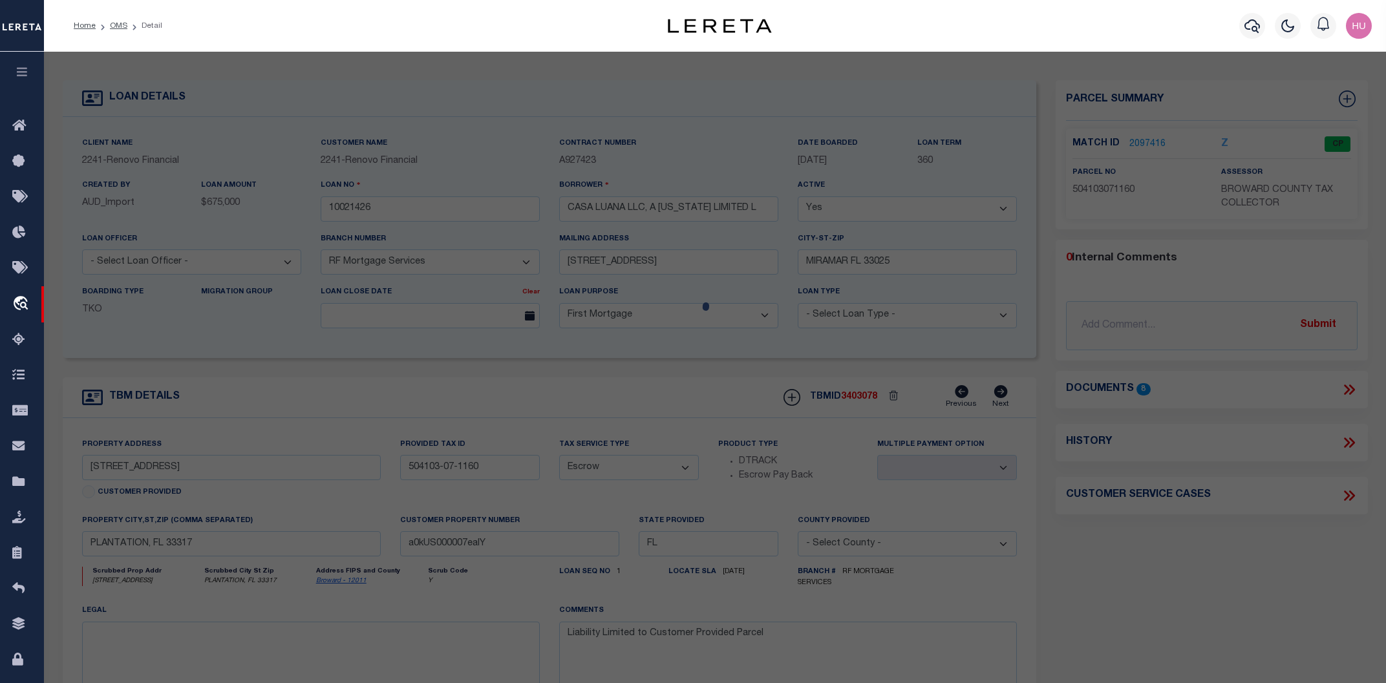
checkbox input "false"
select select "CP"
type input "KARENS BUSINESS INVESTMENTS LLC"
select select "AGW"
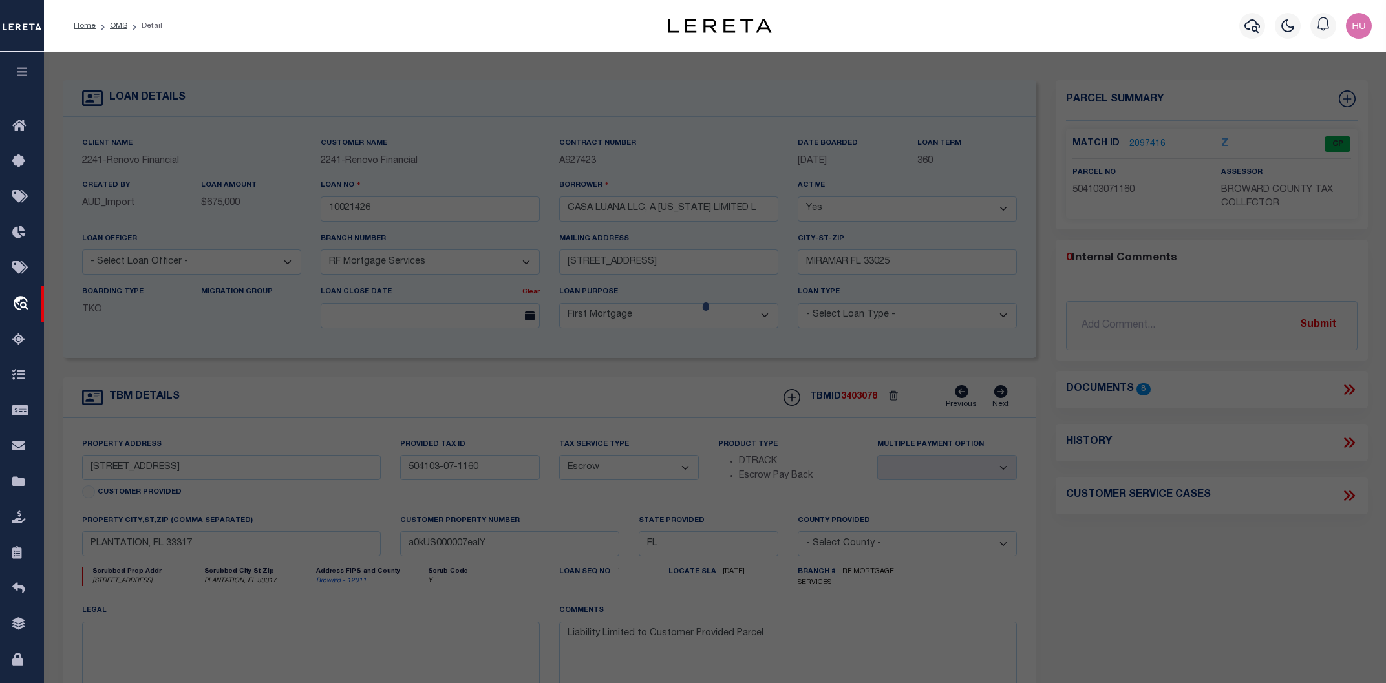
select select
type input "600 NW 66TH AVE"
checkbox input "false"
type input "PLANTATION FL 33317"
type textarea "PLANTATION GARDENS SEC 5 FIRST ADD 50-20 B LOT 23 BLK 15"
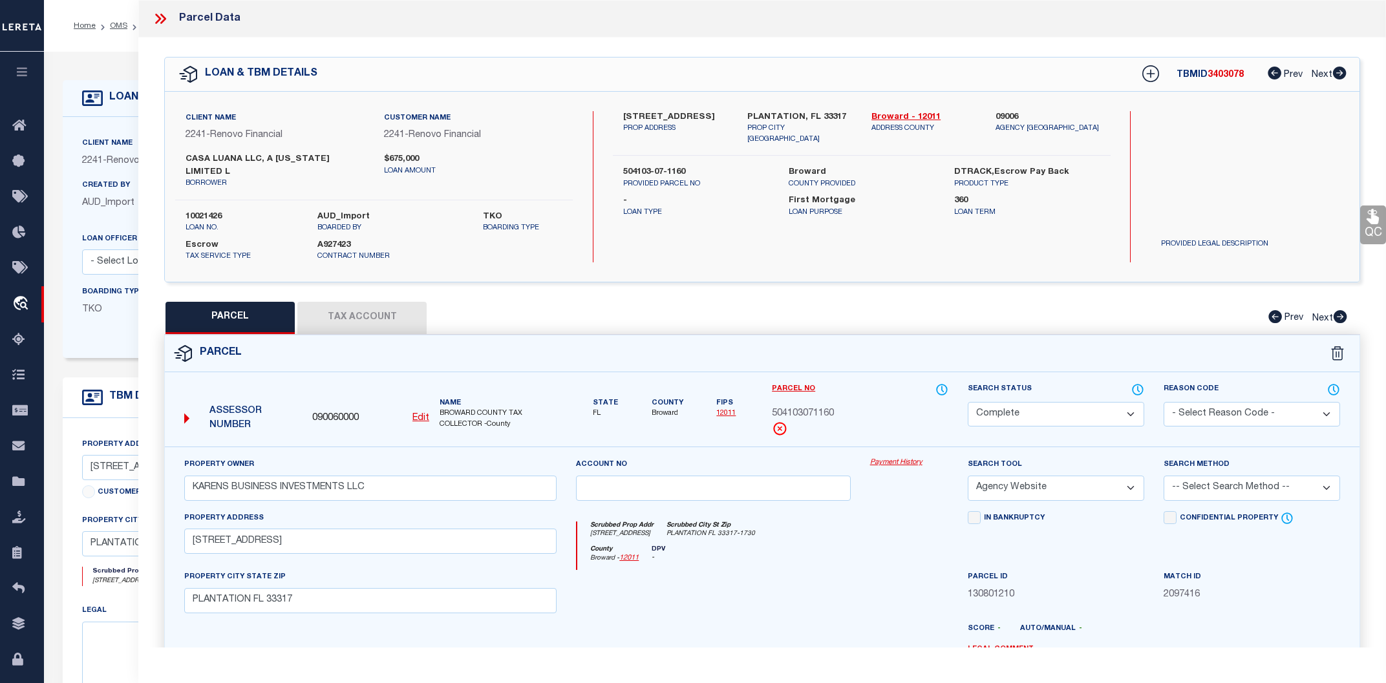
click at [344, 316] on button "Tax Account" at bounding box center [361, 318] width 129 height 32
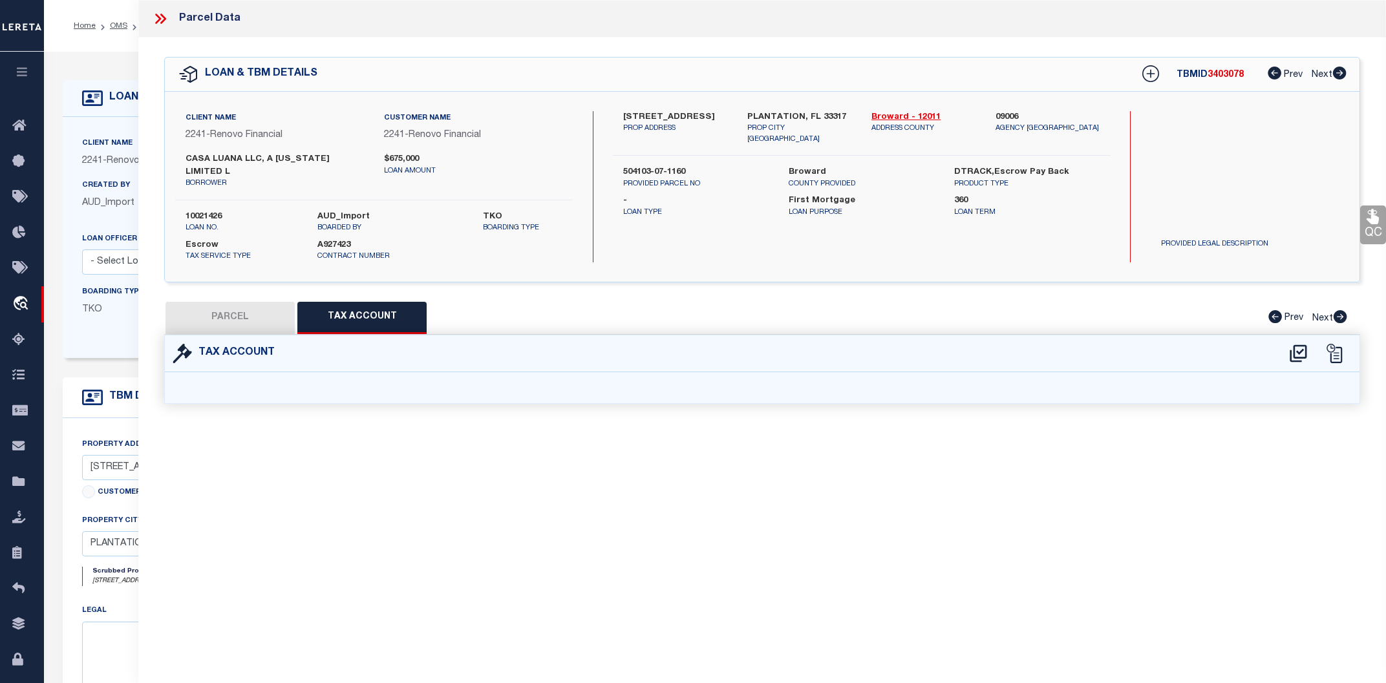
select select "100"
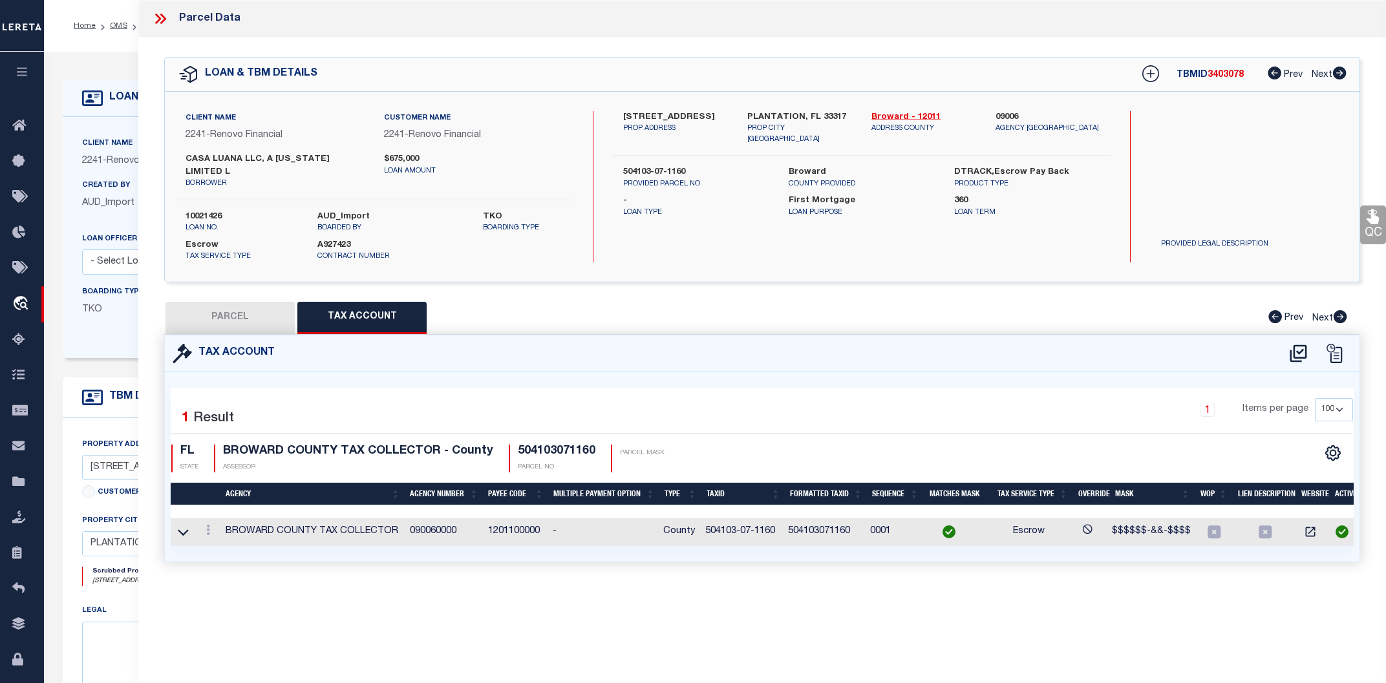
click at [514, 518] on td "1201100000" at bounding box center [515, 532] width 65 height 28
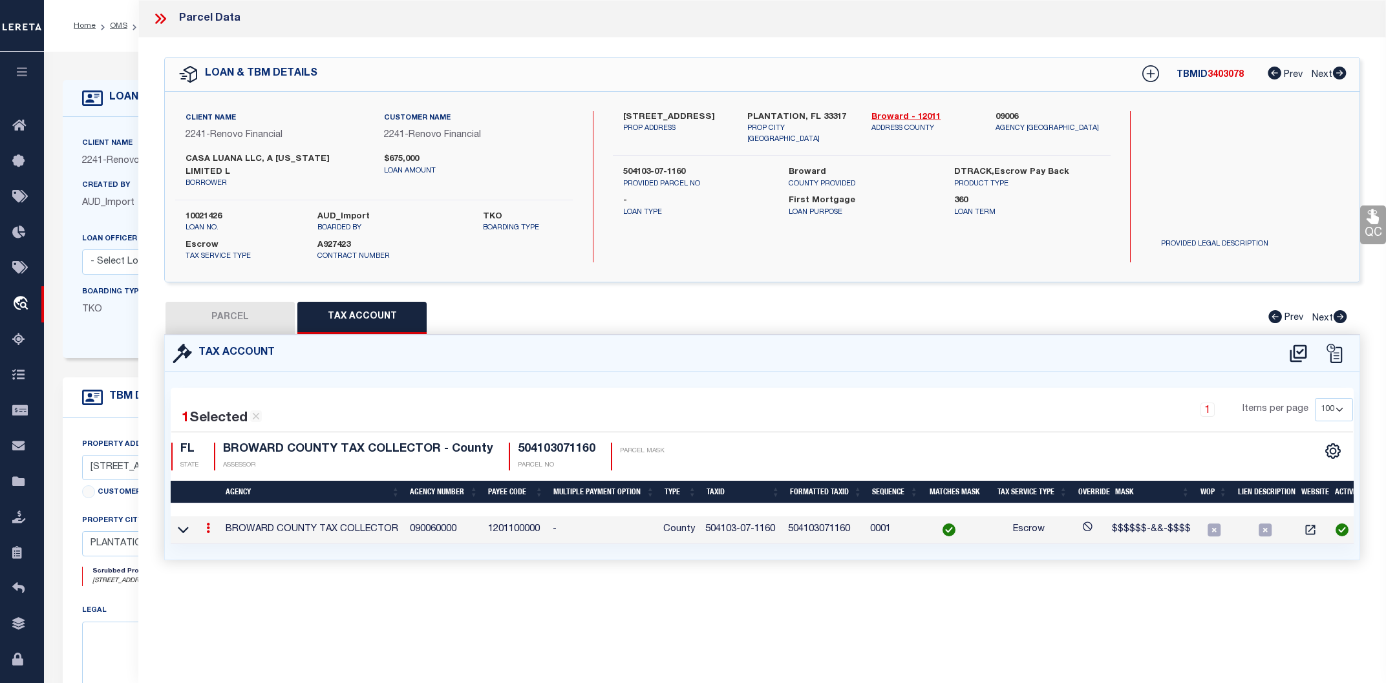
click at [514, 518] on td "1201100000" at bounding box center [515, 530] width 65 height 28
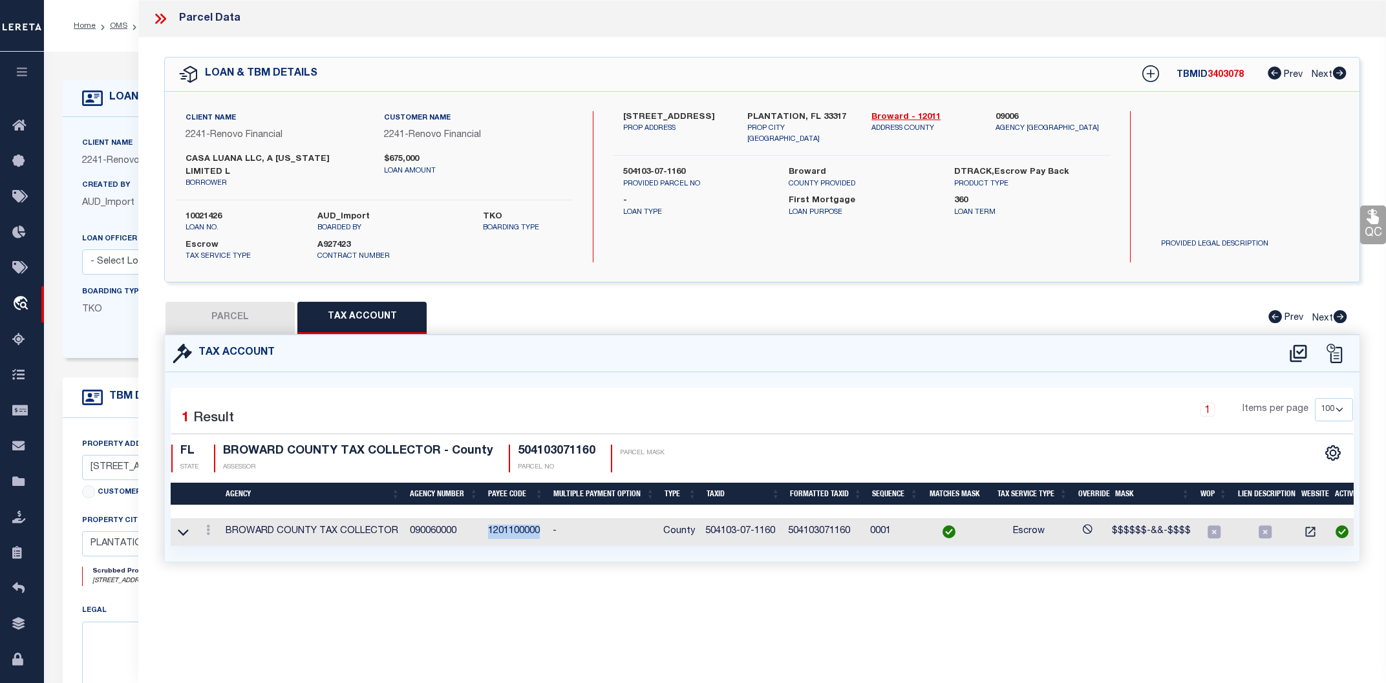
copy td "1201100000"
click at [157, 14] on icon at bounding box center [159, 19] width 6 height 10
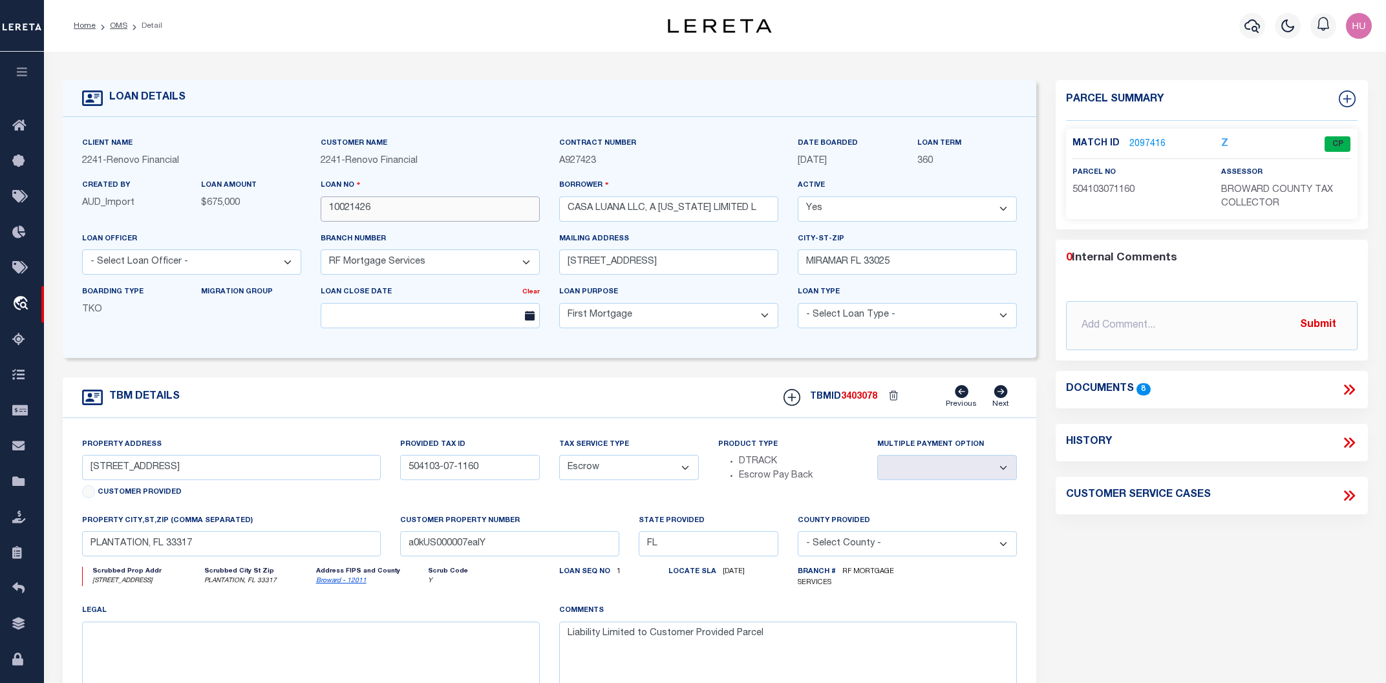
drag, startPoint x: 399, startPoint y: 212, endPoint x: 298, endPoint y: 212, distance: 101.5
click at [321, 212] on input "10021426" at bounding box center [430, 208] width 219 height 25
click at [1144, 134] on div "Match ID 2097416 Z CP parcel no assessor" at bounding box center [1211, 174] width 291 height 90
click at [1145, 138] on link "2097416" at bounding box center [1147, 145] width 36 height 14
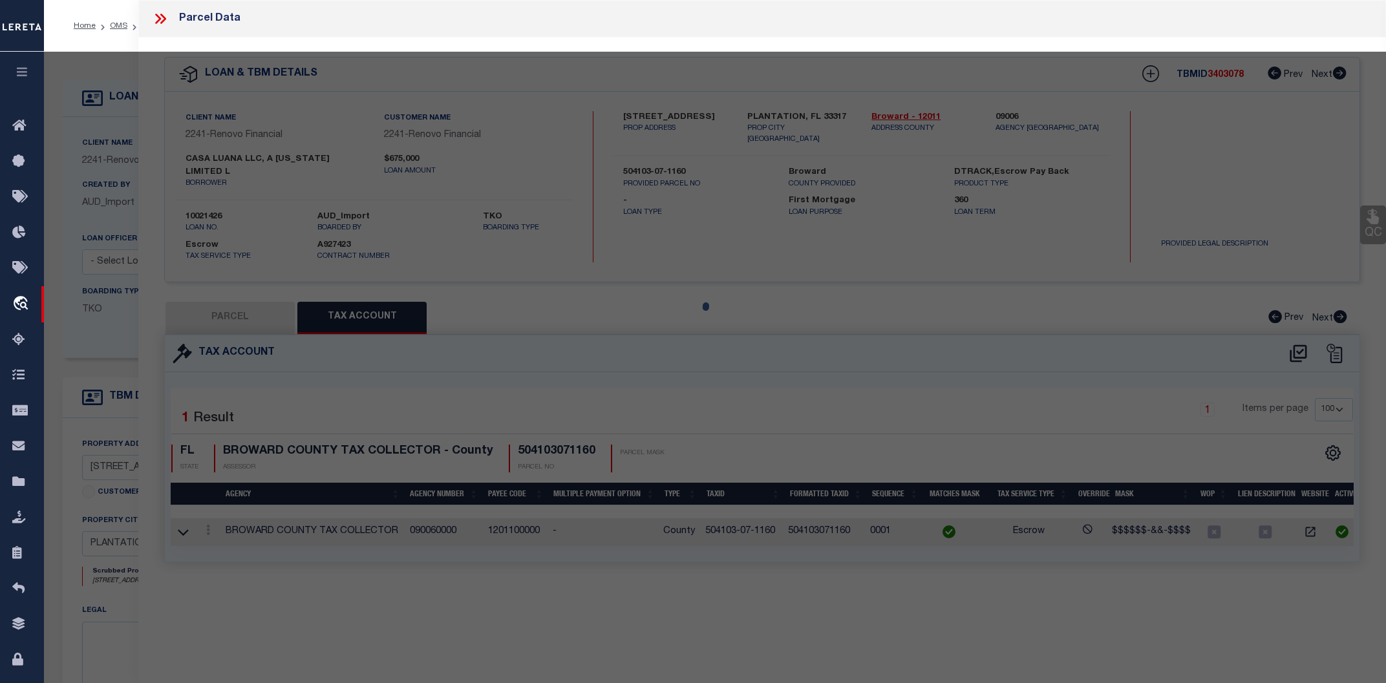
select select "AS"
select select
checkbox input "false"
select select "CP"
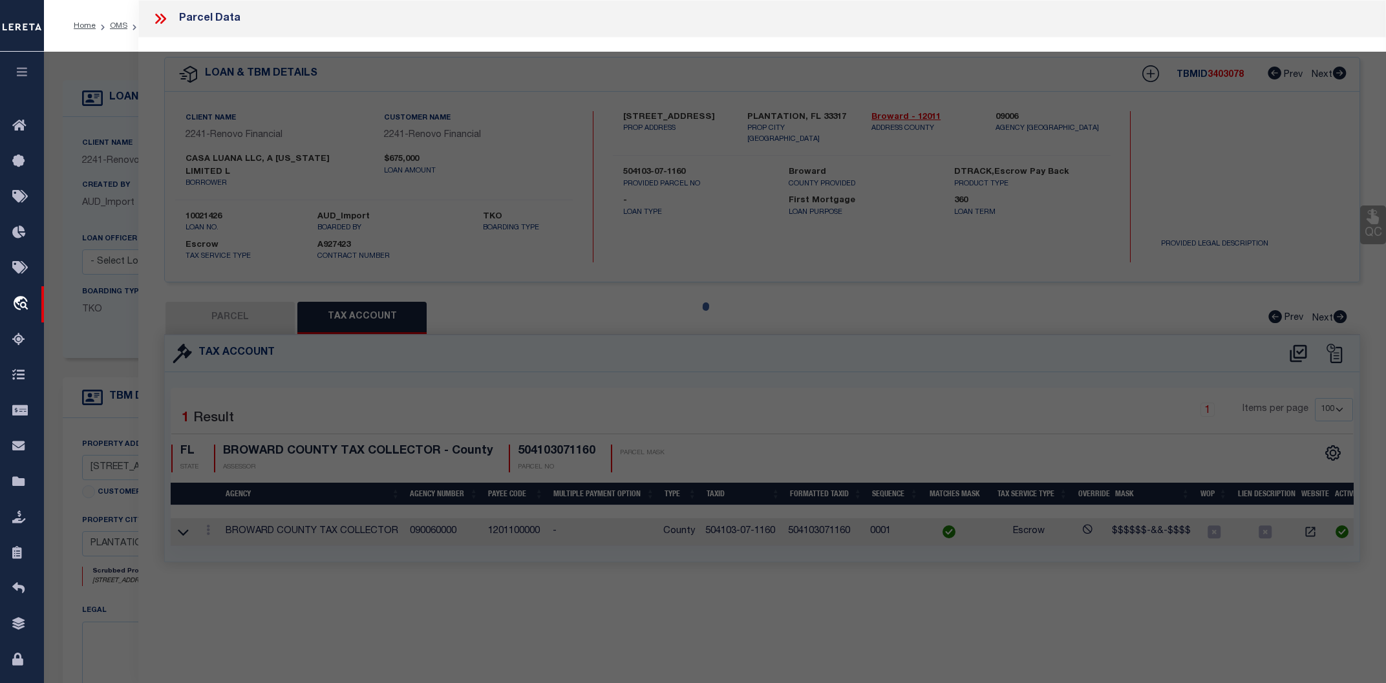
type input "KARENS BUSINESS INVESTMENTS LLC"
select select "AGW"
select select
type input "600 NW 66TH AVE"
checkbox input "false"
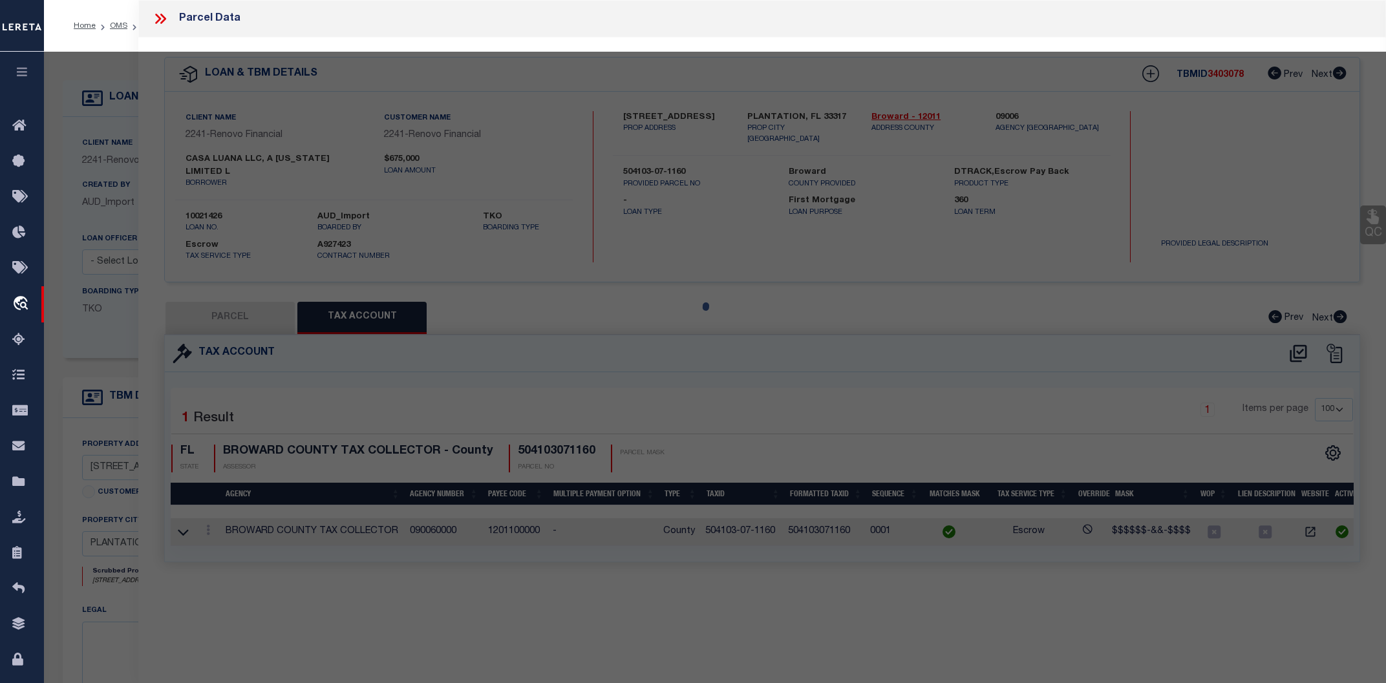
type input "PLANTATION FL 33317"
type textarea "PLANTATION GARDENS SEC 5 FIRST ADD 50-20 B LOT 23 BLK 15"
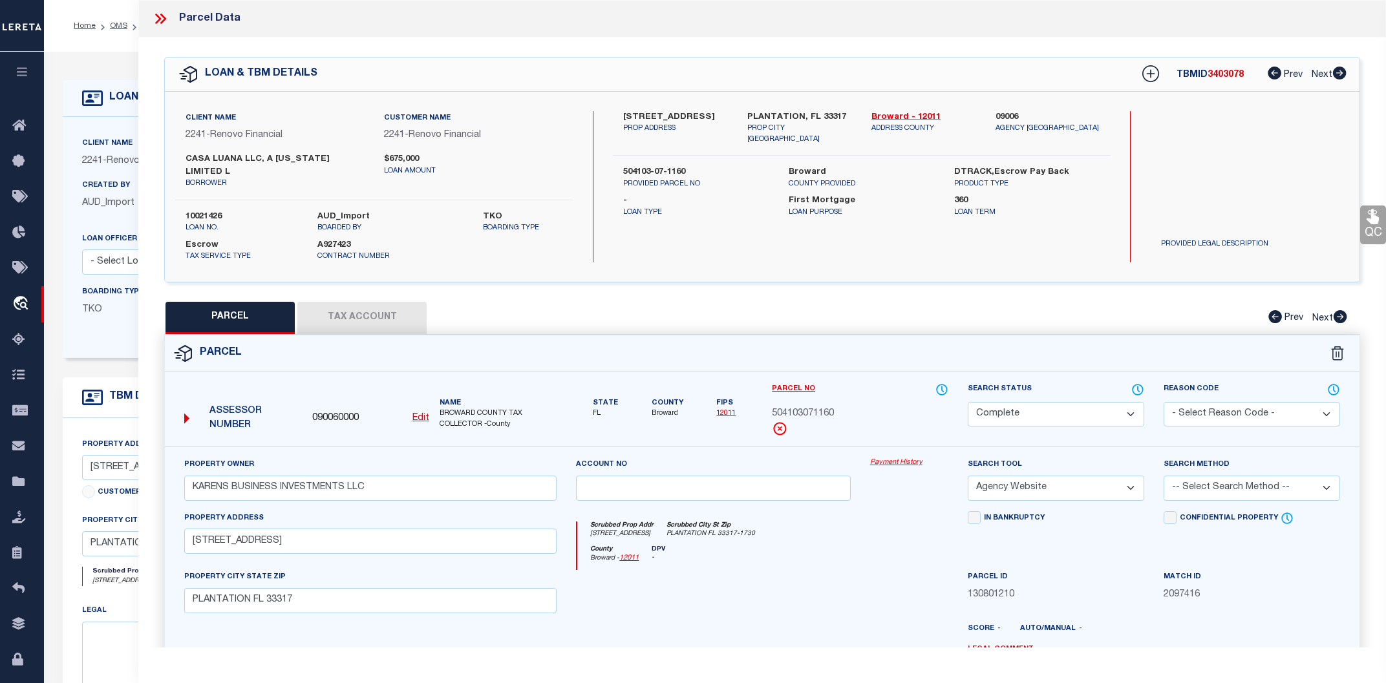
click at [889, 458] on link "Payment History" at bounding box center [909, 463] width 78 height 11
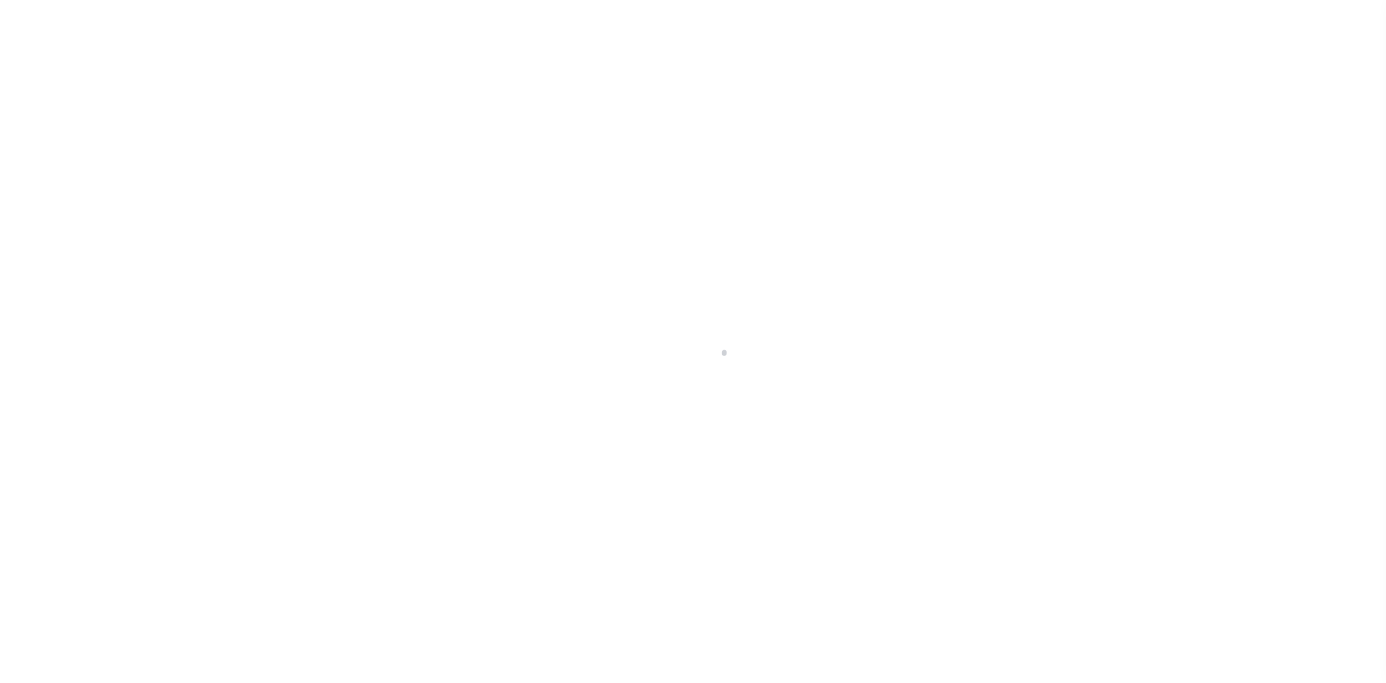
select select
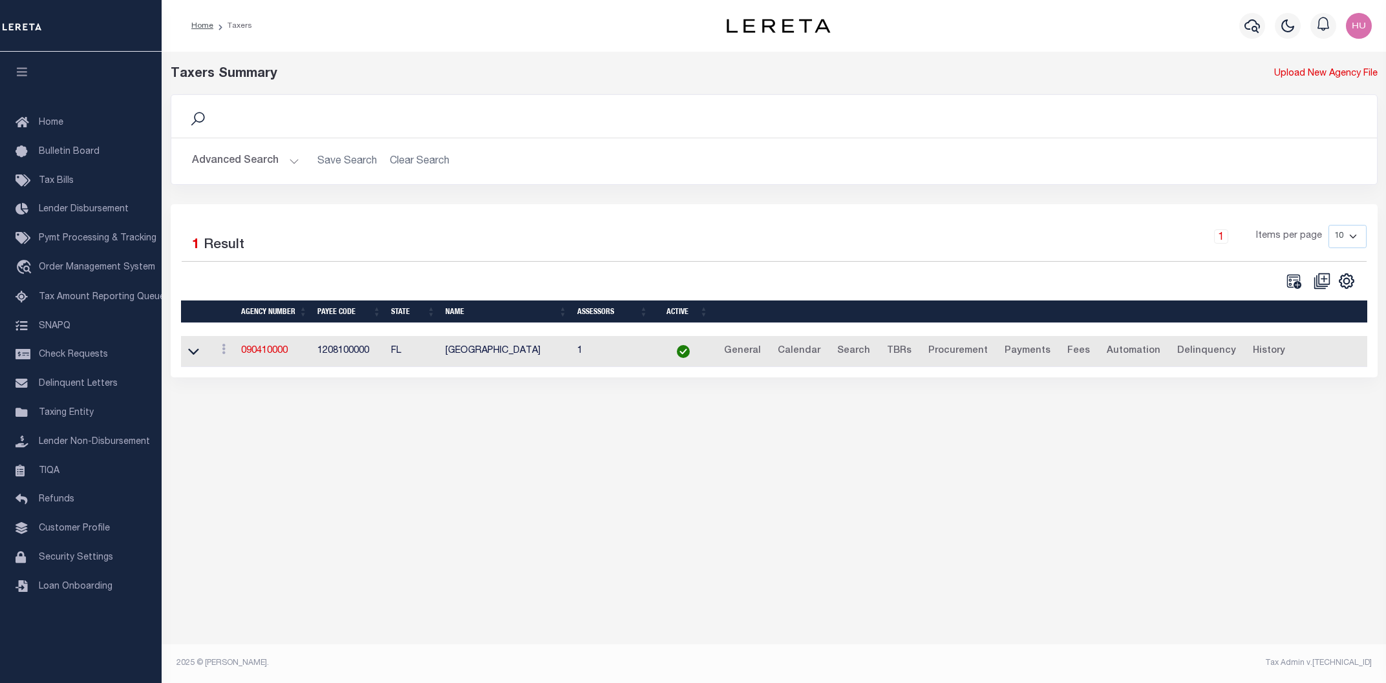
click at [269, 153] on button "Advanced Search" at bounding box center [245, 161] width 107 height 25
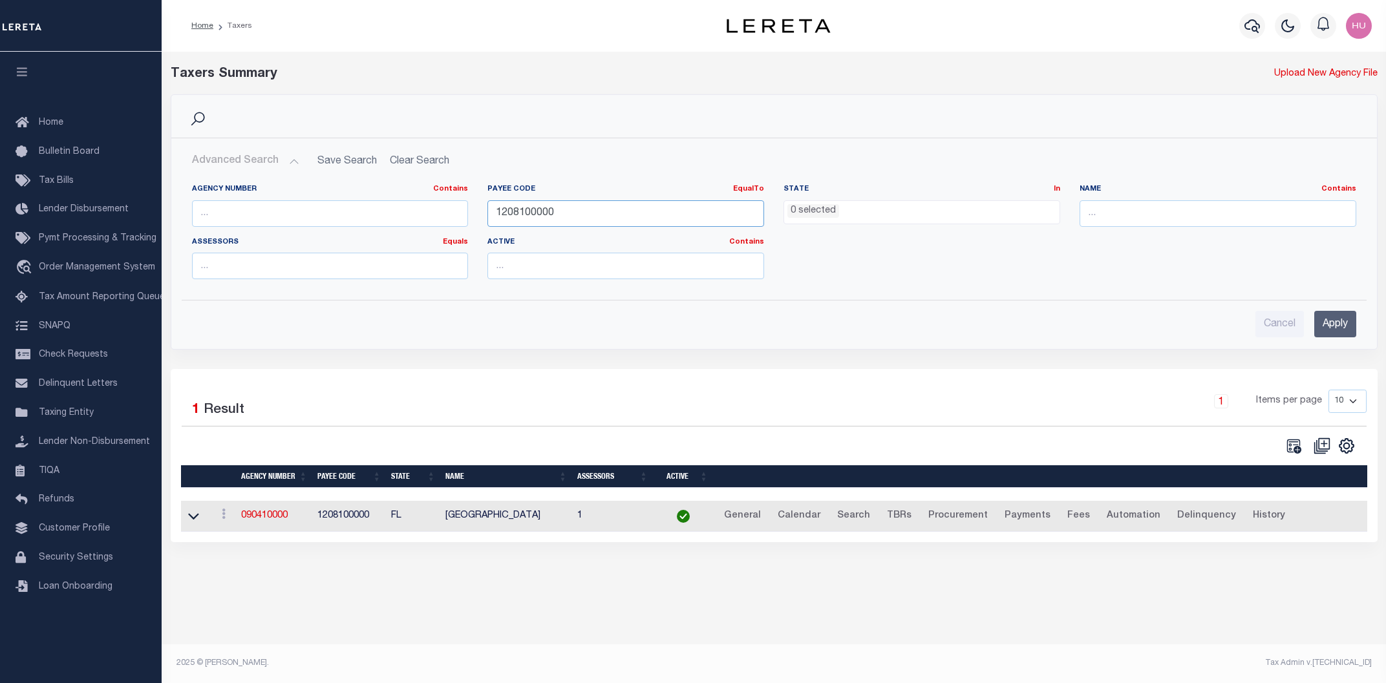
click at [542, 209] on input "1208100000" at bounding box center [625, 213] width 277 height 26
paste input "1"
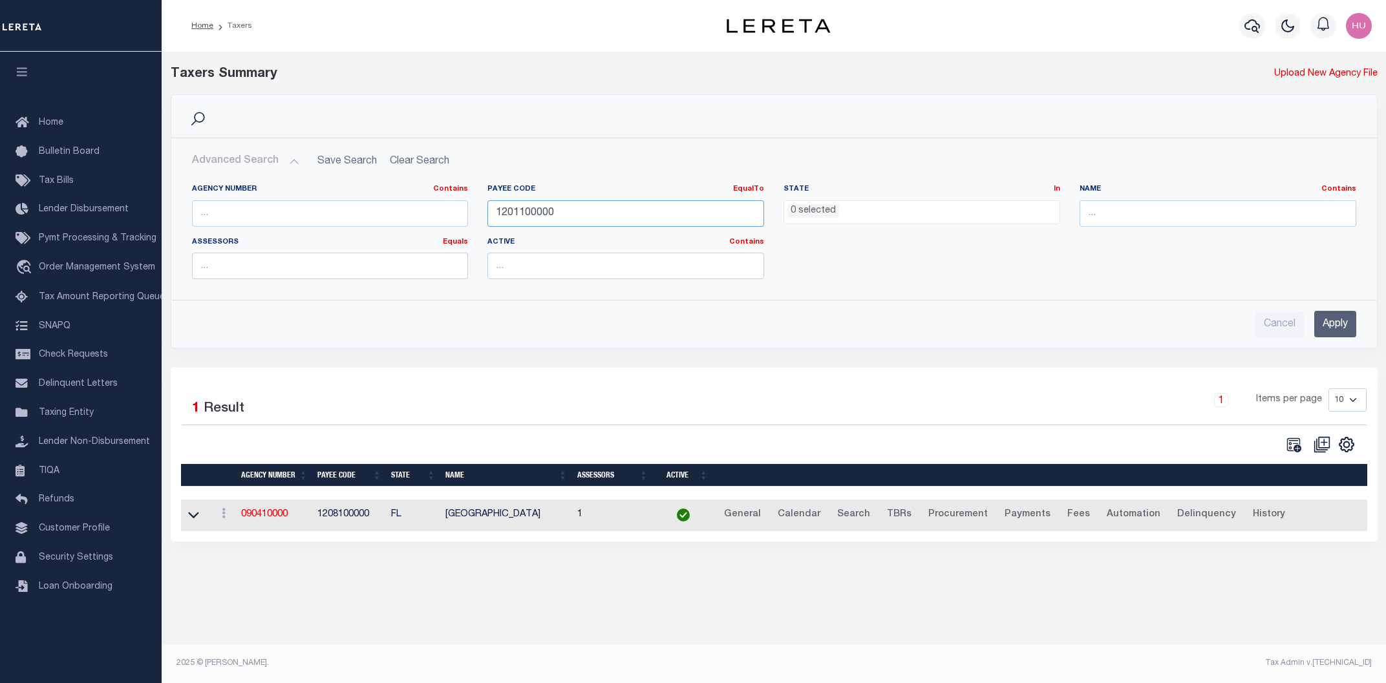
type input "1201100000"
click at [1336, 322] on input "Apply" at bounding box center [1335, 324] width 42 height 26
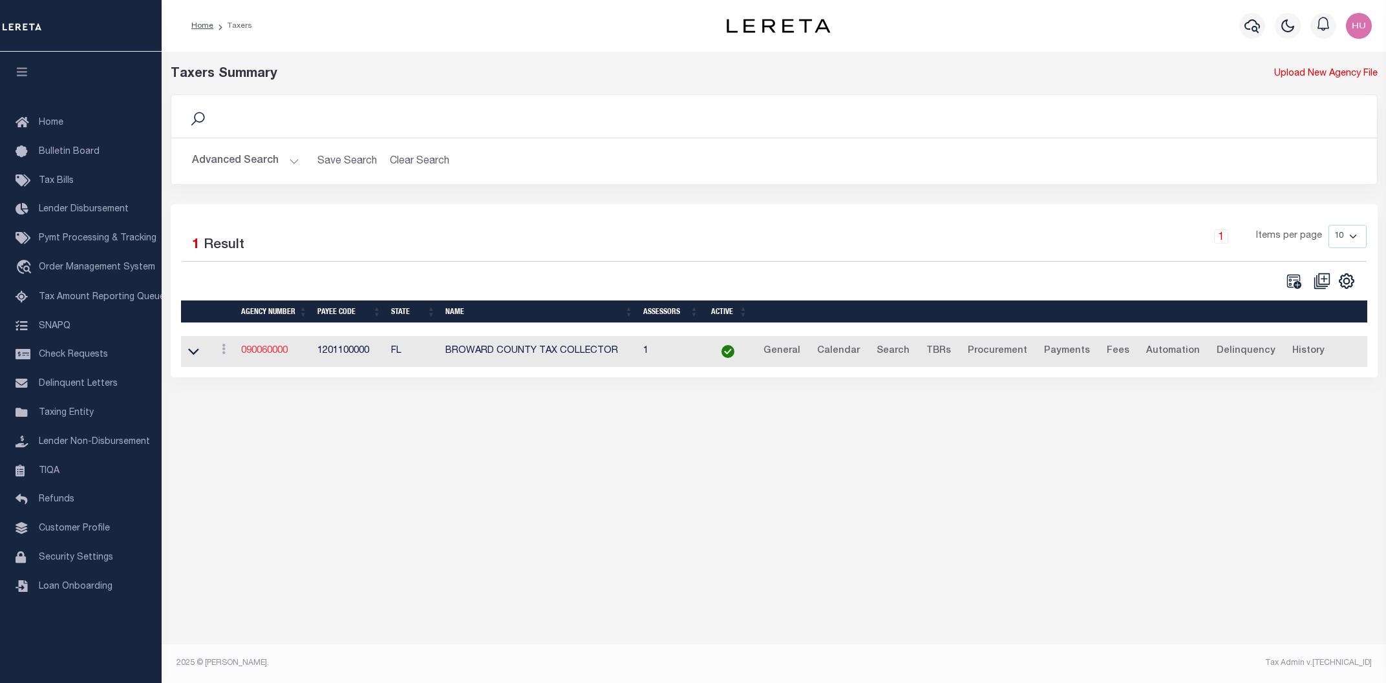
click at [273, 353] on link "090060000" at bounding box center [264, 350] width 47 height 9
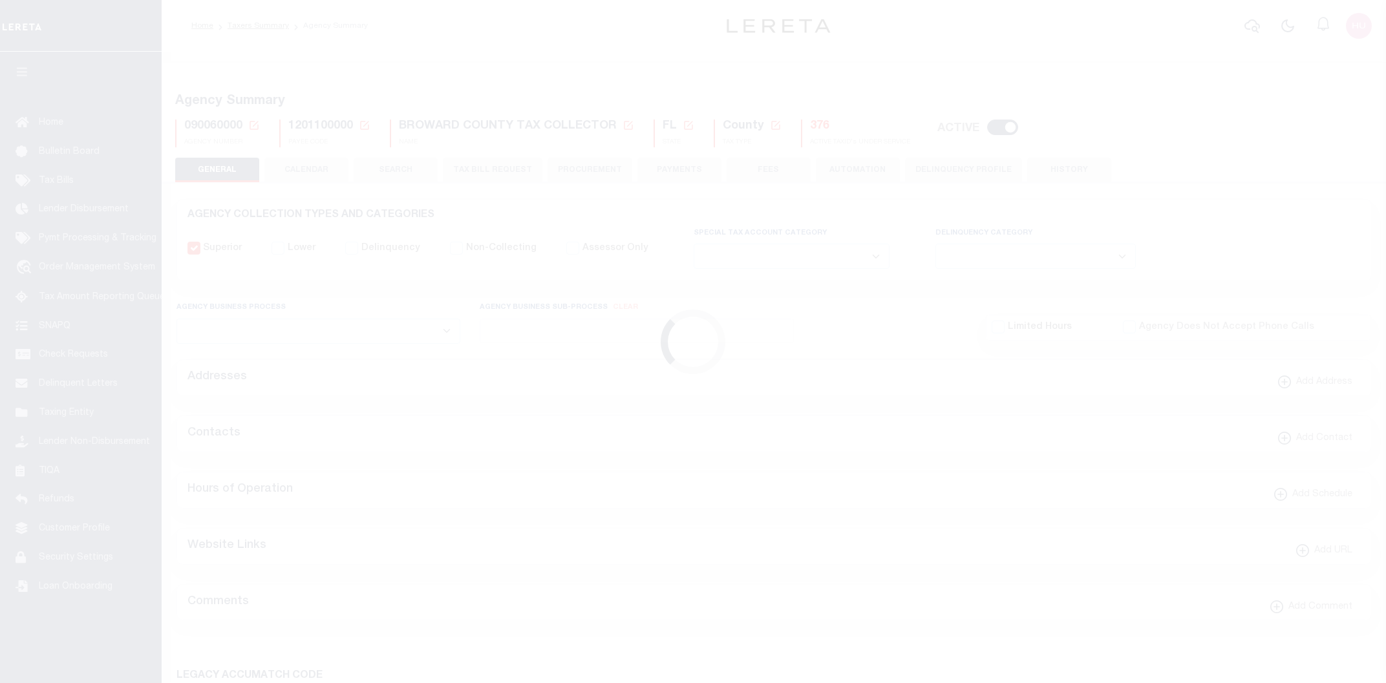
select select
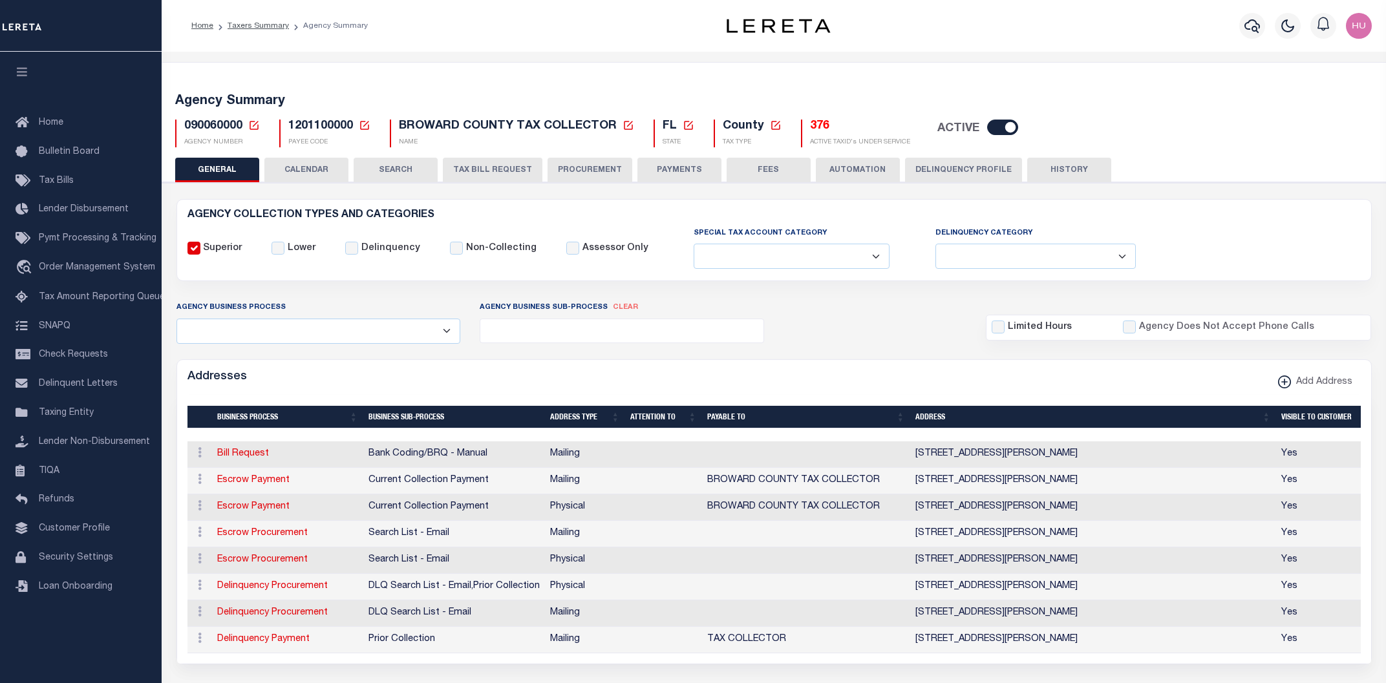
click at [814, 125] on h5 "376" at bounding box center [860, 127] width 100 height 14
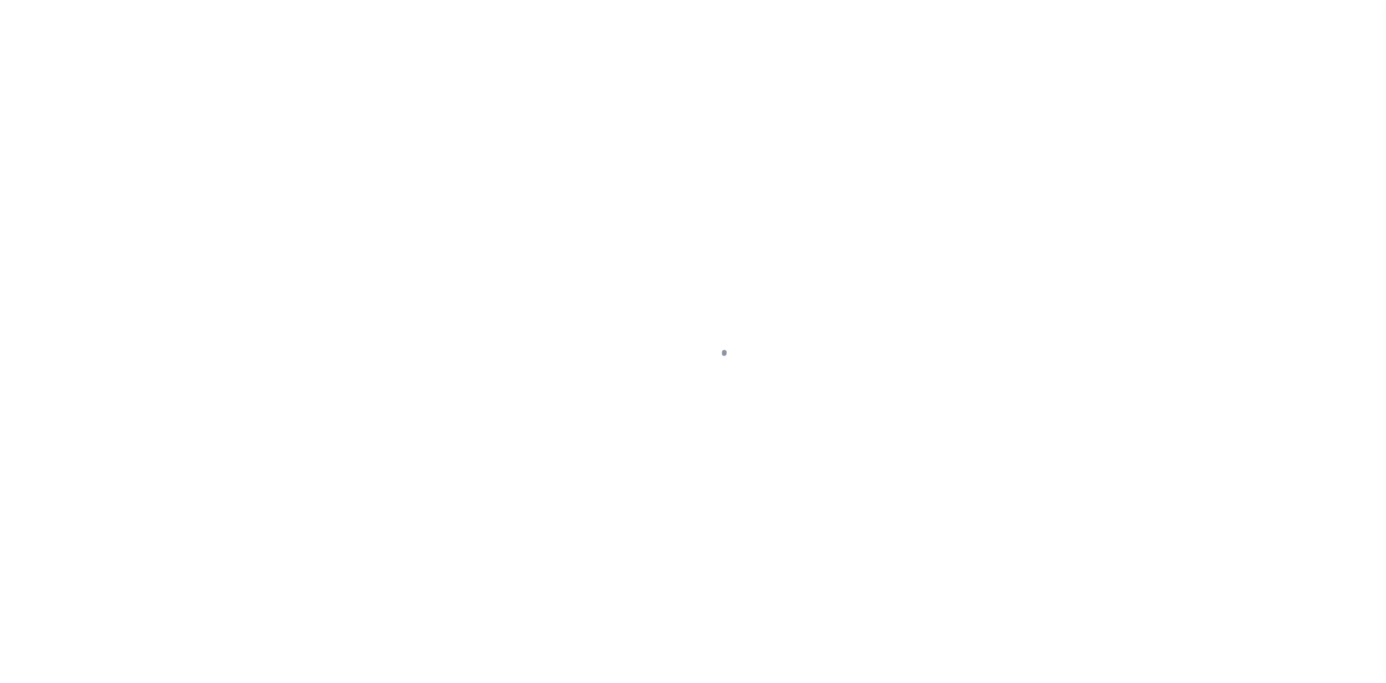
select select "100"
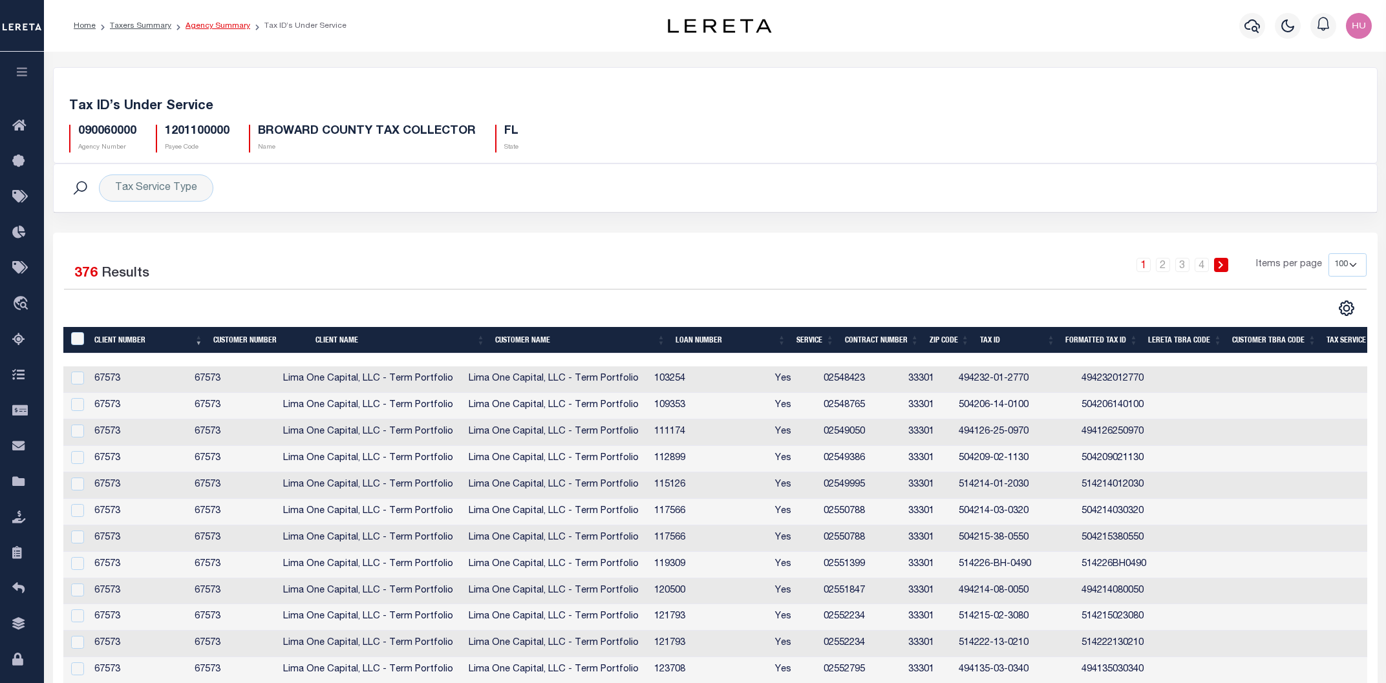
click at [214, 28] on link "Agency Summary" at bounding box center [217, 26] width 65 height 8
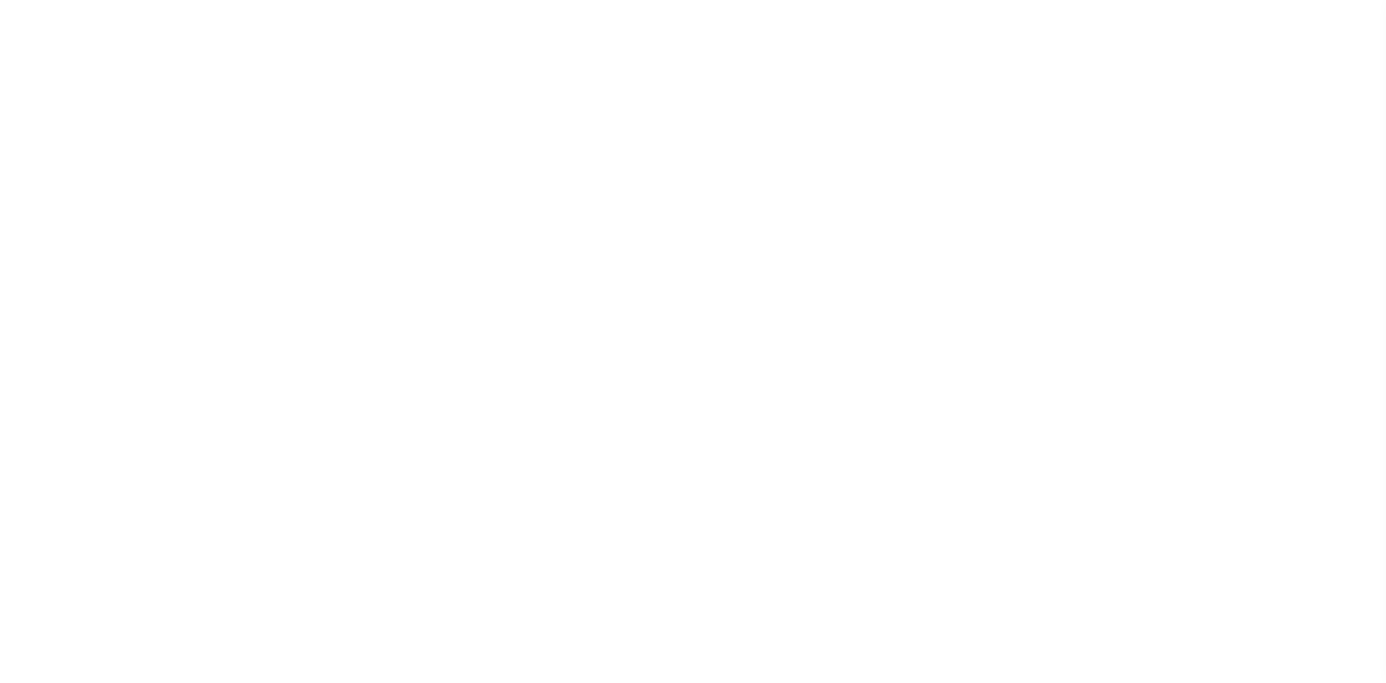
select select
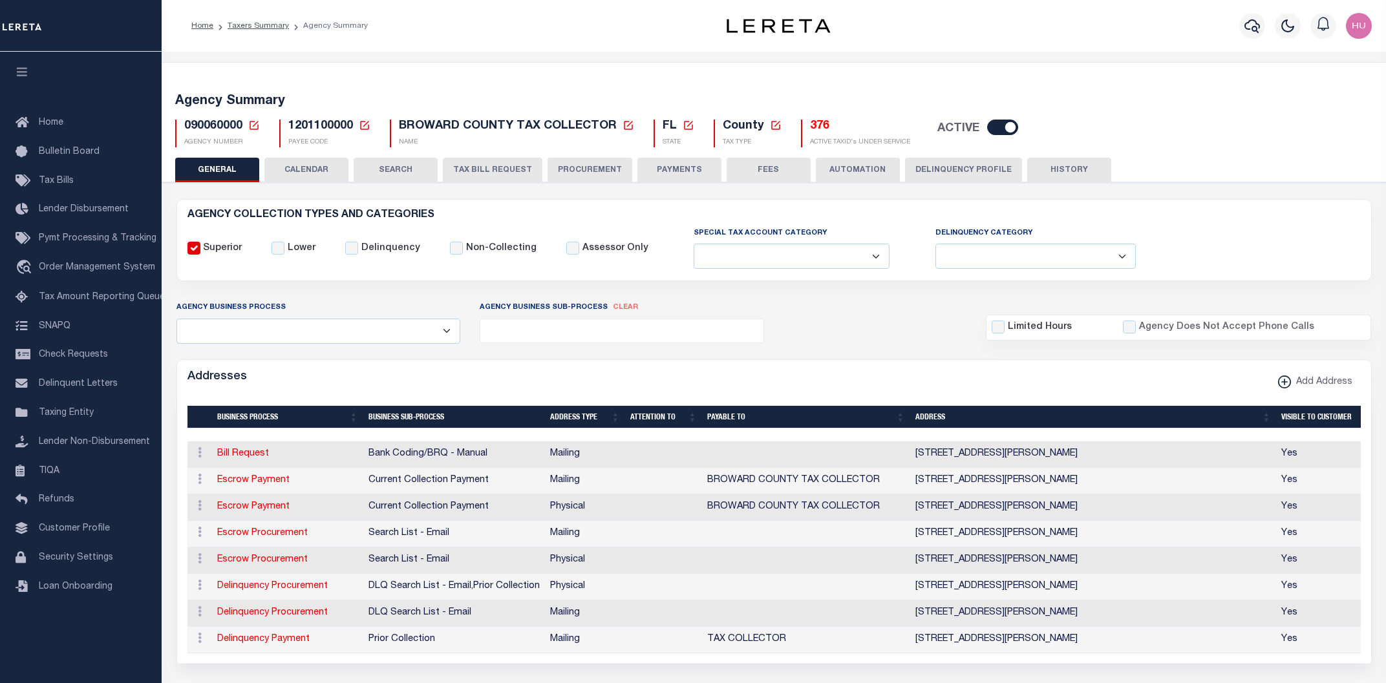
click at [311, 174] on button "CALENDAR" at bounding box center [306, 170] width 84 height 25
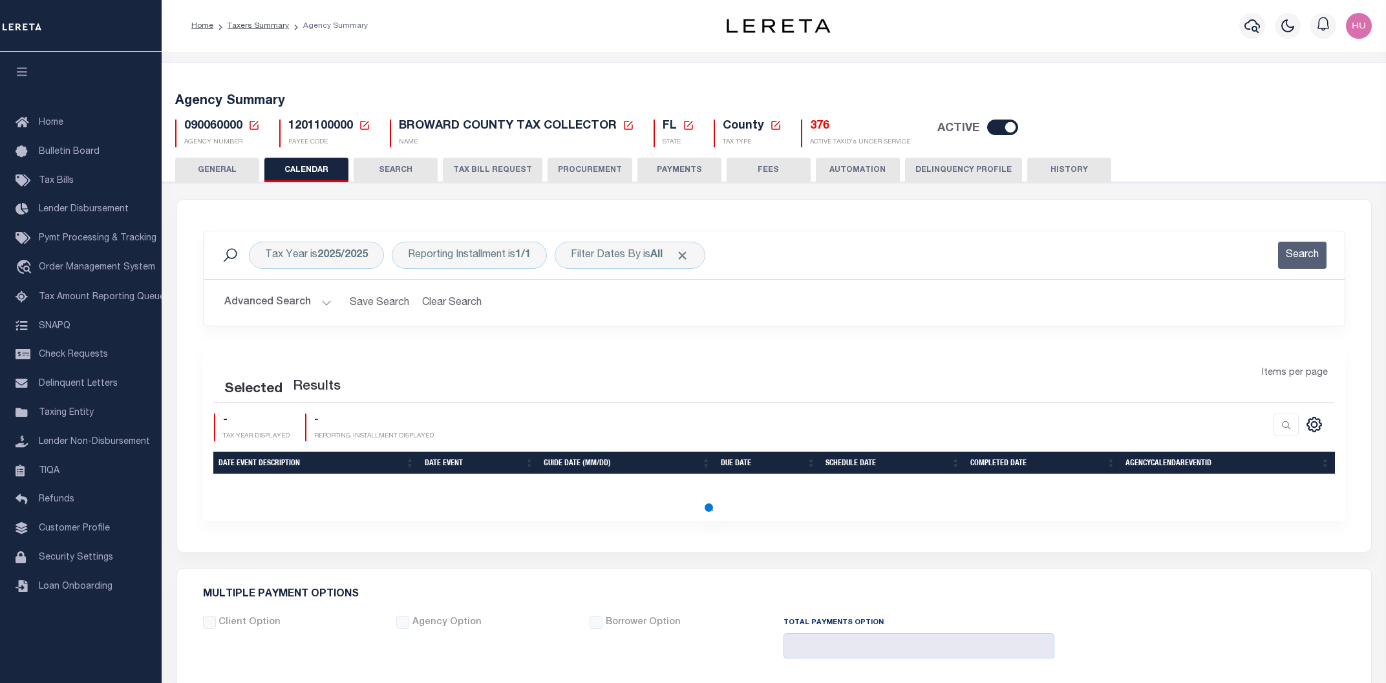
checkbox input "false"
type input "1"
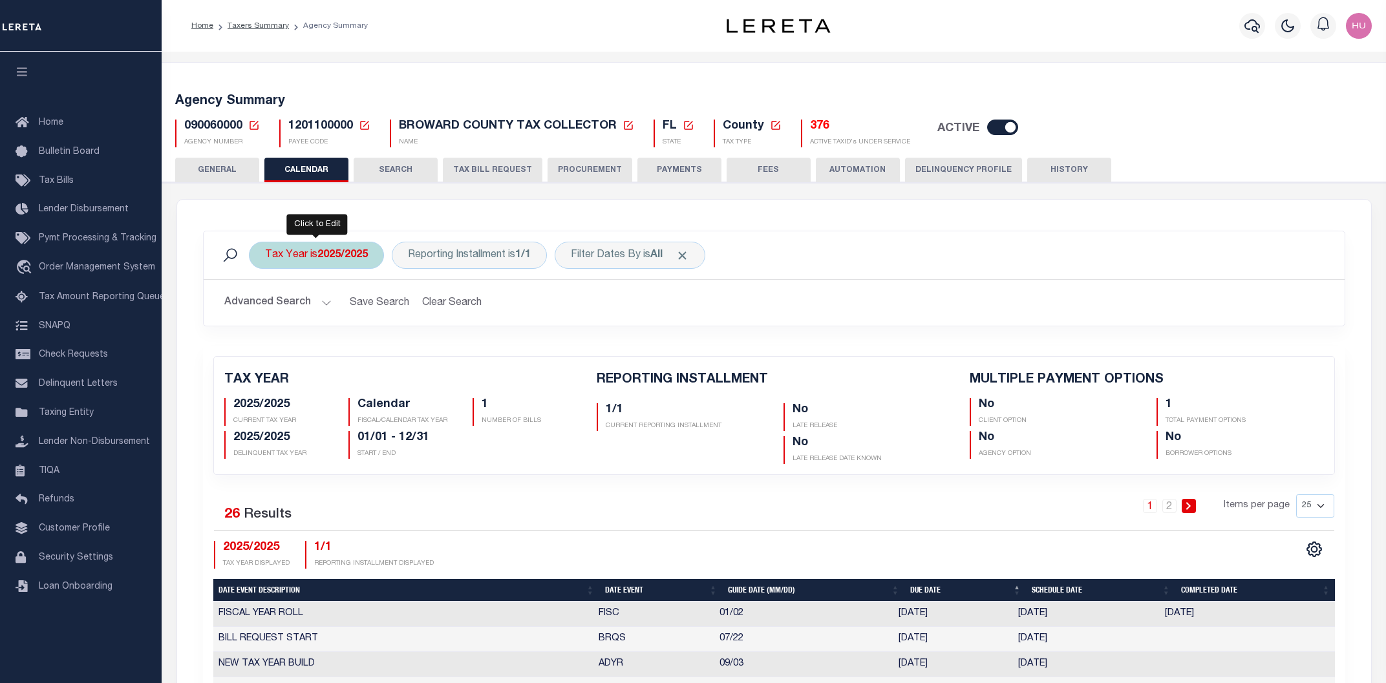
click at [314, 256] on div "Tax Year is 2025/2025" at bounding box center [316, 255] width 135 height 27
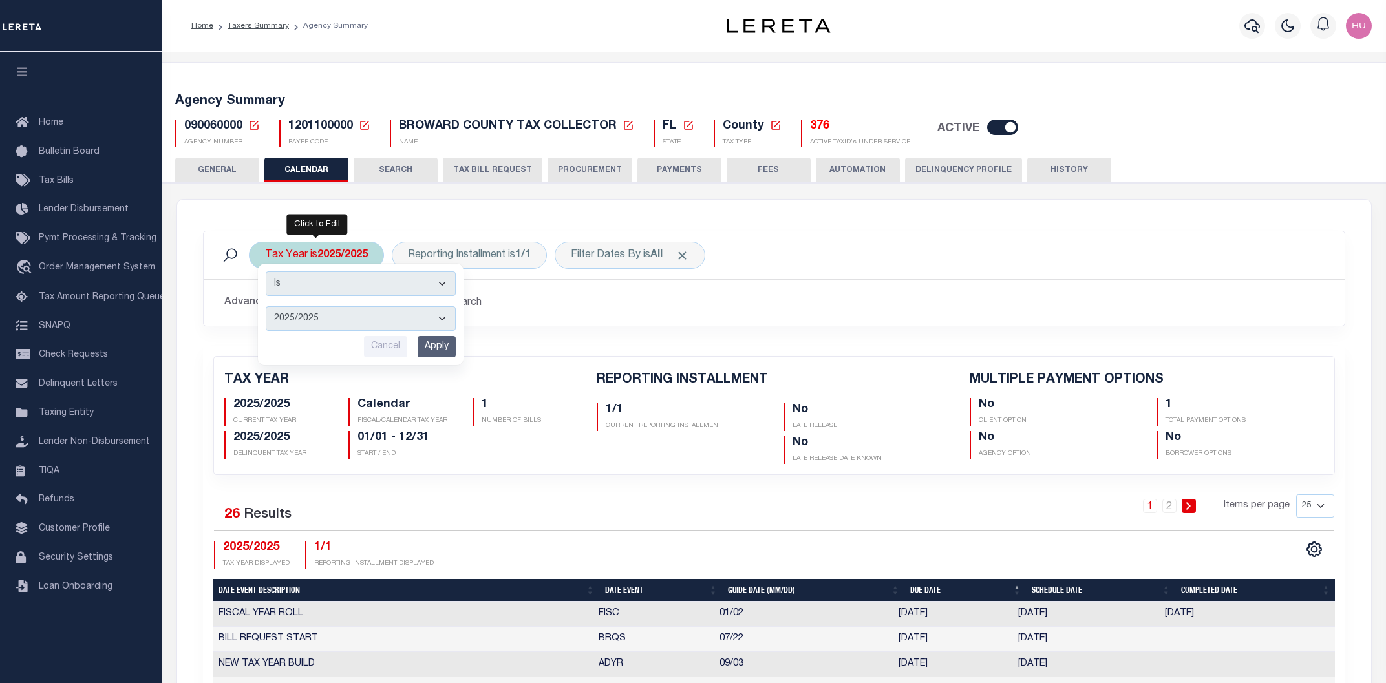
select select "2023/2023"
click option "2023/2023" at bounding box center [0, 0] width 0 height 0
click at [435, 345] on input "Apply" at bounding box center [436, 346] width 38 height 21
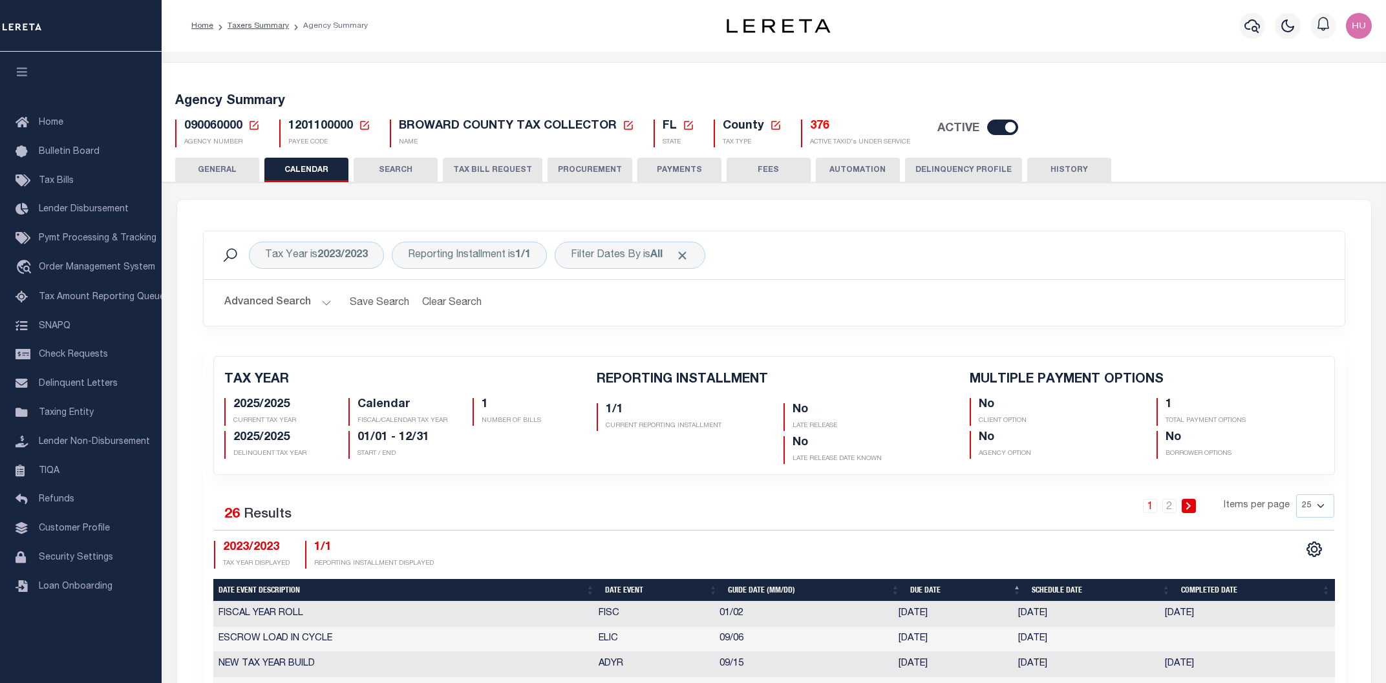
checkbox input "false"
click at [339, 257] on b "2023/2023" at bounding box center [342, 255] width 50 height 10
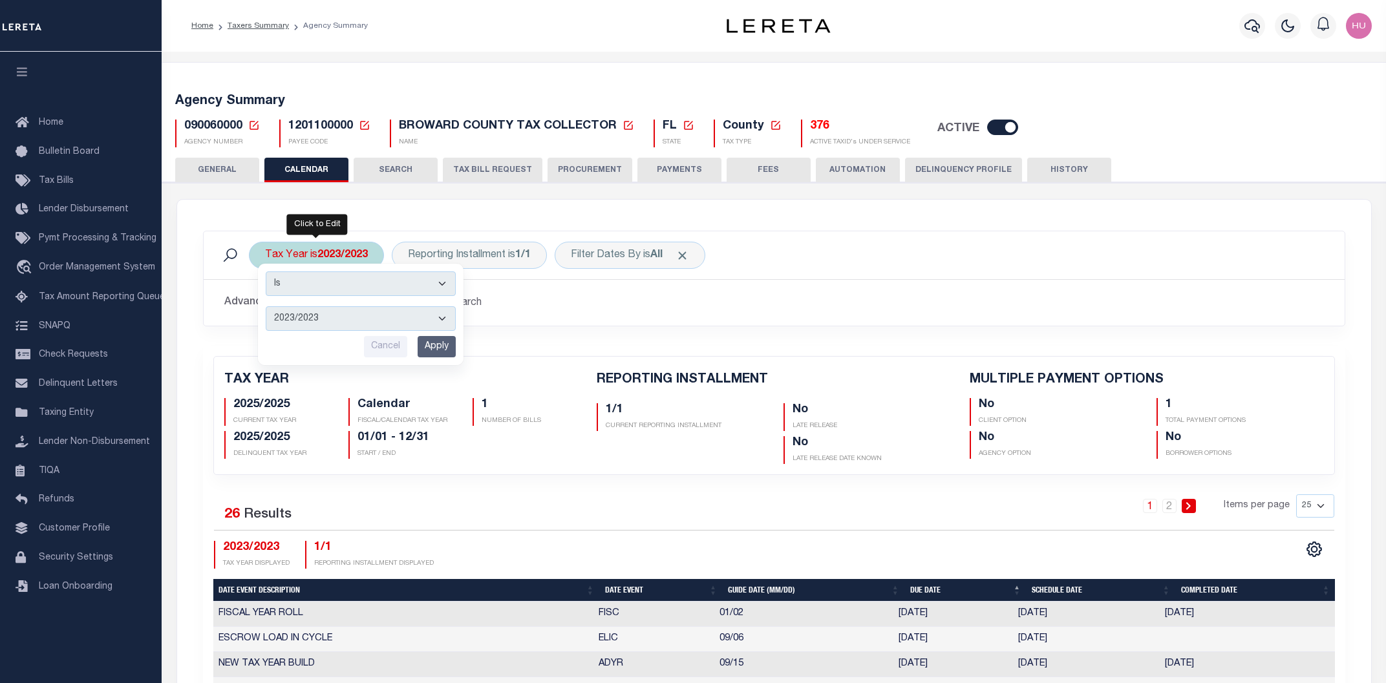
click at [266, 306] on select "2025/2025 2024/2024 2023/2023 2022/2022 2021/2021 2020/2020 2019/2019 2018/2018…" at bounding box center [361, 318] width 190 height 25
select select "2024/2024"
click option "2024/2024" at bounding box center [0, 0] width 0 height 0
click at [433, 349] on input "Apply" at bounding box center [436, 346] width 38 height 21
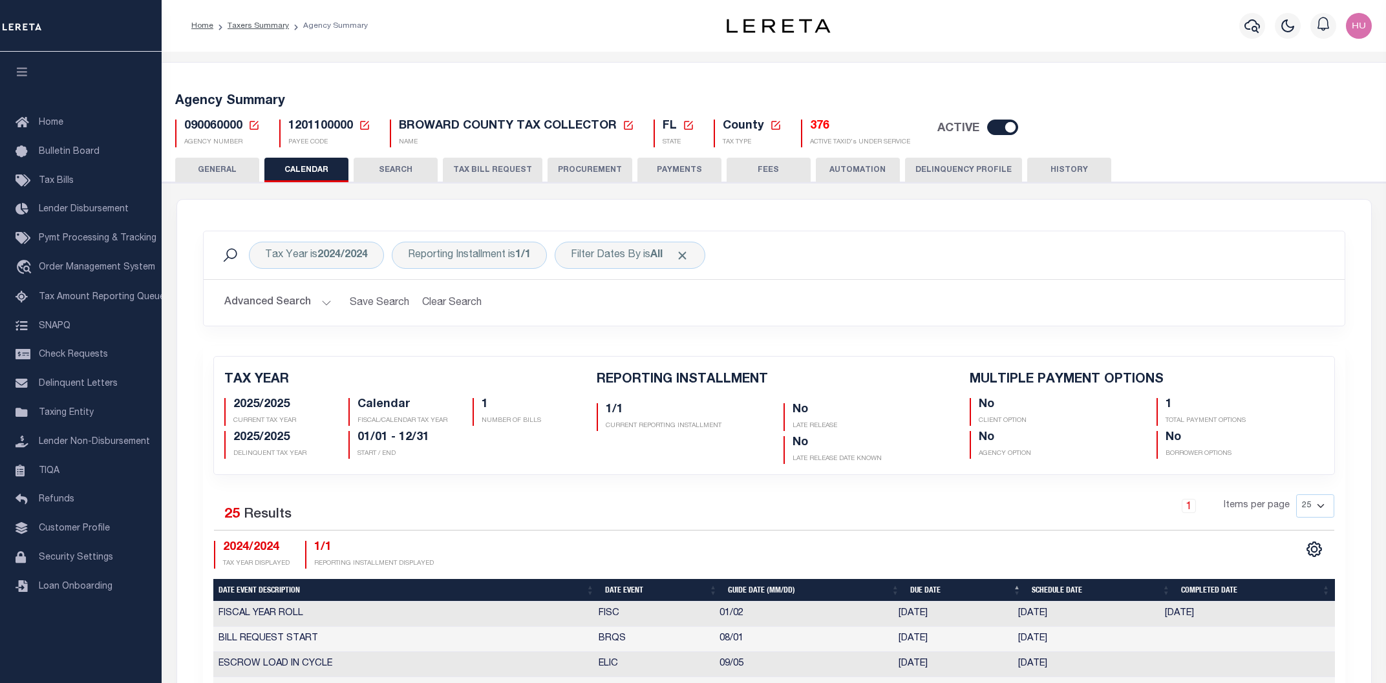
checkbox input "false"
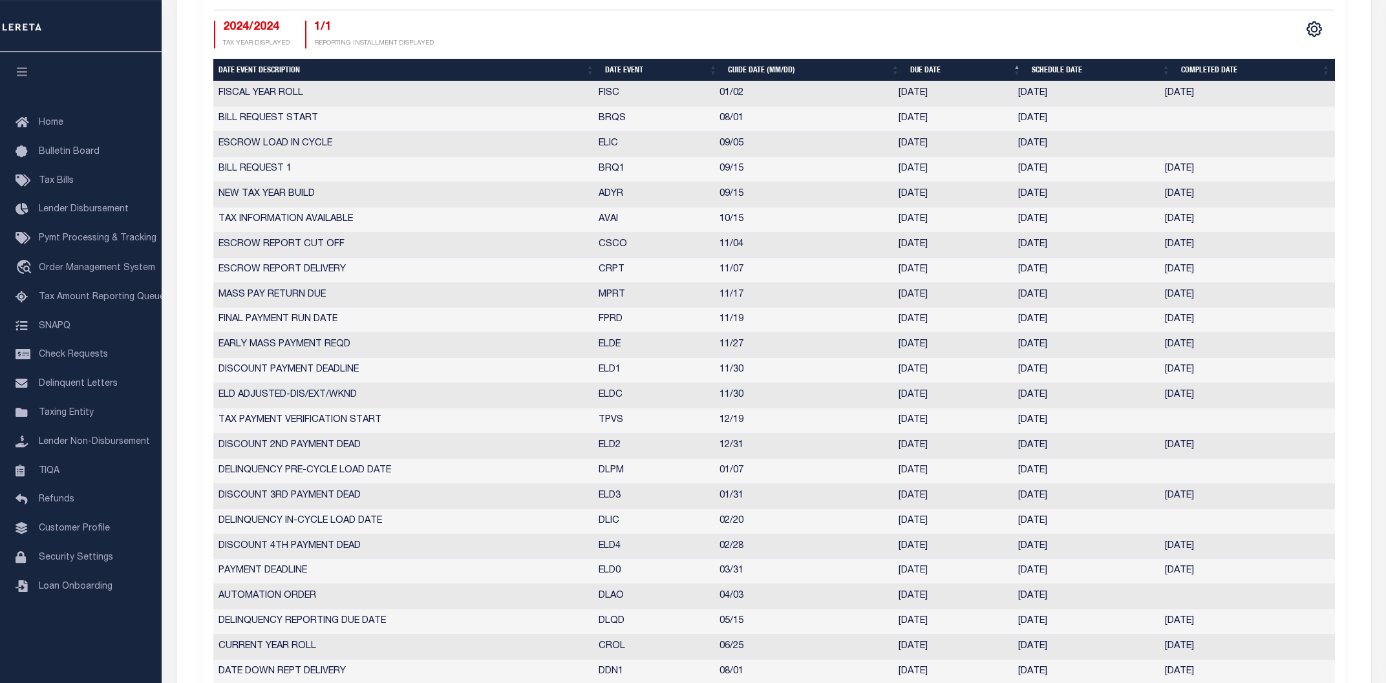
scroll to position [518, 0]
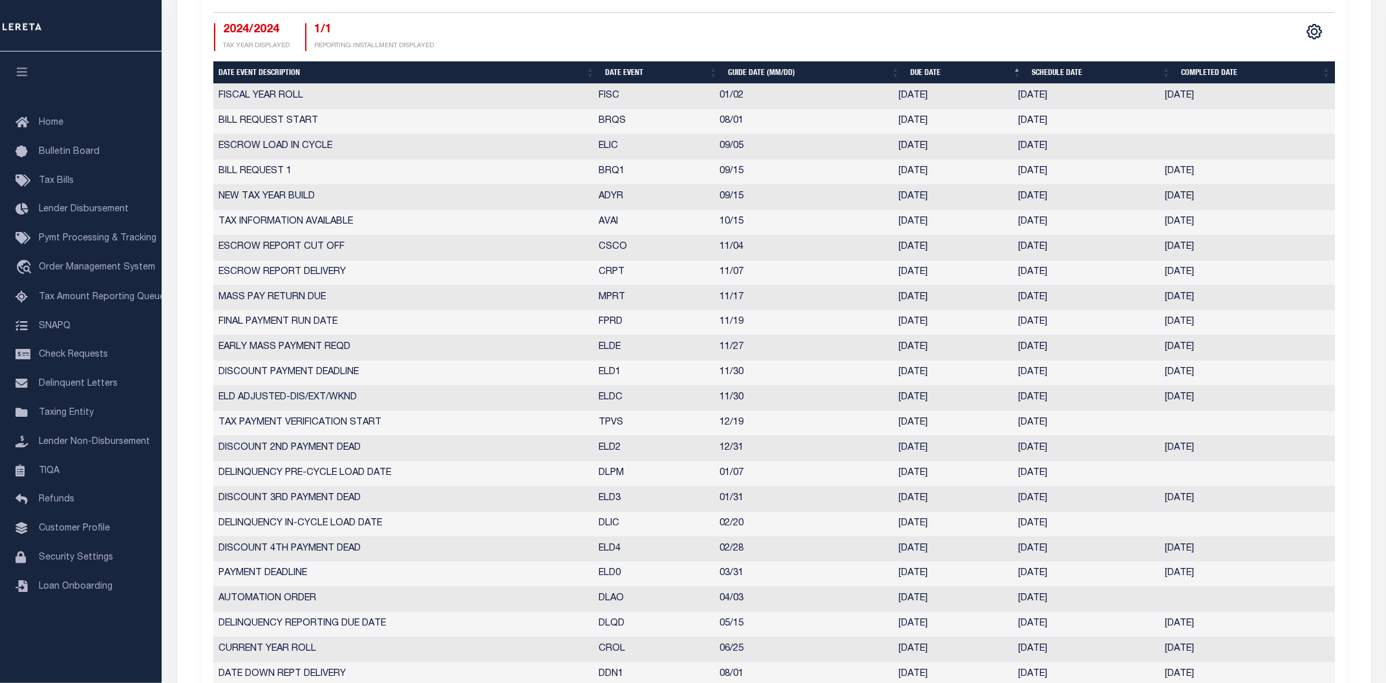
click at [1126, 22] on div "Selected 25 Results 1 Items per page 25 50 125 150 175 200 2024/2024 TAX YEAR D…" at bounding box center [774, 14] width 1141 height 74
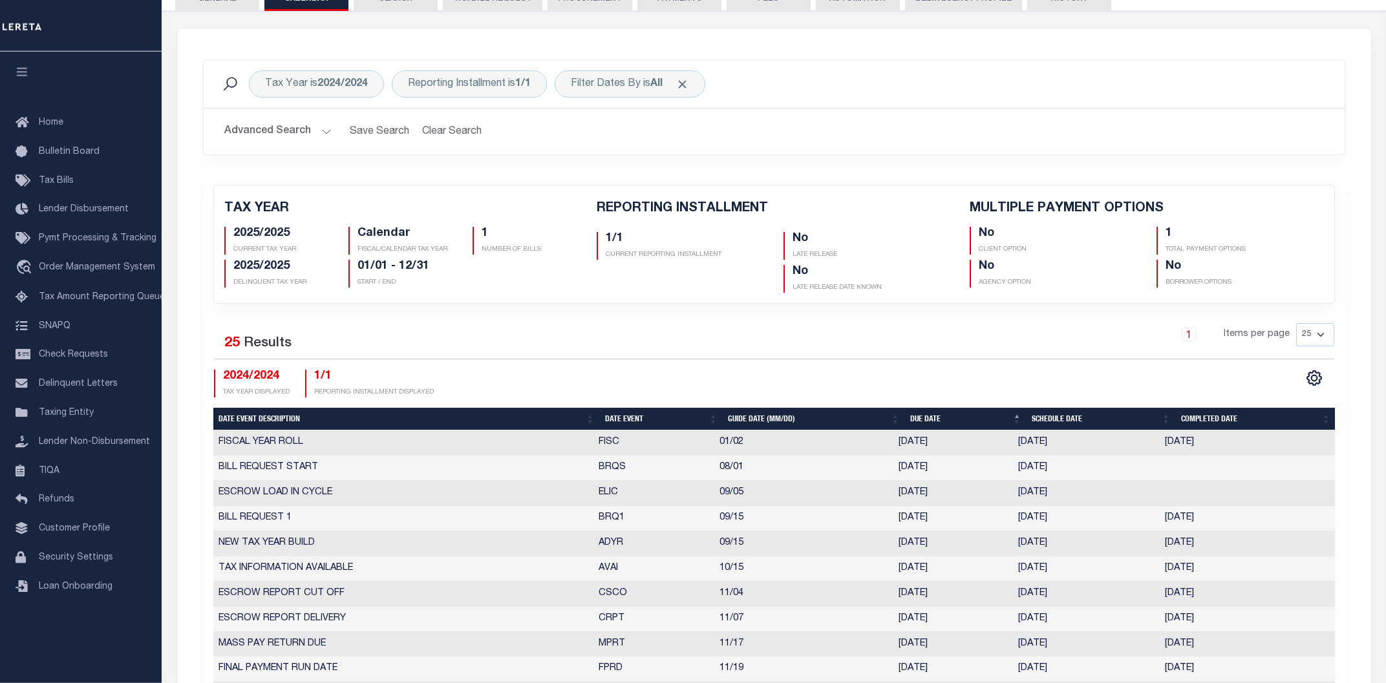
scroll to position [0, 0]
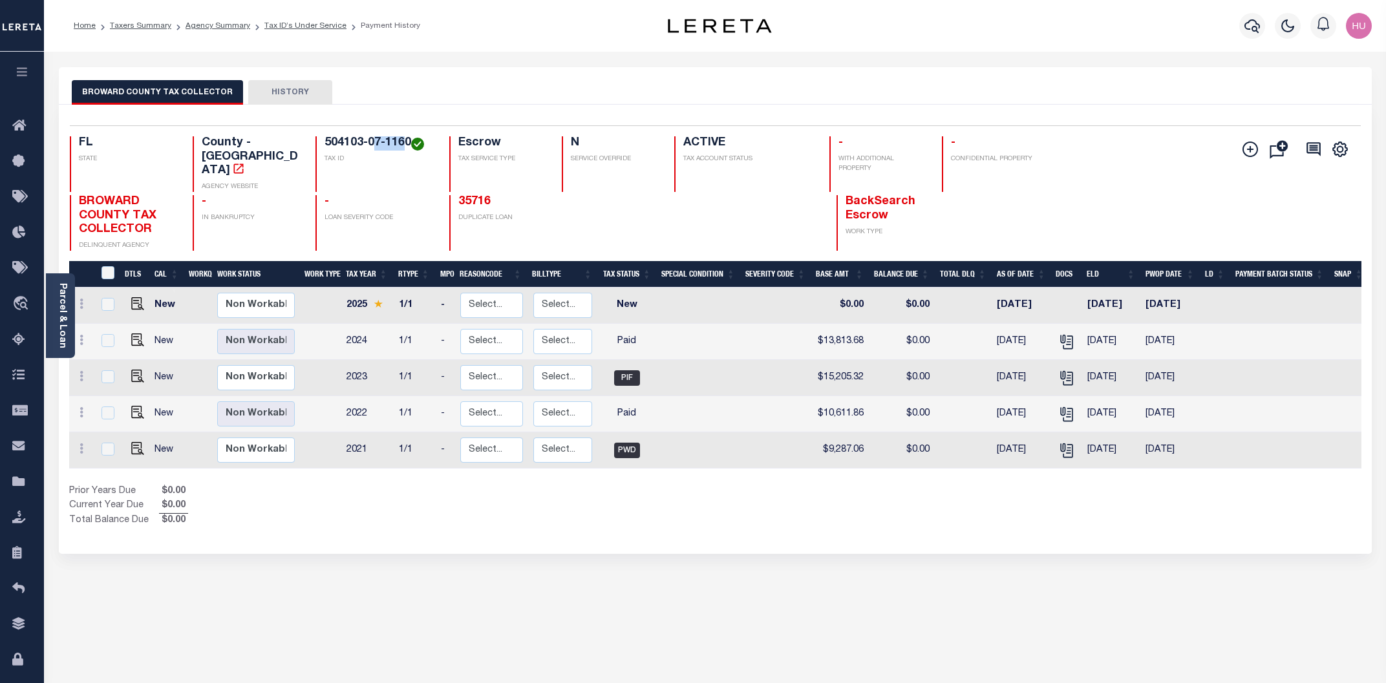
drag, startPoint x: 408, startPoint y: 141, endPoint x: 367, endPoint y: 141, distance: 40.7
click at [372, 141] on h4 "504103-07-1160" at bounding box center [378, 143] width 109 height 14
drag, startPoint x: 325, startPoint y: 145, endPoint x: 408, endPoint y: 143, distance: 83.4
click at [408, 143] on h4 "504103-07-1160" at bounding box center [378, 143] width 109 height 14
click at [766, 518] on div "Selected 5 Results 1 Items per page 25 50 100 FL STATE TAX ID N" at bounding box center [715, 329] width 1313 height 449
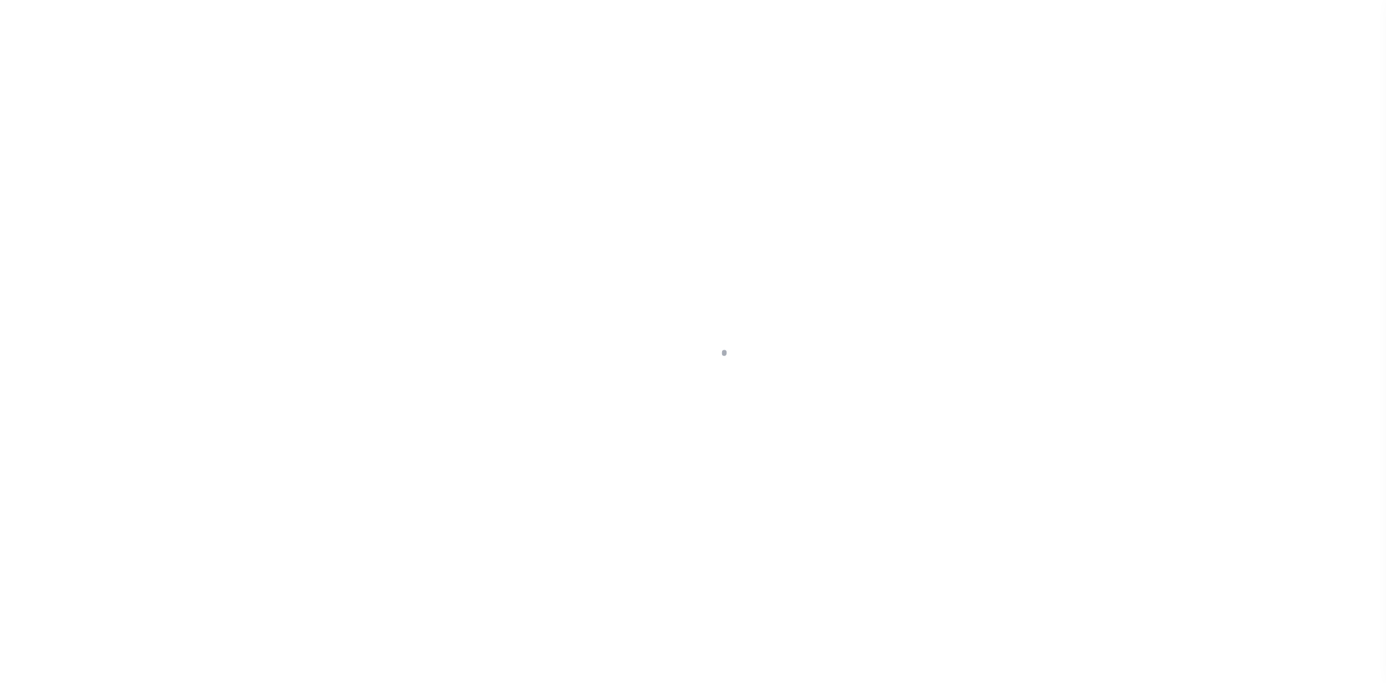
select select "25067"
select select "10"
select select "Escrow"
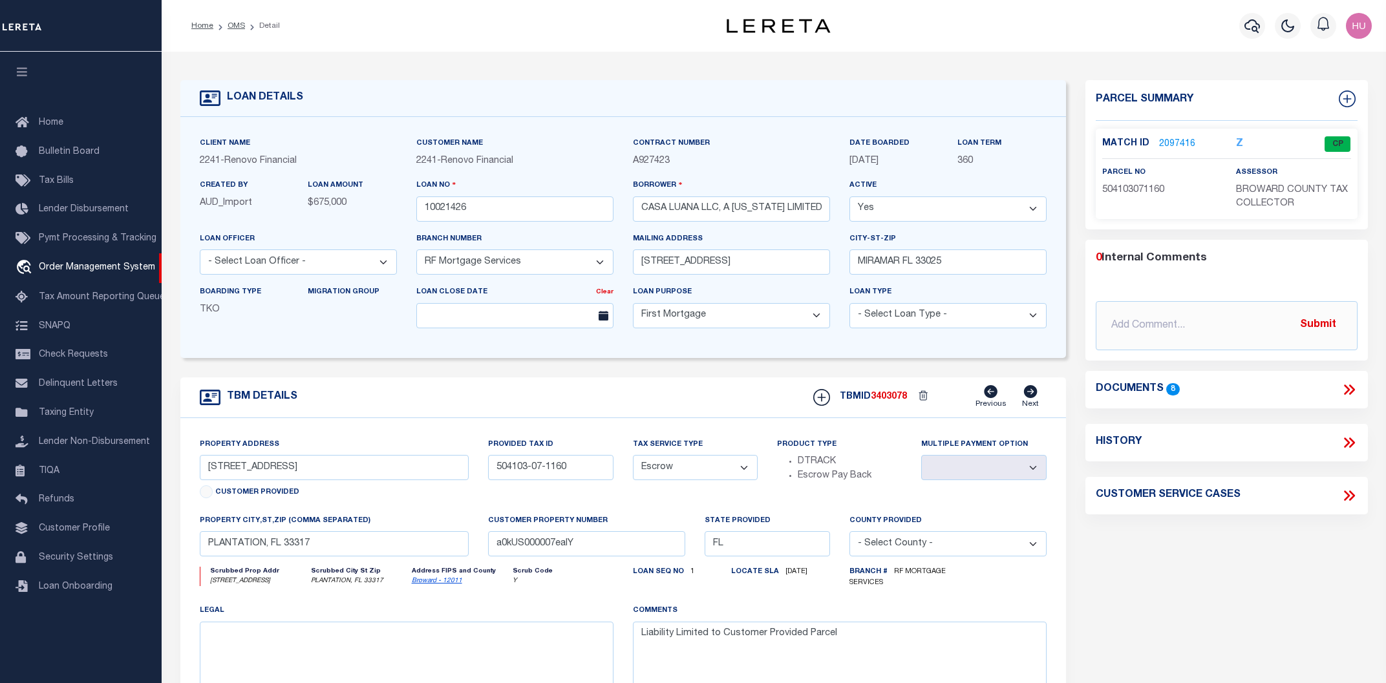
click at [1182, 142] on link "2097416" at bounding box center [1177, 145] width 36 height 14
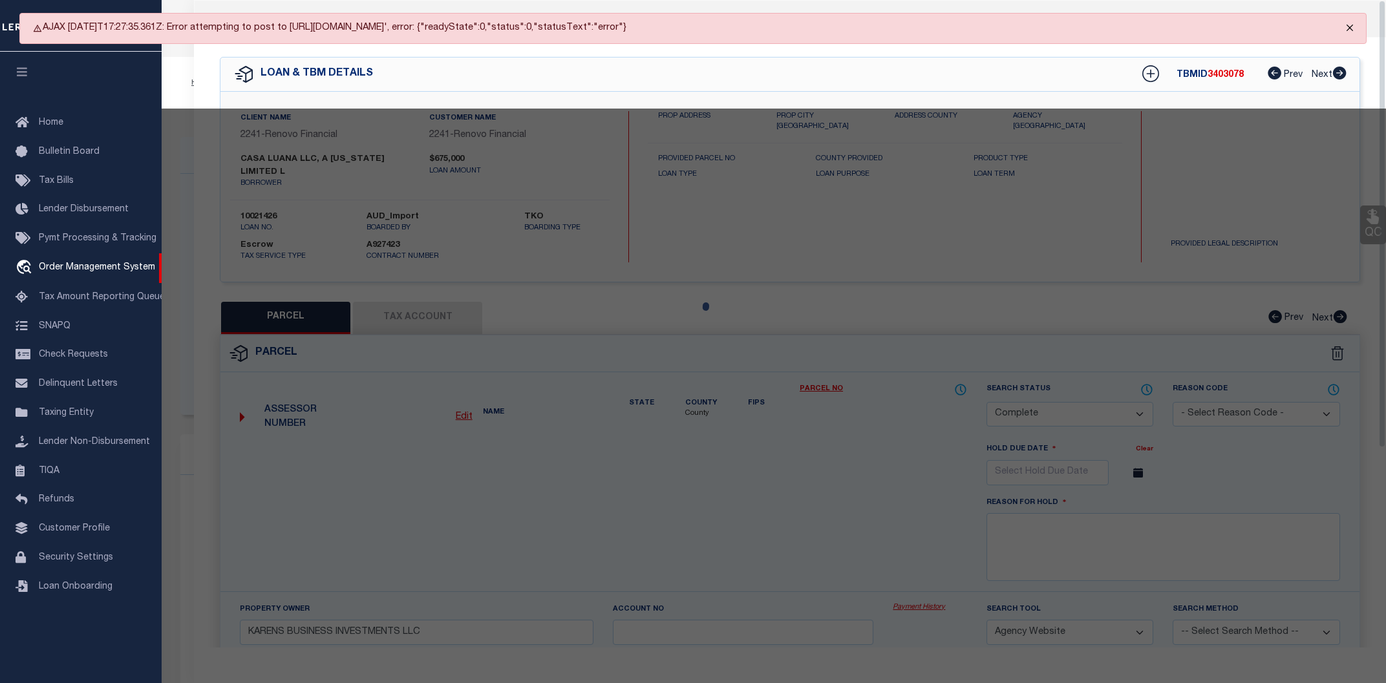
drag, startPoint x: 1349, startPoint y: 27, endPoint x: 1317, endPoint y: 33, distance: 32.8
click at [1349, 26] on button "Close" at bounding box center [1349, 28] width 32 height 28
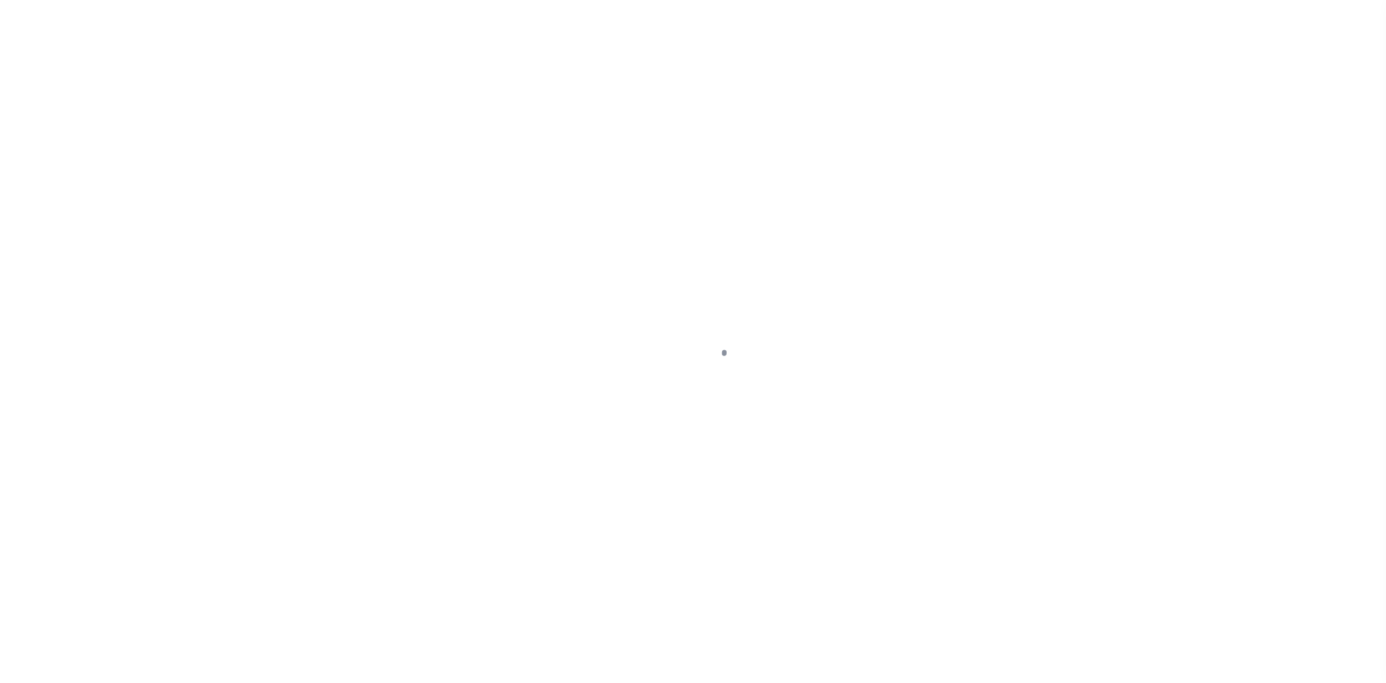
select select "CP"
select select "AGW"
select select "25067"
select select "10"
select select "Escrow"
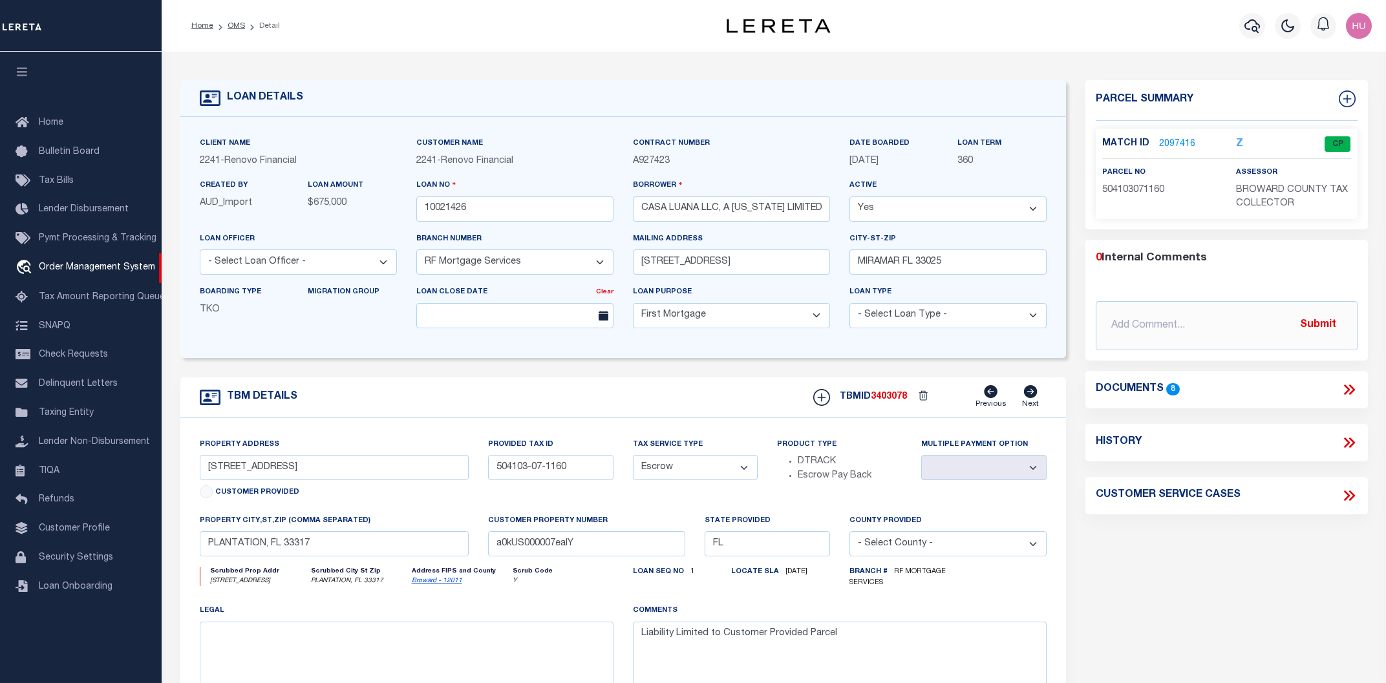
click at [1161, 144] on link "2097416" at bounding box center [1177, 145] width 36 height 14
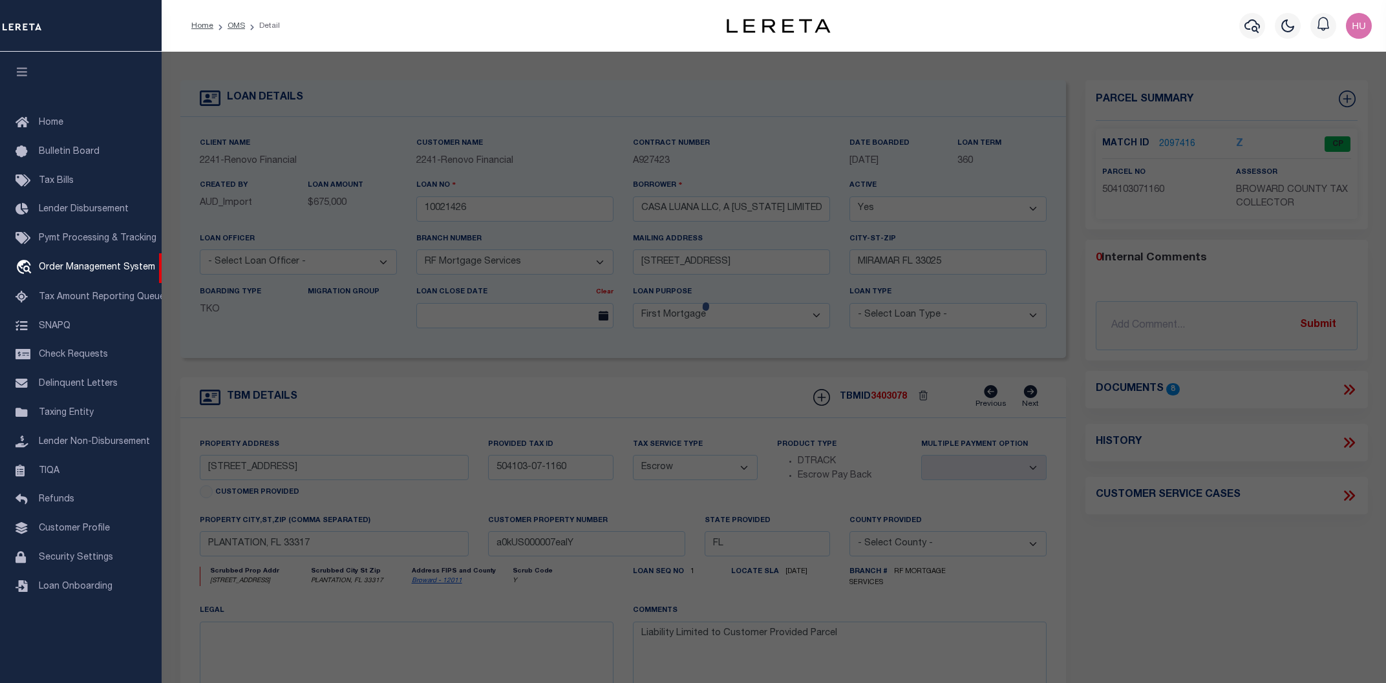
select select "AS"
select select
checkbox input "false"
select select "CP"
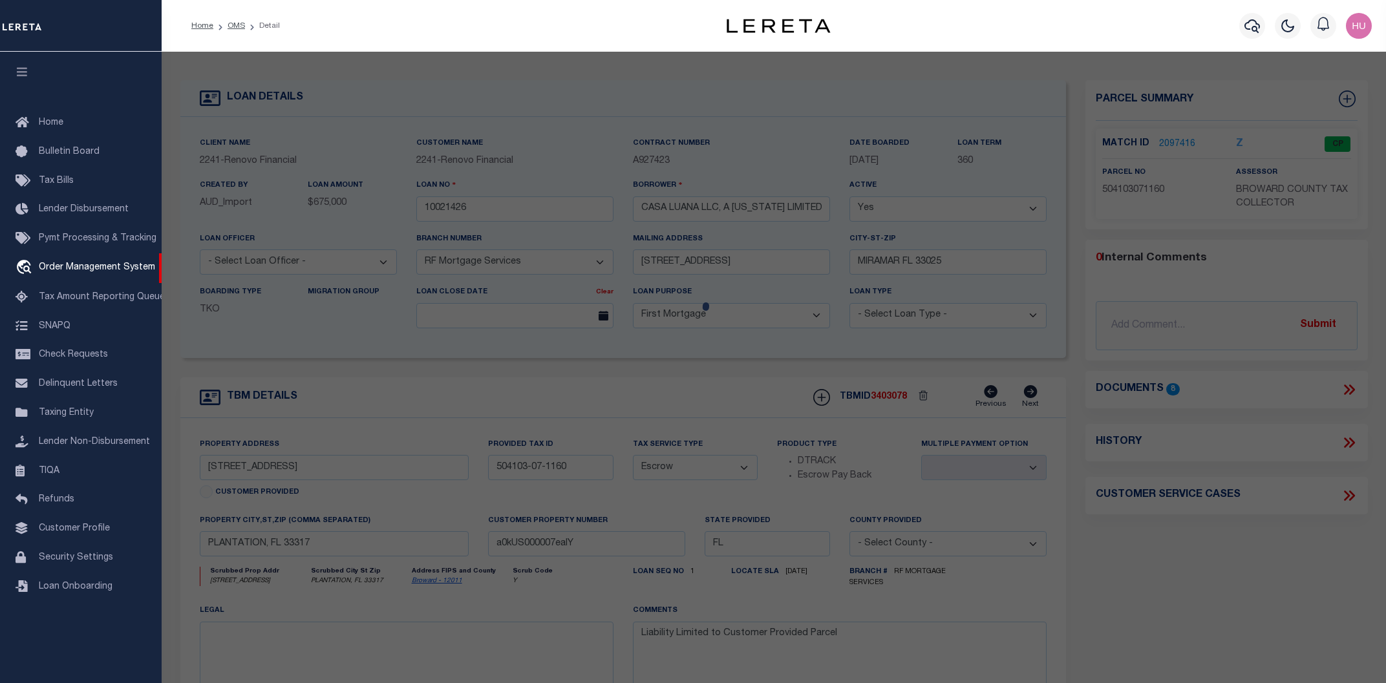
type input "KARENS BUSINESS INVESTMENTS LLC"
select select "AGW"
select select
type input "[STREET_ADDRESS]"
checkbox input "false"
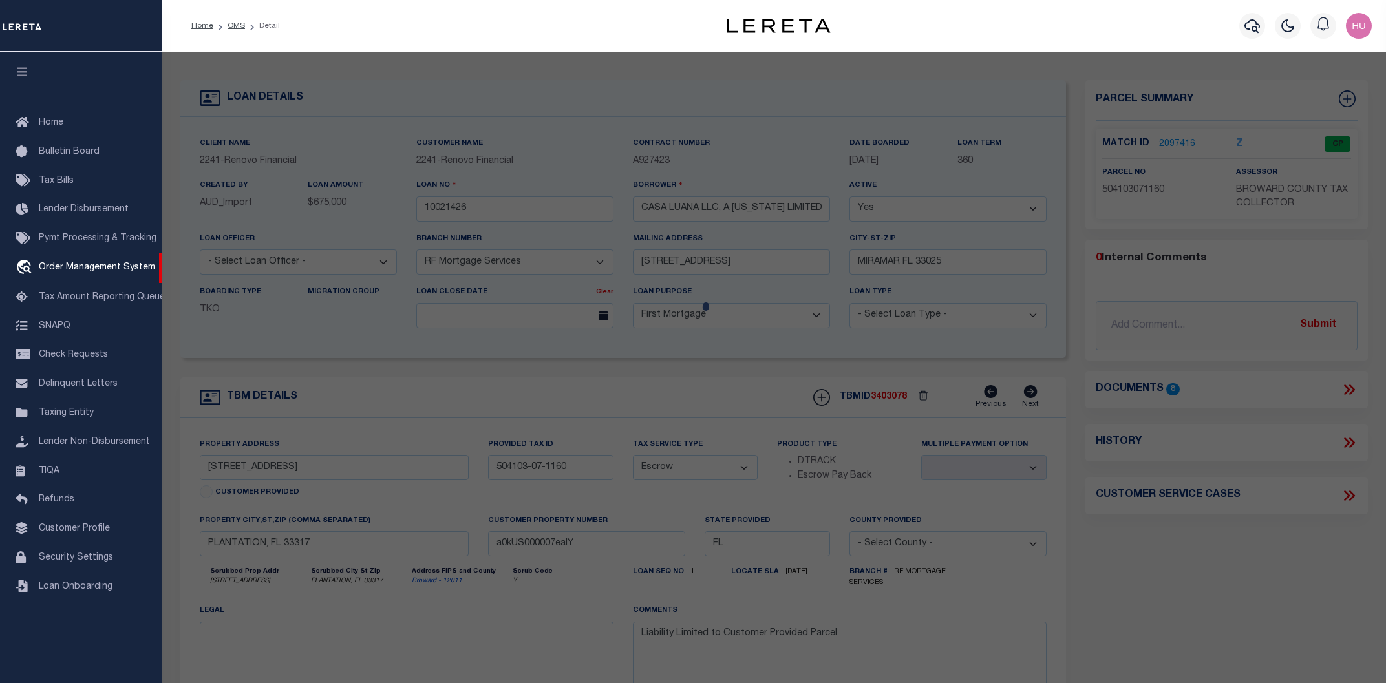
type input "PLANTATION FL 33317"
type textarea "PLANTATION GARDENS SEC 5 FIRST ADD [STREET_ADDRESS]"
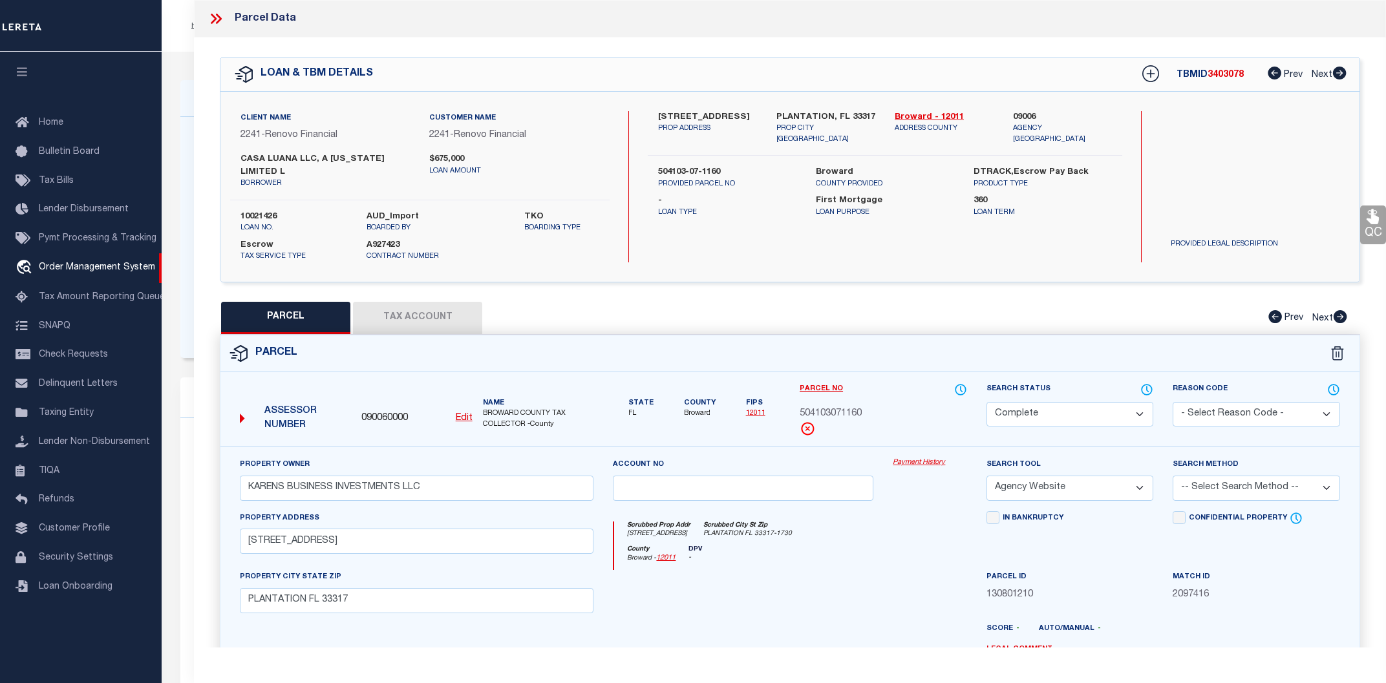
click at [928, 458] on link "Payment History" at bounding box center [929, 463] width 74 height 11
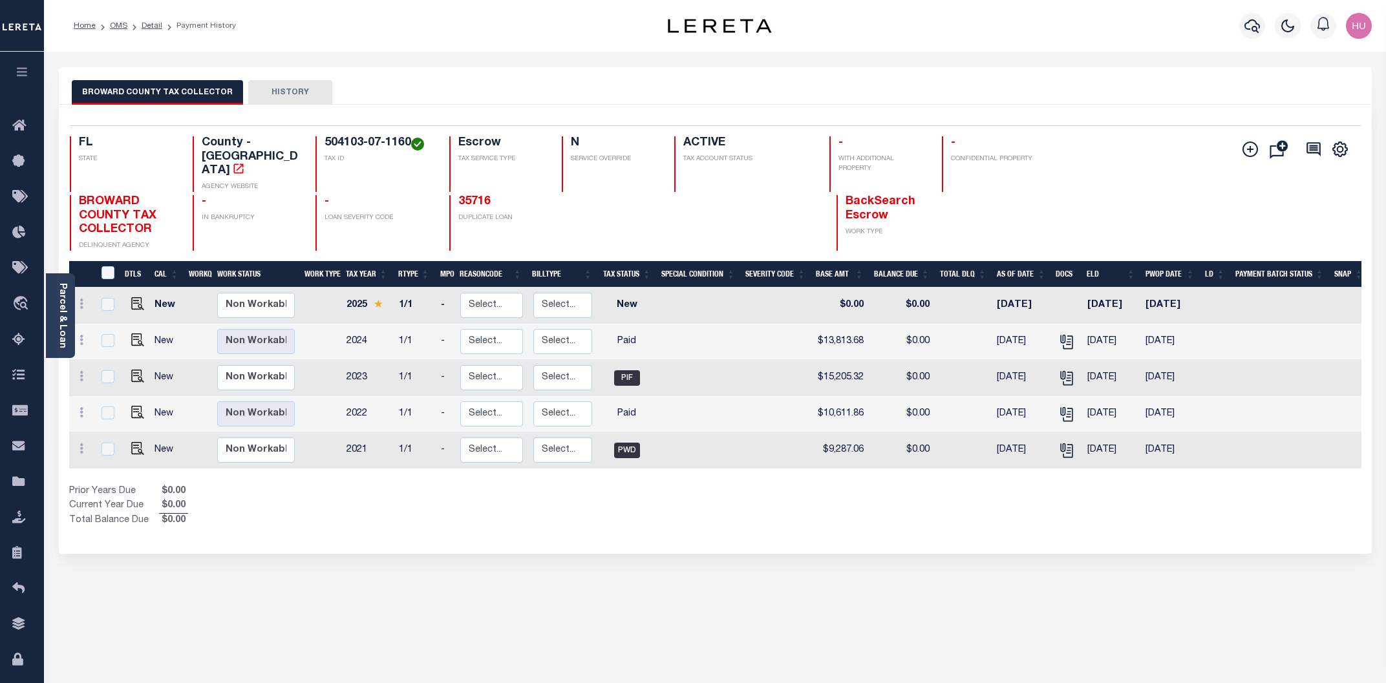
click at [699, 537] on div "BROWARD COUNTY TAX COLLECTOR HISTORY Selected 5 Results" at bounding box center [715, 438] width 1332 height 743
click at [149, 25] on link "Detail" at bounding box center [152, 26] width 21 height 8
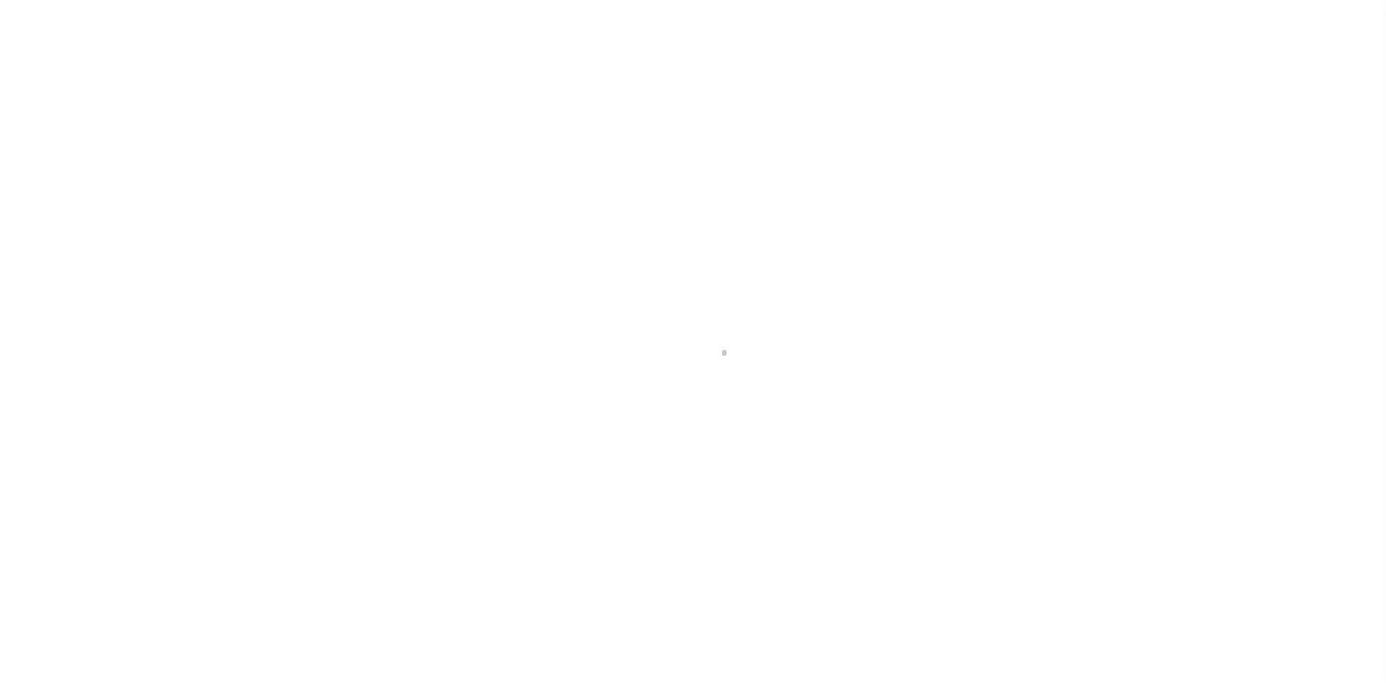
select select "25067"
select select "10"
select select "Escrow"
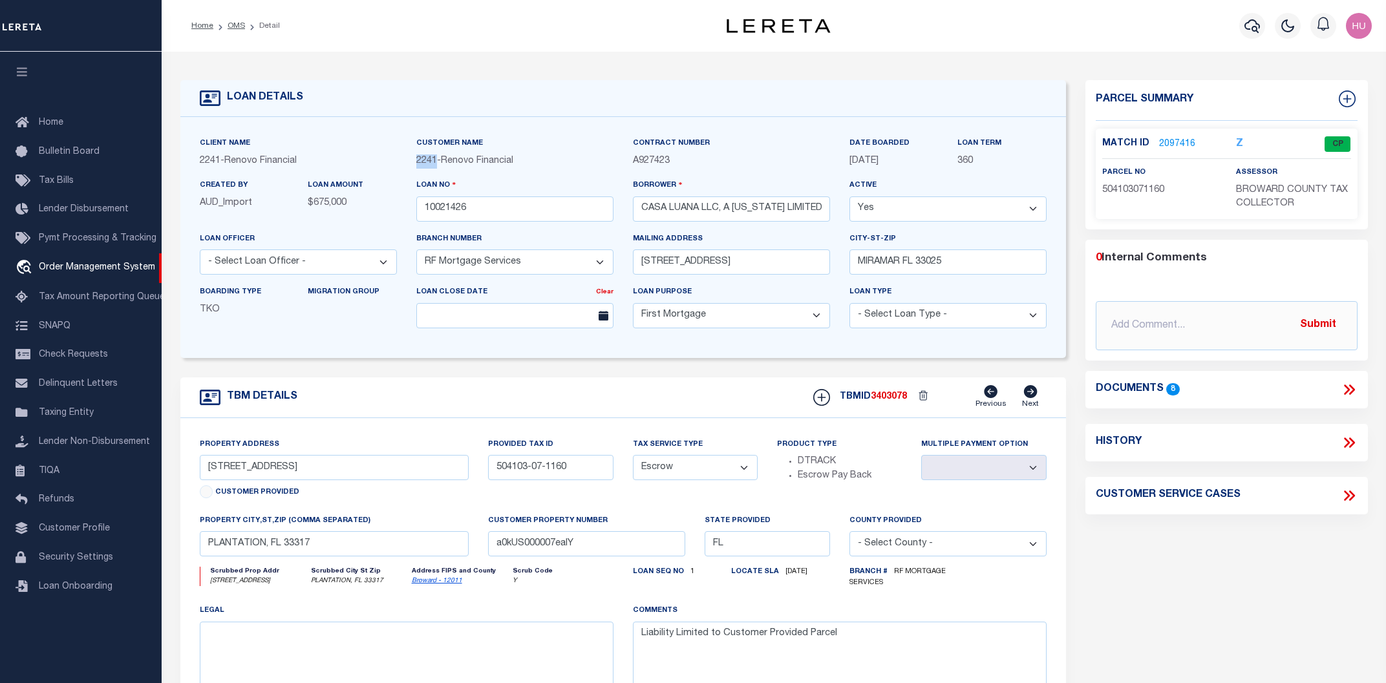
drag, startPoint x: 435, startPoint y: 162, endPoint x: 416, endPoint y: 162, distance: 19.4
click at [416, 162] on div "Customer Name 2241 - Renovo Financial" at bounding box center [514, 157] width 216 height 42
drag, startPoint x: 462, startPoint y: 211, endPoint x: 392, endPoint y: 209, distance: 70.5
click at [416, 209] on input "10021426" at bounding box center [514, 208] width 197 height 25
click at [1179, 143] on link "2097416" at bounding box center [1177, 145] width 36 height 14
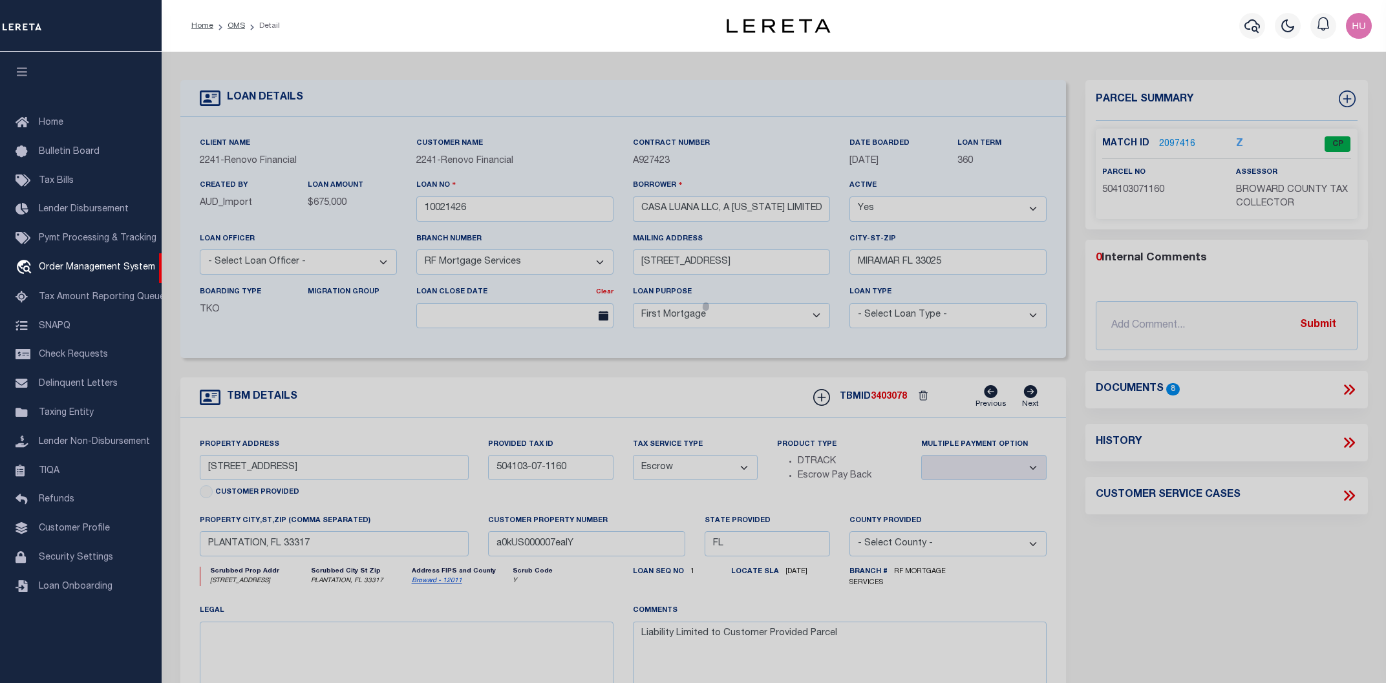
checkbox input "false"
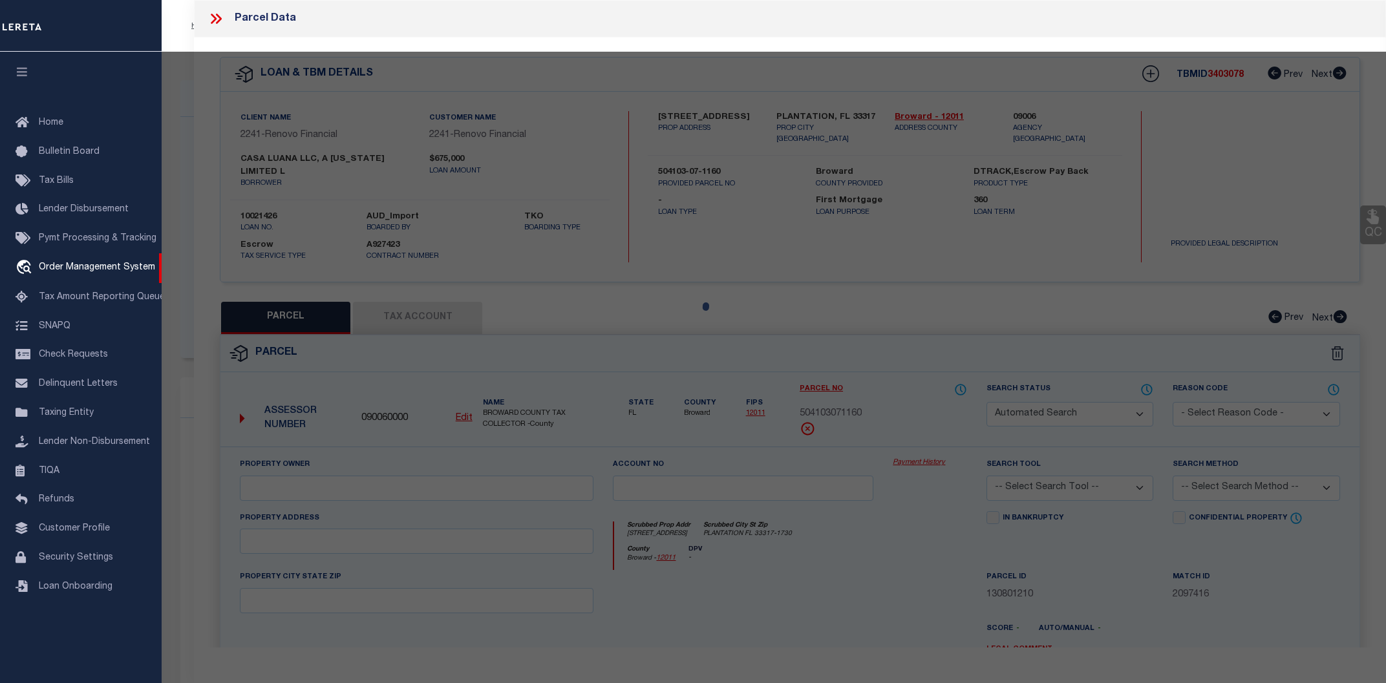
select select "CP"
type input "KARENS BUSINESS INVESTMENTS LLC"
select select "AGW"
select select
type input "[STREET_ADDRESS]"
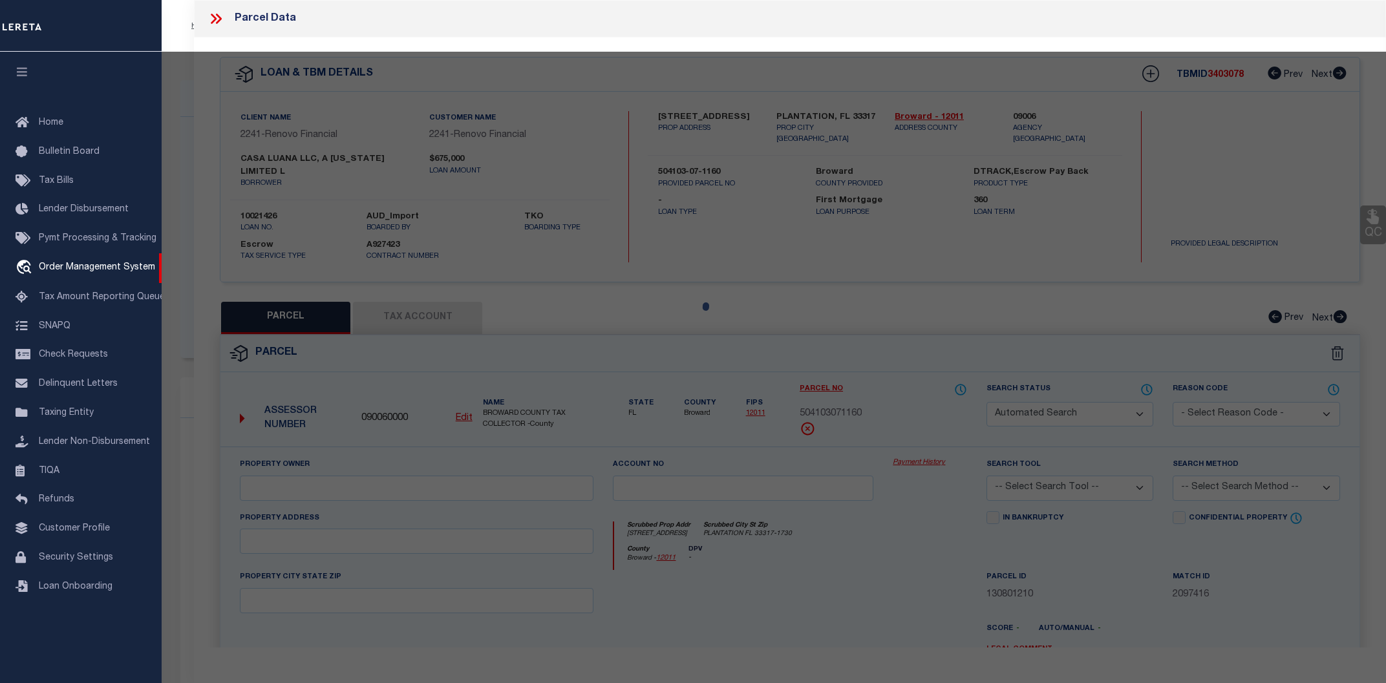
checkbox input "false"
type input "PLANTATION FL 33317"
type textarea "PLANTATION GARDENS SEC 5 FIRST ADD [STREET_ADDRESS]"
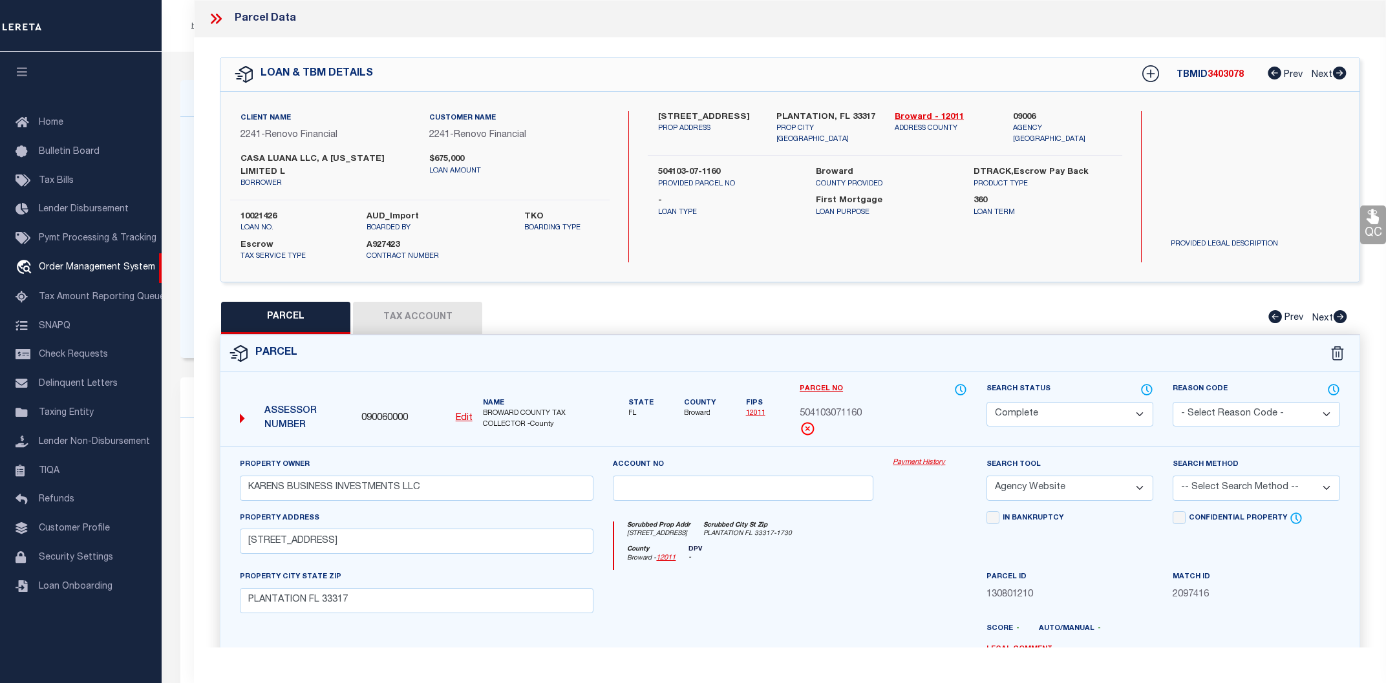
click at [917, 458] on link "Payment History" at bounding box center [929, 463] width 74 height 11
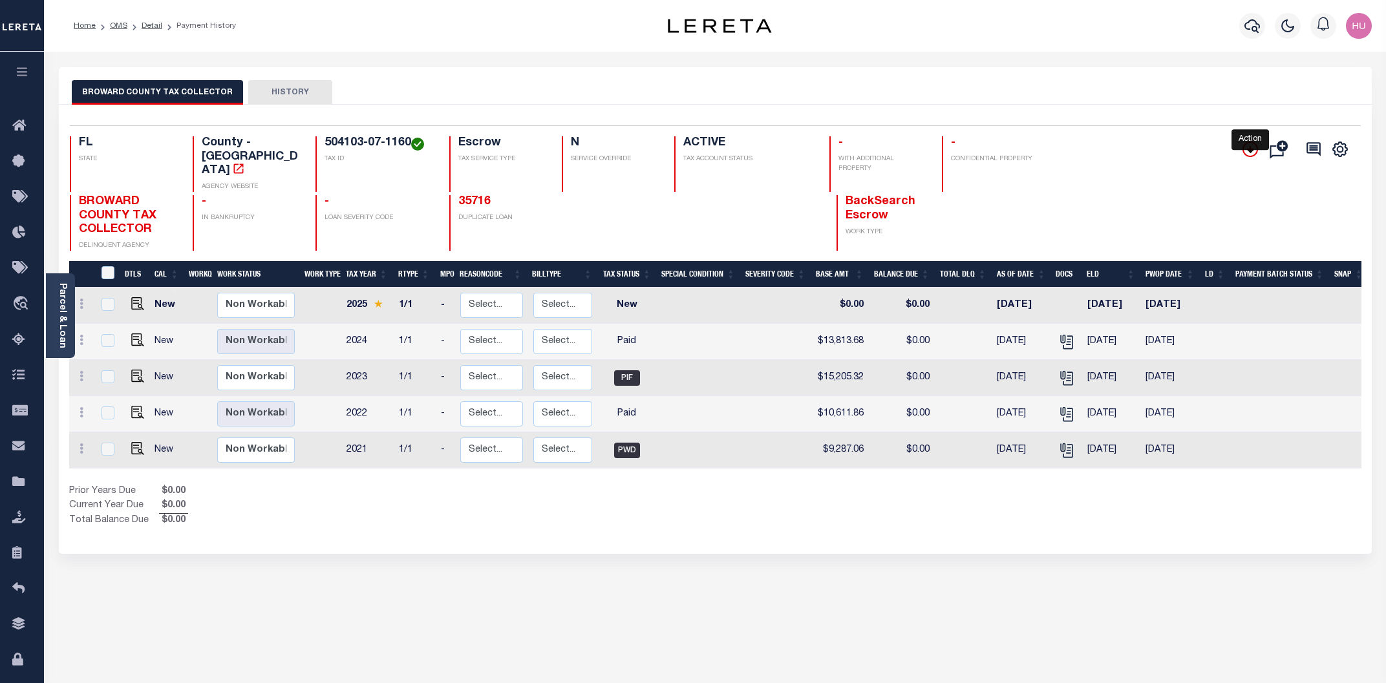
click at [1250, 149] on icon "" at bounding box center [1250, 150] width 16 height 16
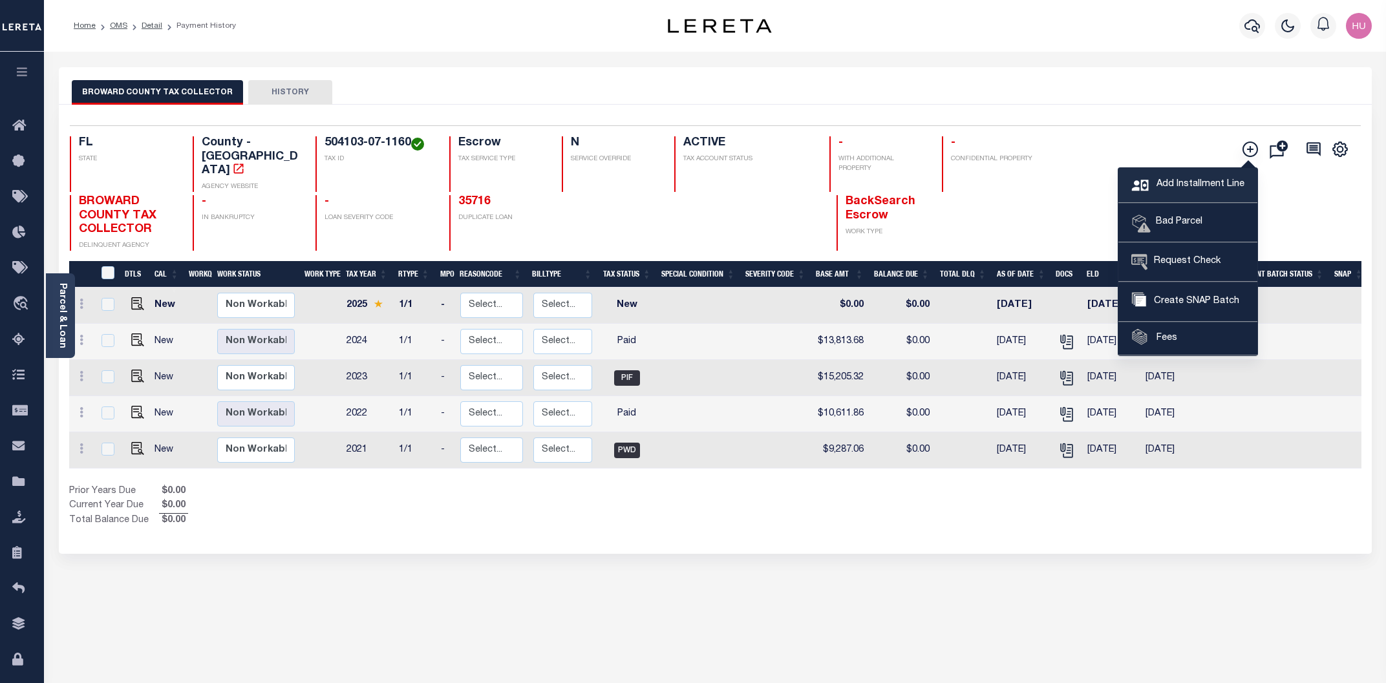
click at [1198, 184] on span "Add Installment Line" at bounding box center [1198, 185] width 91 height 14
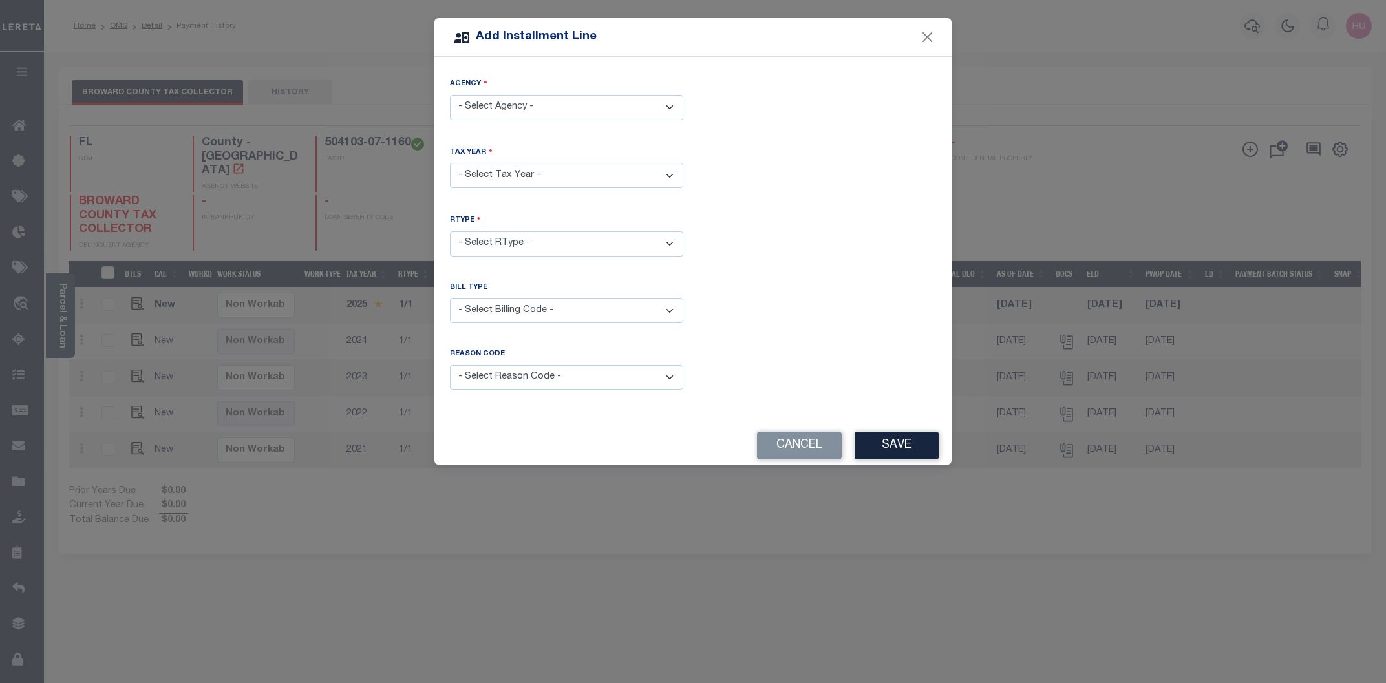
click at [450, 95] on select "- Select Agency - BROWARD COUNTY TAX COLLECTOR - County" at bounding box center [566, 107] width 233 height 25
select select "1201100000"
click option "BROWARD COUNTY TAX COLLECTOR - County" at bounding box center [0, 0] width 0 height 0
click at [450, 163] on select "- Select Year - 2005 2006 2007 2008 2009 2010 2011 2012 2013 2014 2015 2016 201…" at bounding box center [566, 175] width 233 height 25
select select "2020"
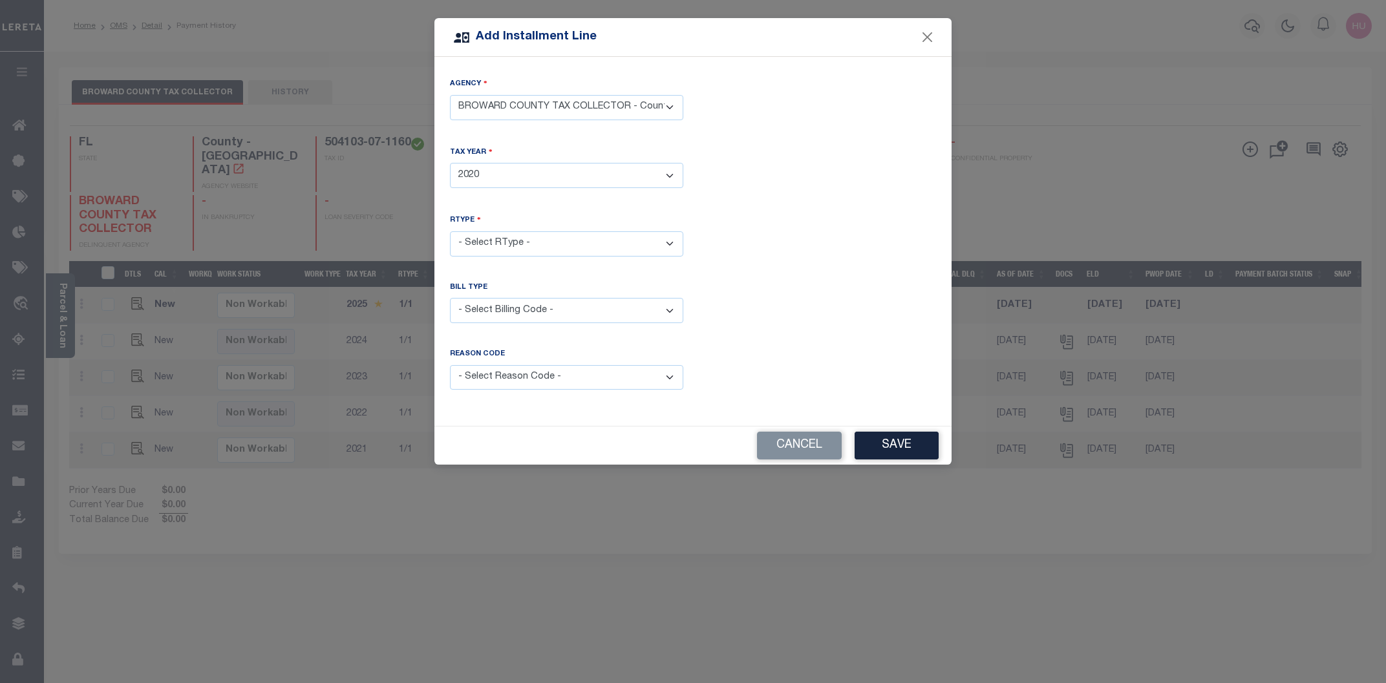
click option "2020" at bounding box center [0, 0] width 0 height 0
click at [450, 231] on select "- Select RType - 1/1" at bounding box center [566, 243] width 233 height 25
select select "0"
click option "1/1" at bounding box center [0, 0] width 0 height 0
click at [450, 365] on select "- Select Reason Code - Payment Reversal Taxable Value Change Assessment Change …" at bounding box center [566, 377] width 233 height 25
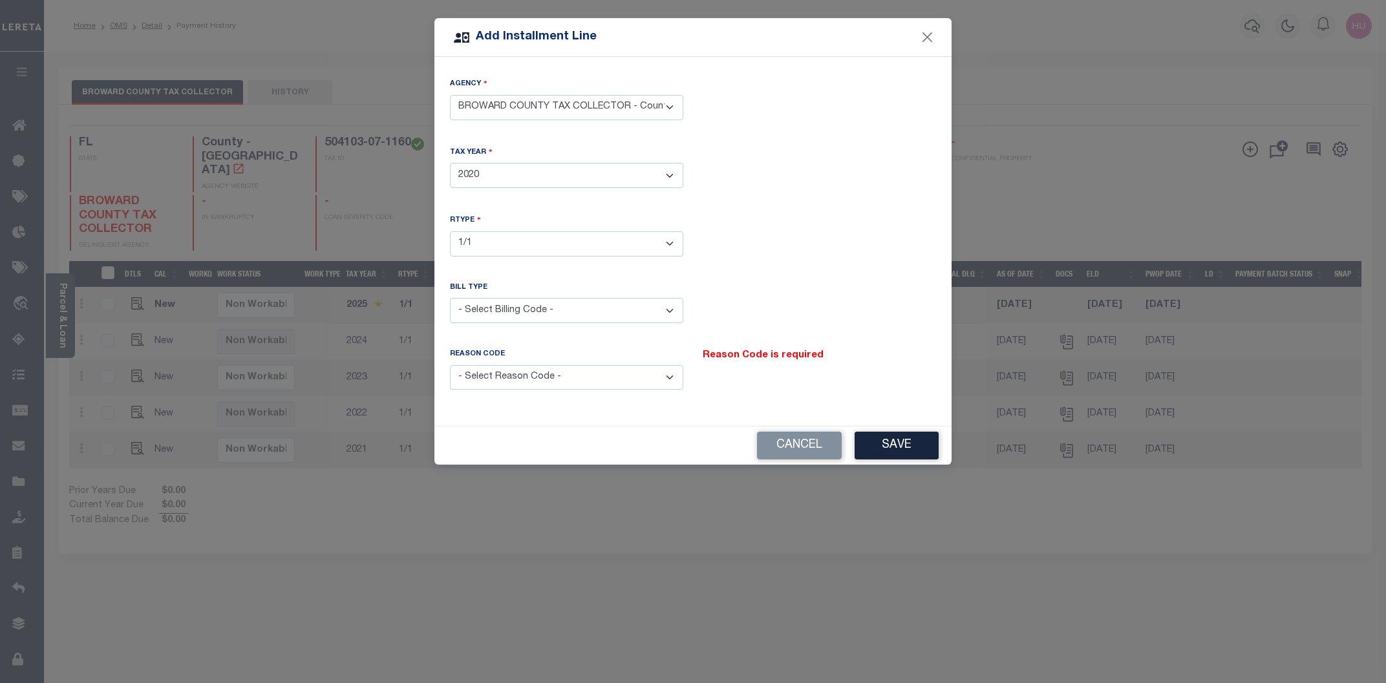
select select "8"
click option "Added/Omitted Tax" at bounding box center [0, 0] width 0 height 0
click at [897, 443] on button "Save" at bounding box center [896, 446] width 84 height 28
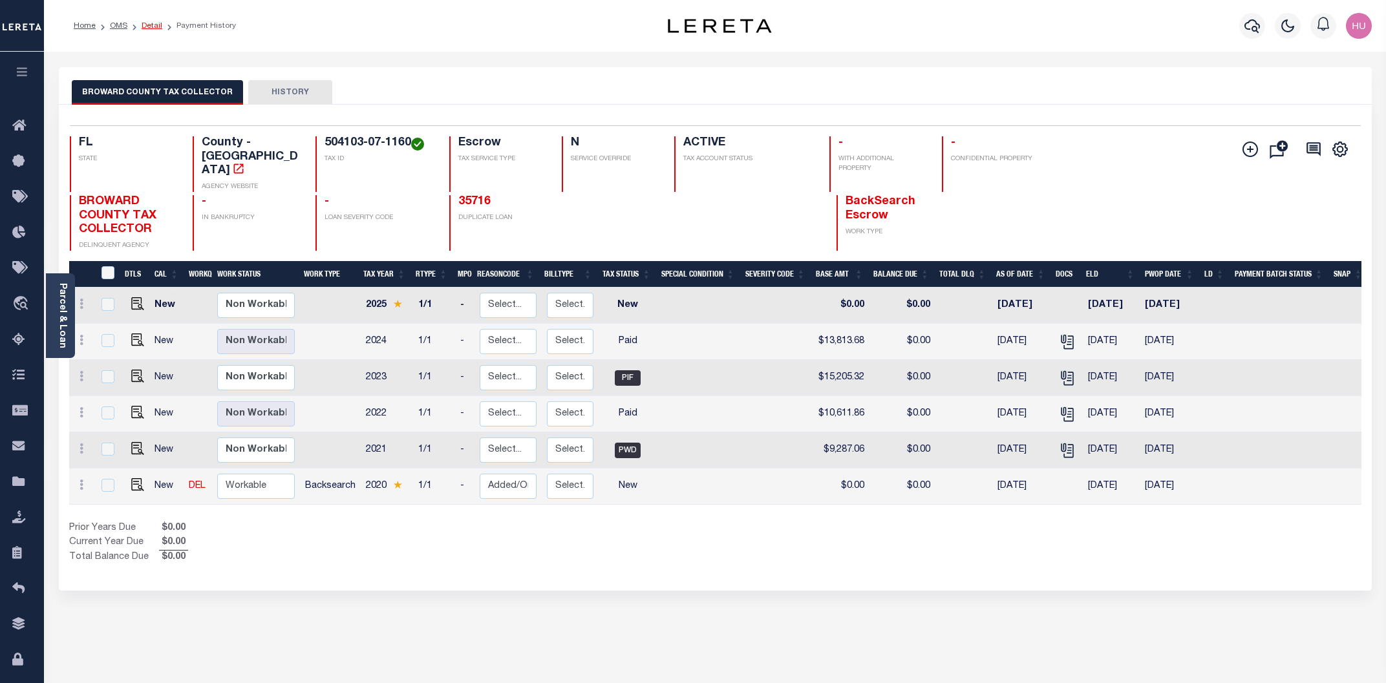
click at [151, 25] on link "Detail" at bounding box center [152, 26] width 21 height 8
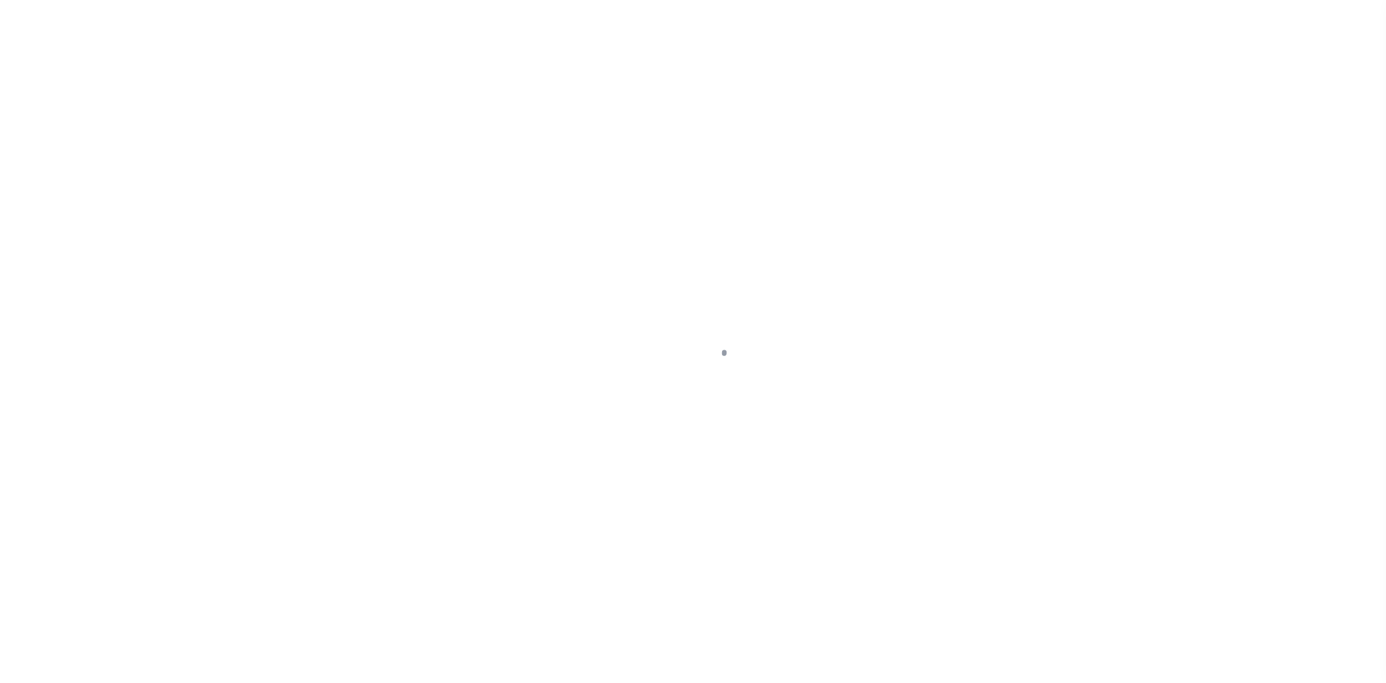
select select "25067"
select select "10"
select select "Escrow"
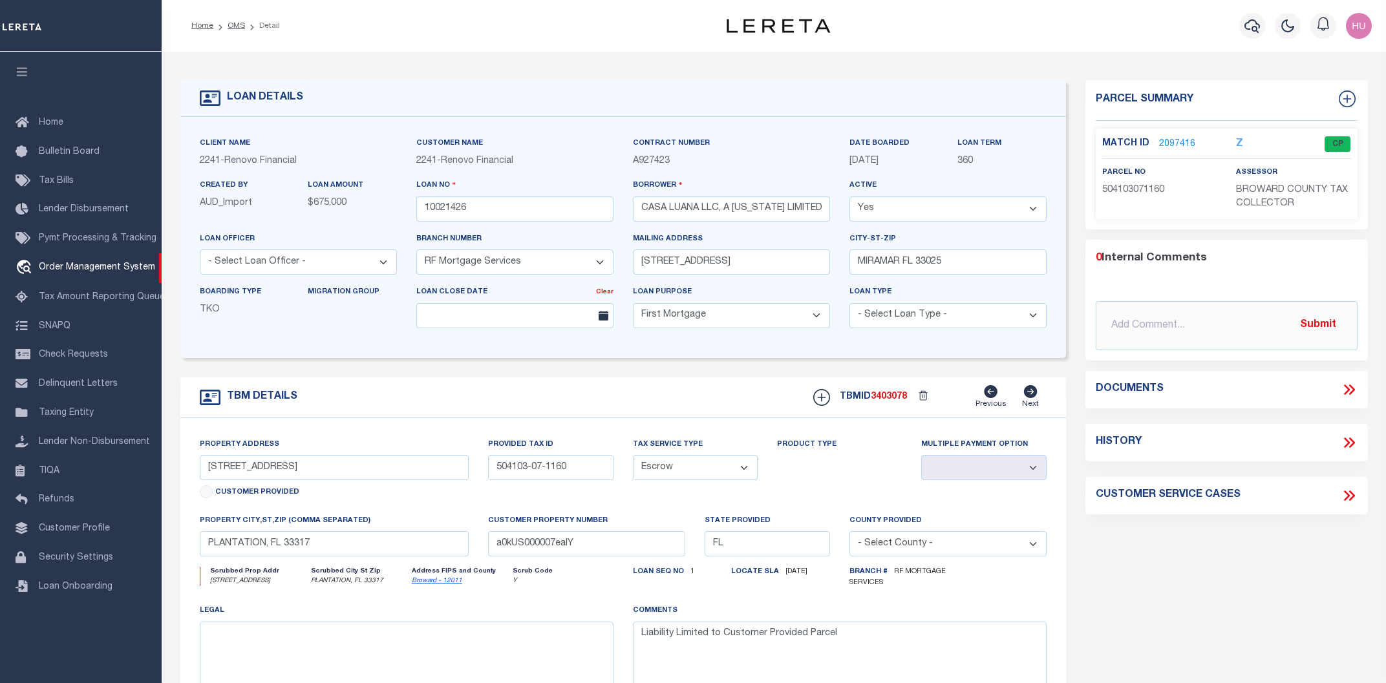
select select "200"
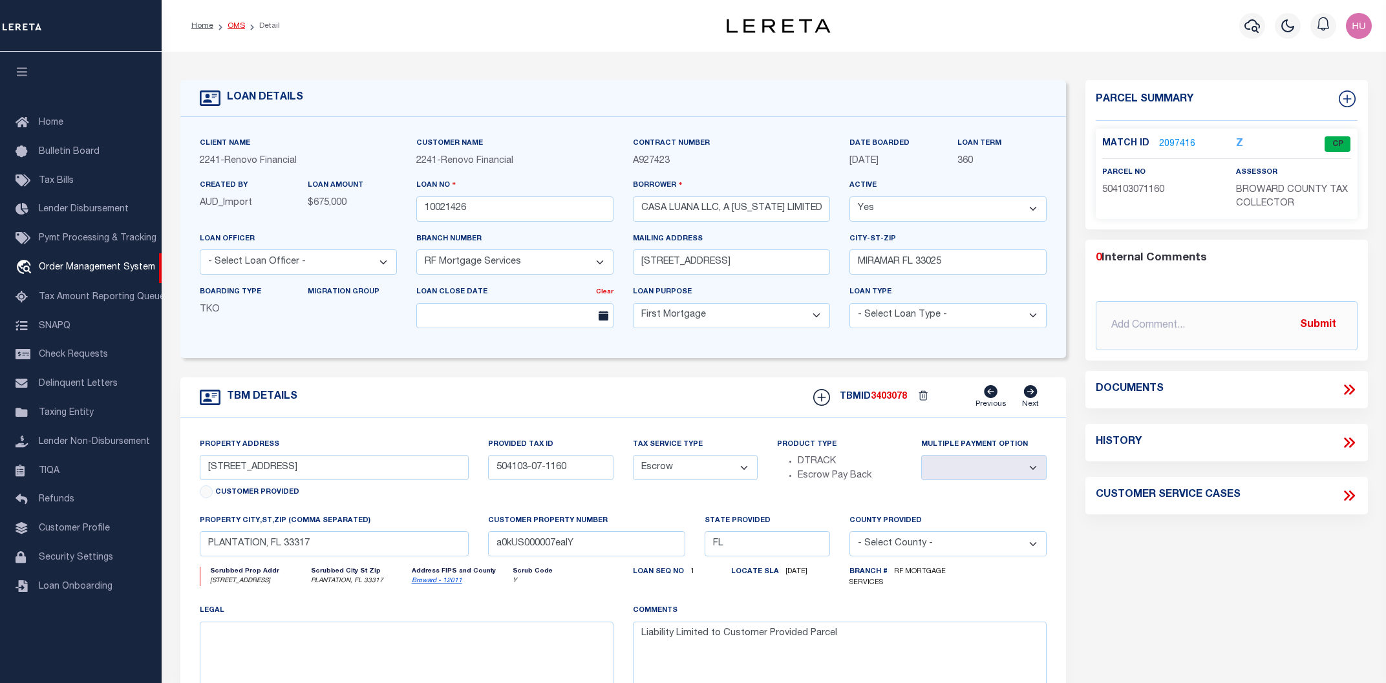
select select "200"
click at [235, 25] on link "OMS" at bounding box center [235, 26] width 17 height 8
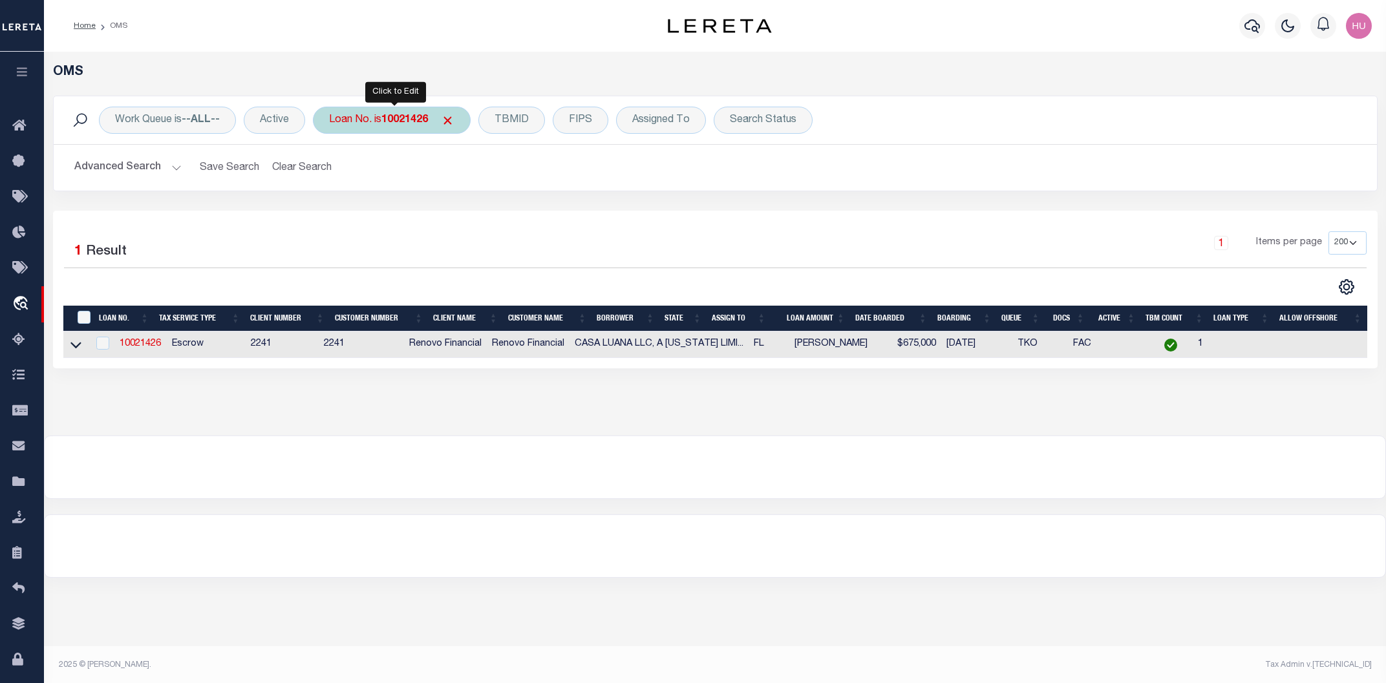
click at [382, 127] on div "Loan No. is 10021426" at bounding box center [392, 120] width 158 height 27
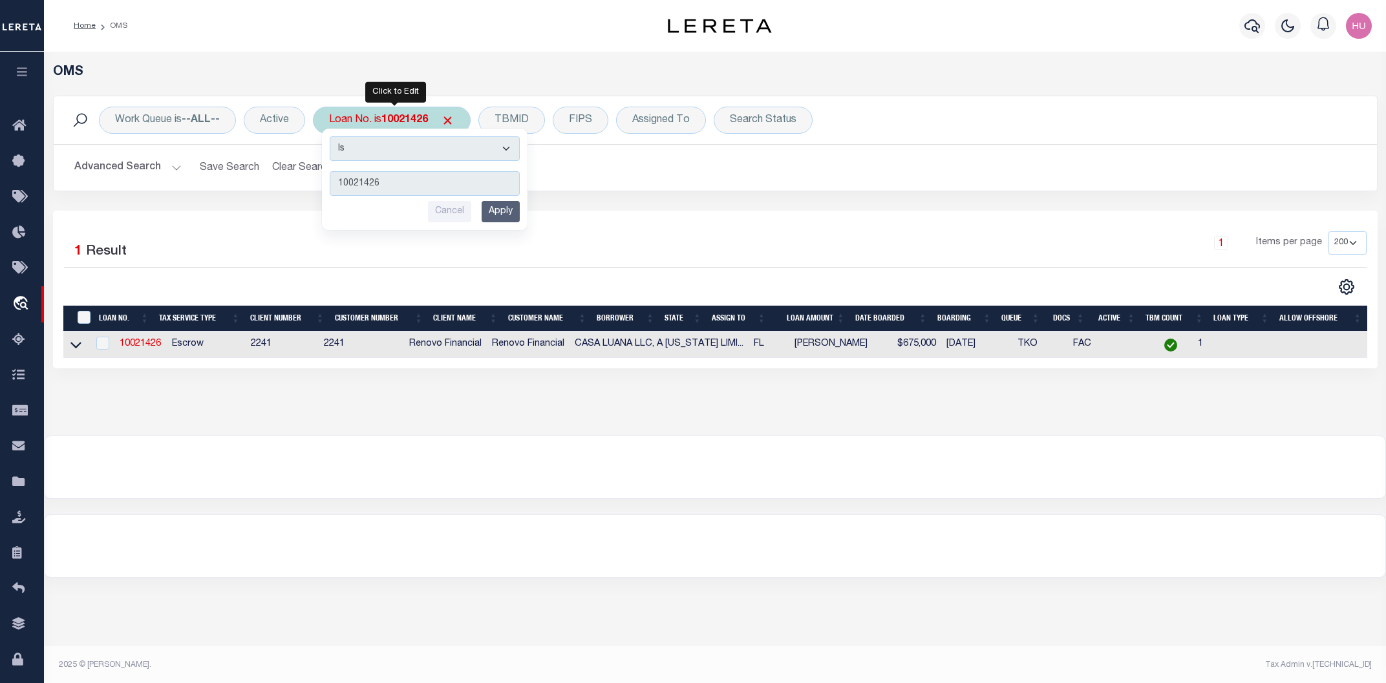
type input "2008525443"
click at [509, 215] on input "Apply" at bounding box center [500, 211] width 38 height 21
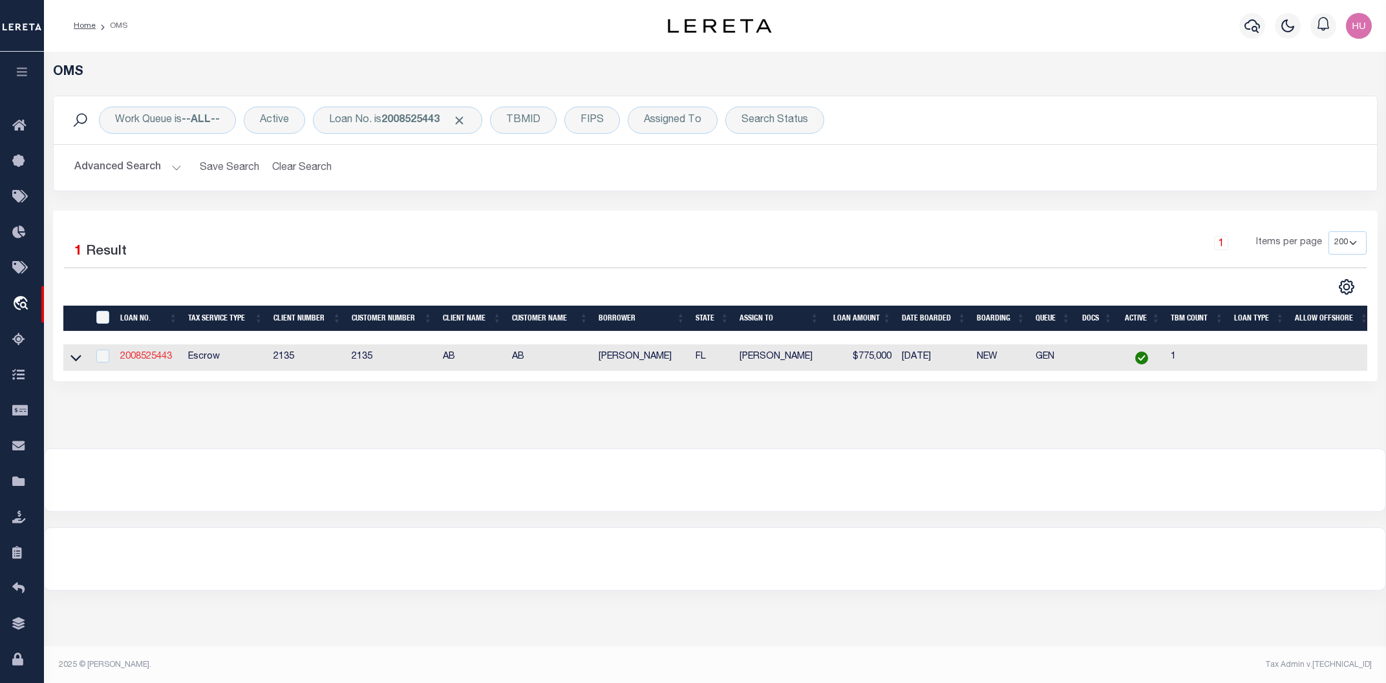
click at [151, 359] on link "2008525443" at bounding box center [146, 356] width 52 height 9
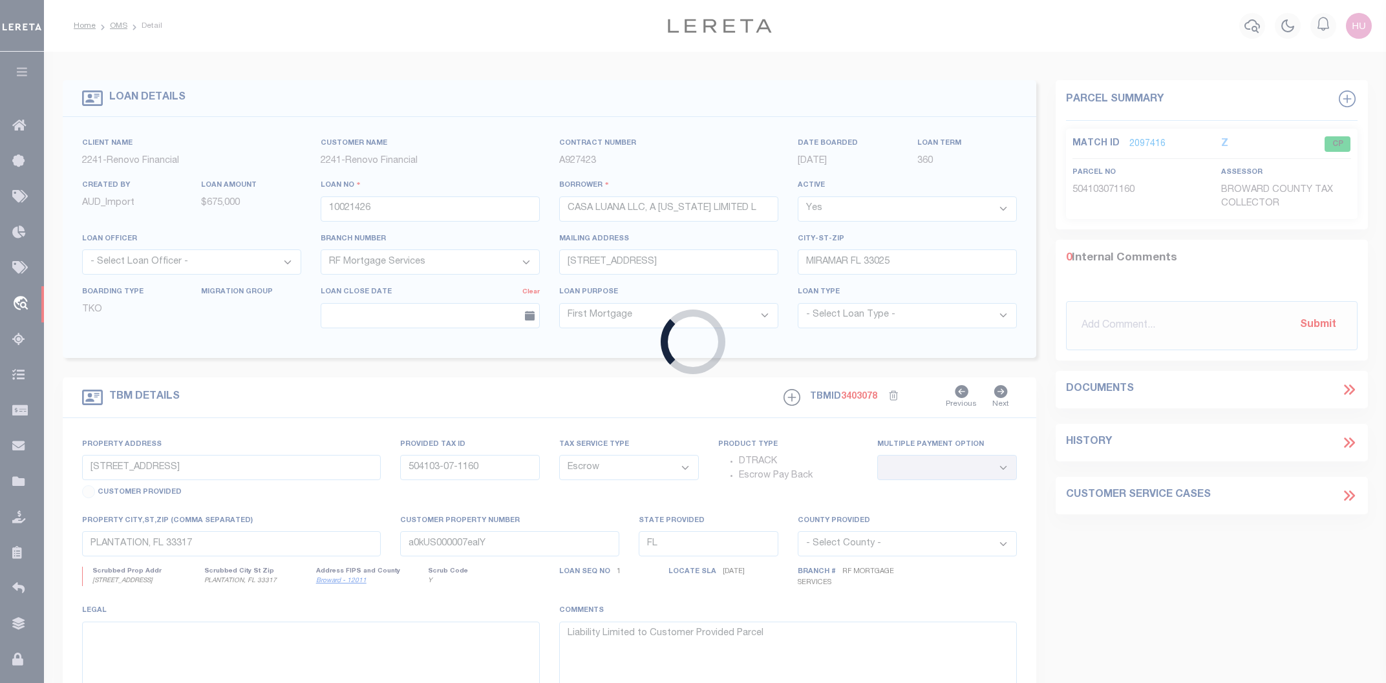
type input "2008525443"
type input "[PERSON_NAME]"
select select
type input "PO BOX 2031"
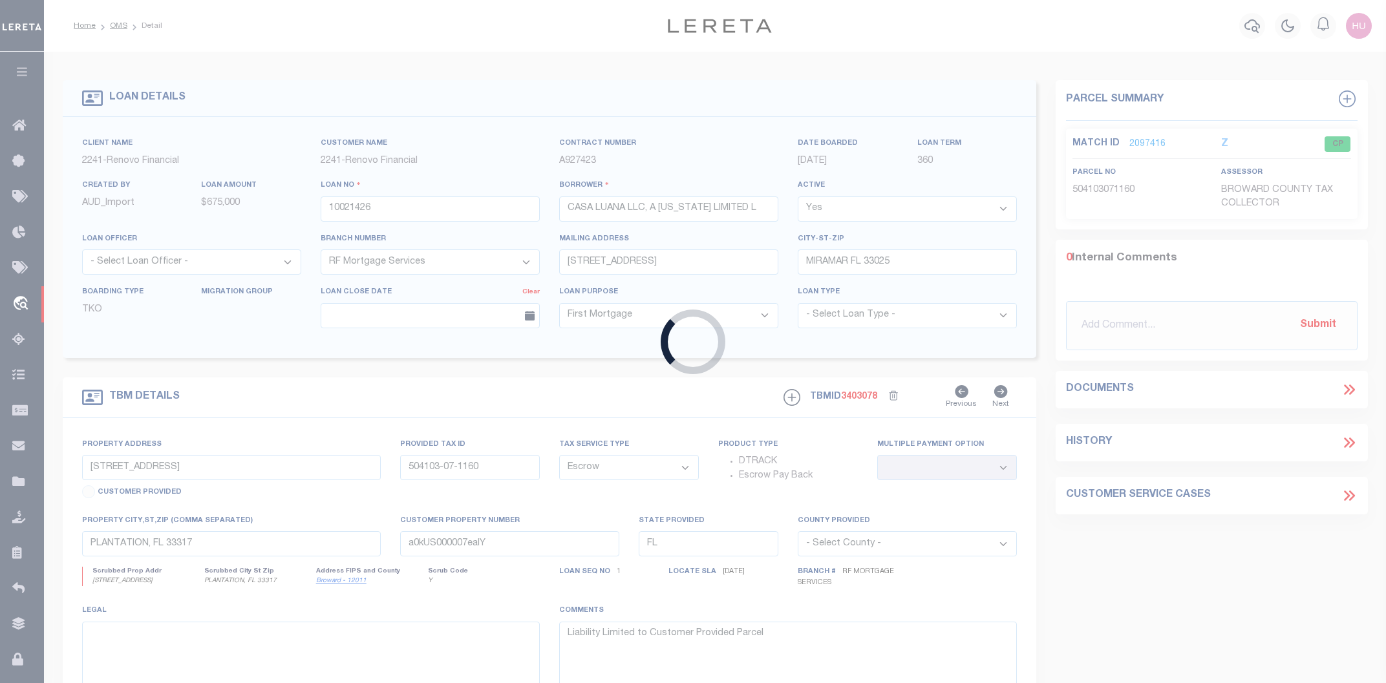
type input "[GEOGRAPHIC_DATA], [GEOGRAPHIC_DATA] 75710-2031"
select select
type input "758 JACARANDA RD"
type input "[GEOGRAPHIC_DATA] ID# 6888800007"
select select
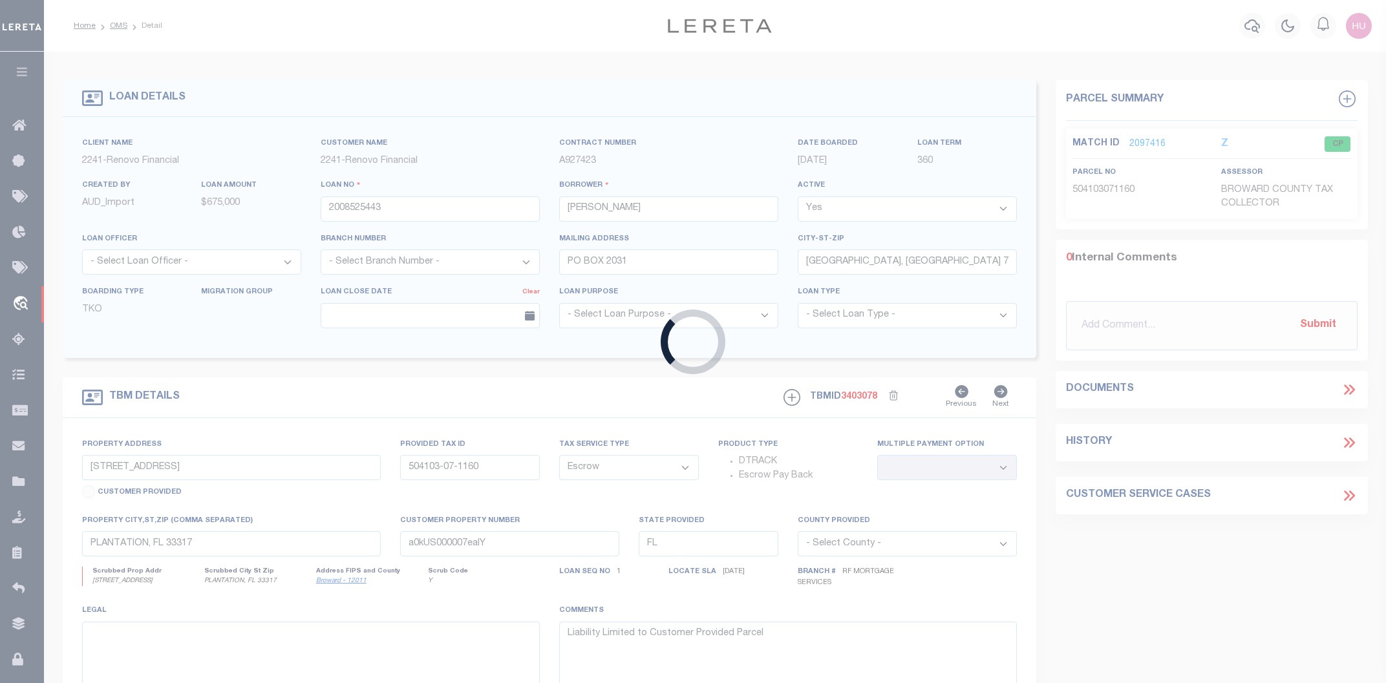
type input "[PERSON_NAME] [PERSON_NAME] FL 34216"
select select
type textarea "DT LOT 5 BLK 26 SHORES ACRES FOURTH ADDITION"
select select "8193"
select select "2600"
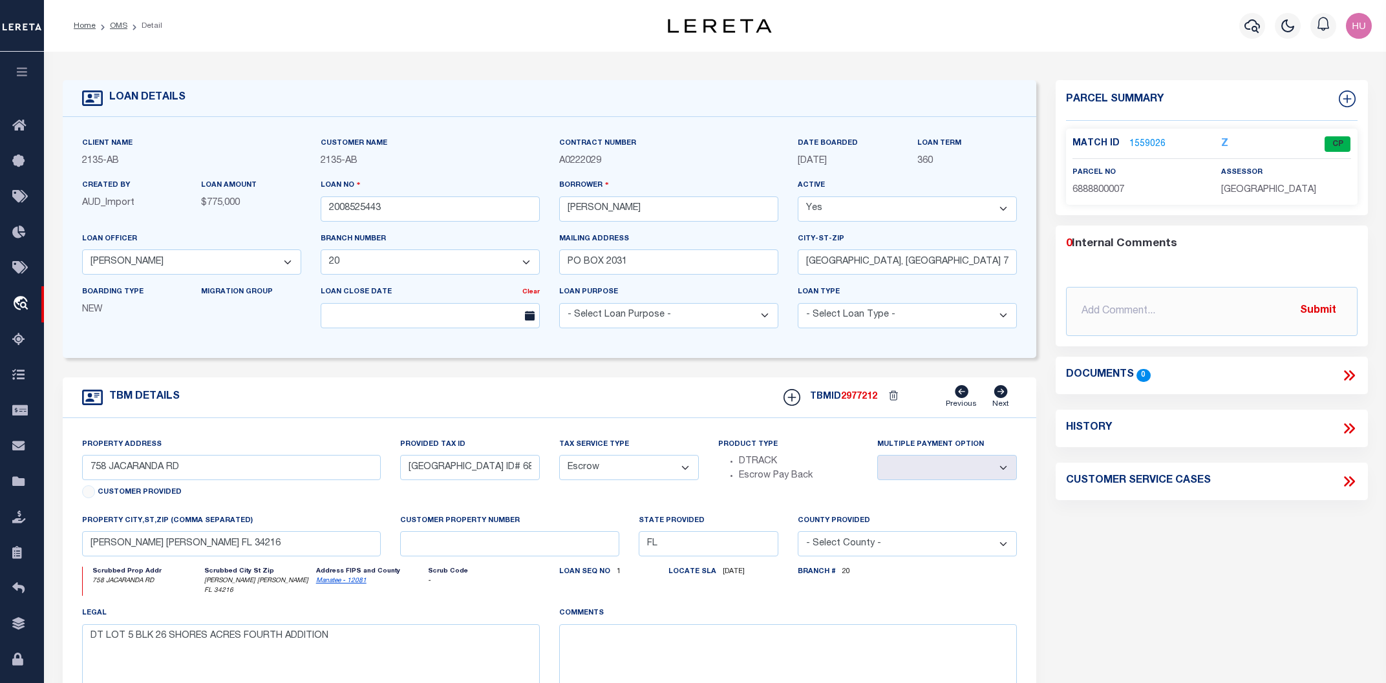
click at [1139, 143] on link "1559026" at bounding box center [1147, 145] width 36 height 14
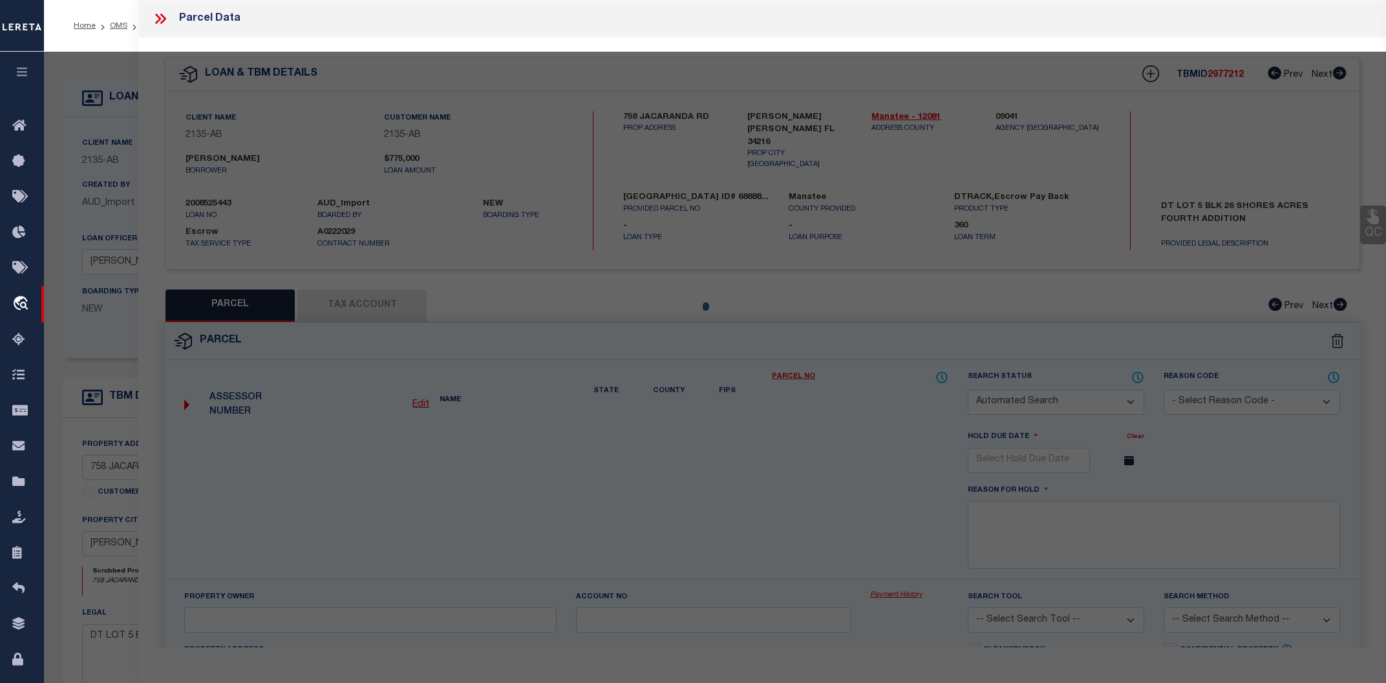
checkbox input "false"
select select "CP"
type input "[PERSON_NAME]; [PERSON_NAME]"
select select
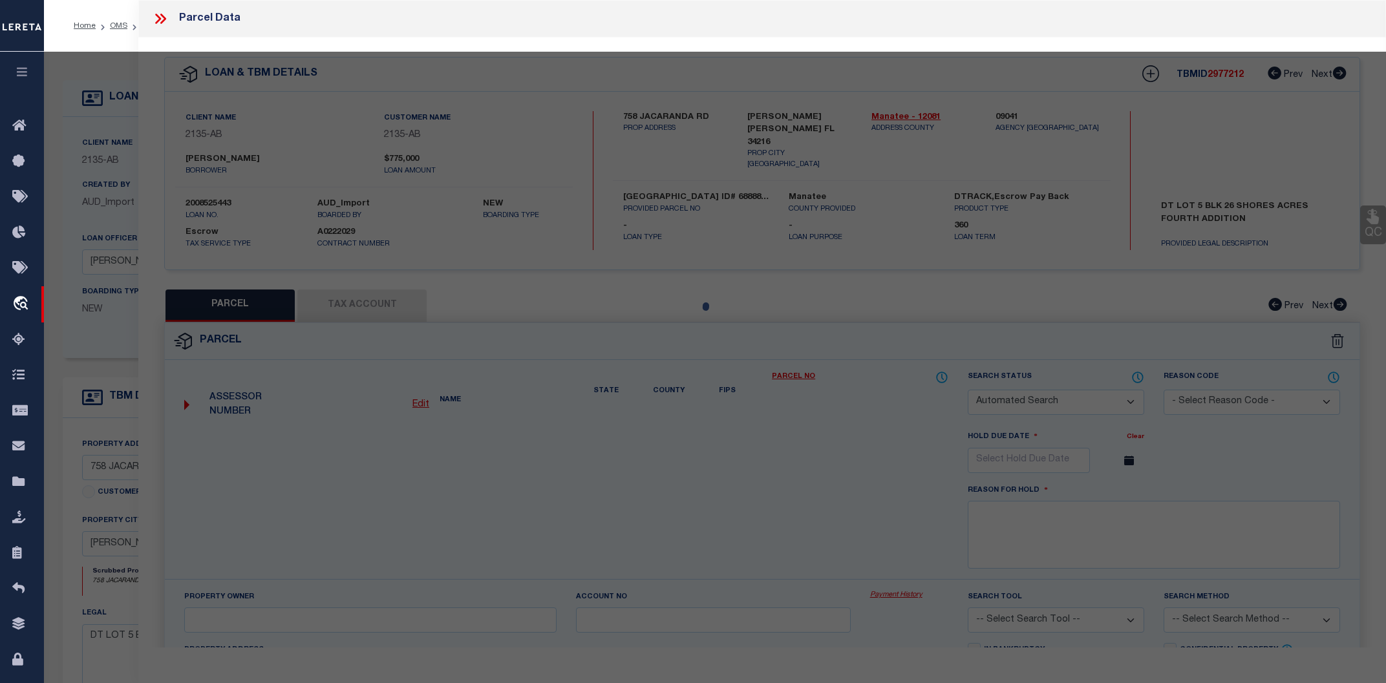
type input "758 JACARANDA RD"
type input "[PERSON_NAME] [PERSON_NAME] FL 34216"
type textarea "LOT 5 BLK 26 SHORE ACRES 4TH ADD PI#68888.0000/7 [Full Description]"
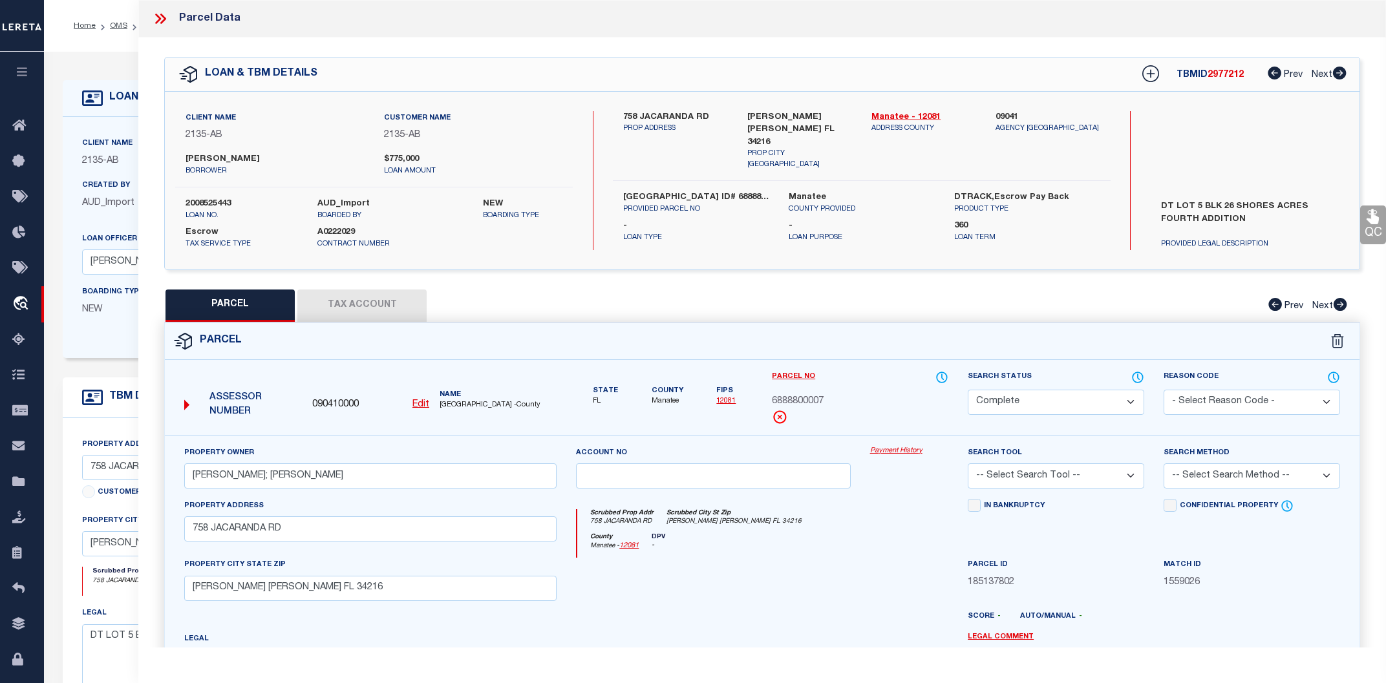
click at [394, 297] on button "Tax Account" at bounding box center [361, 306] width 129 height 32
select select "100"
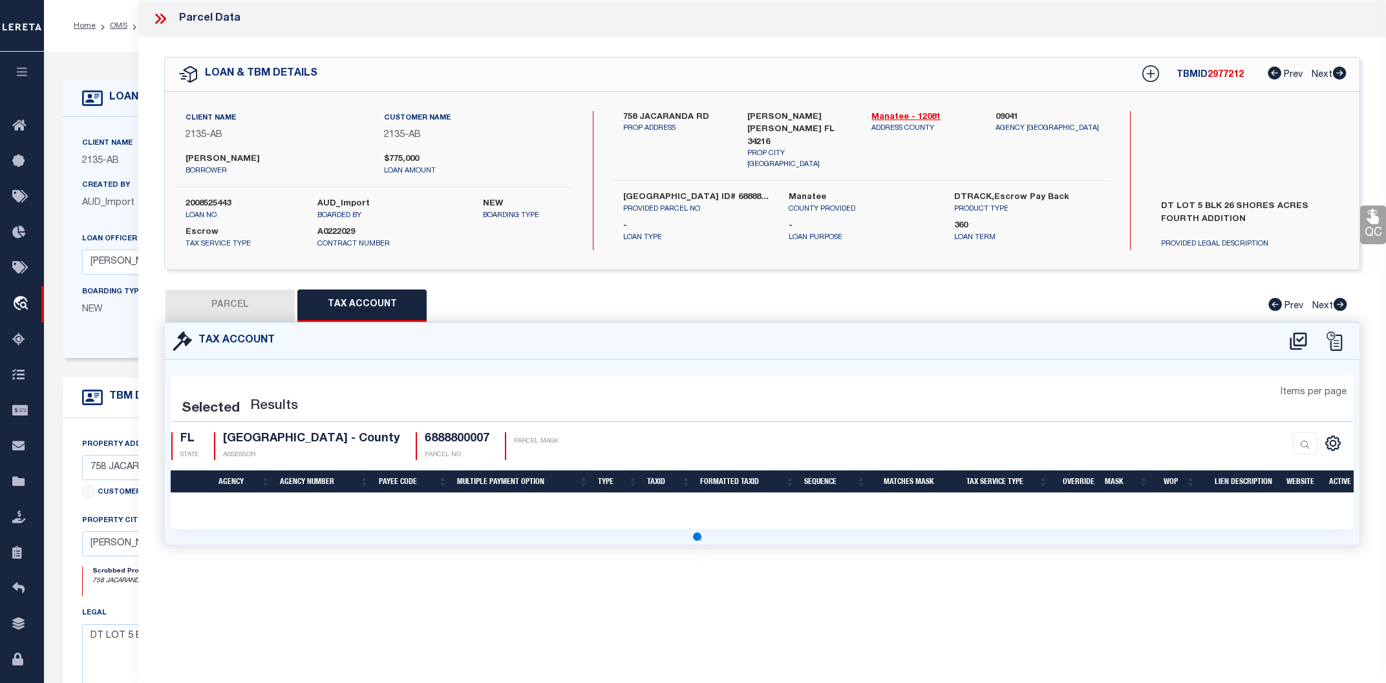
select select "100"
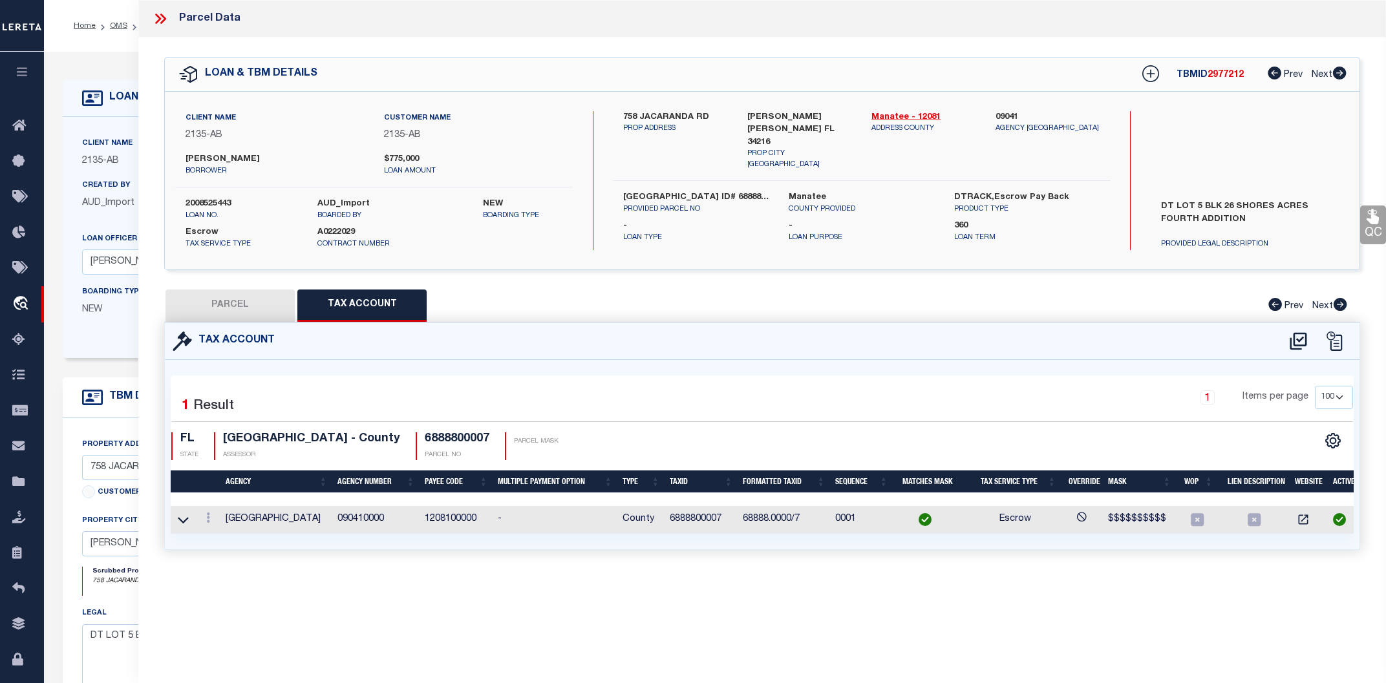
click at [438, 520] on td "1208100000" at bounding box center [455, 520] width 73 height 28
copy td "1208100000"
click at [229, 301] on button "PARCEL" at bounding box center [229, 306] width 129 height 32
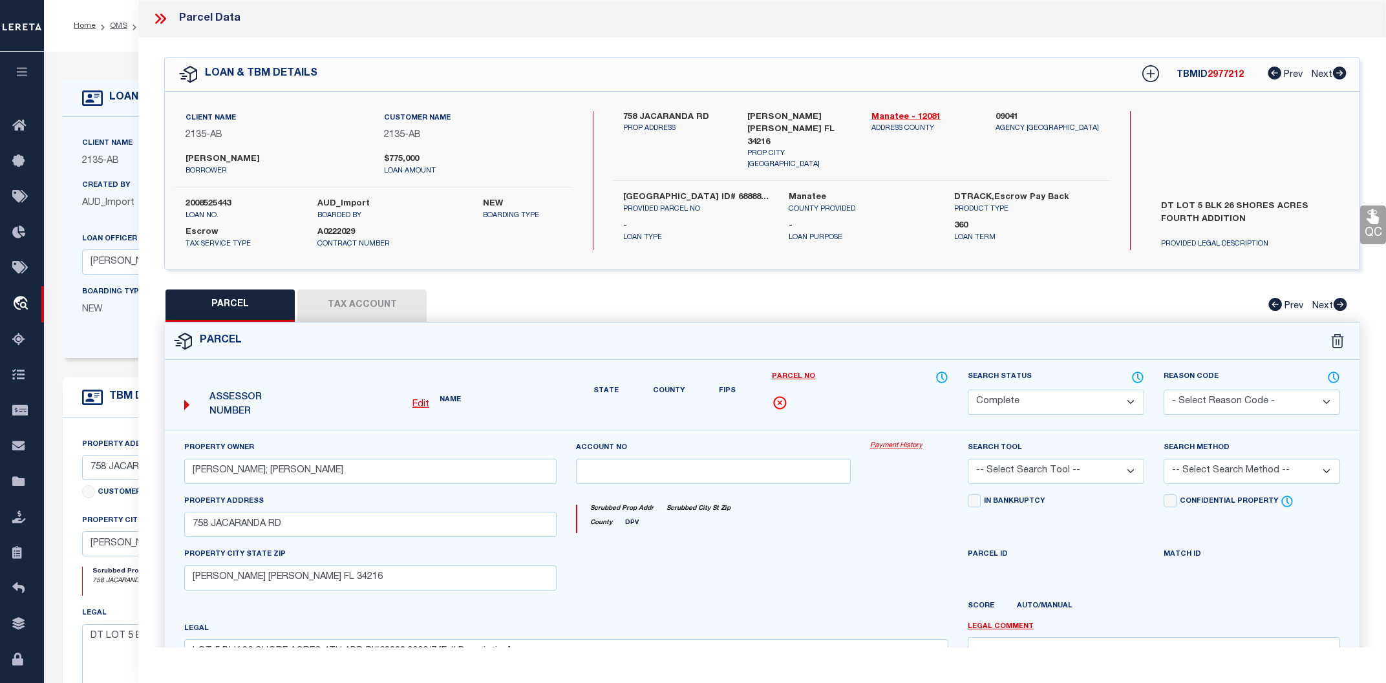
select select "AS"
checkbox input "false"
select select "CP"
type input "HEINES, MARTIN; HEINES, MICHELLE T"
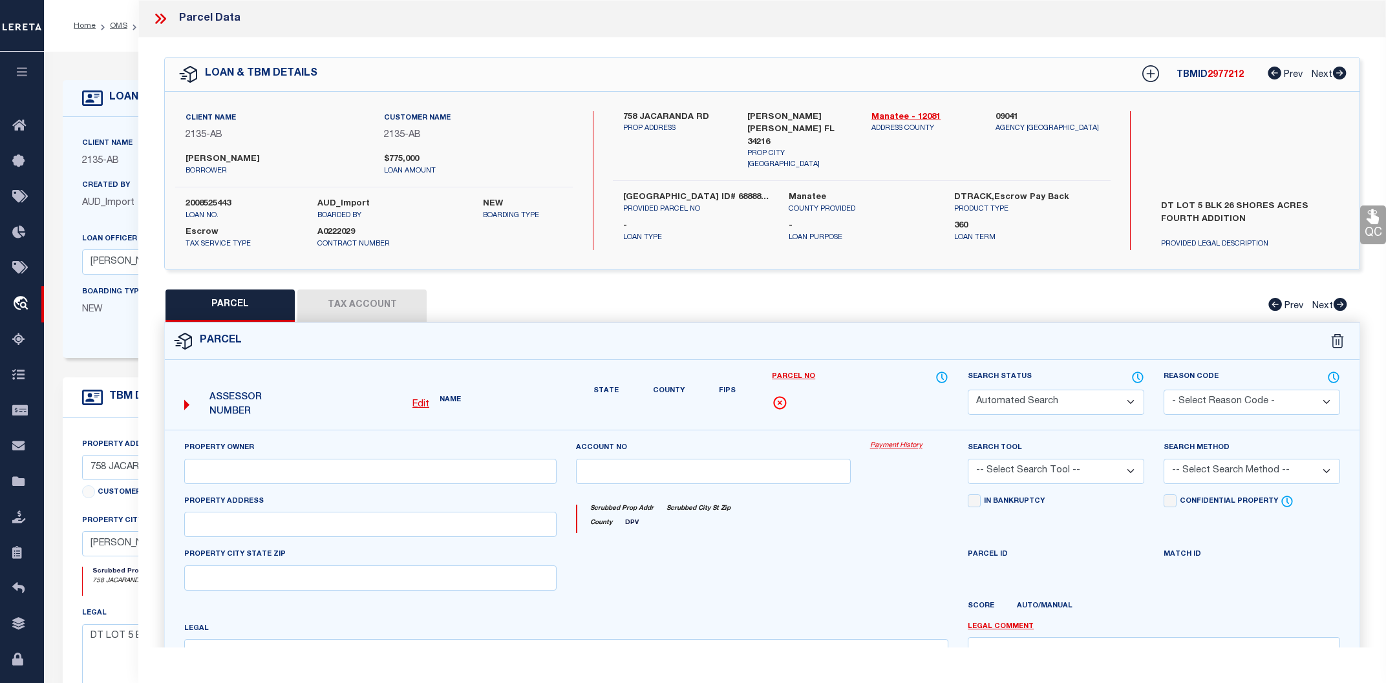
select select
type input "758 JACARANDA RD"
type input "ANNA MARIA FL 34216"
type textarea "LOT 5 BLK 26 SHORE ACRES 4TH ADD PI#68888.0000/7 [Full Description]"
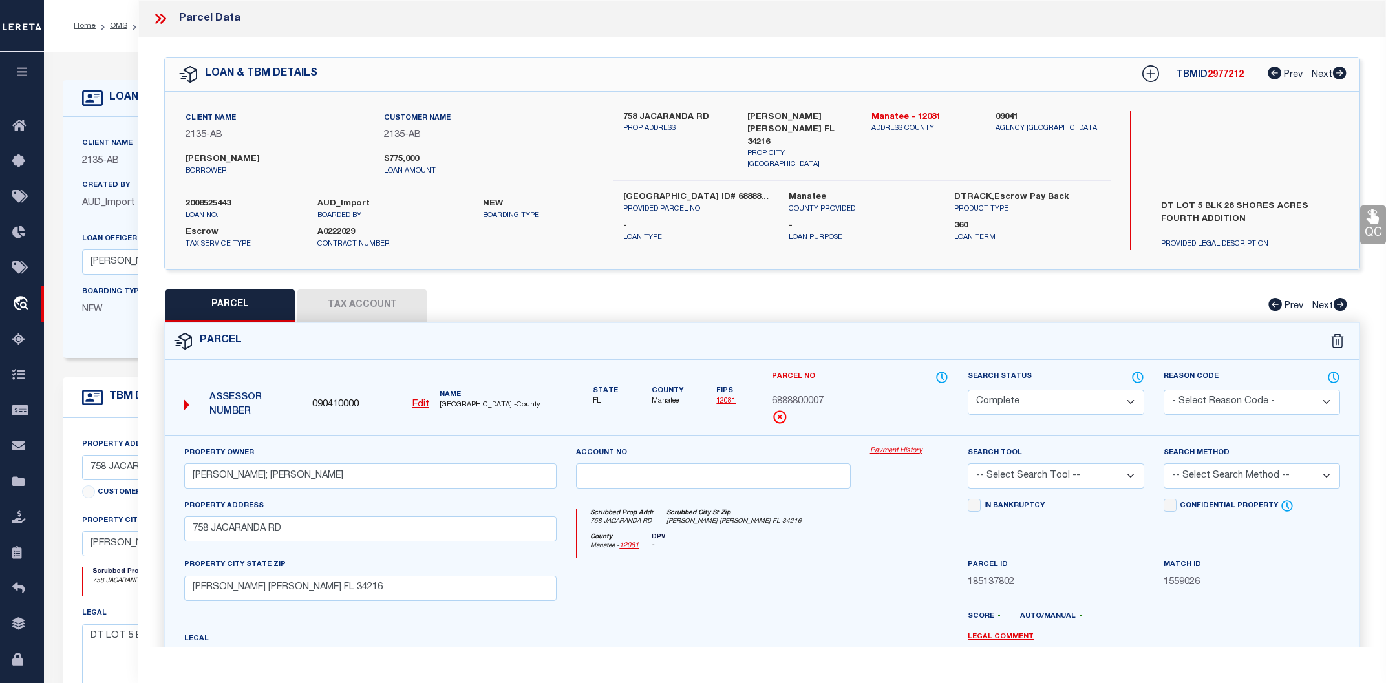
click at [164, 15] on icon at bounding box center [160, 18] width 17 height 17
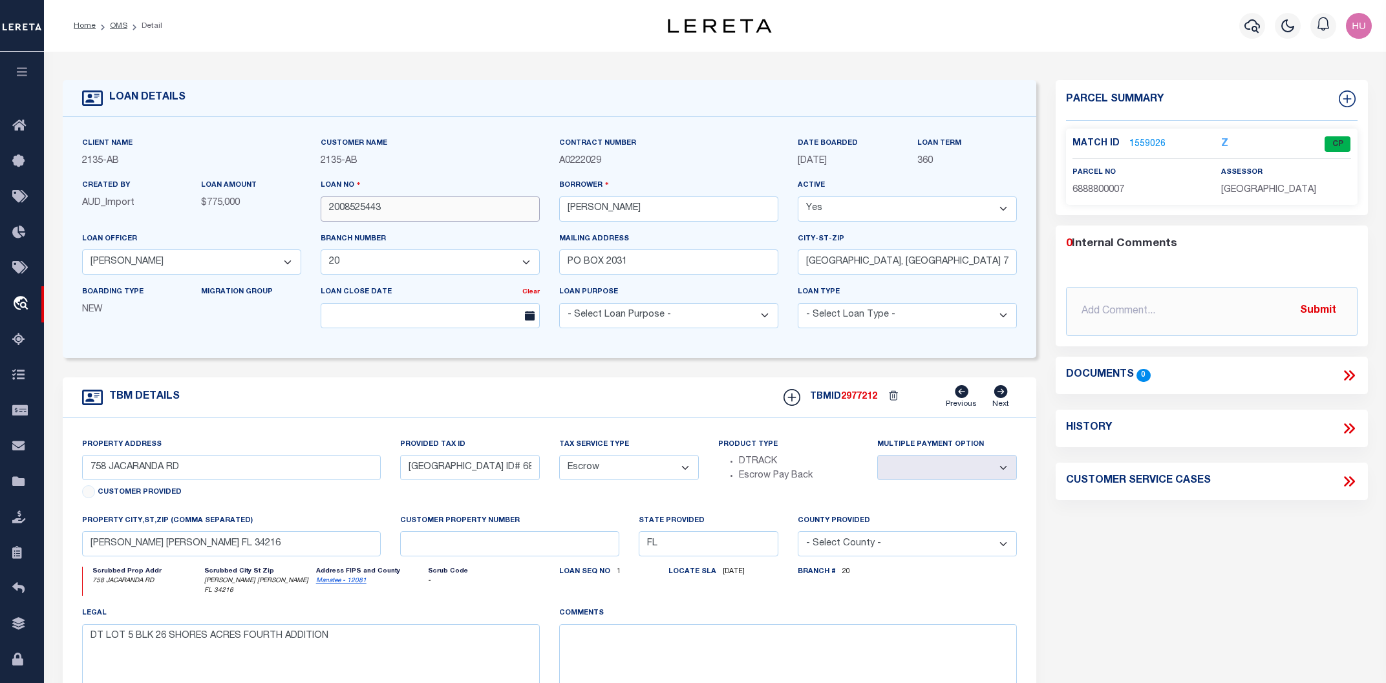
drag, startPoint x: 432, startPoint y: 209, endPoint x: 309, endPoint y: 216, distance: 123.0
click at [321, 216] on input "2008525443" at bounding box center [430, 208] width 219 height 25
click at [1149, 141] on link "1559026" at bounding box center [1147, 145] width 36 height 14
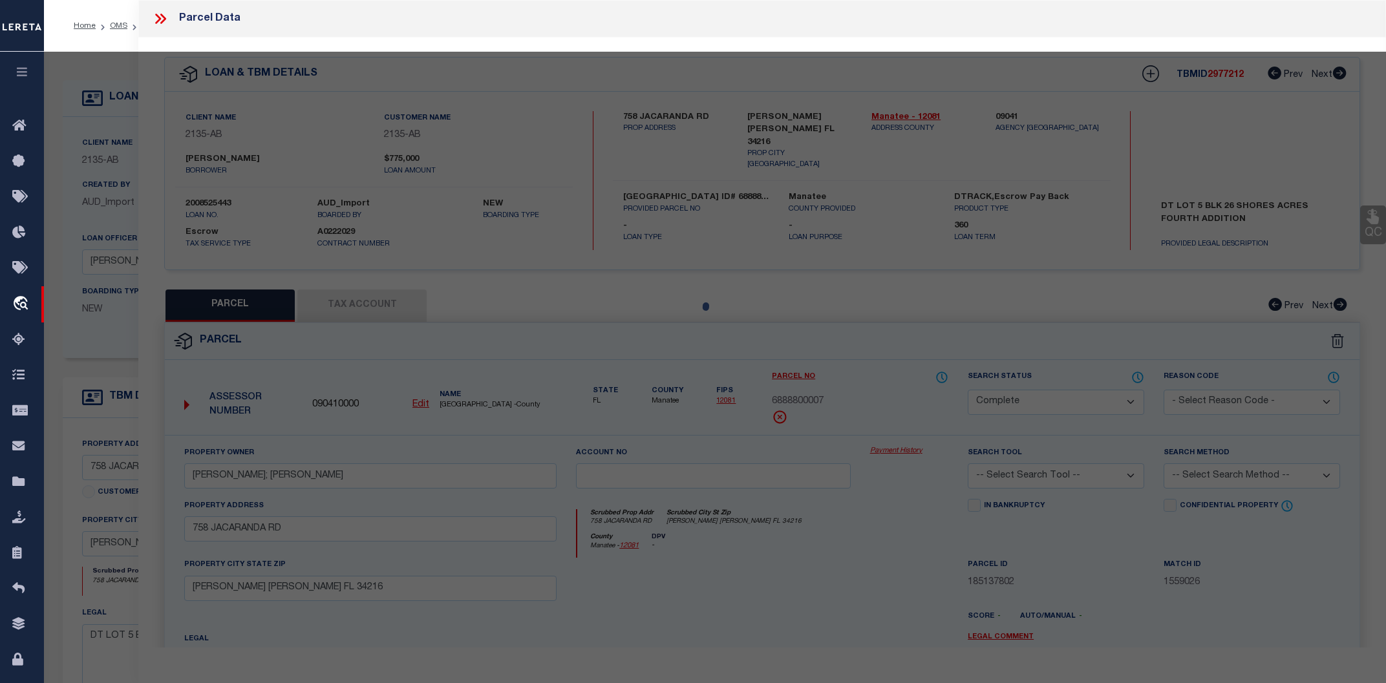
select select "AS"
checkbox input "false"
select select "CP"
type input "HEINES, MARTIN; HEINES, MICHELLE T"
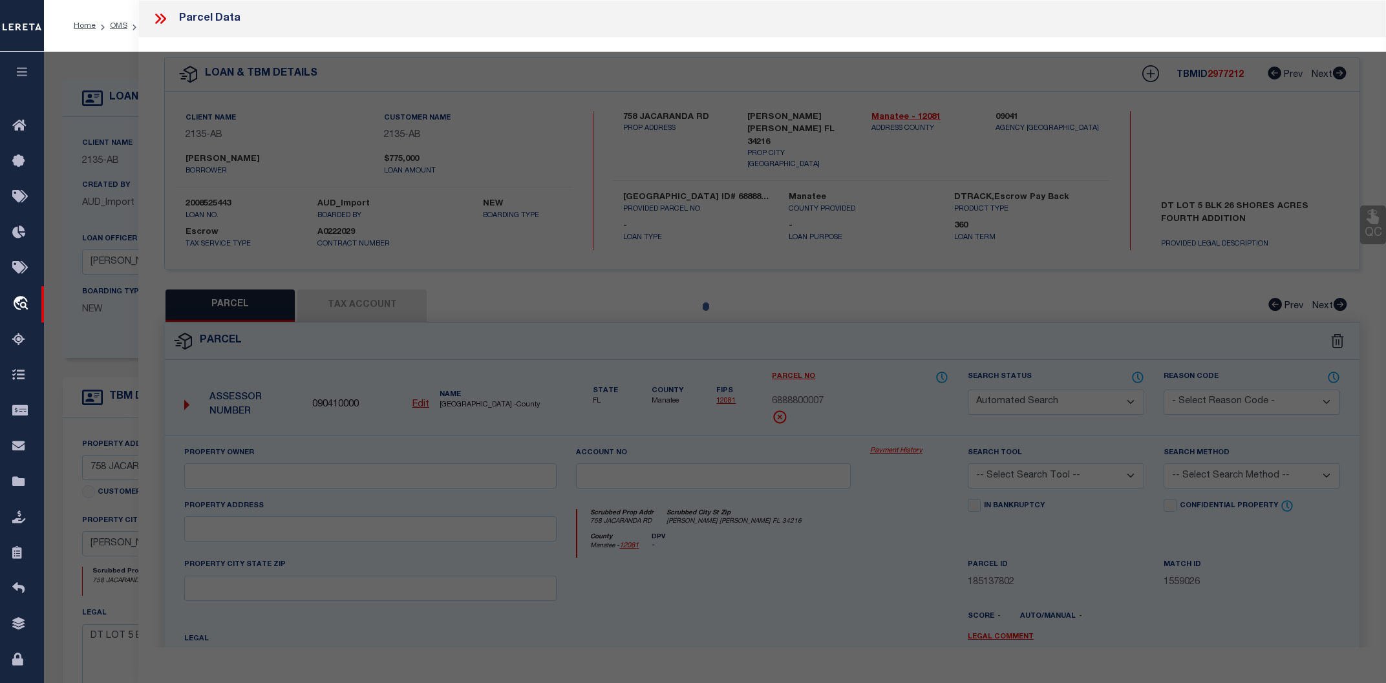
select select
type input "758 JACARANDA RD"
type input "ANNA MARIA FL 34216"
type textarea "LOT 5 BLK 26 SHORE ACRES 4TH ADD PI#68888.0000/7 [Full Description]"
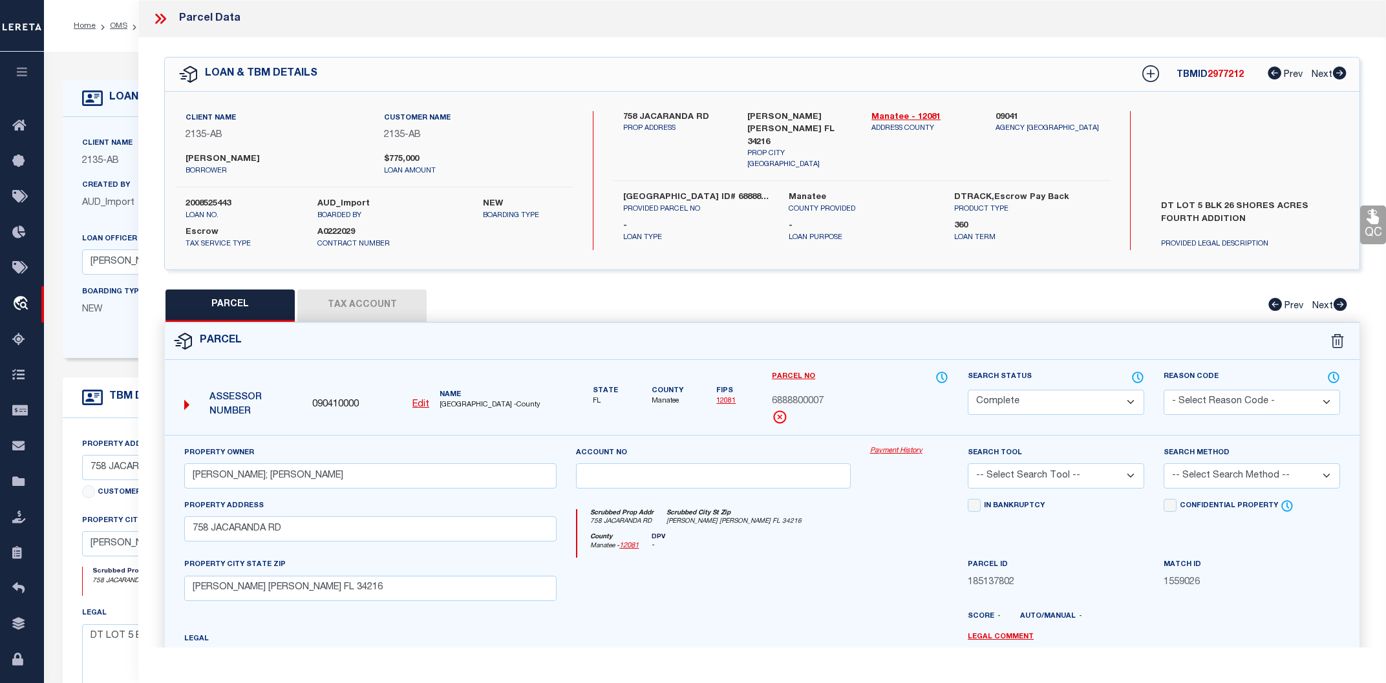
click at [884, 448] on link "Payment History" at bounding box center [909, 451] width 78 height 11
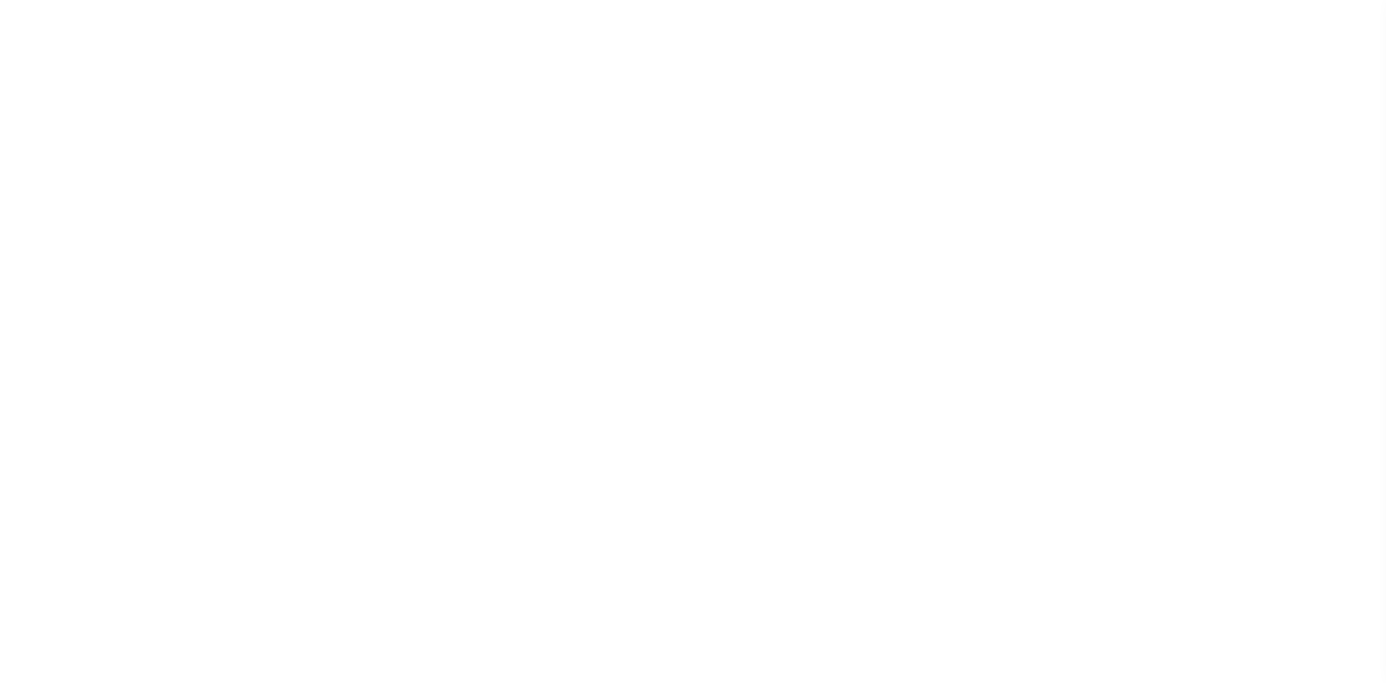
select select
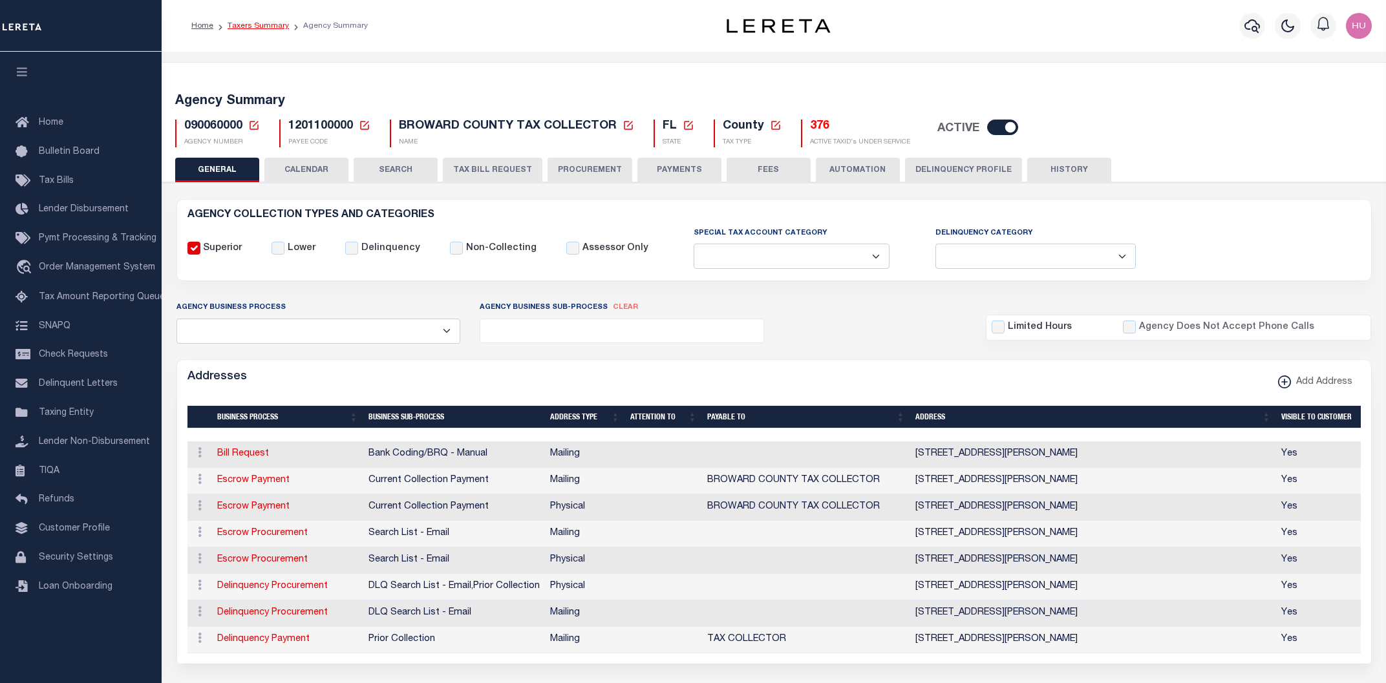
click at [246, 24] on link "Taxers Summary" at bounding box center [257, 26] width 61 height 8
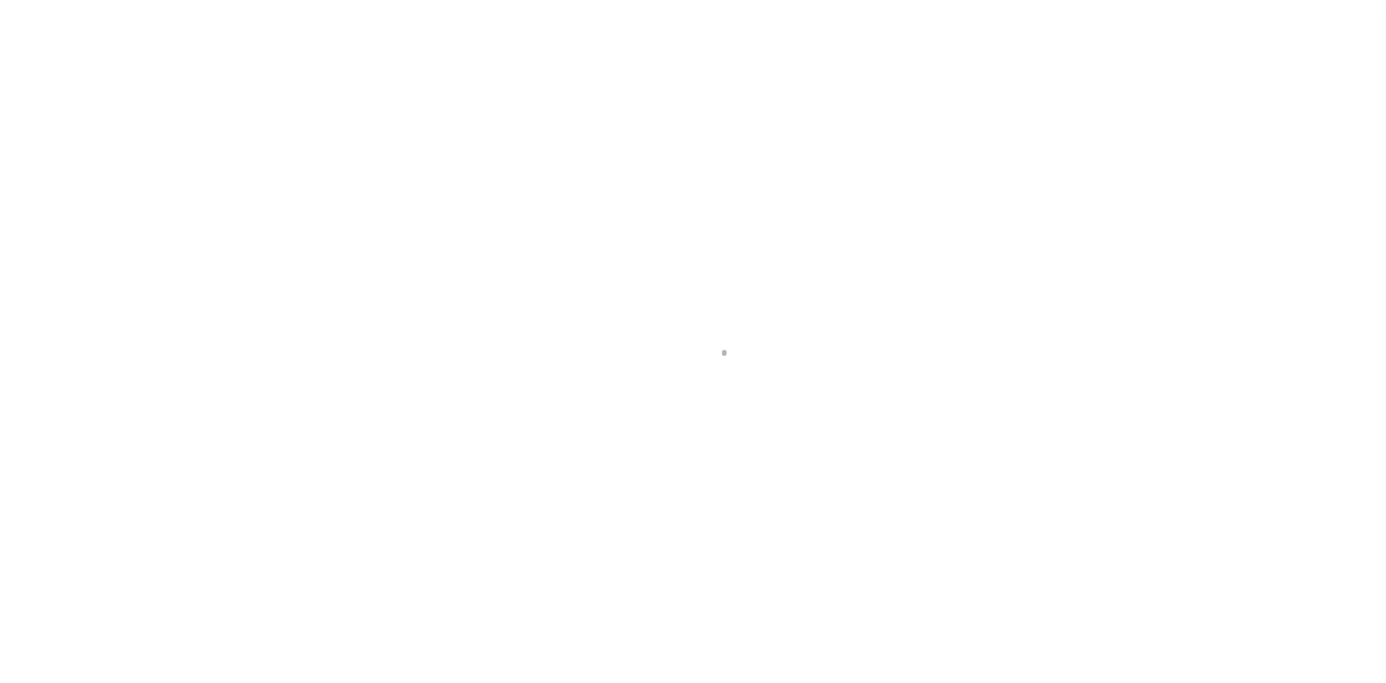
select select
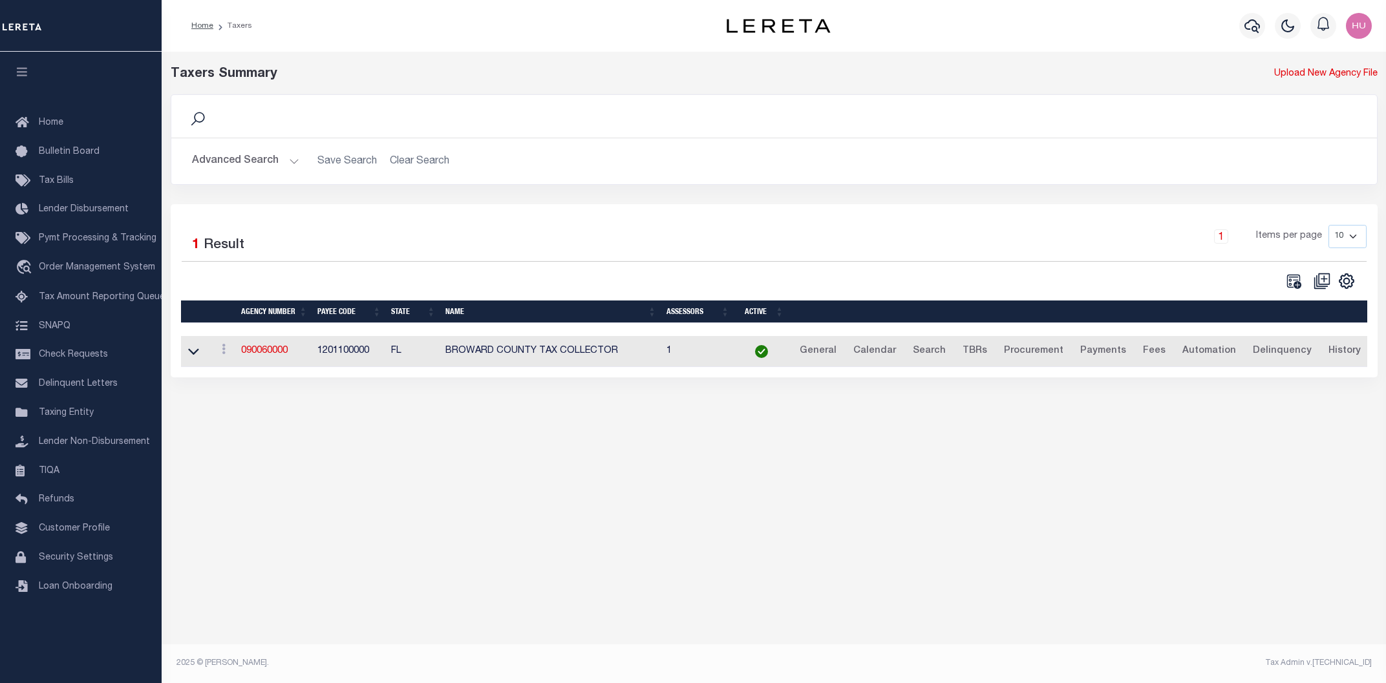
click at [260, 158] on button "Advanced Search" at bounding box center [245, 161] width 107 height 25
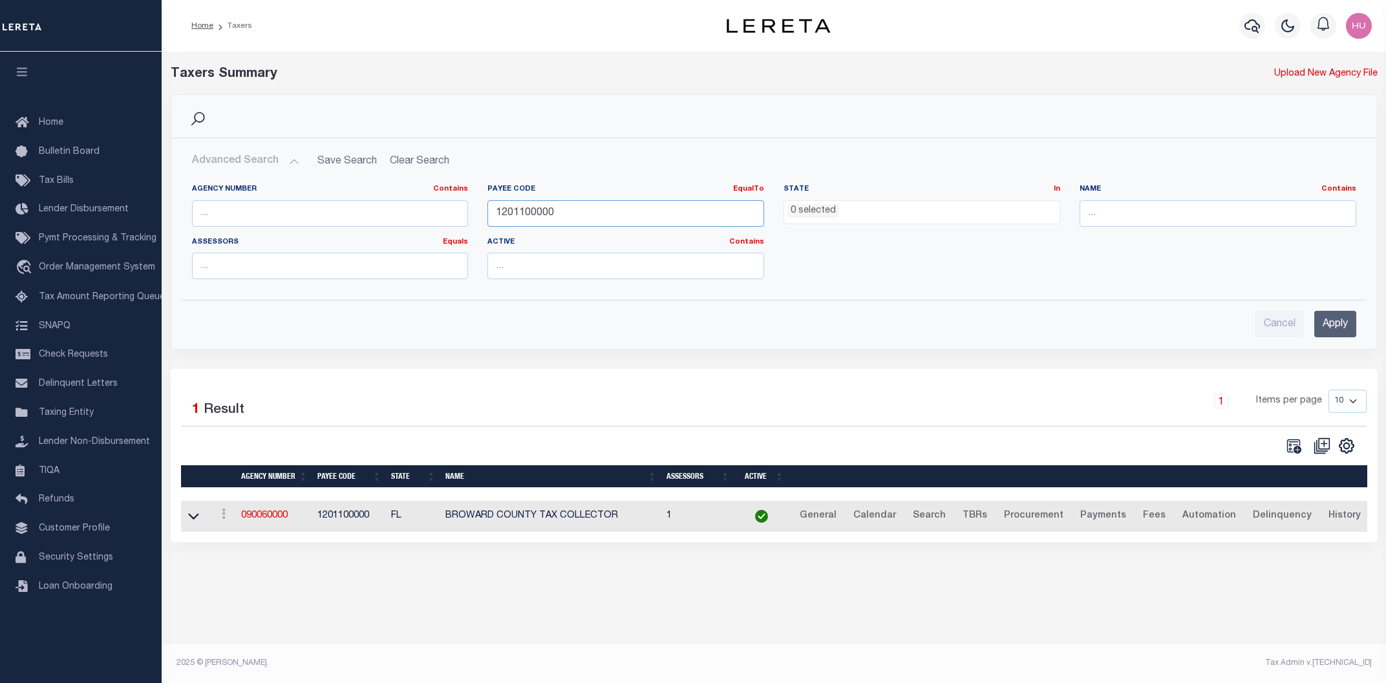
click at [507, 211] on input "1201100000" at bounding box center [625, 213] width 277 height 26
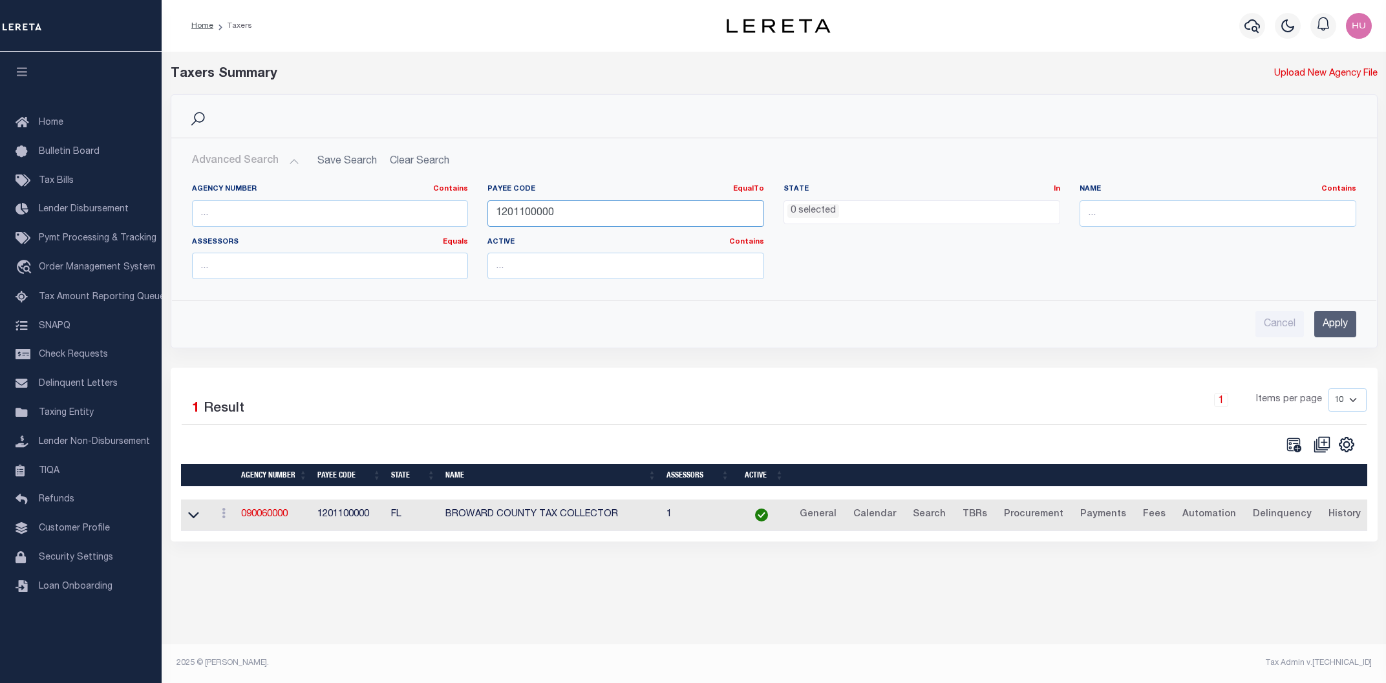
click at [507, 211] on input "1201100000" at bounding box center [625, 213] width 277 height 26
paste input "8"
type input "1208100000"
click at [1337, 324] on input "Apply" at bounding box center [1335, 324] width 42 height 26
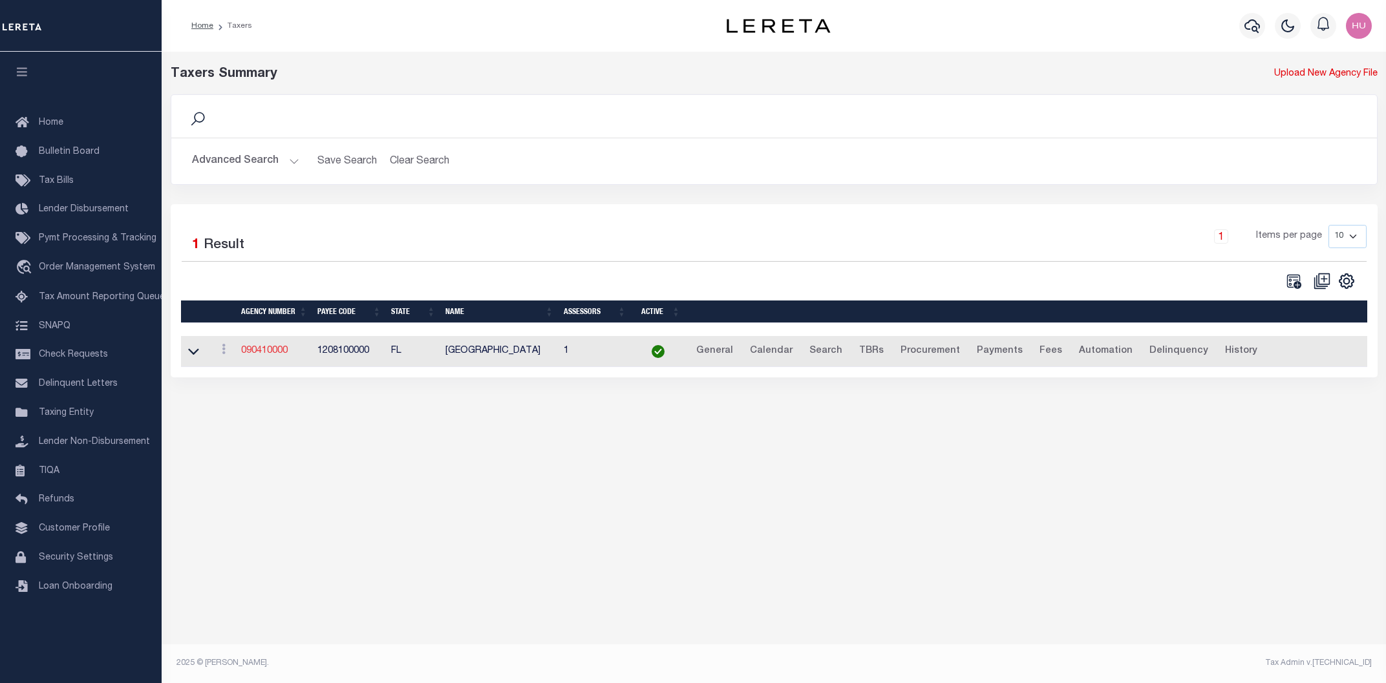
click at [271, 353] on link "090410000" at bounding box center [264, 350] width 47 height 9
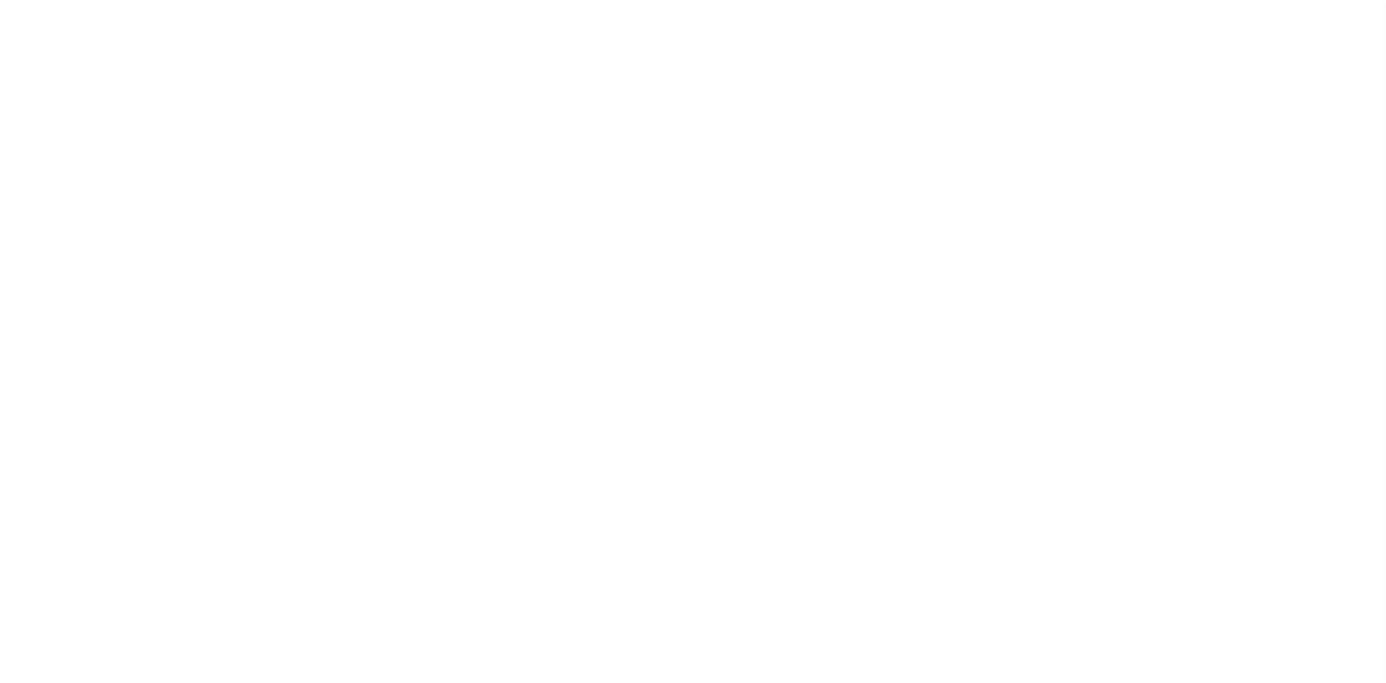
select select
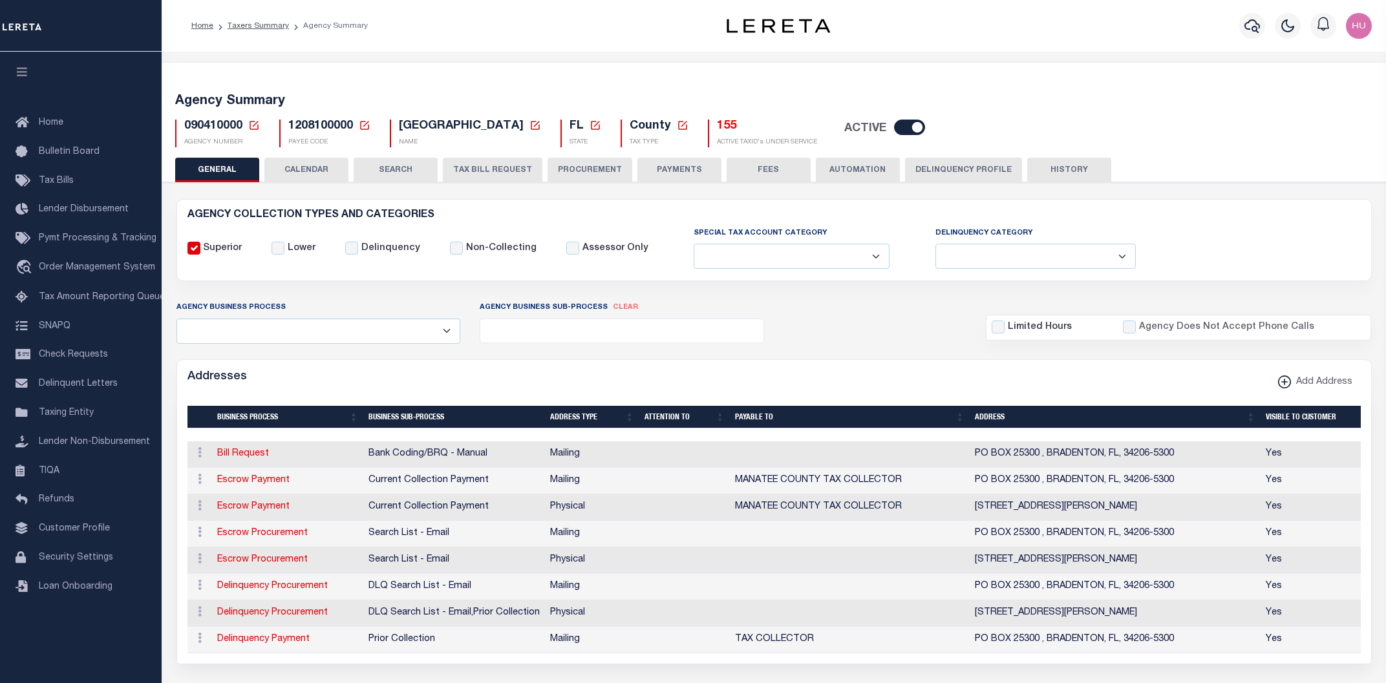
click at [298, 167] on button "CALENDAR" at bounding box center [306, 170] width 84 height 25
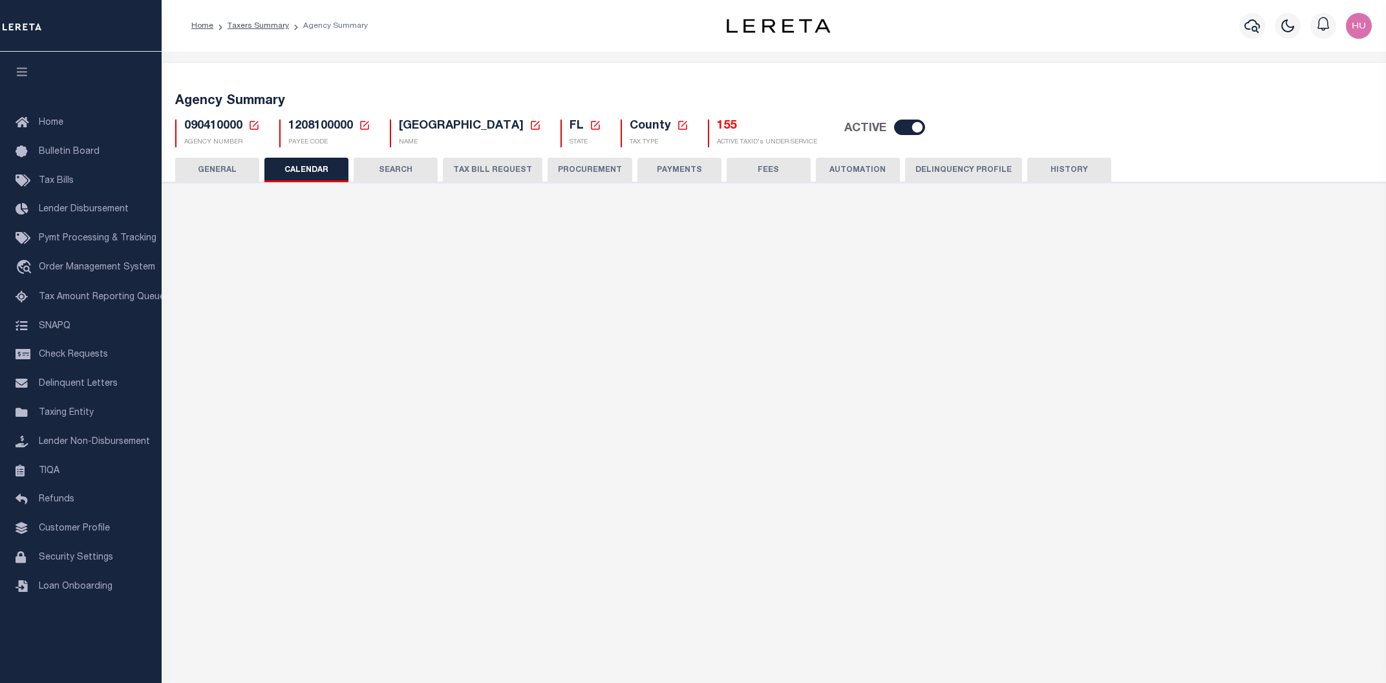
checkbox input "false"
type input "1"
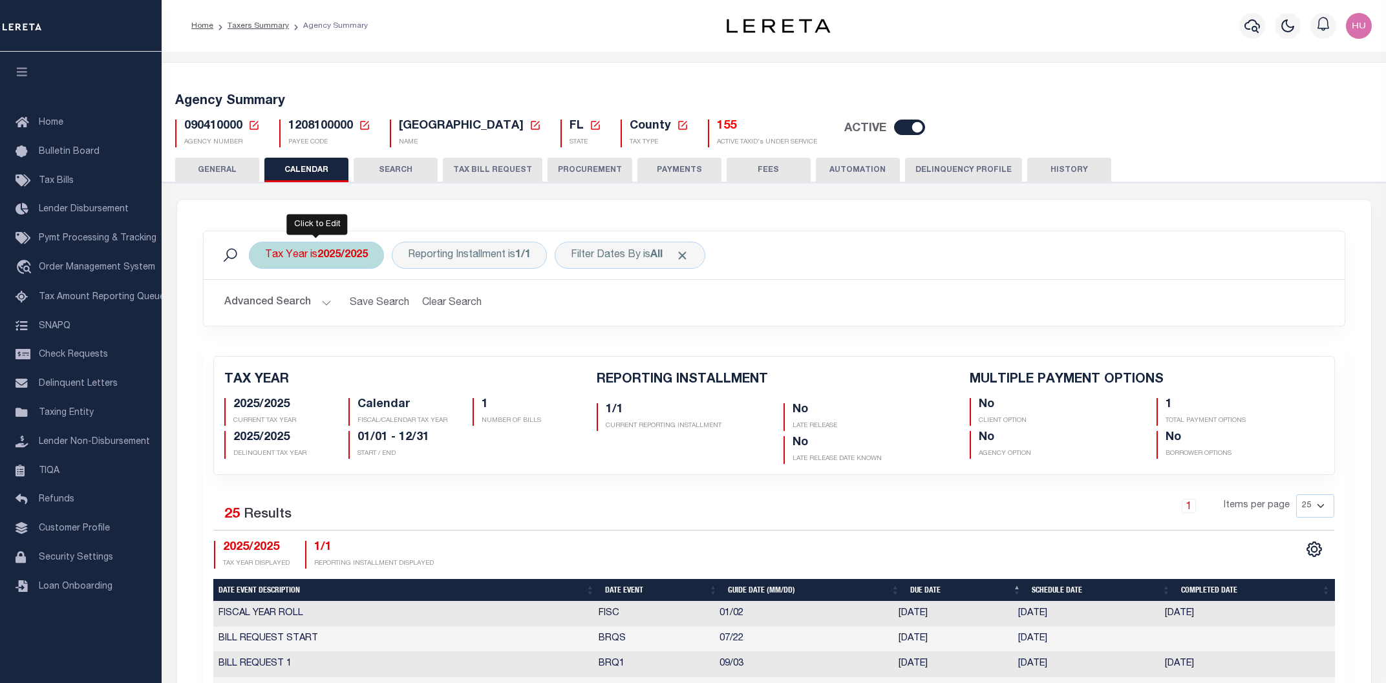
click at [321, 259] on b "2025/2025" at bounding box center [342, 255] width 50 height 10
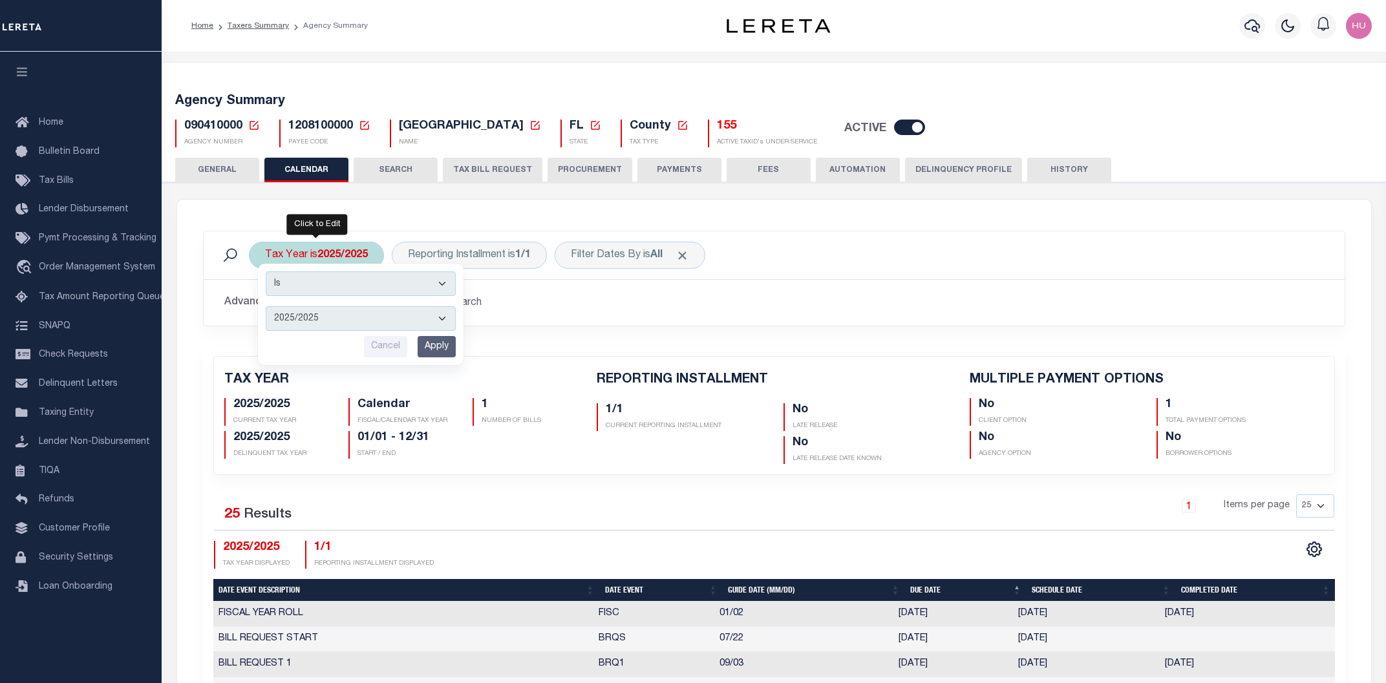
click at [266, 306] on select "2025/2025 2024/2024 2023/2023 2022/2022 2021/2021 2020/2020 2019/2019 2018/2018…" at bounding box center [361, 318] width 190 height 25
select select "2020/2020"
click option "2020/2020" at bounding box center [0, 0] width 0 height 0
click at [426, 344] on input "Apply" at bounding box center [436, 346] width 38 height 21
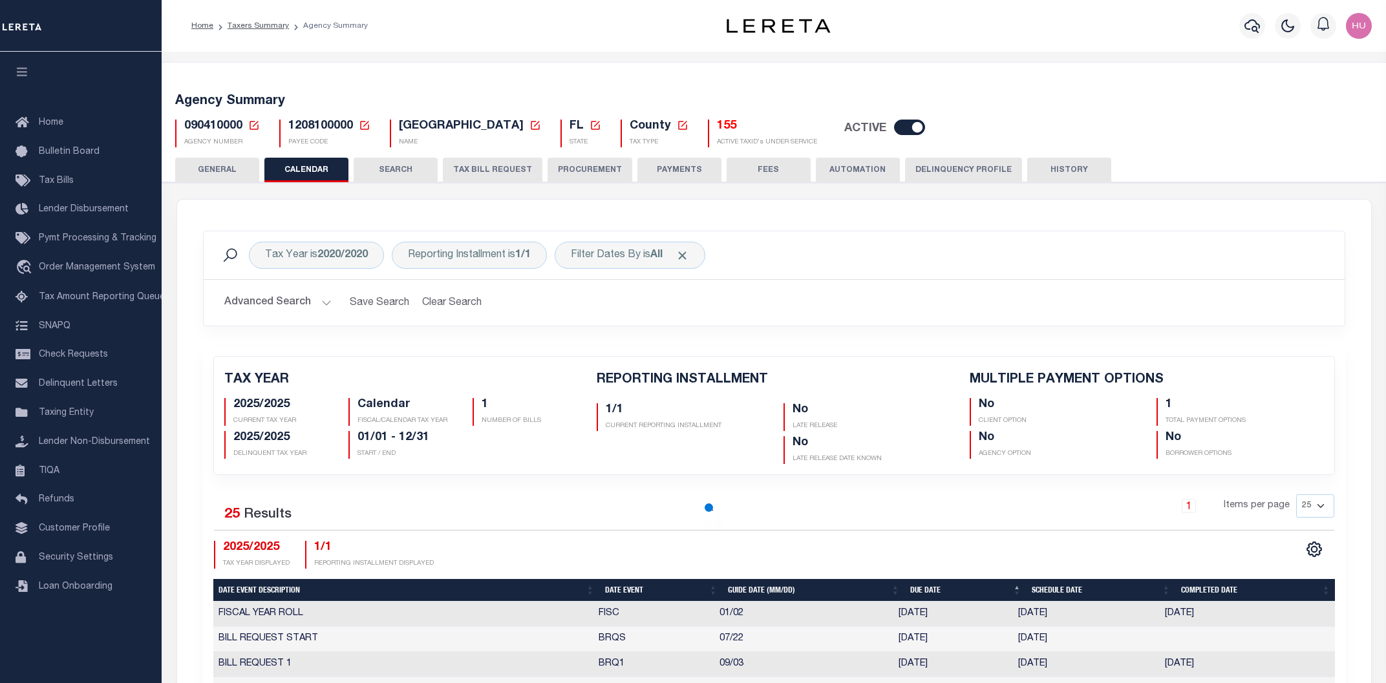
checkbox input "false"
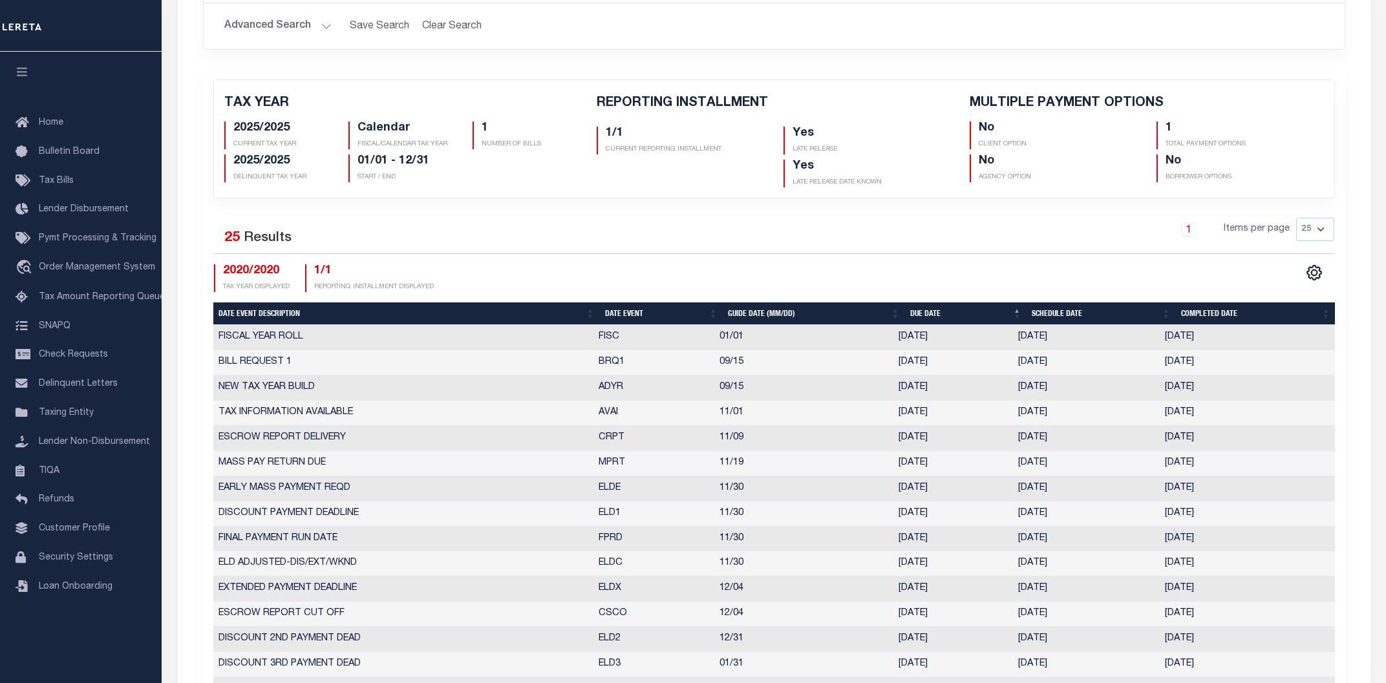
scroll to position [69, 0]
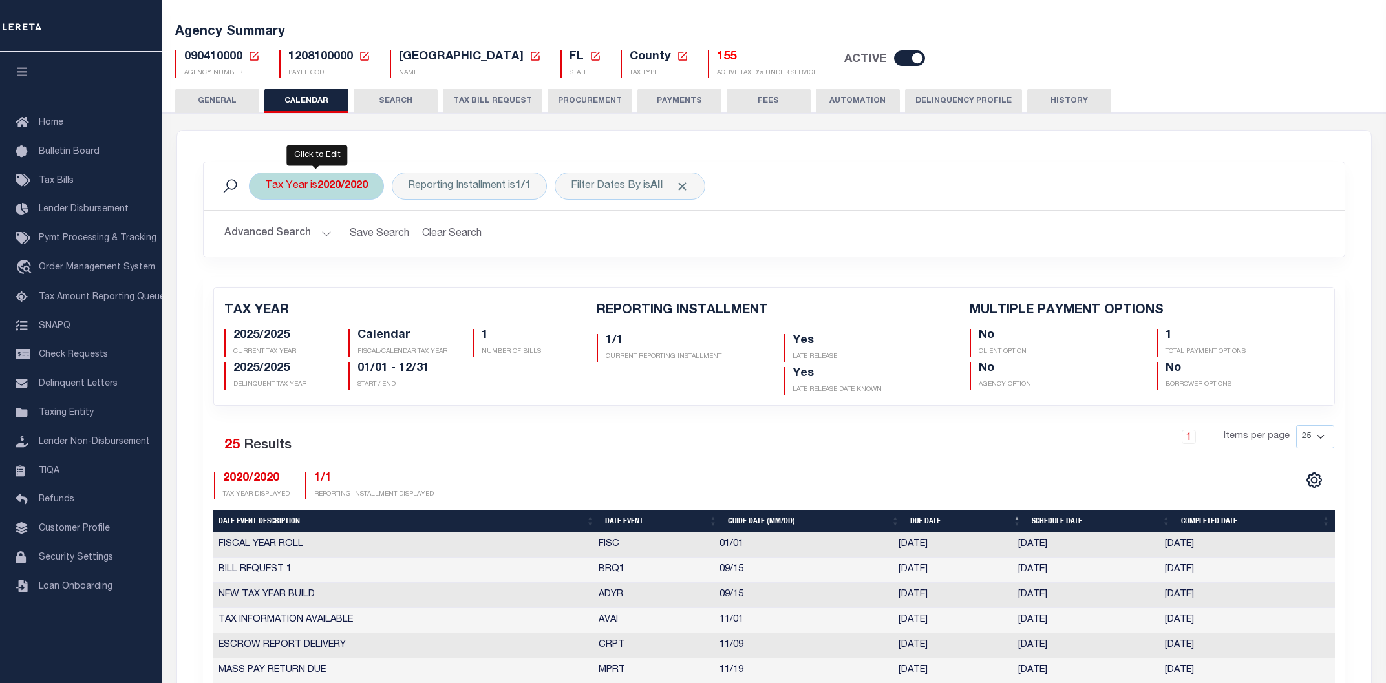
click at [343, 186] on b "2020/2020" at bounding box center [342, 186] width 50 height 10
click at [266, 237] on select "2025/2025 2024/2024 2023/2023 2022/2022 2021/2021 2020/2020 2019/2019 2018/2018…" at bounding box center [361, 249] width 190 height 25
select select "2021/2021"
click option "2021/2021" at bounding box center [0, 0] width 0 height 0
click at [441, 279] on input "Apply" at bounding box center [436, 277] width 38 height 21
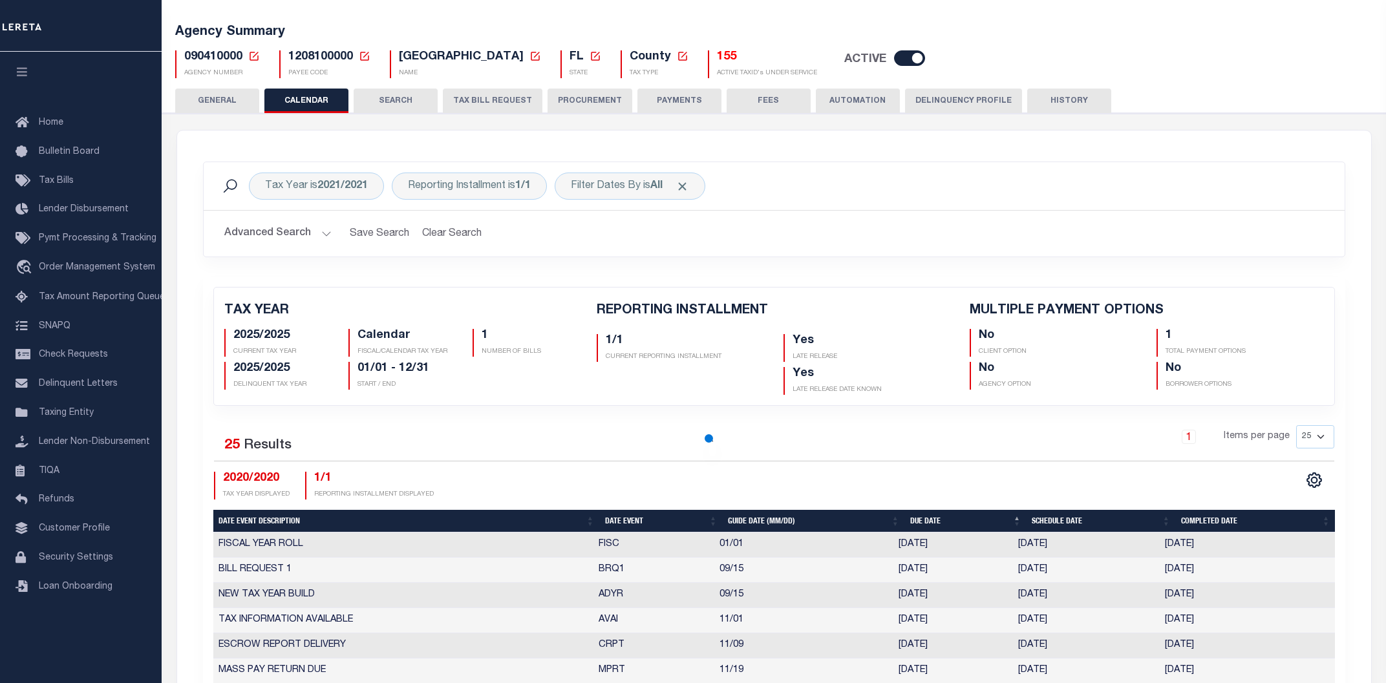
checkbox input "false"
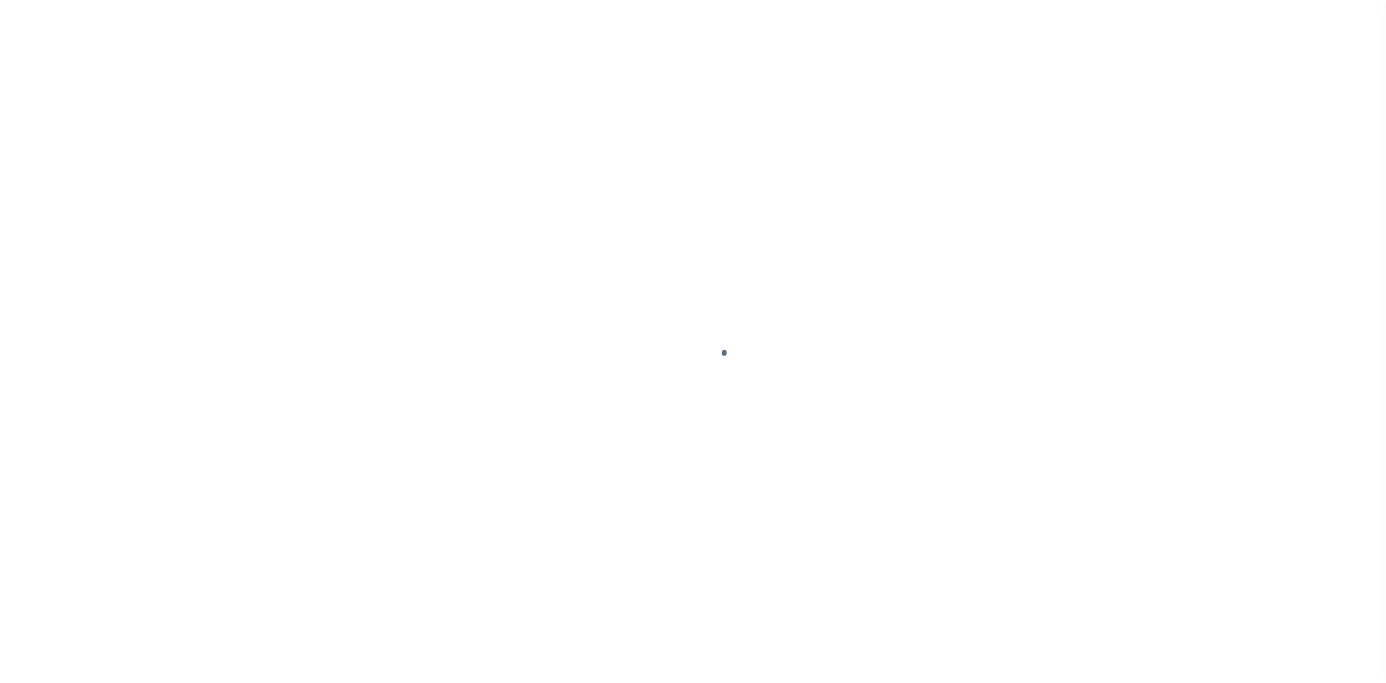
select select "2600"
select select "Escrow"
select select
select select "8193"
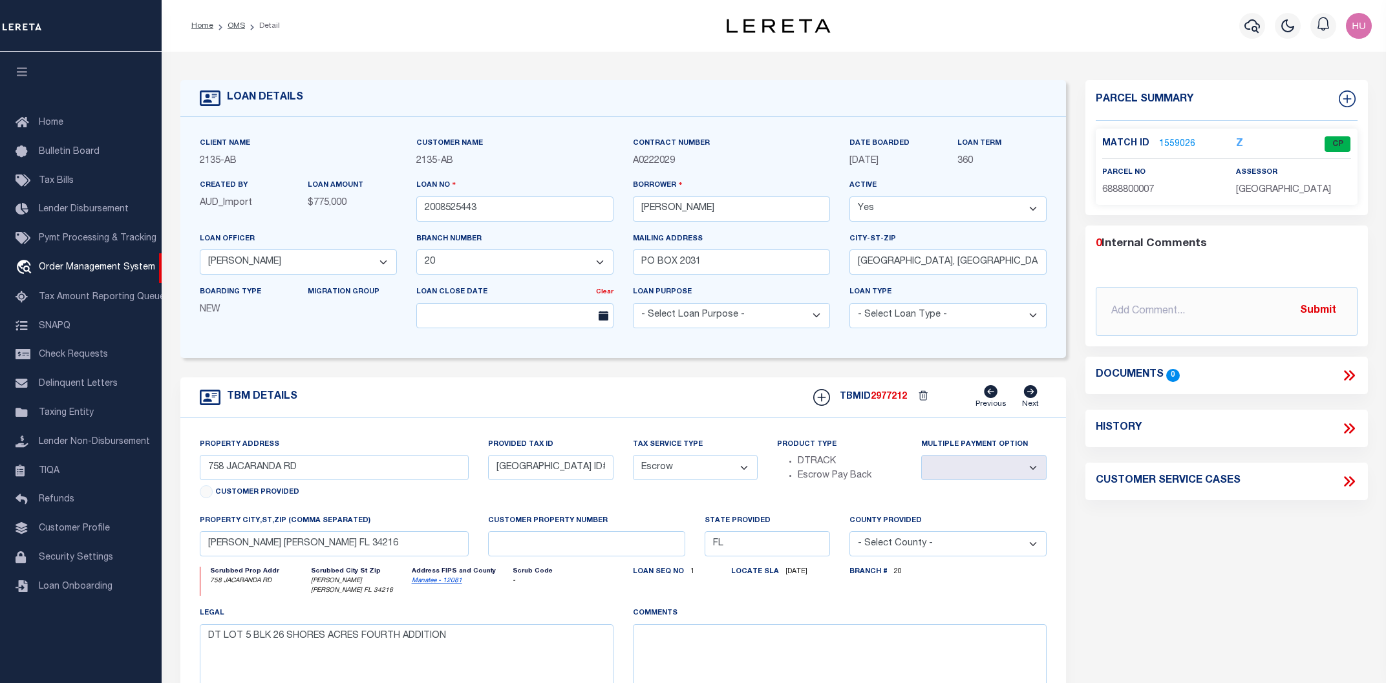
click at [540, 383] on div "TBM DETAILS TBMID 2977212 Previous Next" at bounding box center [622, 397] width 885 height 41
click at [1179, 142] on link "1559026" at bounding box center [1177, 145] width 36 height 14
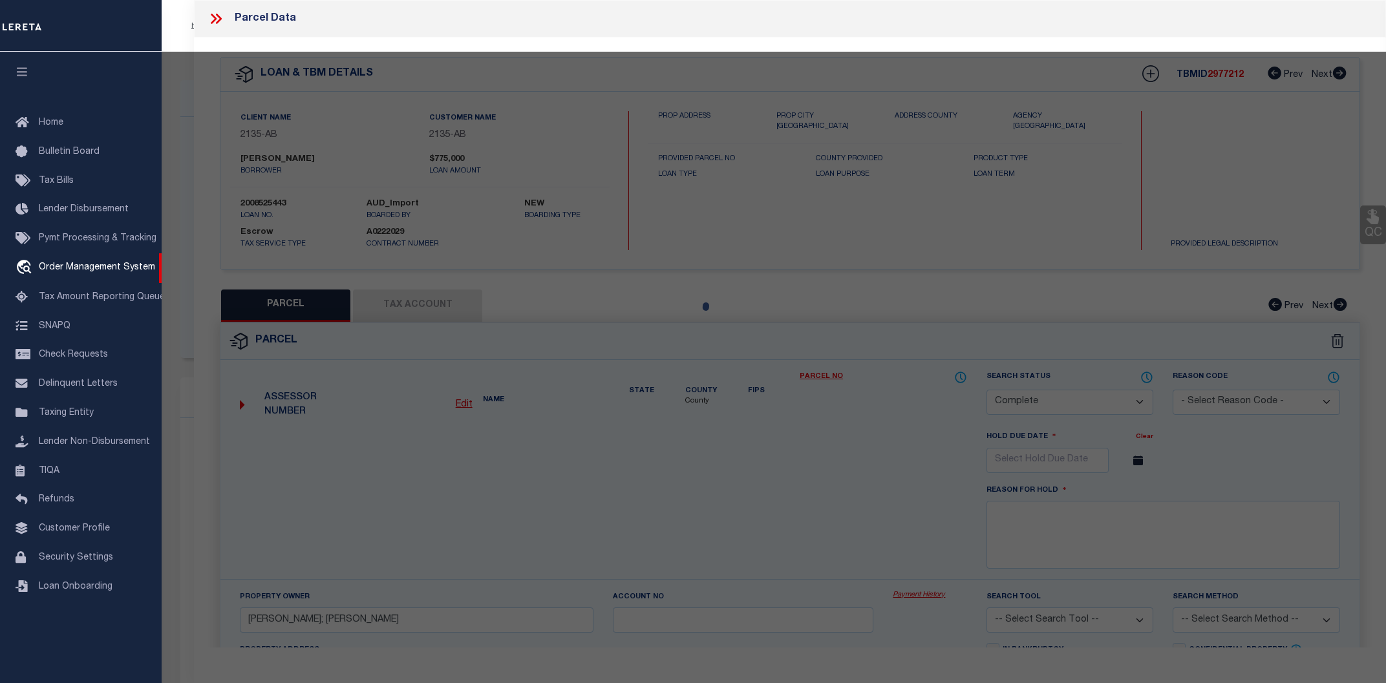
select select "AS"
checkbox input "false"
select select "CP"
type input "[PERSON_NAME]; [PERSON_NAME]"
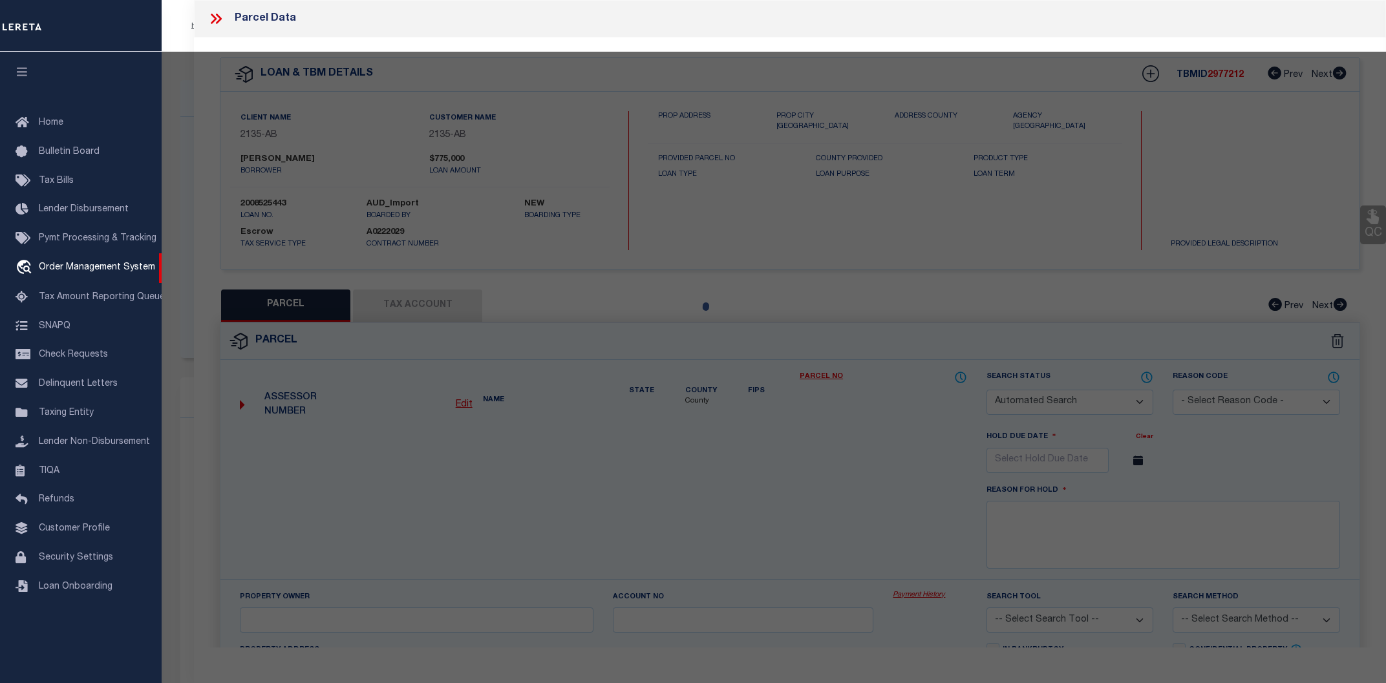
select select
type input "758 JACARANDA RD"
type input "[PERSON_NAME] [PERSON_NAME] FL 34216"
type textarea "LOT 5 BLK 26 SHORE ACRES 4TH ADD PI#68888.0000/7 [Full Description]"
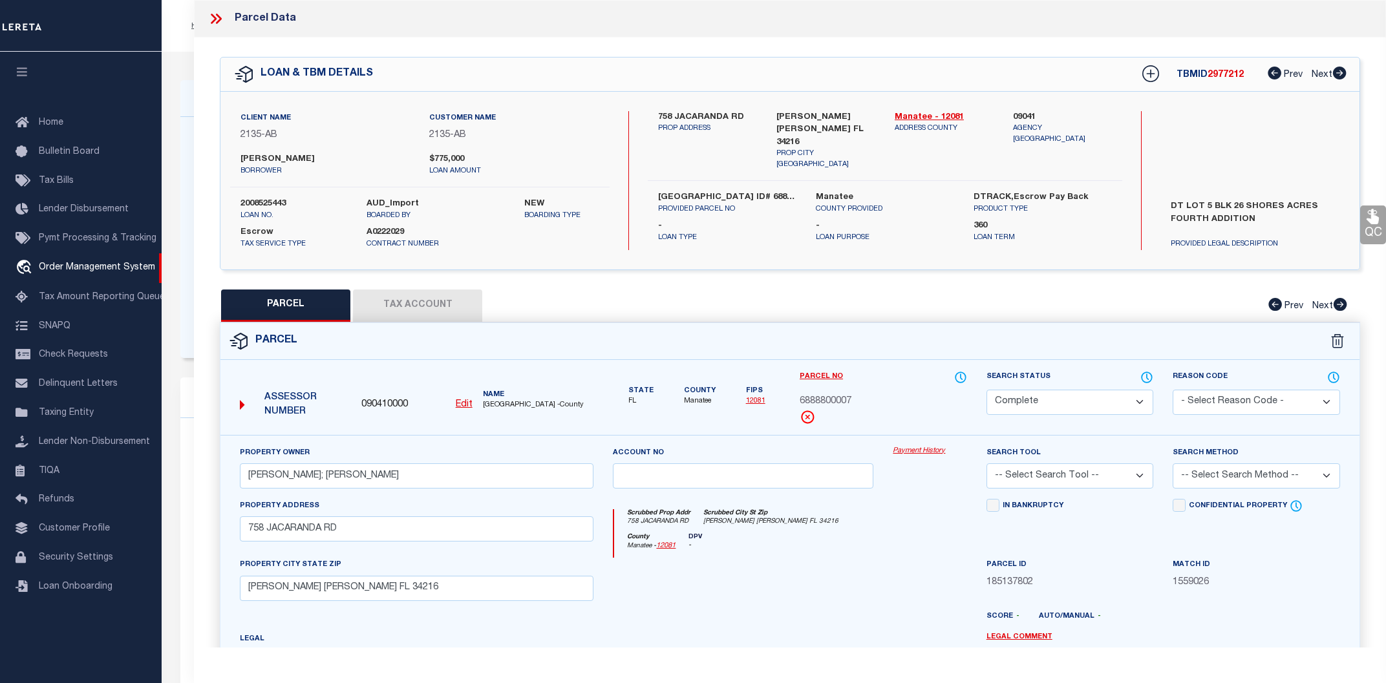
click at [910, 453] on link "Payment History" at bounding box center [929, 451] width 74 height 11
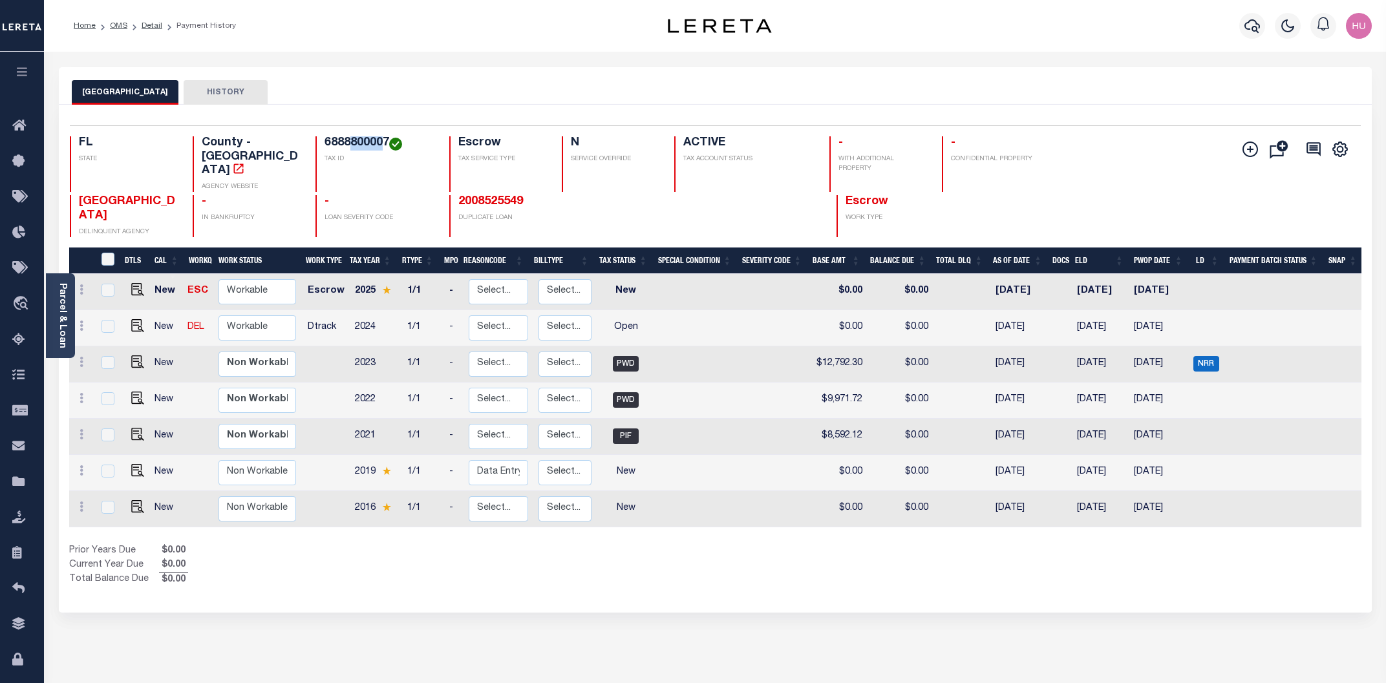
drag, startPoint x: 385, startPoint y: 143, endPoint x: 346, endPoint y: 143, distance: 38.8
click at [346, 143] on h4 "6888800007" at bounding box center [378, 143] width 109 height 14
drag, startPoint x: 386, startPoint y: 143, endPoint x: 360, endPoint y: 143, distance: 25.9
click at [360, 143] on h4 "6888800007" at bounding box center [378, 143] width 109 height 14
click at [137, 500] on img at bounding box center [137, 506] width 13 height 13
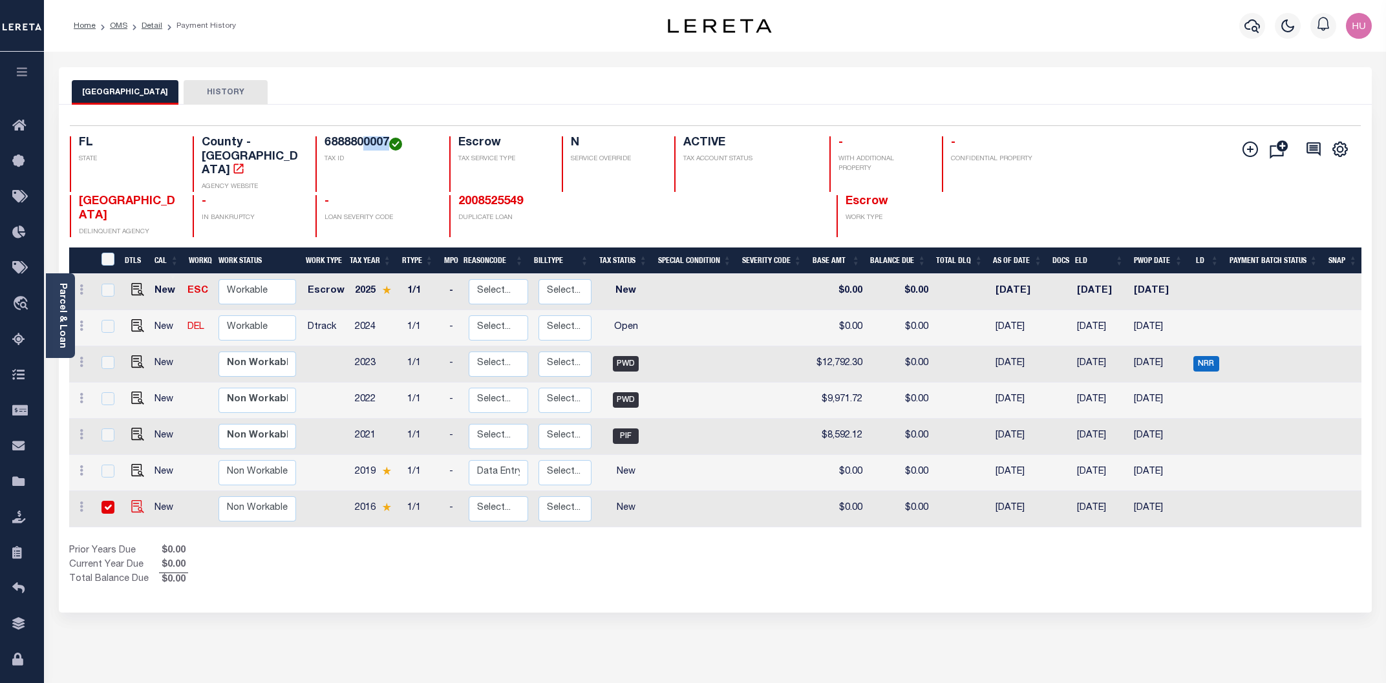
checkbox input "true"
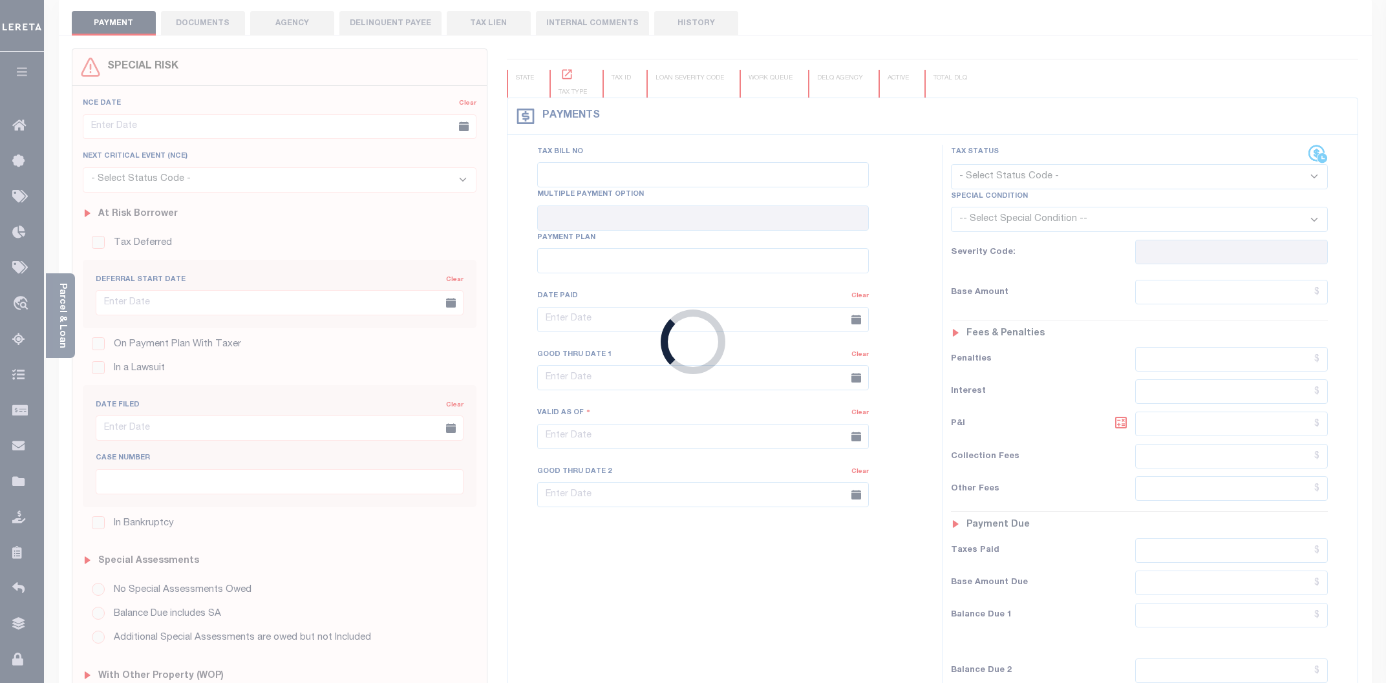
scroll to position [269, 0]
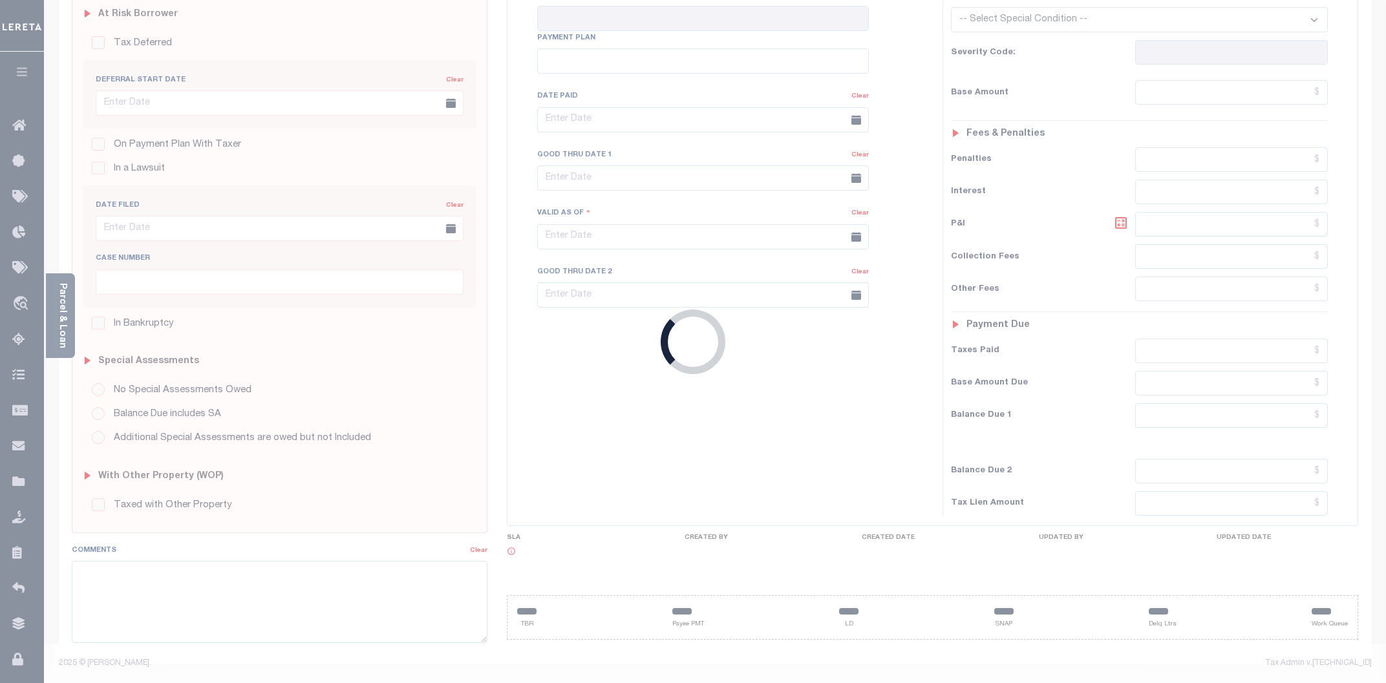
type input "[DATE]"
select select "NW2"
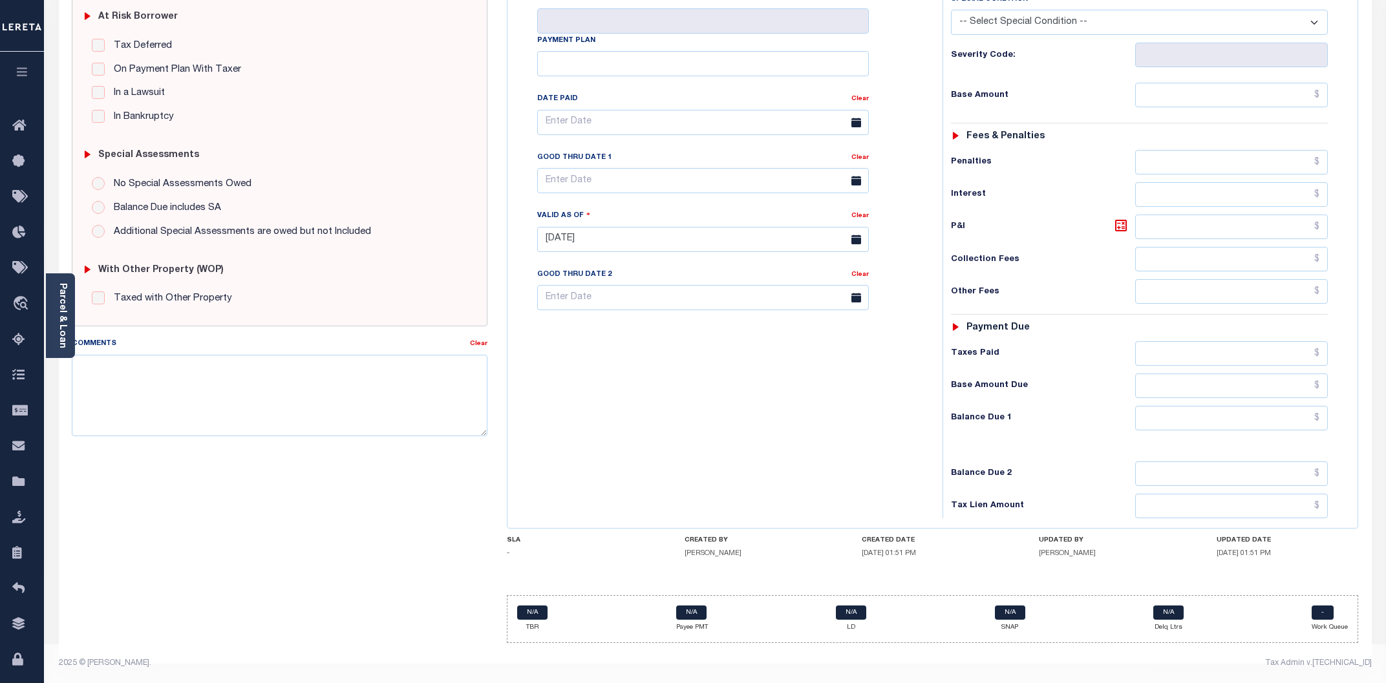
scroll to position [62, 0]
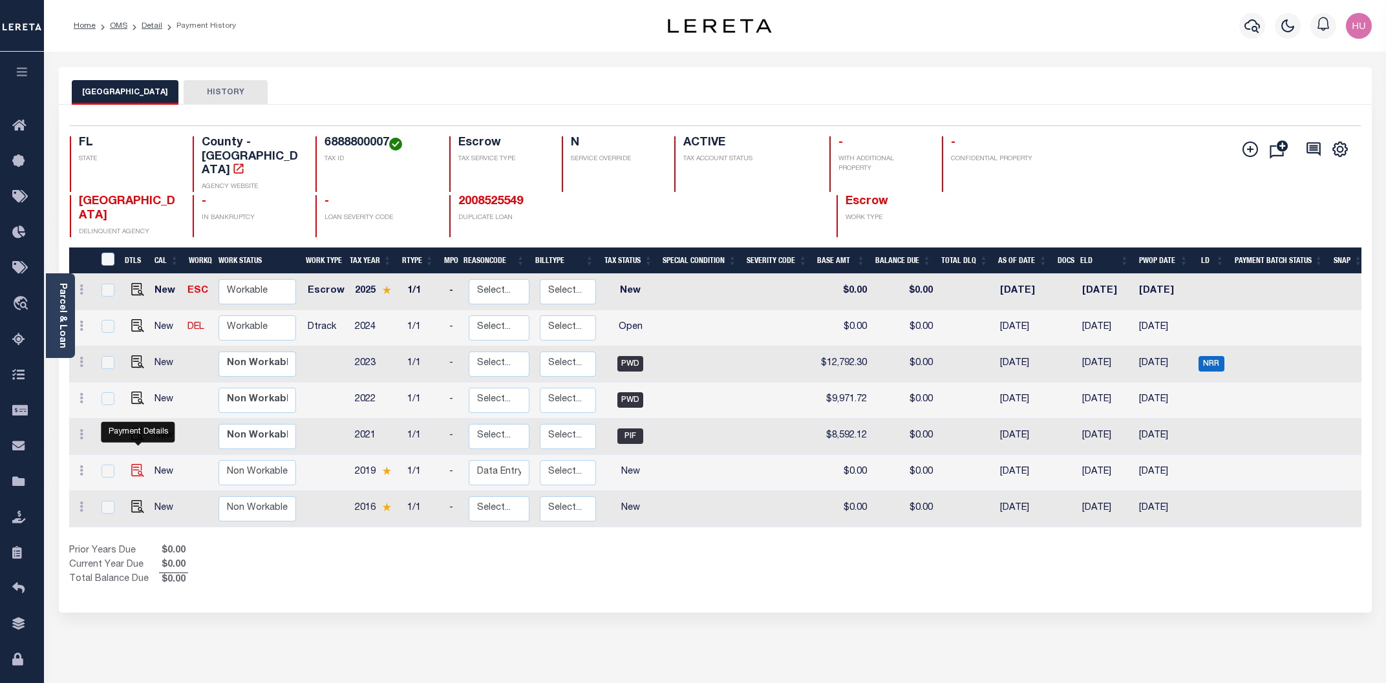
click at [136, 464] on img "" at bounding box center [137, 470] width 13 height 13
checkbox input "true"
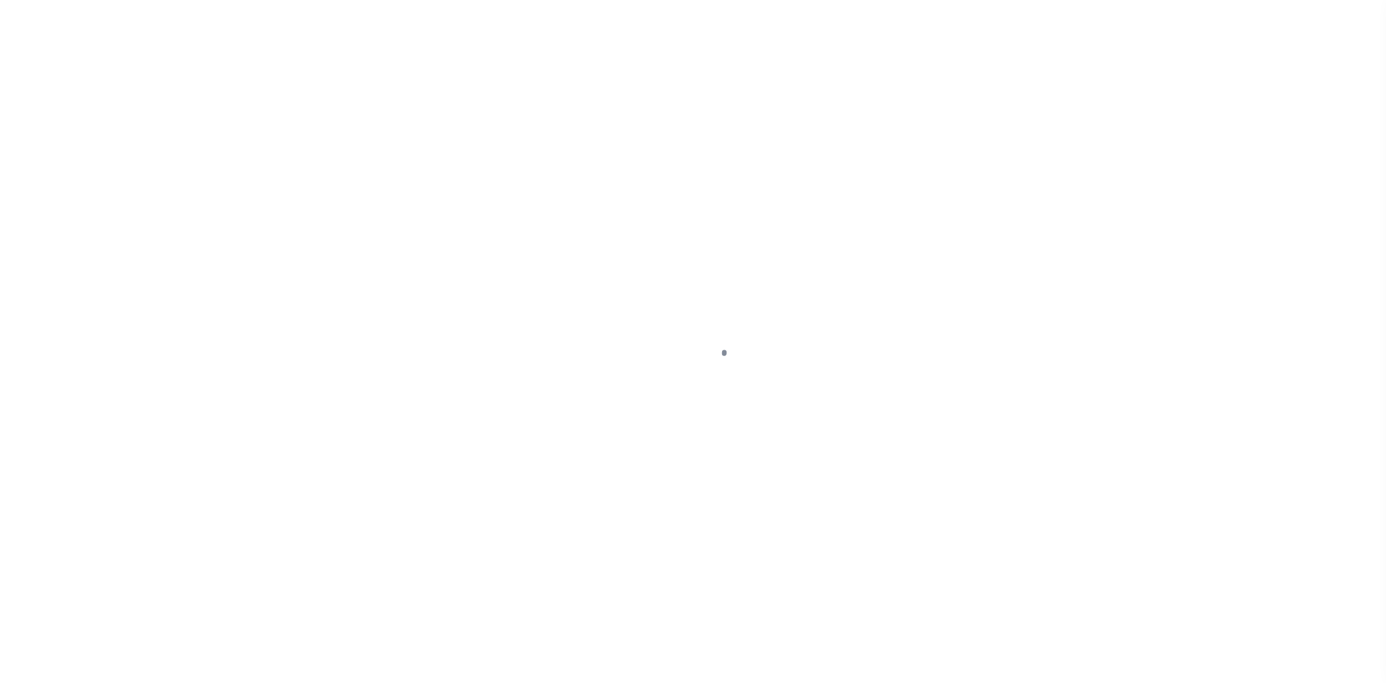
select select "NW2"
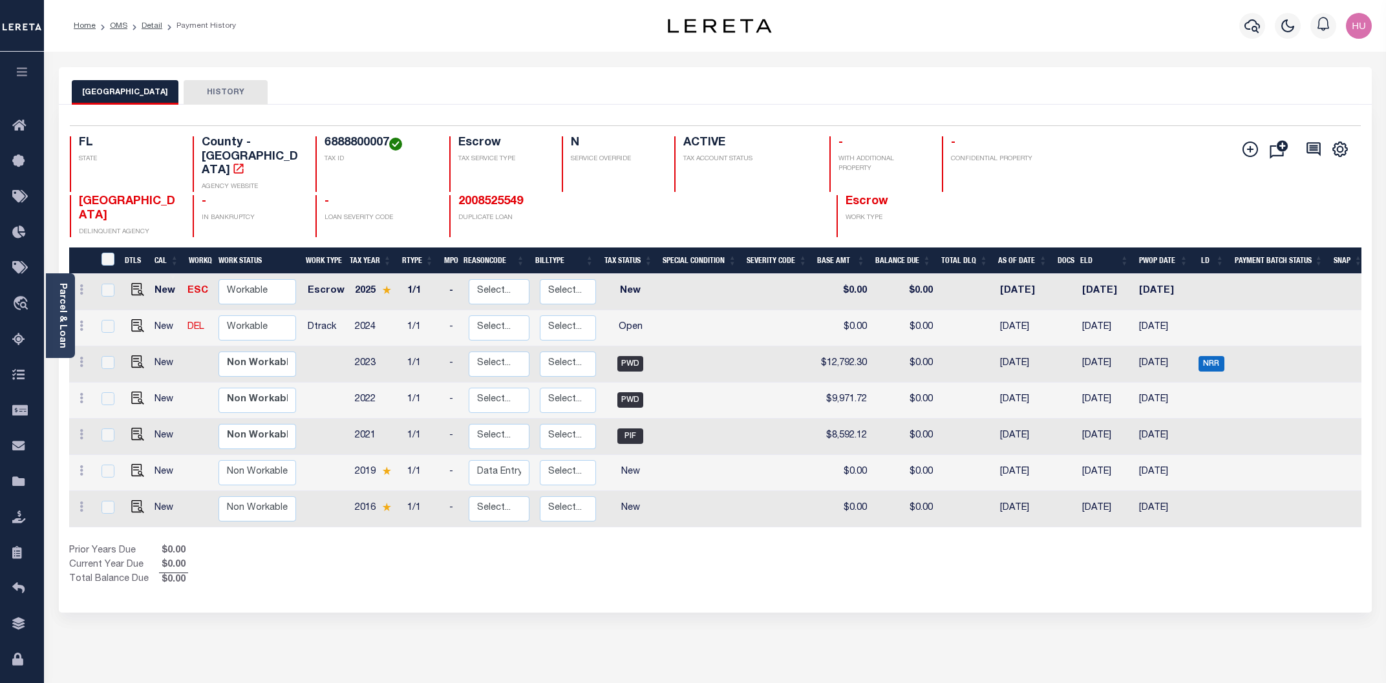
click at [618, 72] on div "MANATEE COUNTY HISTORY" at bounding box center [715, 85] width 1313 height 37
click at [146, 25] on link "Detail" at bounding box center [152, 26] width 21 height 8
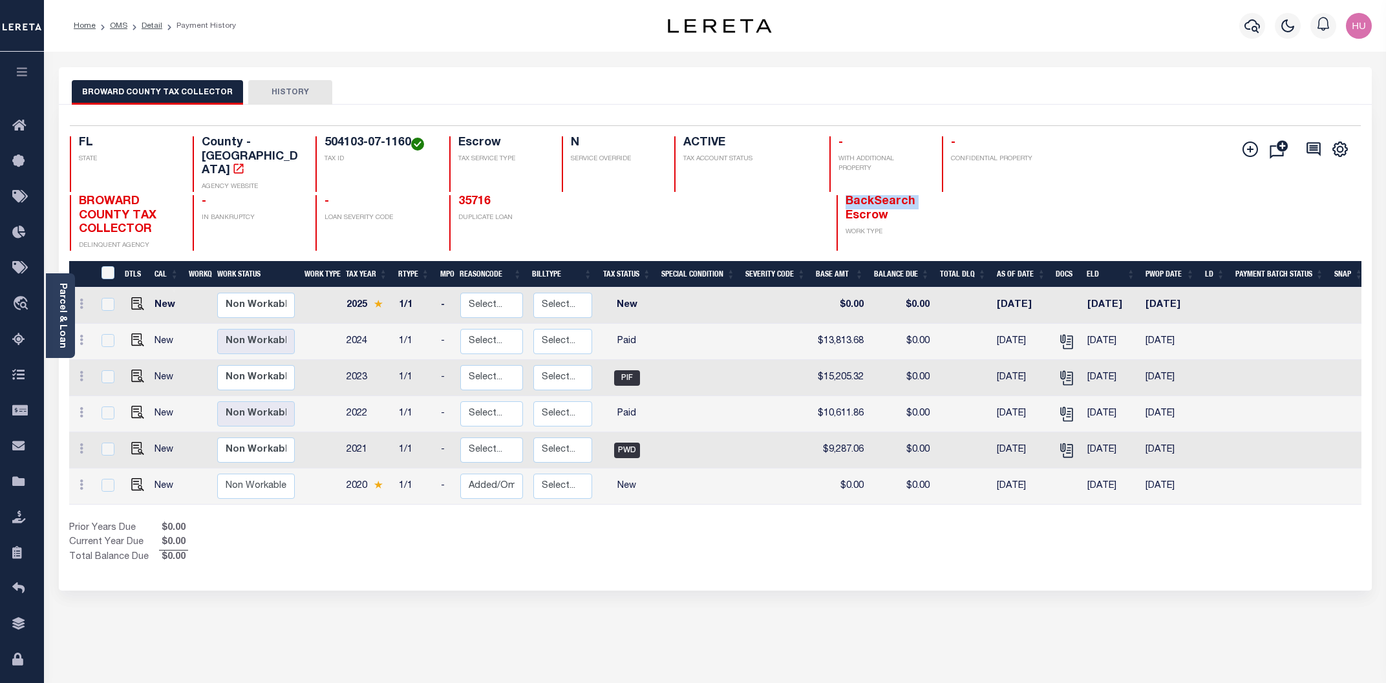
drag, startPoint x: 916, startPoint y: 187, endPoint x: 842, endPoint y: 187, distance: 73.7
click at [842, 195] on div "BackSearch Escrow WORK TYPE" at bounding box center [889, 223] width 107 height 56
click at [147, 24] on link "Detail" at bounding box center [152, 26] width 21 height 8
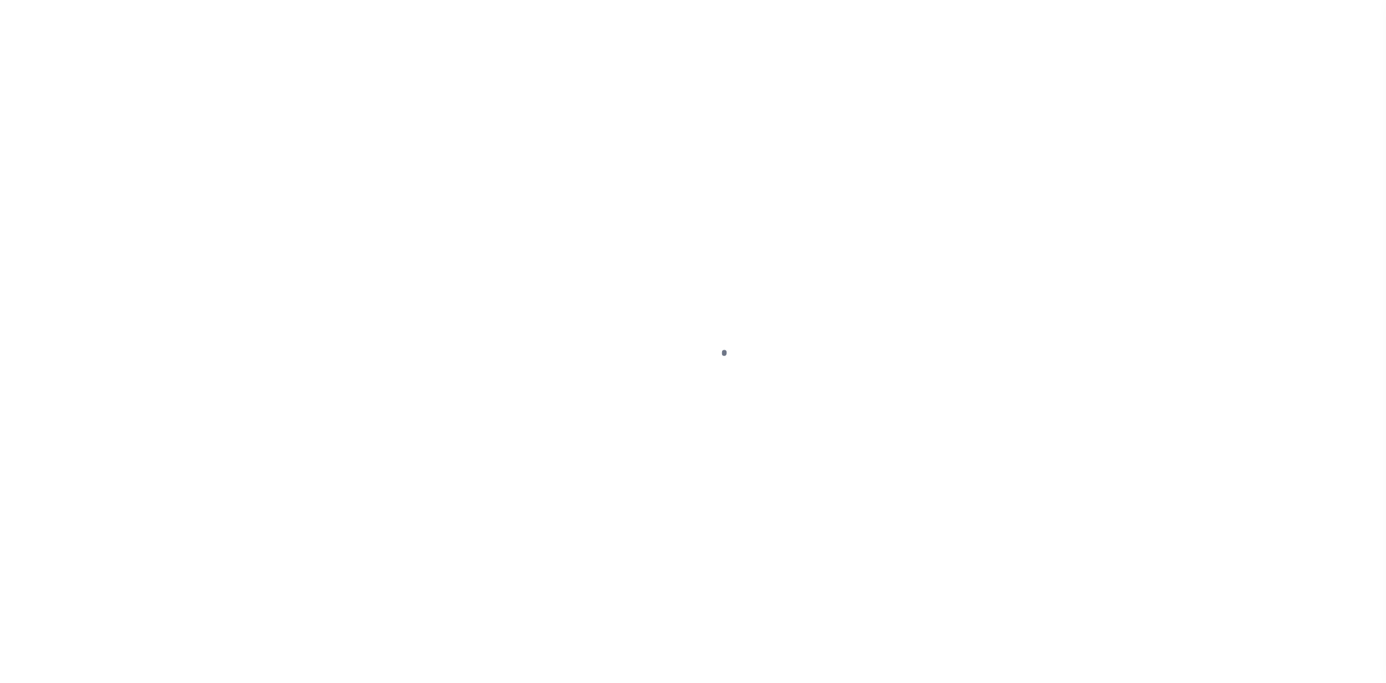
select select "10"
select select "Escrow"
type input "[STREET_ADDRESS]"
type input "504103-07-1160"
select select
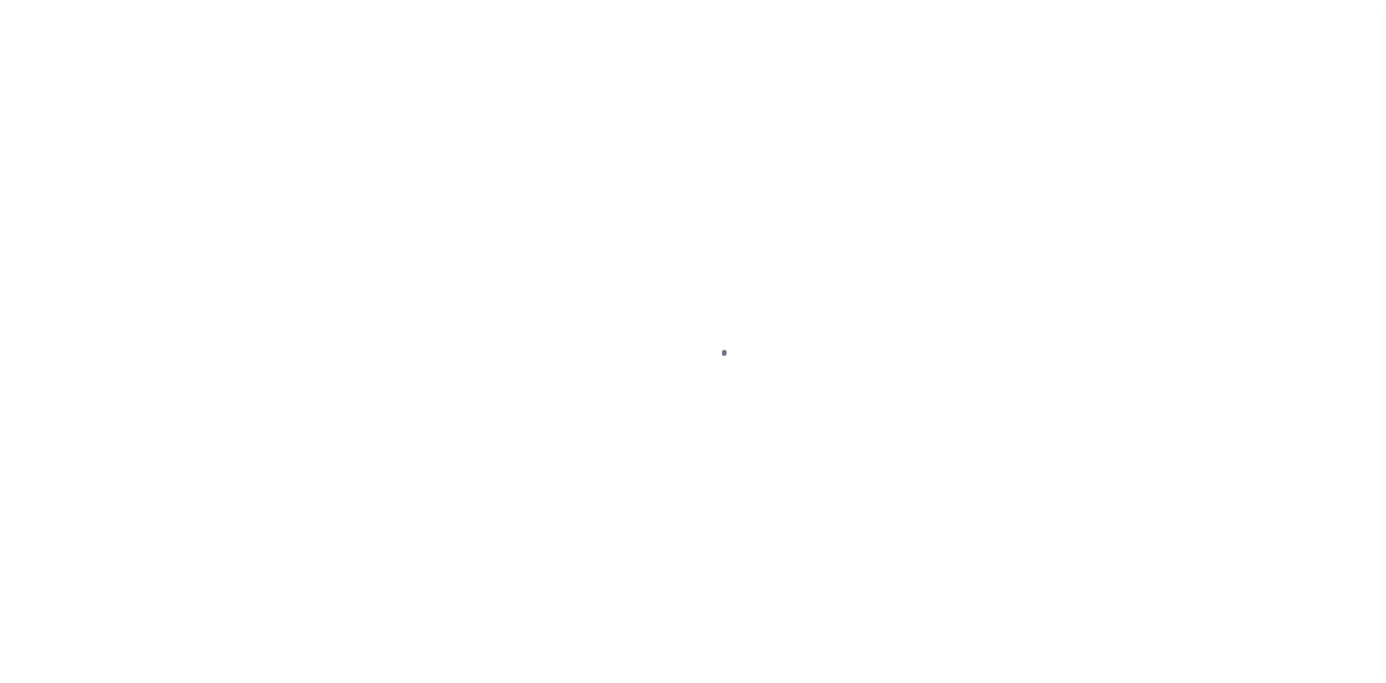
type input "PLANTATION, FL 33317"
type input "a0kUS000007eaIY"
type input "FL"
select select
type textarea "Liability Limited to Customer Provided Parcel"
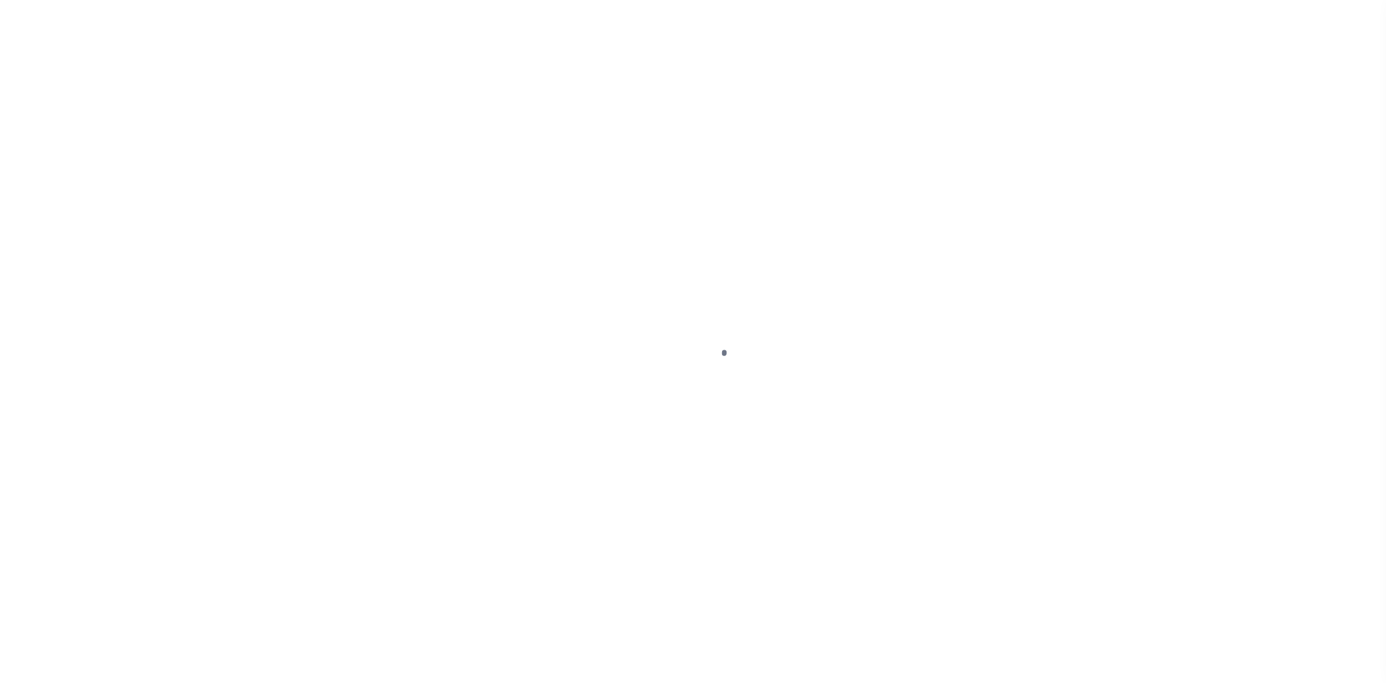
select select "25067"
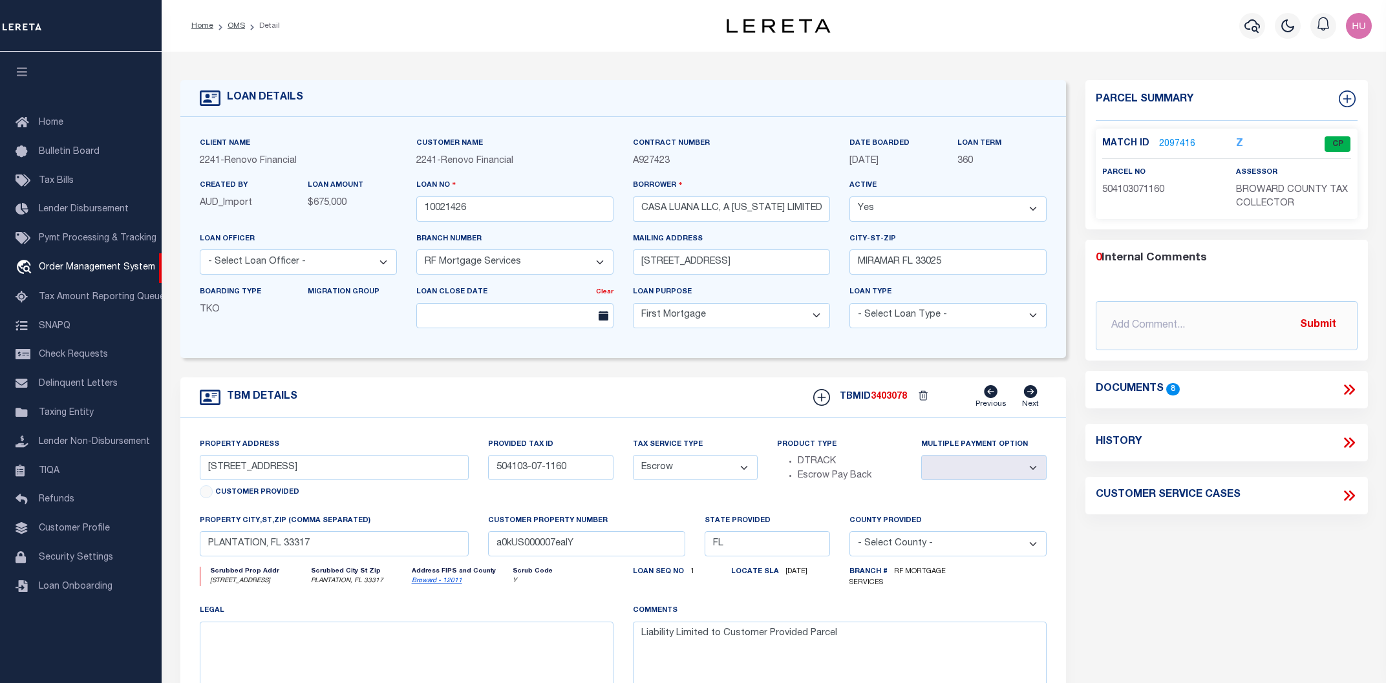
drag, startPoint x: 897, startPoint y: 162, endPoint x: 878, endPoint y: 160, distance: 19.5
click at [878, 160] on span "[DATE]" at bounding box center [863, 160] width 29 height 9
click at [856, 157] on span "[DATE]" at bounding box center [863, 160] width 29 height 9
click at [1170, 142] on link "2097416" at bounding box center [1177, 145] width 36 height 14
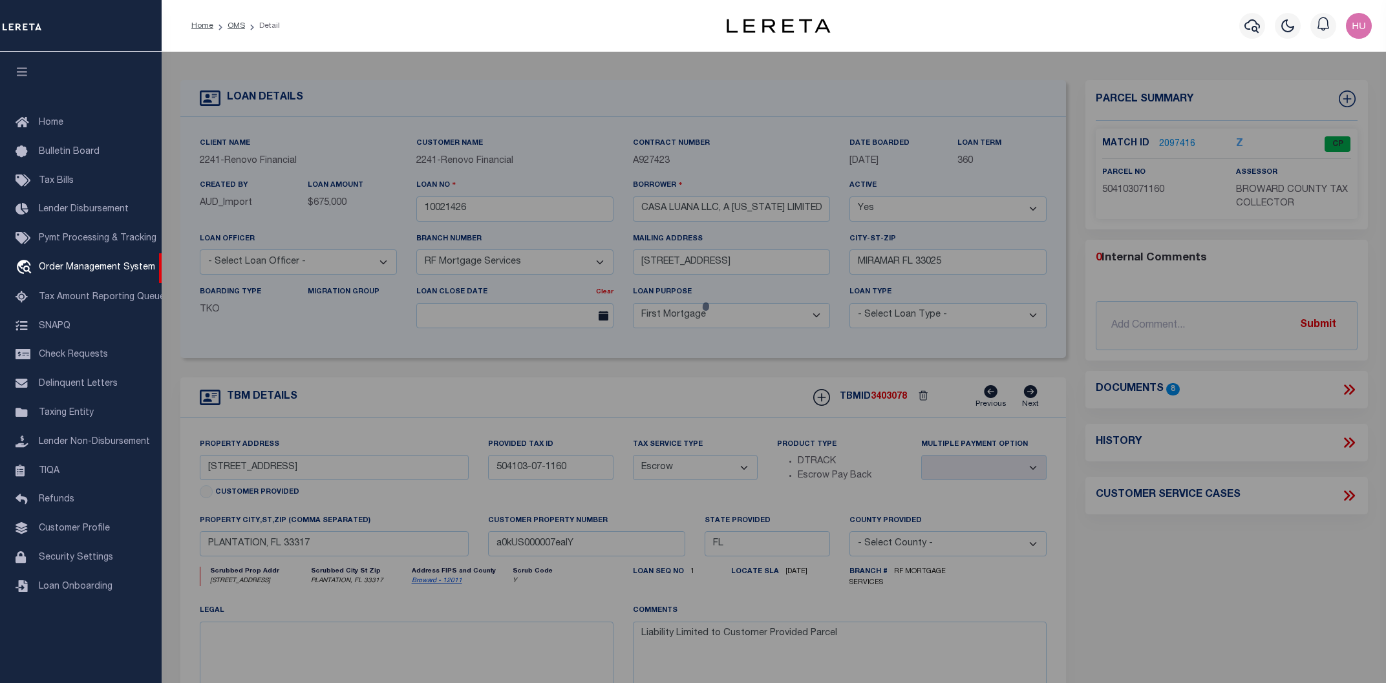
checkbox input "false"
select select "CP"
type input "KARENS BUSINESS INVESTMENTS LLC"
select select "AGW"
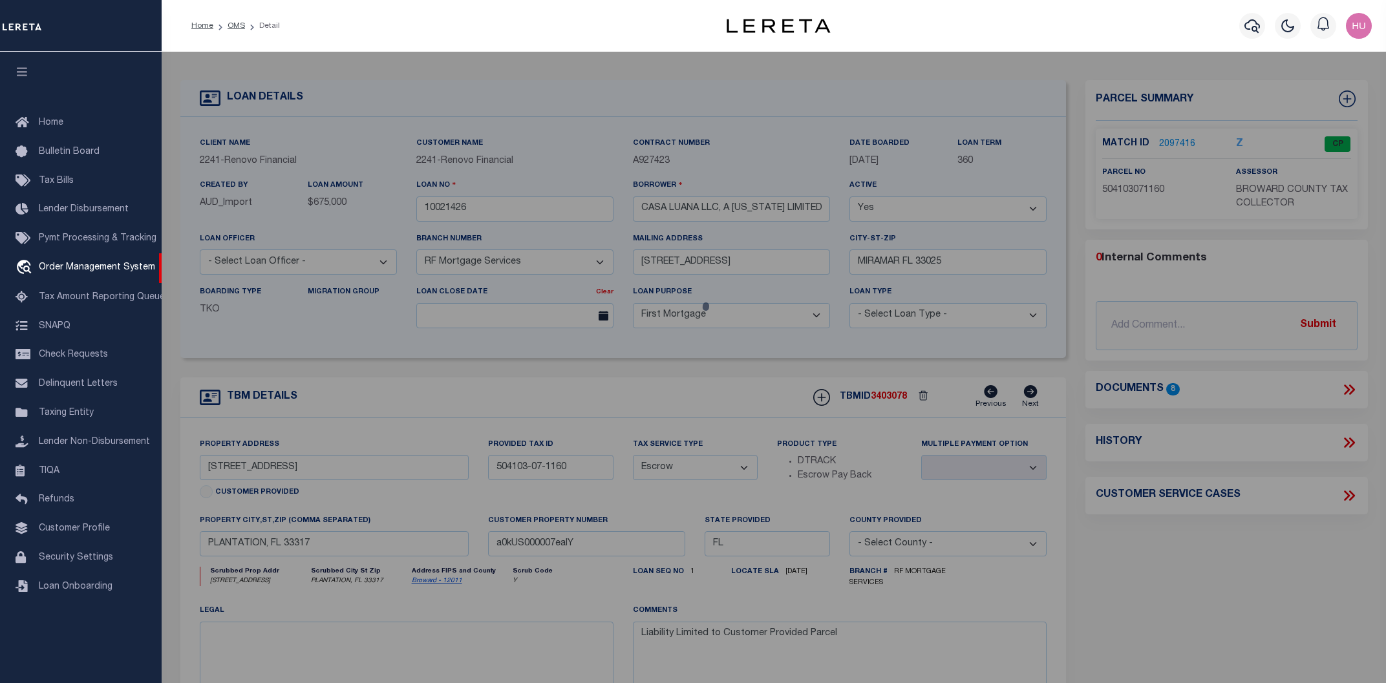
select select
type input "[STREET_ADDRESS]"
checkbox input "false"
type input "PLANTATION FL 33317"
type textarea "PLANTATION GARDENS SEC 5 FIRST ADD 50-20 B LOT 23 BLK 15"
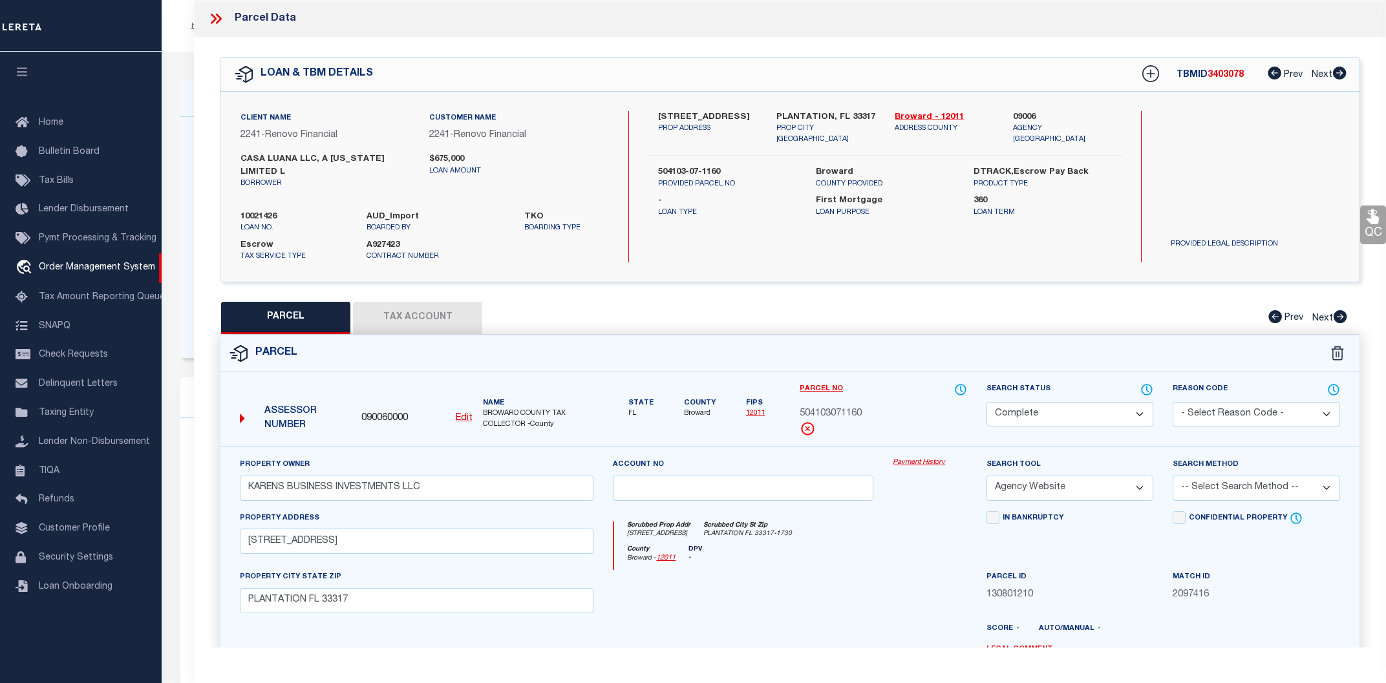
click at [917, 458] on link "Payment History" at bounding box center [929, 463] width 74 height 11
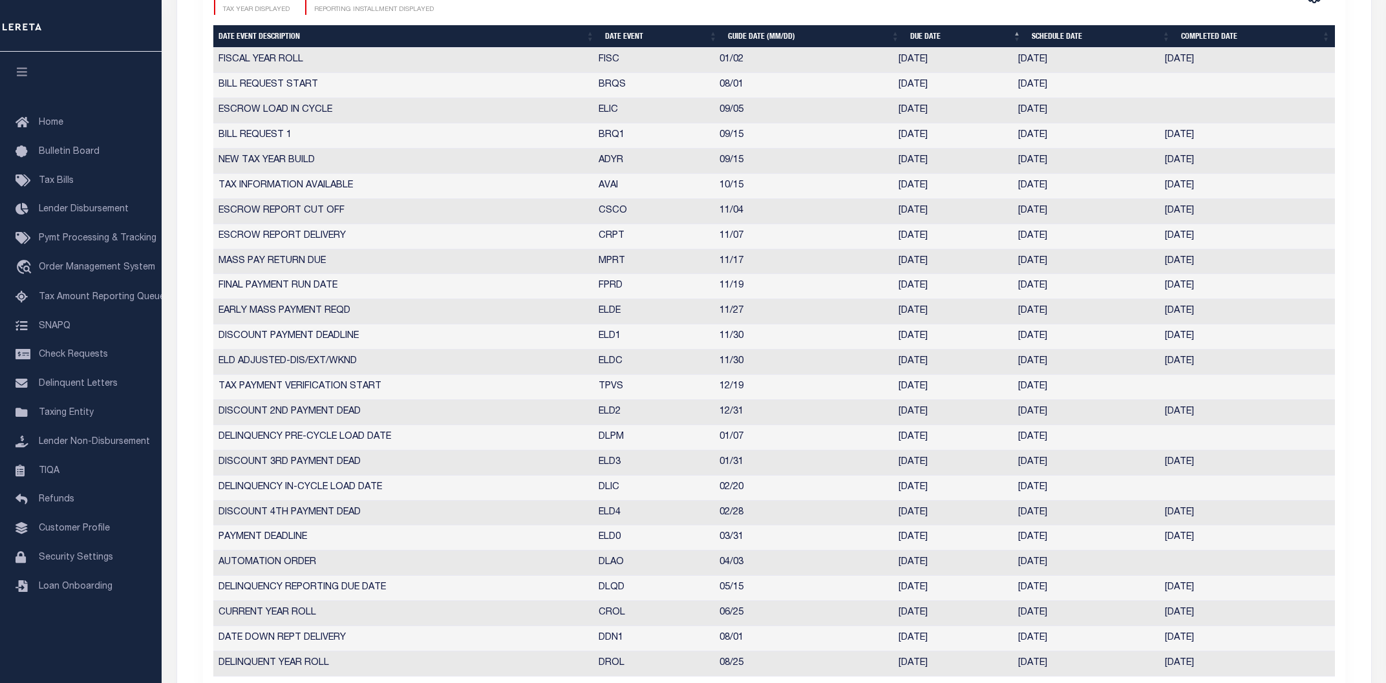
scroll to position [623, 0]
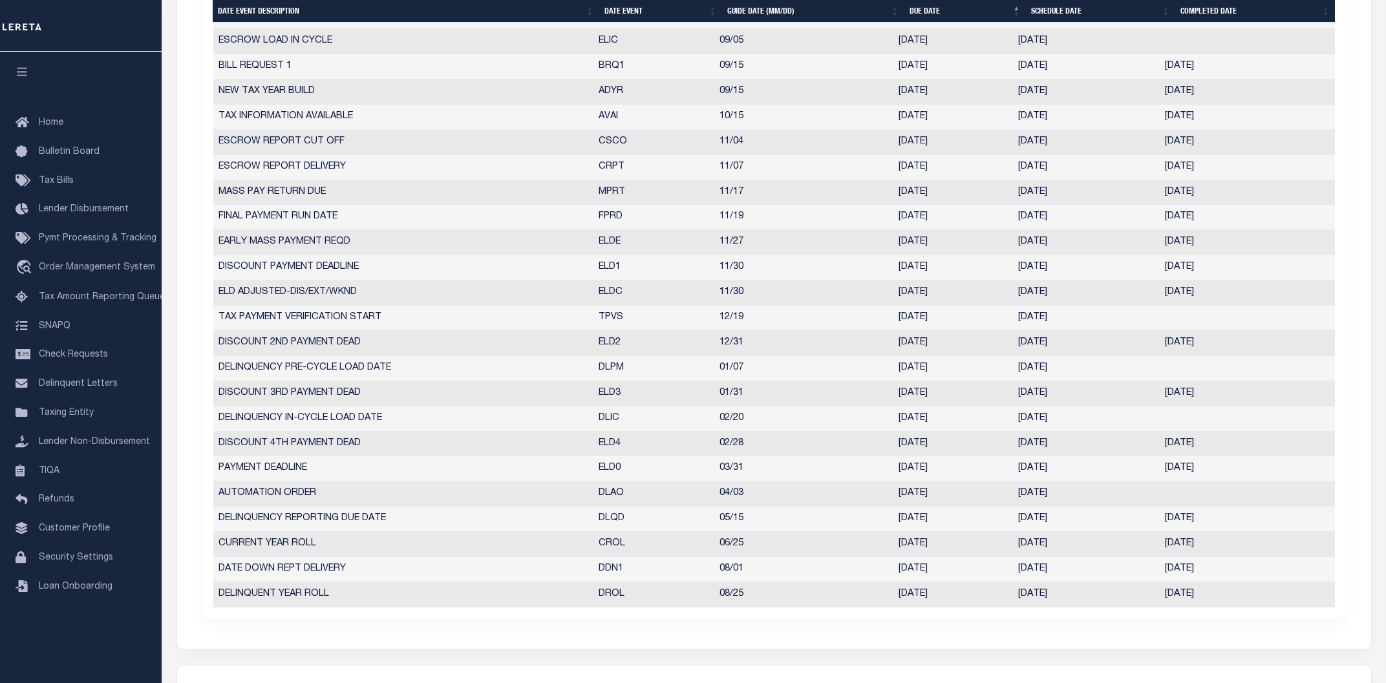
drag, startPoint x: 1223, startPoint y: 545, endPoint x: 215, endPoint y: 548, distance: 1008.2
click at [215, 548] on tr "CURRENT YEAR ROLL CROL 06/25 06/25/2025 06/25/2025 06/25/2025 220323" at bounding box center [773, 544] width 1121 height 25
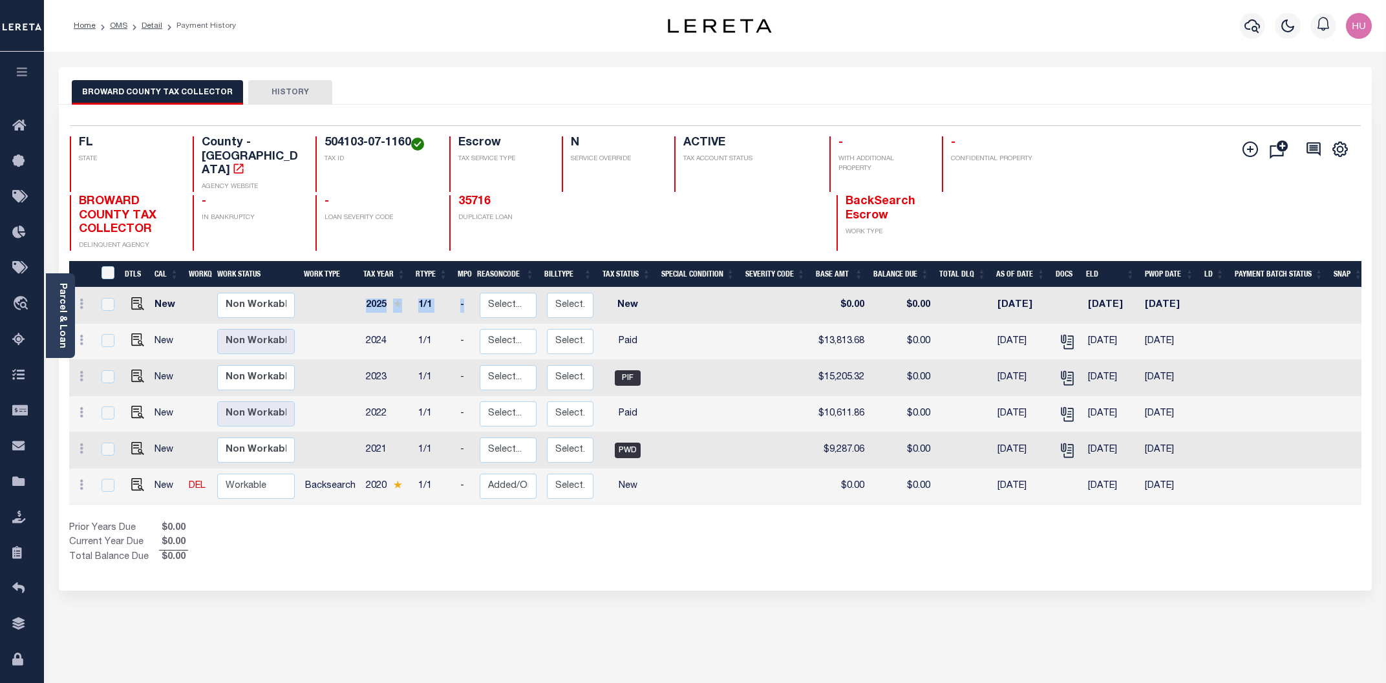
drag, startPoint x: 385, startPoint y: 434, endPoint x: 363, endPoint y: 290, distance: 145.8
click at [363, 290] on tbody "New Non Workable Workable 2025 1/1 - Select... Payment Reversal Taxable Value C…" at bounding box center [718, 396] width 1298 height 217
click at [440, 543] on div "Prior Years Due $0.00 Current Year Due $0.00 Total Balance Due $0.00" at bounding box center [392, 543] width 646 height 43
drag, startPoint x: 388, startPoint y: 469, endPoint x: 304, endPoint y: 472, distance: 83.4
click at [304, 472] on tr "New DEL Non Workable Workable Backsearch 2020 1/1 - Select... Payment Reversal …" at bounding box center [718, 487] width 1298 height 36
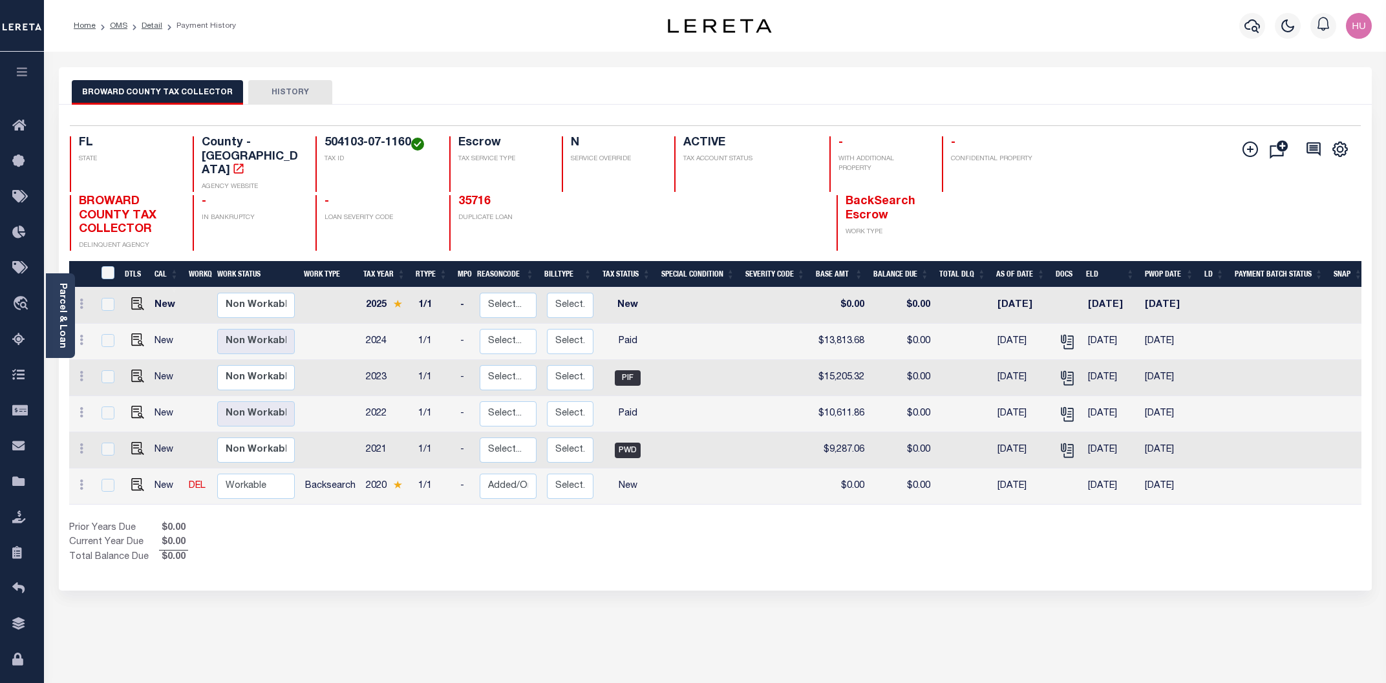
click at [446, 522] on div "Prior Years Due $0.00 Current Year Due $0.00 Total Balance Due $0.00" at bounding box center [392, 543] width 646 height 43
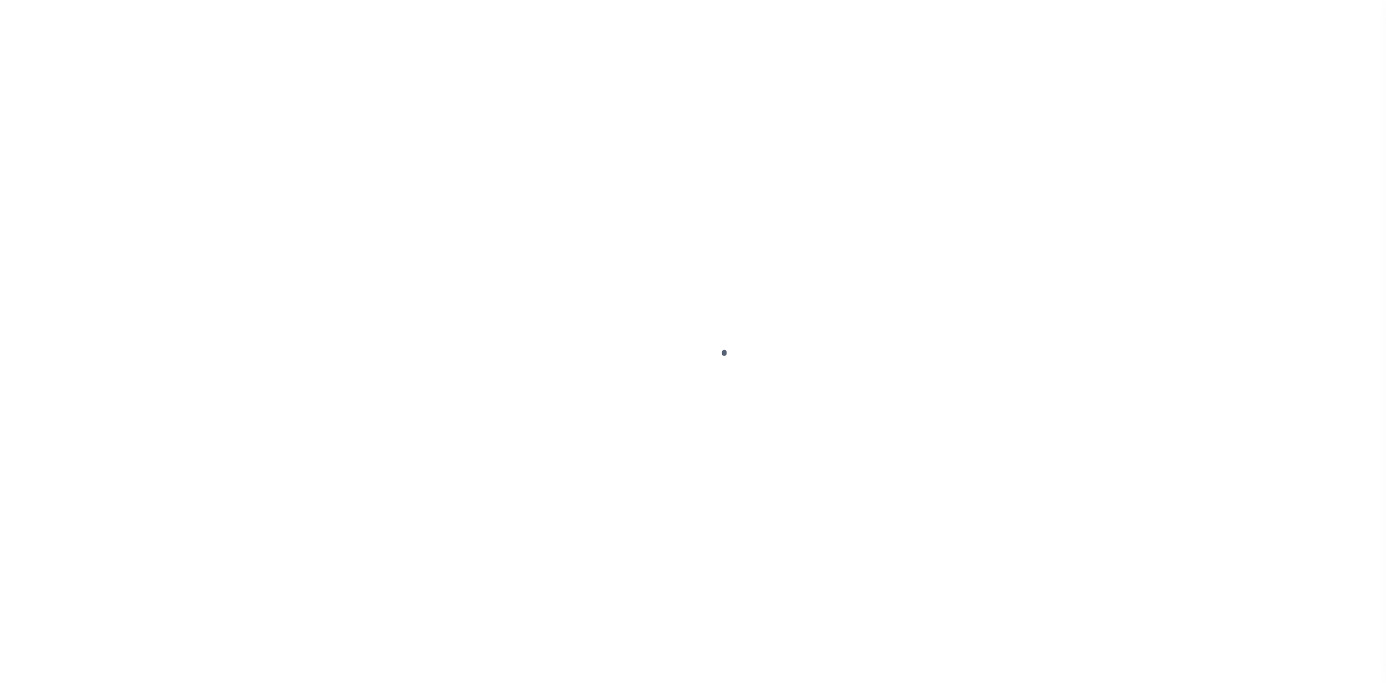
select select "8193"
select select "2600"
select select "Escrow"
type input "758 JACARANDA RD"
type input "[GEOGRAPHIC_DATA] ID# 6888800007"
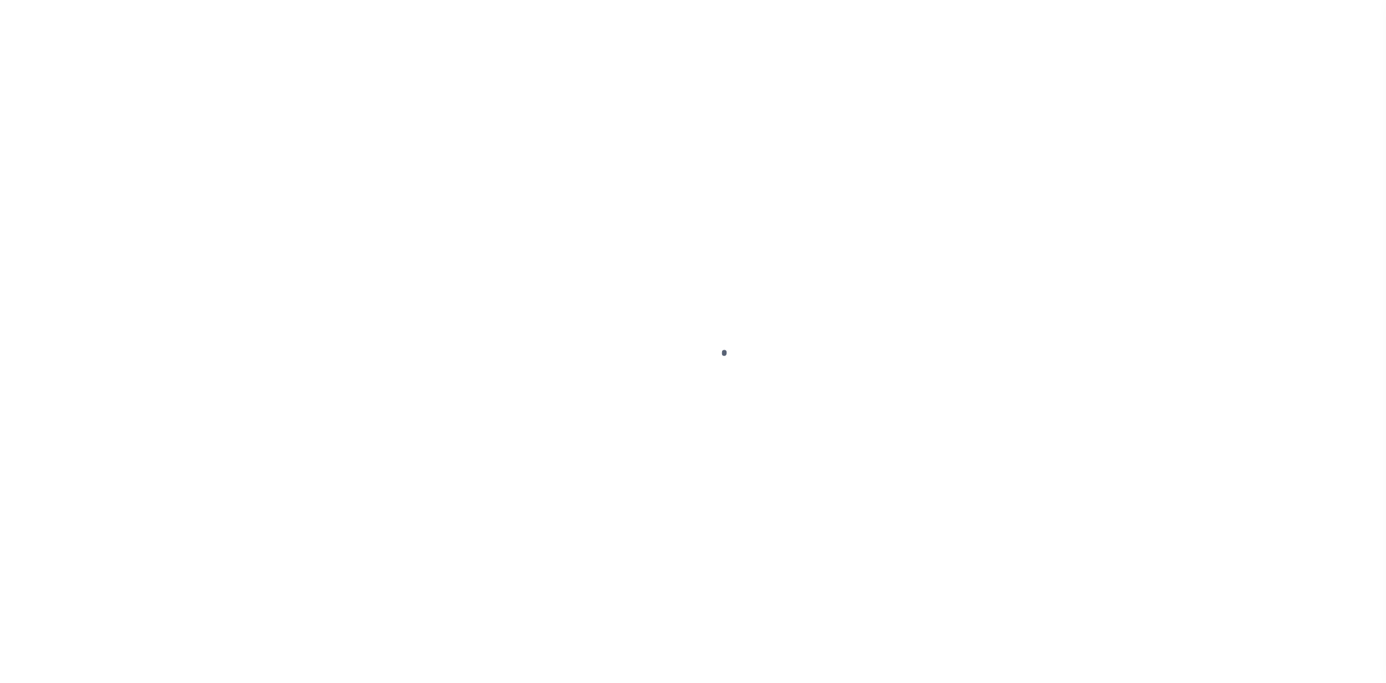
select select
type input "[PERSON_NAME] [PERSON_NAME] FL 34216"
type input "FL"
select select
type textarea "DT LOT 5 BLK 26 SHORES ACRES FOURTH ADDITION"
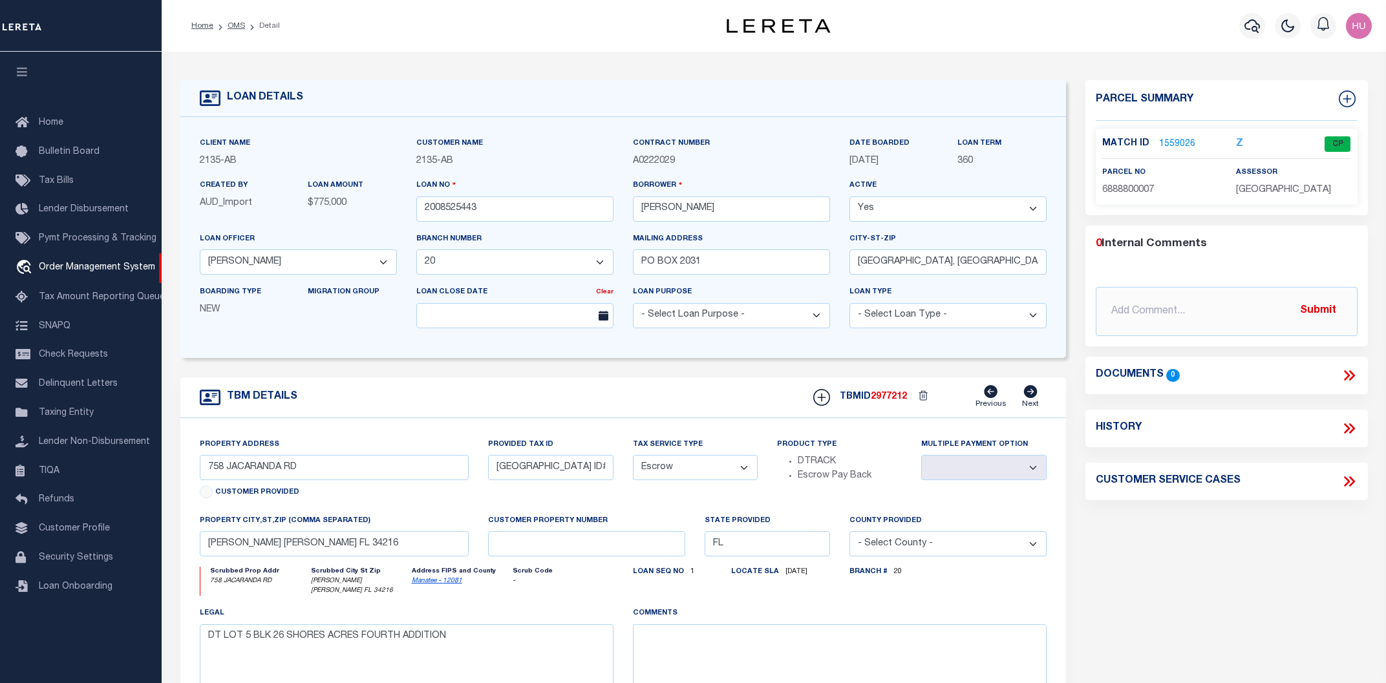
drag, startPoint x: 897, startPoint y: 163, endPoint x: 855, endPoint y: 165, distance: 42.1
click at [855, 165] on span "[DATE]" at bounding box center [863, 160] width 29 height 9
click at [1172, 140] on link "1559026" at bounding box center [1177, 145] width 36 height 14
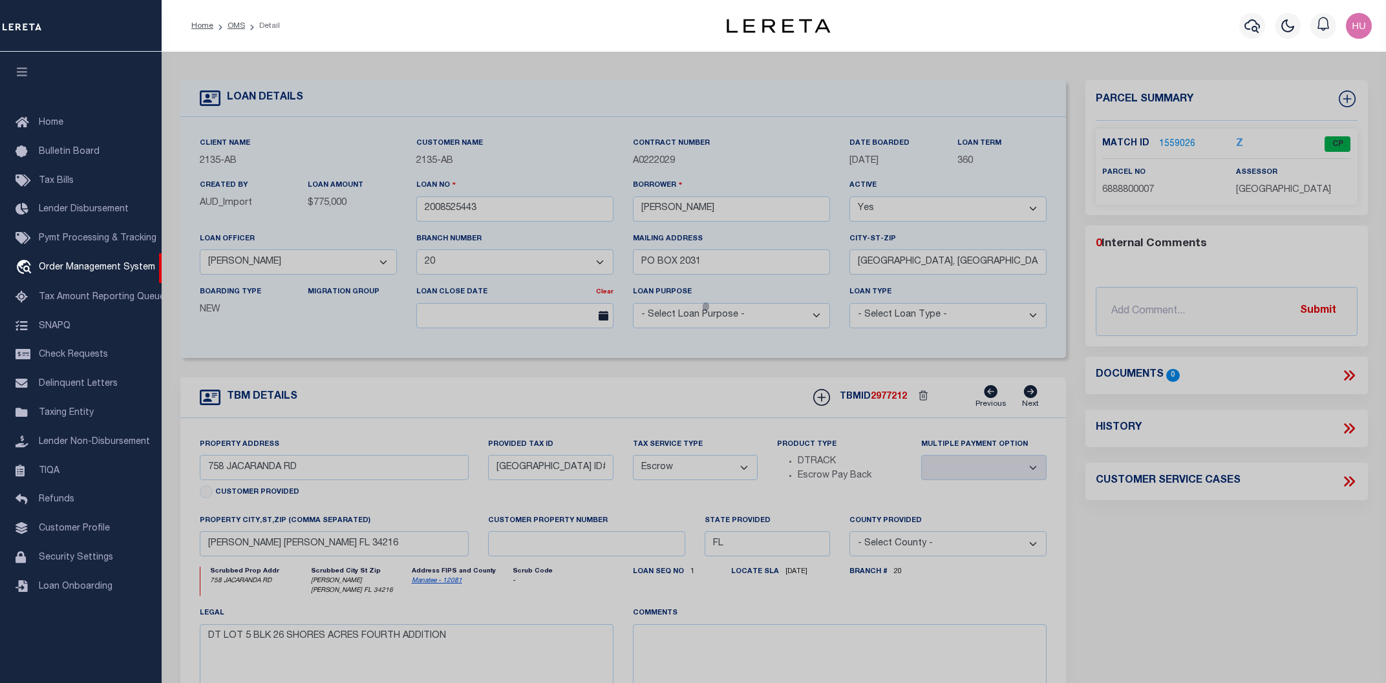
checkbox input "false"
select select "CP"
type input "HEINES, MARTIN; HEINES, MICHELLE T"
select select
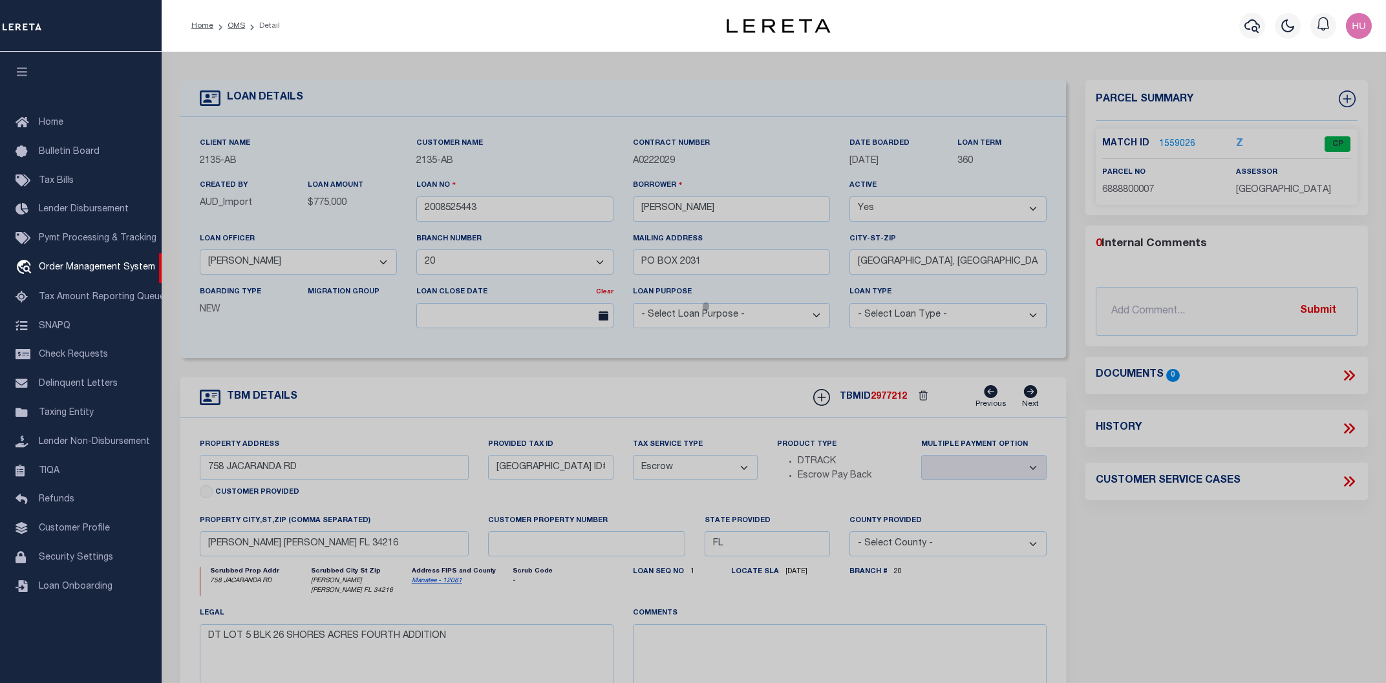
type input "758 JACARANDA RD"
type input "[PERSON_NAME] [PERSON_NAME] FL 34216"
type textarea "LOT 5 BLK 26 SHORE ACRES 4TH ADD PI#68888.0000/7 [Full Description]"
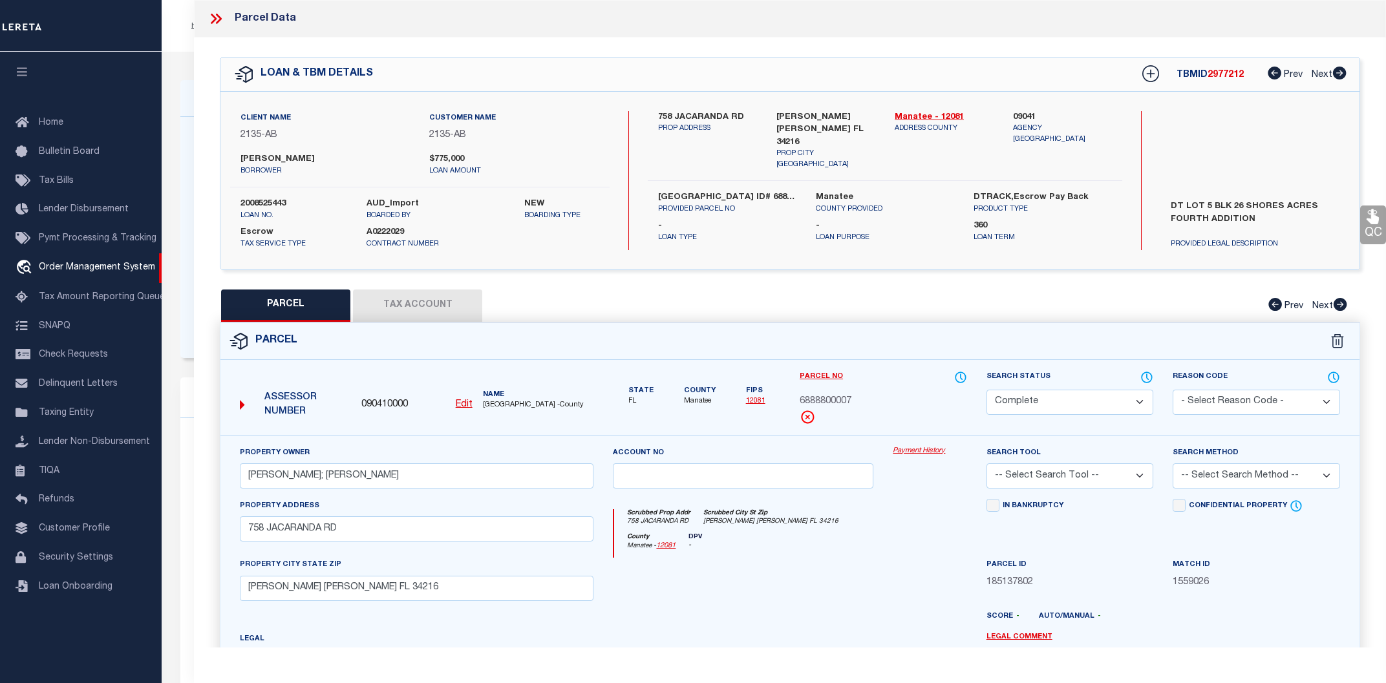
click at [917, 451] on link "Payment History" at bounding box center [929, 451] width 74 height 11
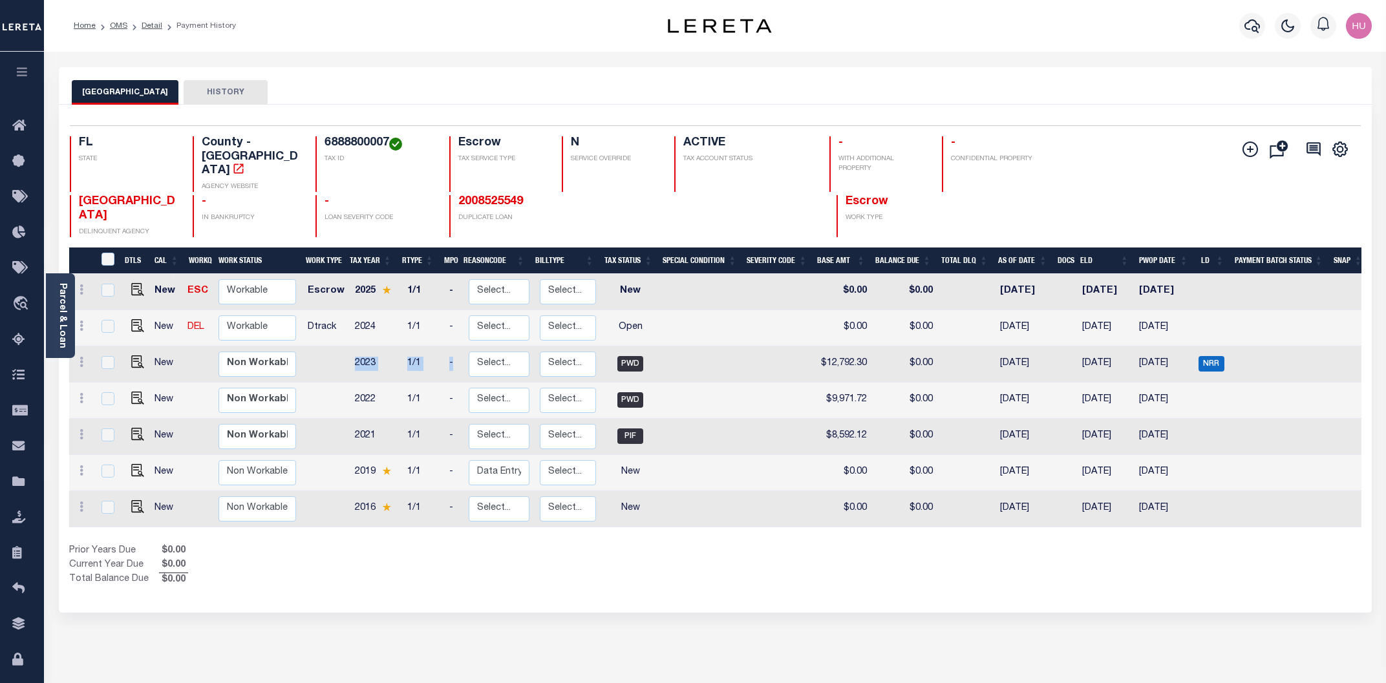
drag, startPoint x: 371, startPoint y: 419, endPoint x: 351, endPoint y: 341, distance: 80.7
click at [351, 341] on tbody "New ESC Non Workable Workable Escrow 2025 1/1 - Select... Payment Reversal Taxa…" at bounding box center [718, 400] width 1298 height 253
drag, startPoint x: 388, startPoint y: 141, endPoint x: 323, endPoint y: 145, distance: 64.7
click at [323, 145] on div "6888800007 TAX ID" at bounding box center [374, 164] width 118 height 56
copy h4 "6888800007"
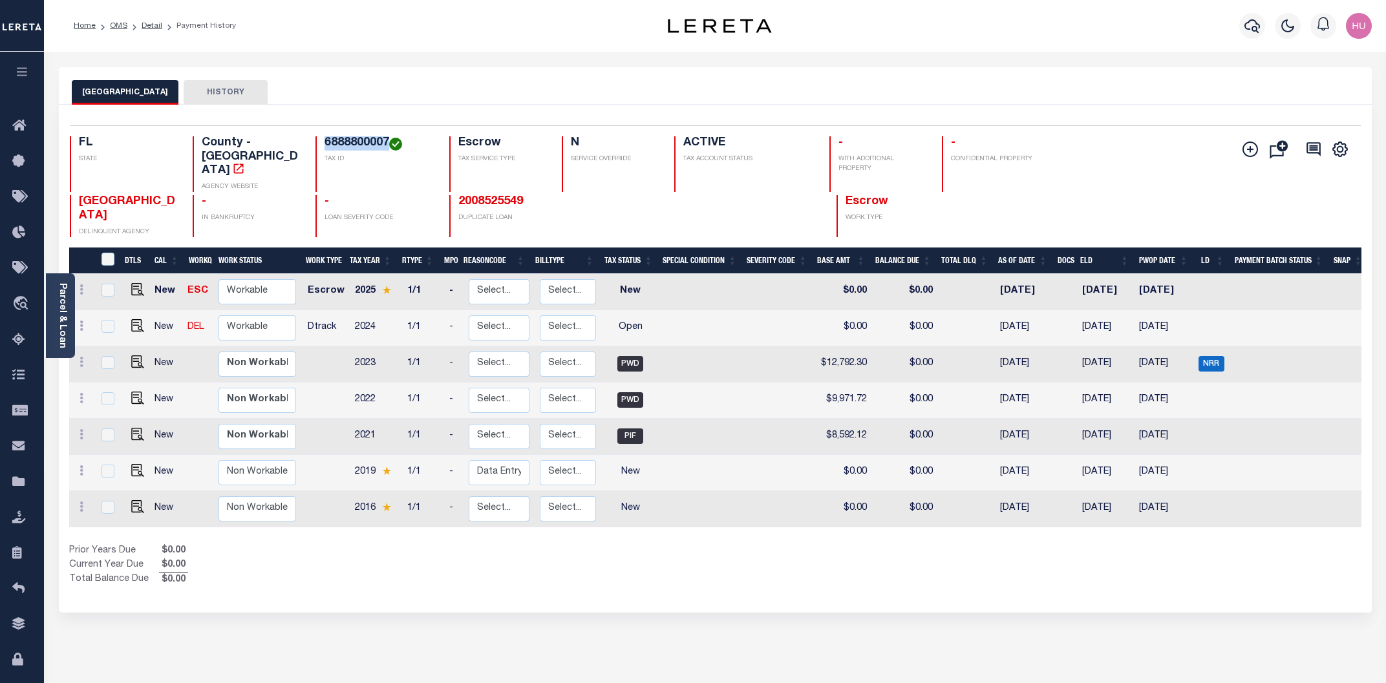
click at [633, 558] on div "Prior Years Due $0.00 Current Year Due $0.00 Total Balance Due $0.00" at bounding box center [392, 565] width 646 height 43
